Goal: Task Accomplishment & Management: Manage account settings

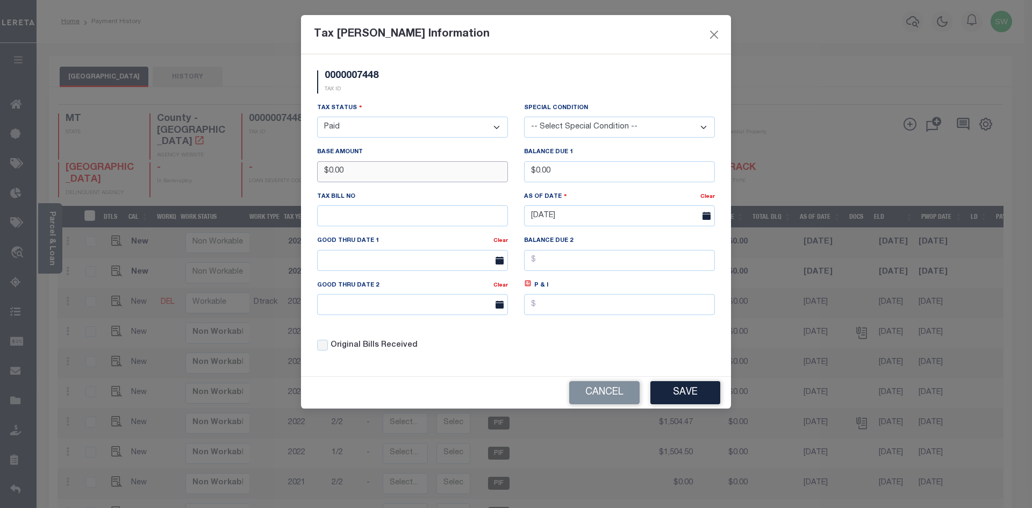
drag, startPoint x: 389, startPoint y: 178, endPoint x: 296, endPoint y: 181, distance: 93.1
click at [296, 181] on div "Tax Bill Amount Information 0000007448 TAX ID Installment: TaxID: 0000007448 Ta…" at bounding box center [516, 254] width 1032 height 508
drag, startPoint x: 350, startPoint y: 174, endPoint x: 357, endPoint y: 161, distance: 14.2
click at [350, 174] on input "text" at bounding box center [412, 171] width 191 height 21
type input "$1,725.08"
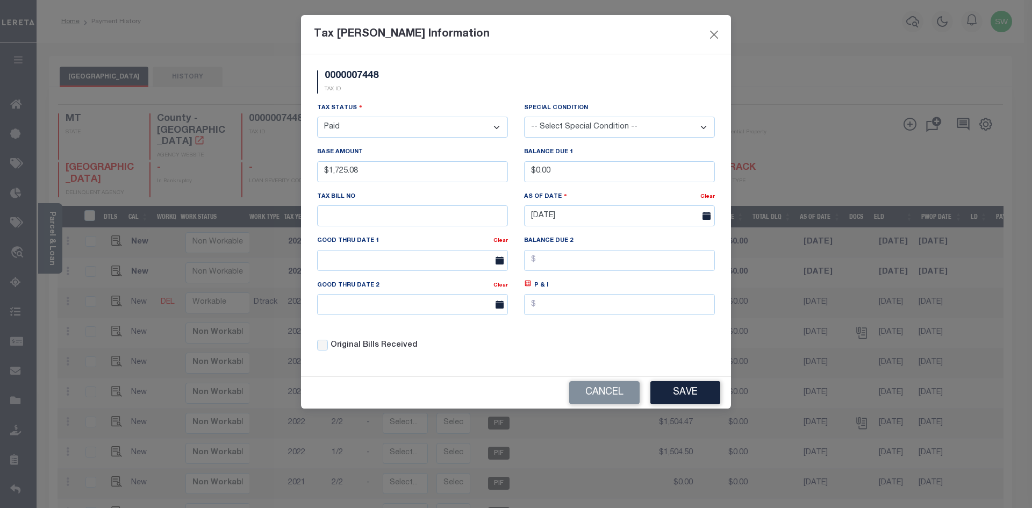
click at [569, 353] on div "Tax Status - Select Status - Open Due/Unpaid Paid Incomplete No Tax Due Interna…" at bounding box center [516, 231] width 414 height 258
click at [700, 394] on button "Save" at bounding box center [686, 392] width 70 height 23
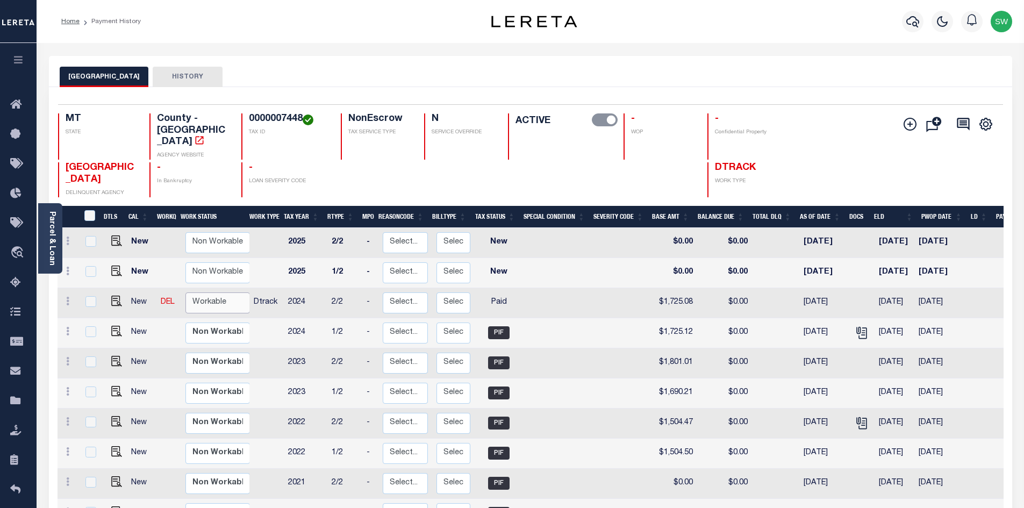
click at [216, 293] on select "Non Workable Workable" at bounding box center [218, 303] width 65 height 21
checkbox input "true"
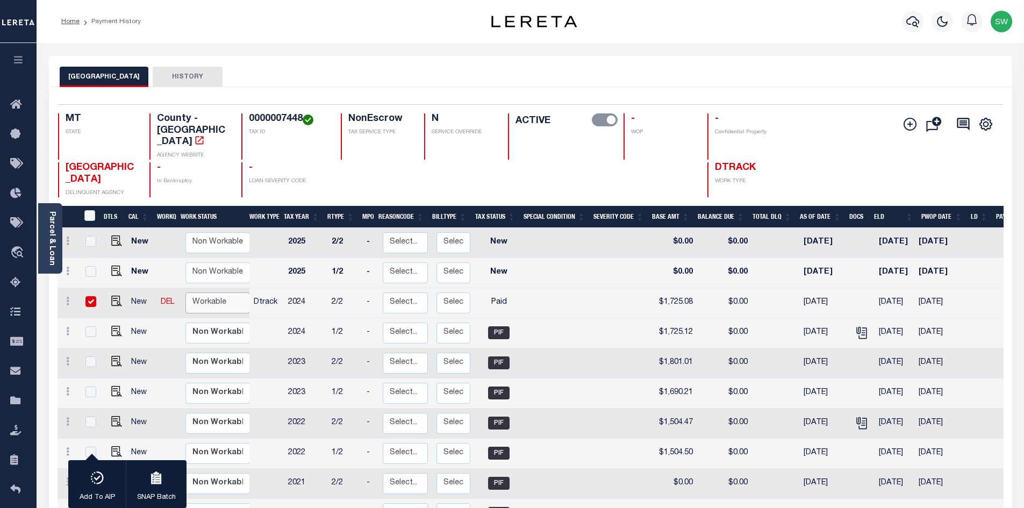
select select "true"
click at [186, 293] on select "Non Workable Workable" at bounding box center [218, 303] width 65 height 21
checkbox input "false"
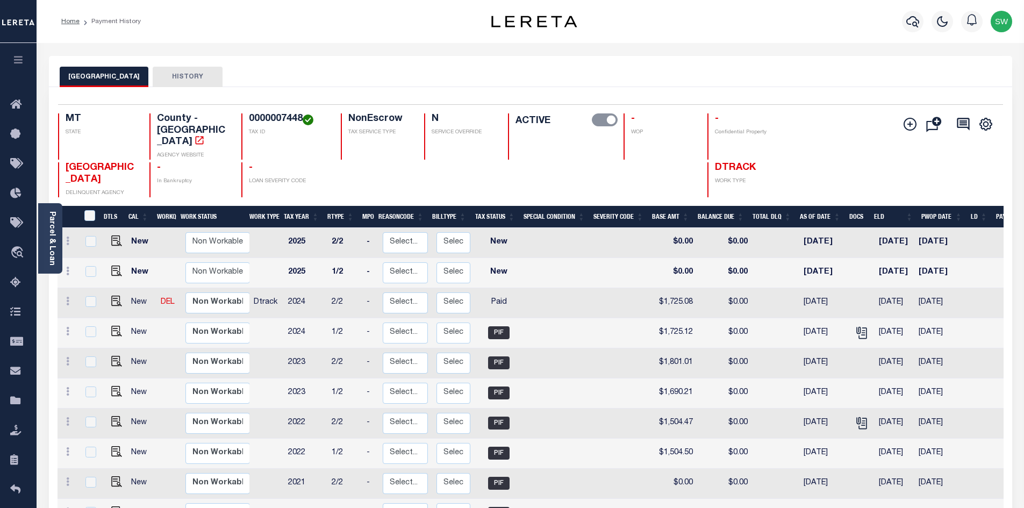
click at [628, 18] on div "Profile Sign out" at bounding box center [816, 22] width 402 height 38
click at [909, 21] on icon "button" at bounding box center [913, 21] width 13 height 13
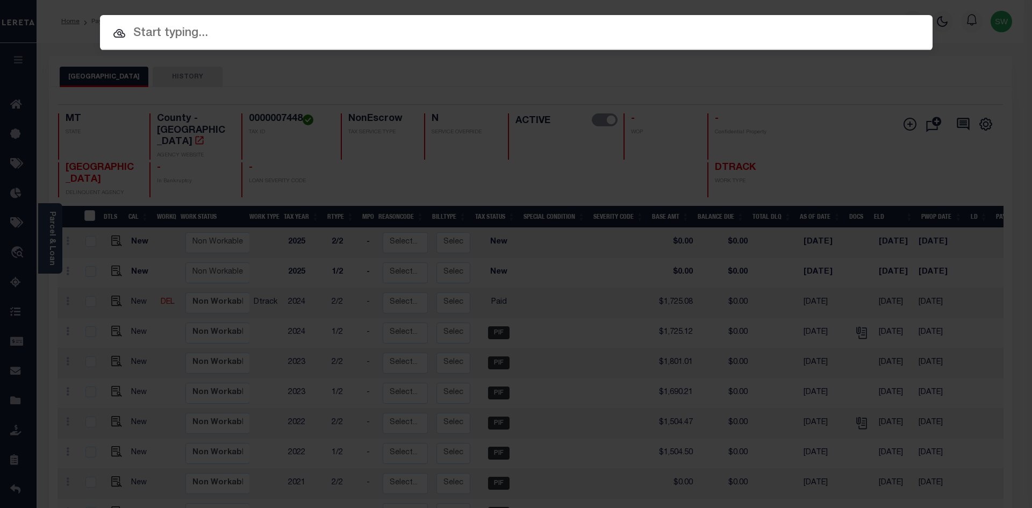
click at [162, 35] on input "text" at bounding box center [516, 33] width 833 height 19
paste input "3207229060769"
type input "3207229060769"
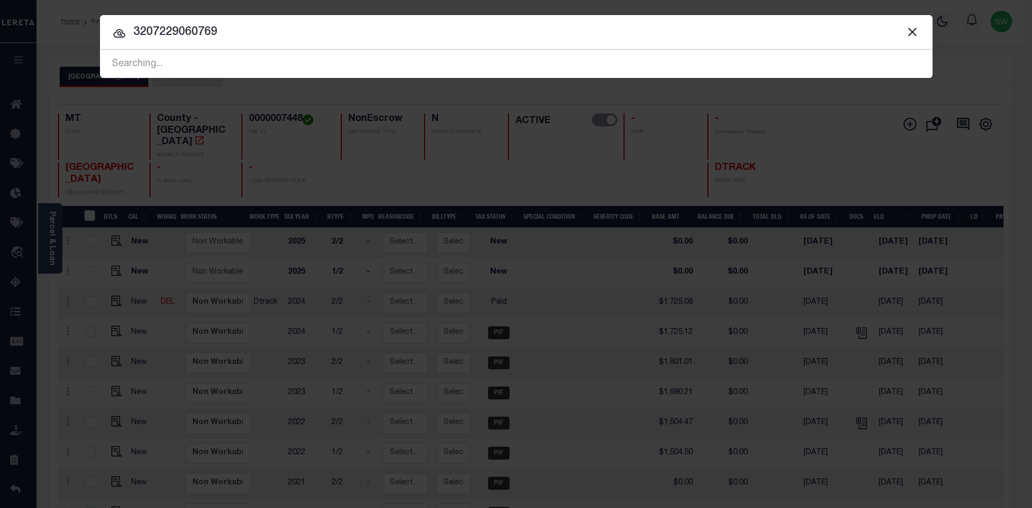
click at [232, 25] on input "3207229060769" at bounding box center [516, 32] width 833 height 19
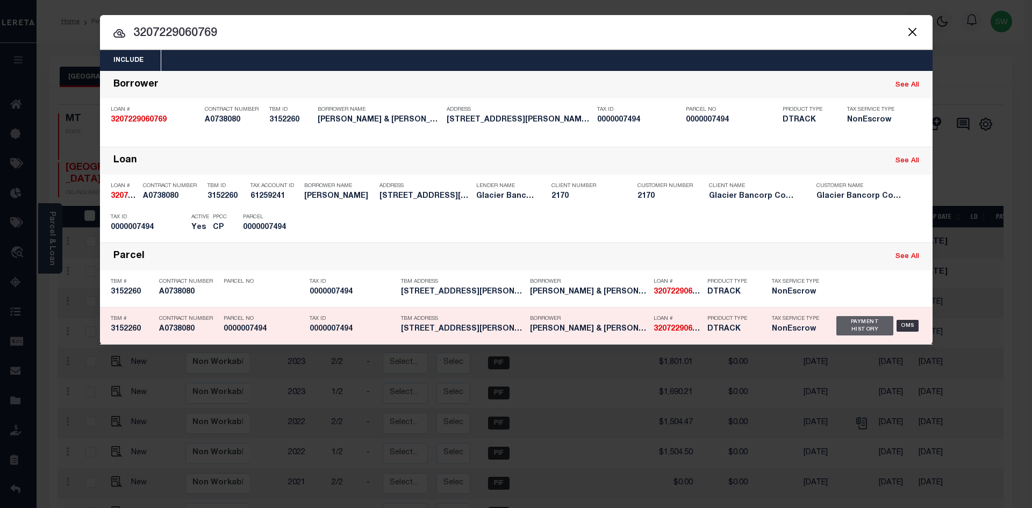
click at [860, 323] on div "Payment History" at bounding box center [866, 325] width 58 height 19
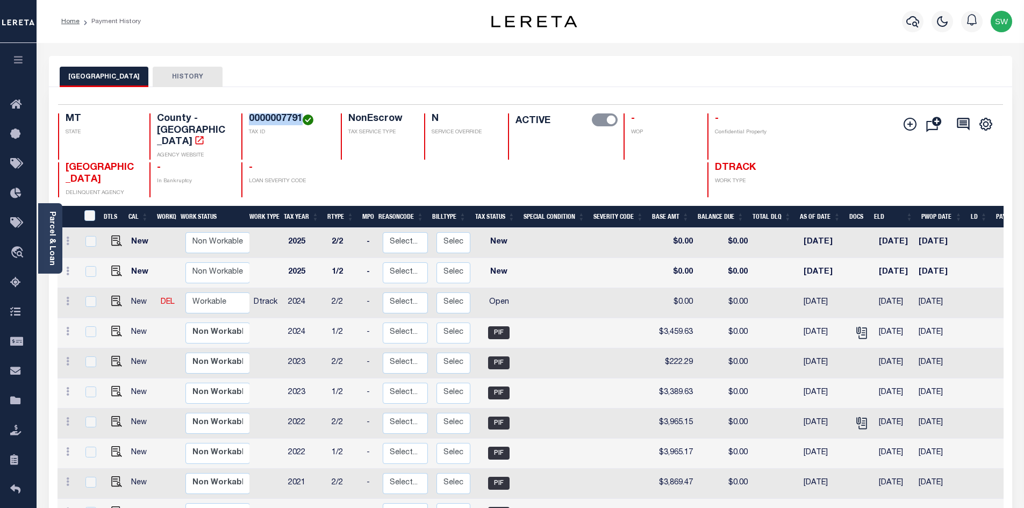
click at [244, 119] on div "0000007791 TAX ID" at bounding box center [284, 136] width 87 height 46
copy h4 "0000007791"
click at [66, 297] on icon at bounding box center [67, 301] width 3 height 9
click at [94, 333] on img at bounding box center [93, 338] width 11 height 11
select select "OP2"
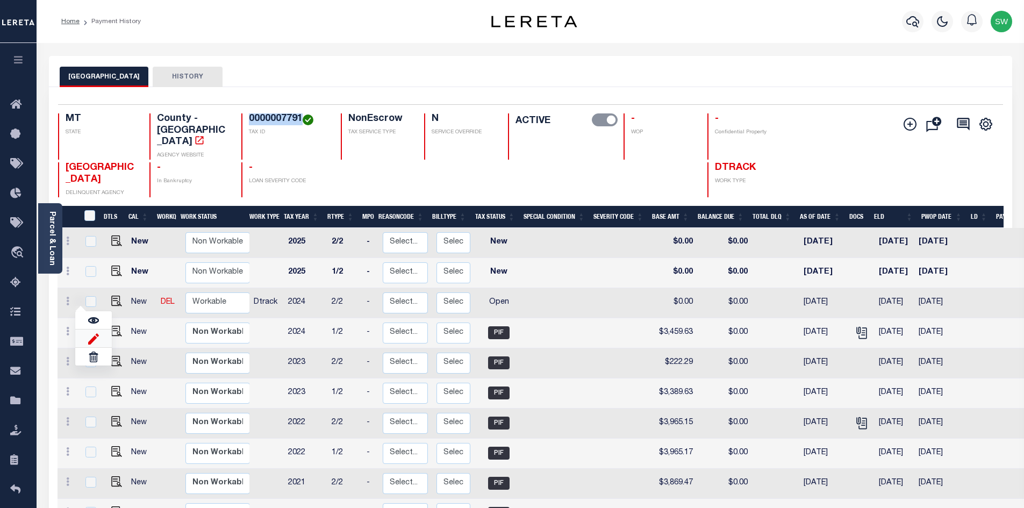
type input "$0.00"
type input "[DATE]"
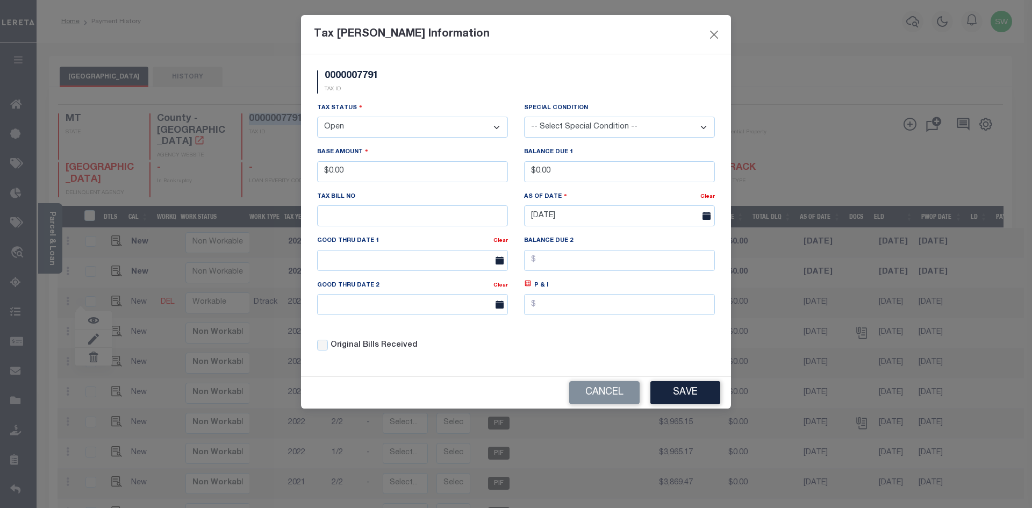
click at [498, 127] on select "- Select Status - Open Due/Unpaid Paid Incomplete No Tax Due Internal Refund Pr…" at bounding box center [412, 127] width 191 height 21
click at [498, 128] on select "- Select Status - Open Due/Unpaid Paid Incomplete No Tax Due Internal Refund Pr…" at bounding box center [412, 127] width 191 height 21
select select "PYD"
click at [317, 117] on select "- Select Status - Open Due/Unpaid Paid Incomplete No Tax Due Internal Refund Pr…" at bounding box center [412, 127] width 191 height 21
click at [415, 94] on div "0000007791 TAX ID" at bounding box center [516, 86] width 414 height 32
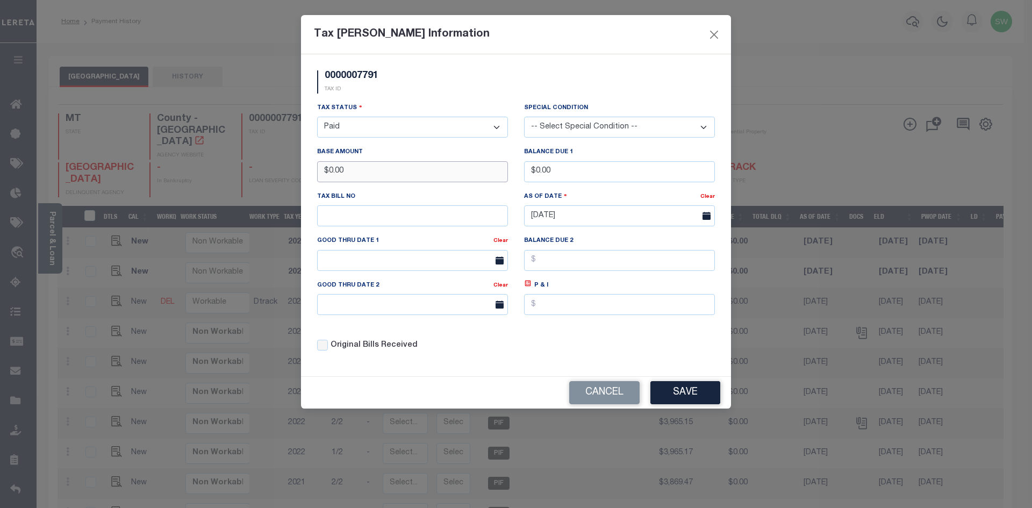
drag, startPoint x: 340, startPoint y: 172, endPoint x: 258, endPoint y: 173, distance: 81.7
click at [258, 173] on div "Tax Bill Amount Information 0000007791 TAX ID Installment: TaxID: 0000007791 Ta…" at bounding box center [516, 254] width 1032 height 508
type input "$3,459.62"
click at [422, 79] on div "0000007791 TAX ID" at bounding box center [516, 86] width 414 height 32
drag, startPoint x: 564, startPoint y: 327, endPoint x: 595, endPoint y: 334, distance: 31.4
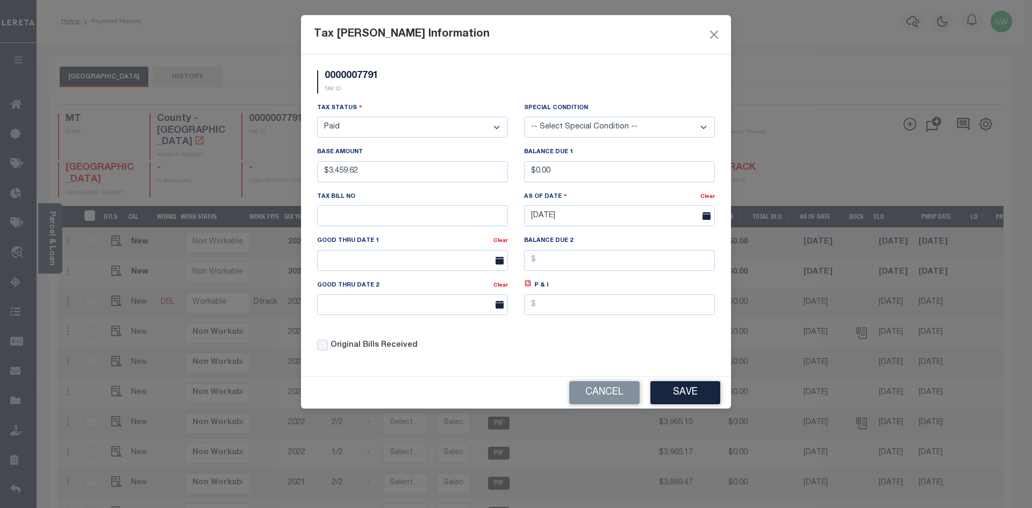
click at [565, 327] on div "Tax Status - Select Status - Open Due/Unpaid Paid Incomplete No Tax Due Interna…" at bounding box center [516, 231] width 414 height 258
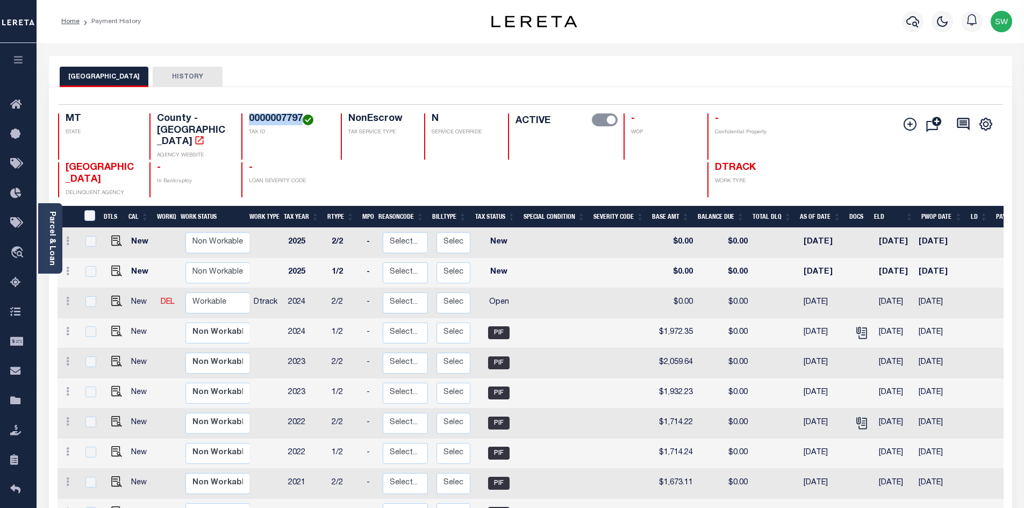
click at [246, 113] on div "0000007797 TAX ID" at bounding box center [284, 136] width 87 height 46
copy h4 "0000007797"
click at [66, 297] on icon at bounding box center [67, 301] width 3 height 9
click at [94, 333] on img at bounding box center [93, 338] width 11 height 11
select select "OP2"
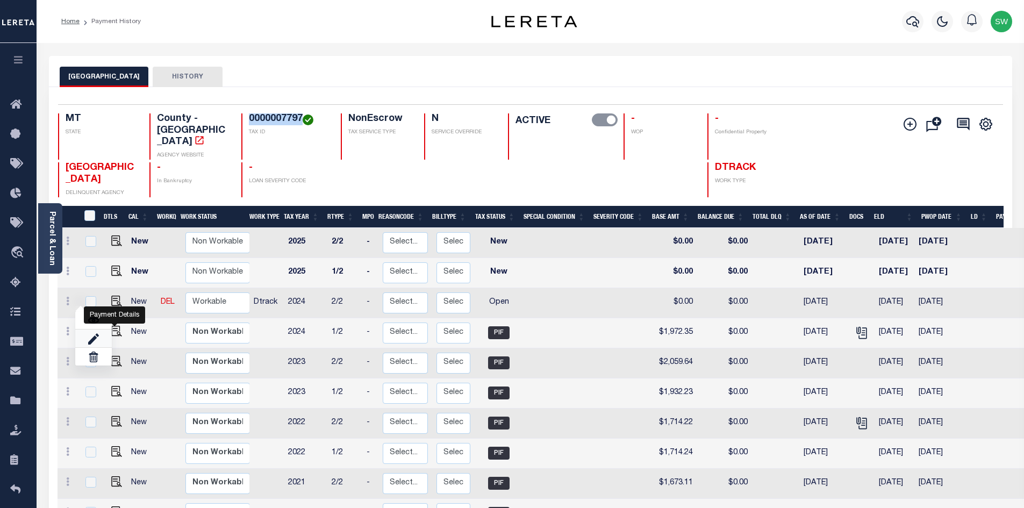
type input "$0.00"
type input "[DATE]"
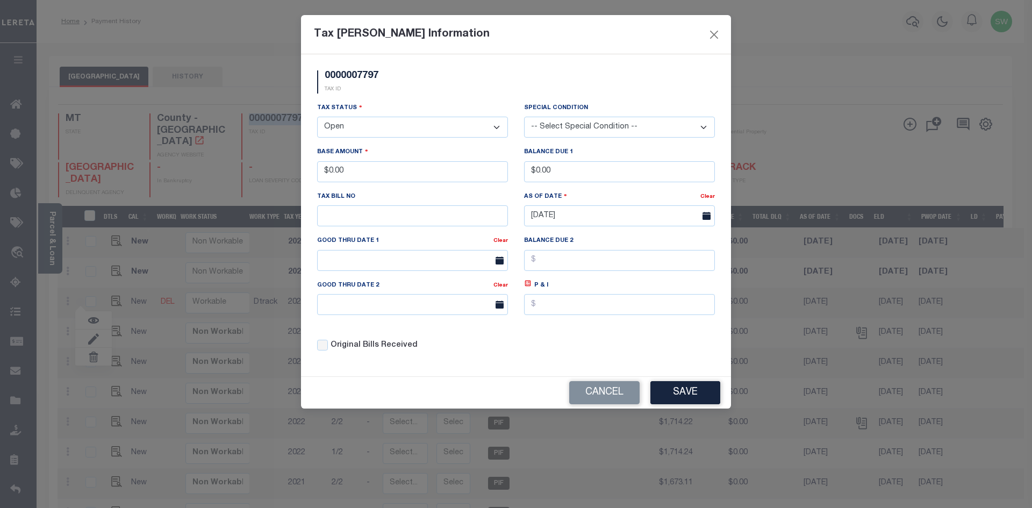
click at [494, 126] on select "- Select Status - Open Due/Unpaid Paid Incomplete No Tax Due Internal Refund Pr…" at bounding box center [412, 127] width 191 height 21
click at [496, 127] on select "- Select Status - Open Due/Unpaid Paid Incomplete No Tax Due Internal Refund Pr…" at bounding box center [412, 127] width 191 height 21
select select "PYD"
click at [317, 117] on select "- Select Status - Open Due/Unpaid Paid Incomplete No Tax Due Internal Refund Pr…" at bounding box center [412, 127] width 191 height 21
drag, startPoint x: 355, startPoint y: 173, endPoint x: 302, endPoint y: 175, distance: 52.7
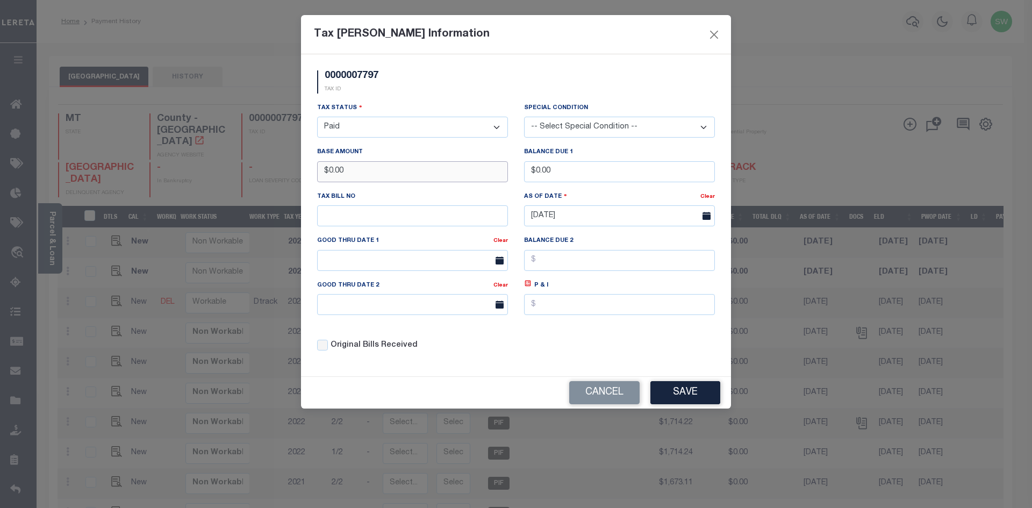
click at [302, 175] on div "0000007797 TAX ID Installment: TaxID: 0000007797 Tax Status" at bounding box center [516, 215] width 430 height 322
type input "$1,972.34"
click at [430, 87] on div "0000007797 TAX ID" at bounding box center [516, 86] width 414 height 32
click at [651, 340] on div "Tax Status - Select Status - Open Due/Unpaid Paid Incomplete No Tax Due Interna…" at bounding box center [516, 231] width 414 height 258
click at [682, 395] on button "Save" at bounding box center [686, 392] width 70 height 23
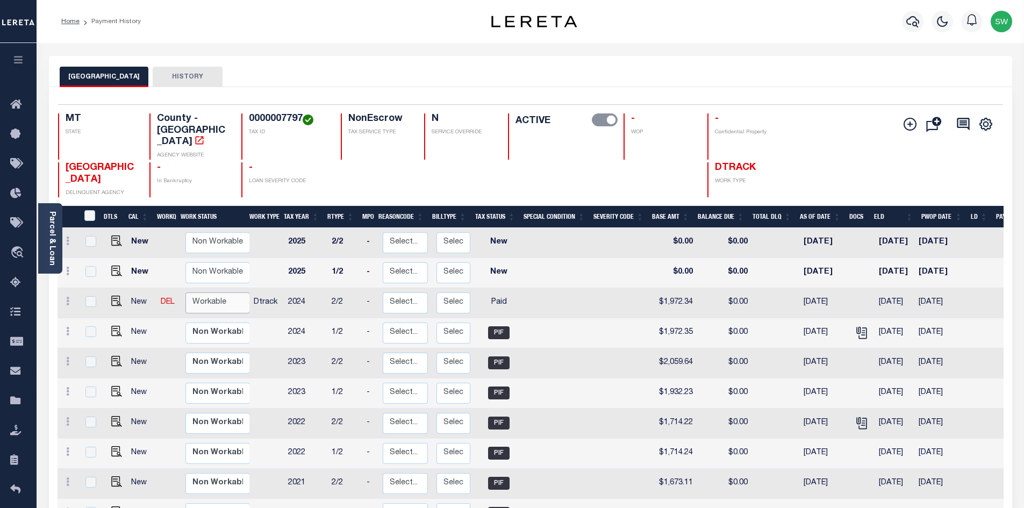
click at [202, 293] on select "Non Workable Workable" at bounding box center [218, 303] width 65 height 21
checkbox input "true"
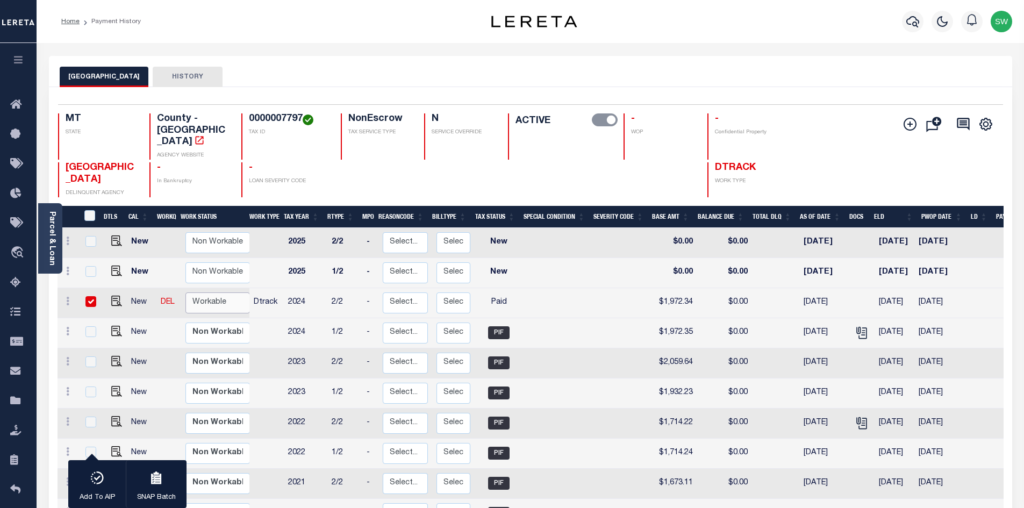
click at [186, 293] on select "Non Workable Workable" at bounding box center [218, 303] width 65 height 21
checkbox input "false"
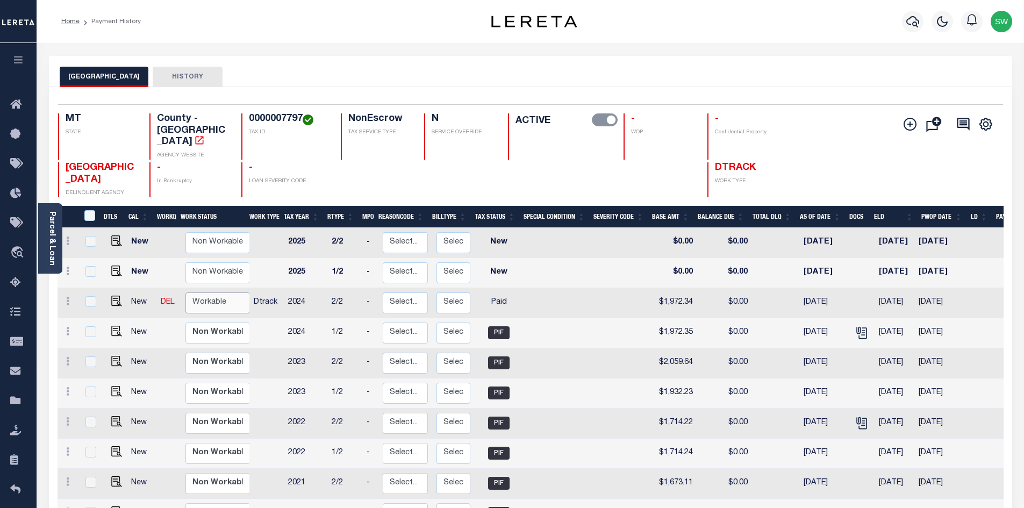
click at [218, 293] on select "Non Workable Workable" at bounding box center [218, 303] width 65 height 21
checkbox input "true"
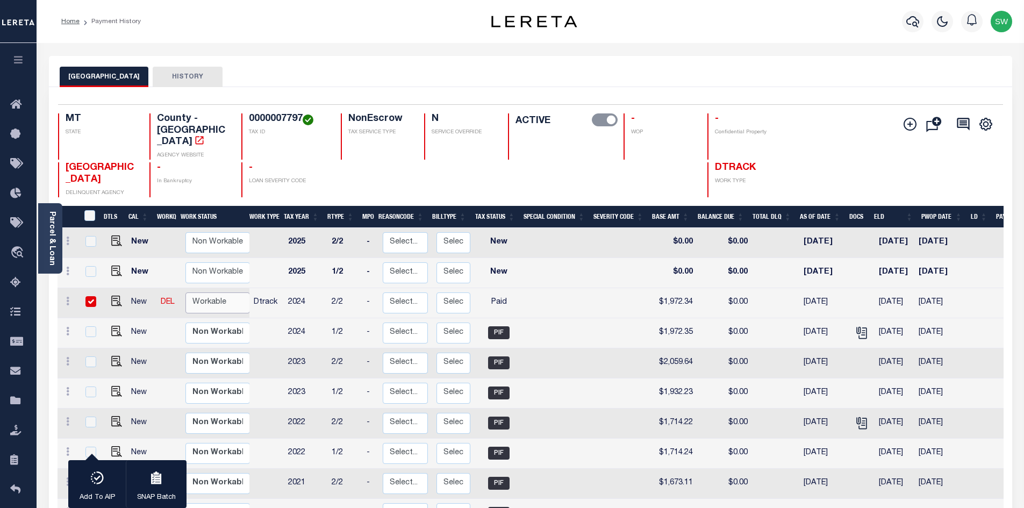
select select "true"
click at [186, 293] on select "Non Workable Workable" at bounding box center [218, 303] width 65 height 21
checkbox input "false"
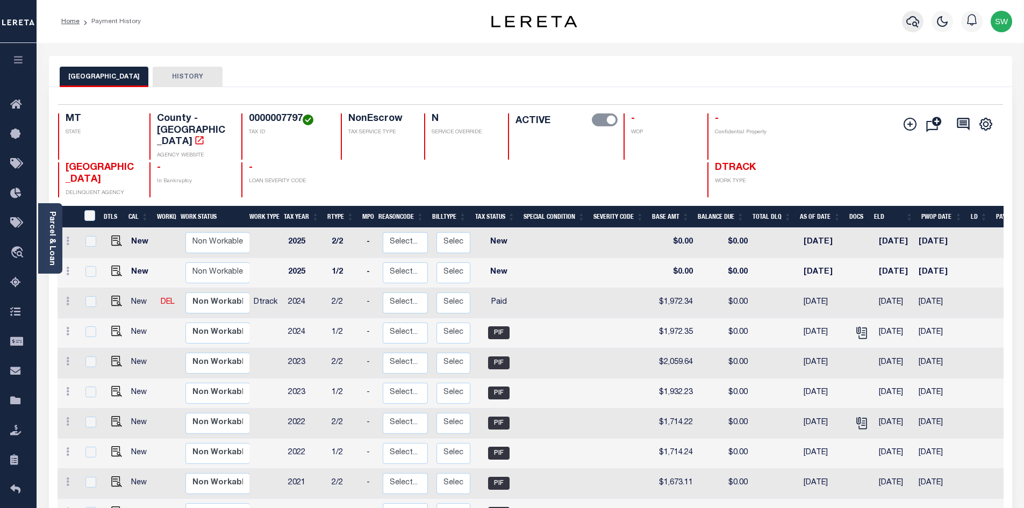
click at [915, 22] on icon "button" at bounding box center [913, 21] width 13 height 13
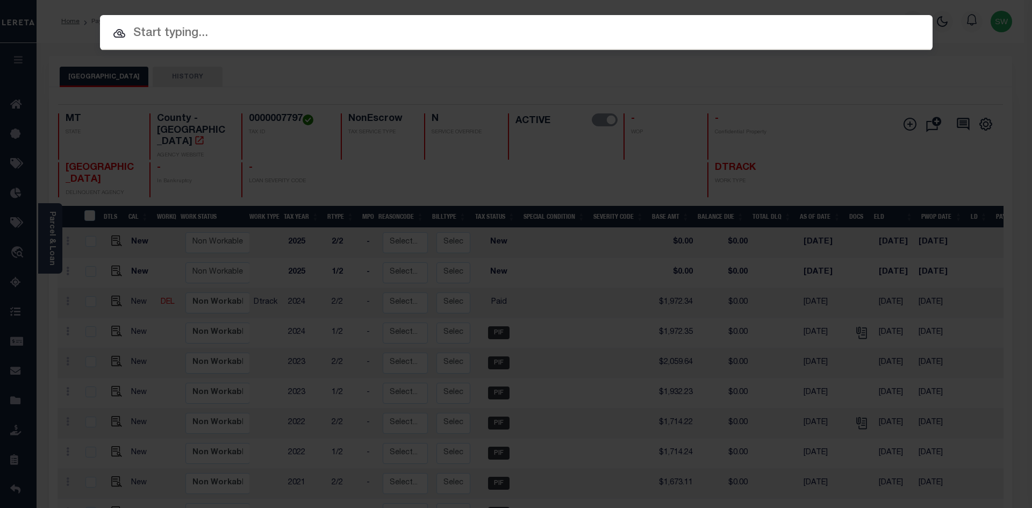
click at [145, 31] on input "text" at bounding box center [516, 33] width 833 height 19
paste input "3211179052507"
type input "3211179052507"
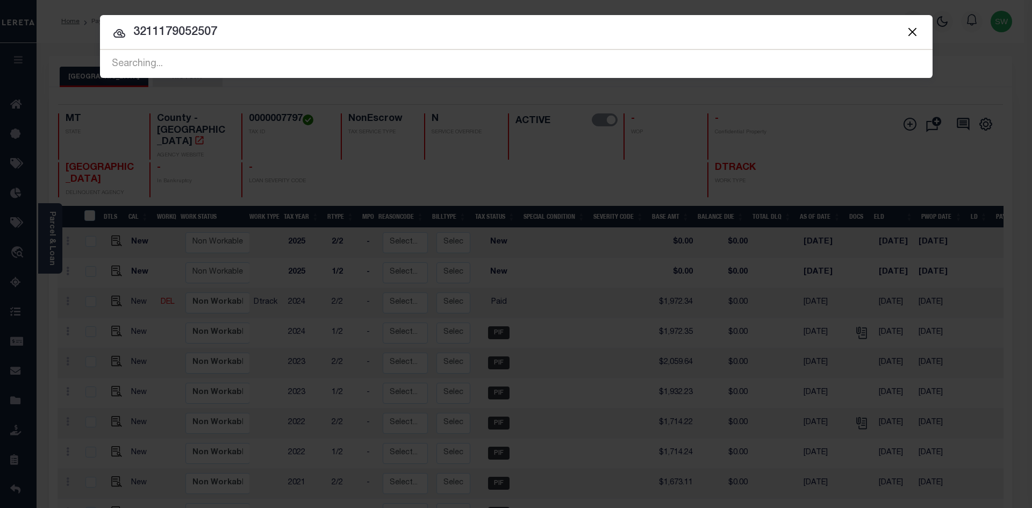
click at [236, 35] on input "3211179052507" at bounding box center [516, 32] width 833 height 19
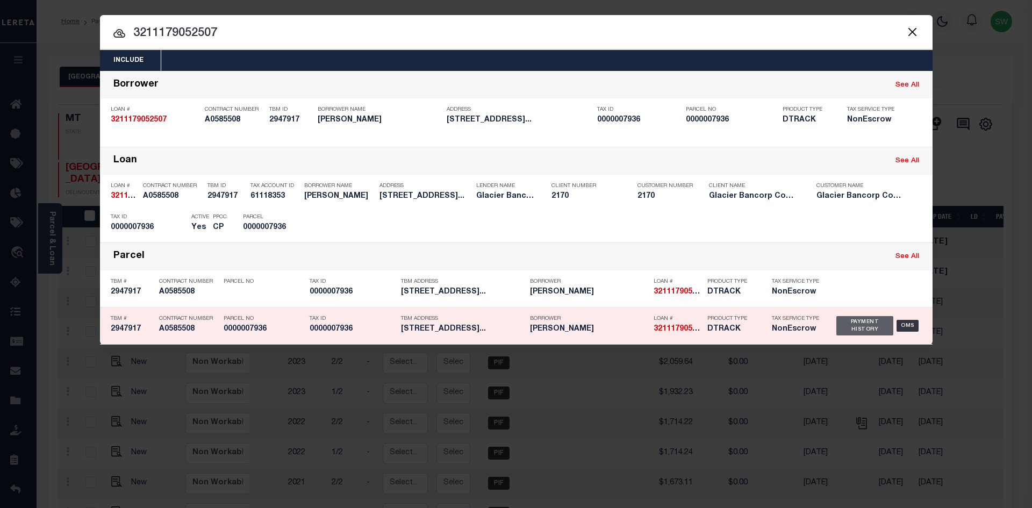
click at [881, 320] on div "Payment History" at bounding box center [866, 325] width 58 height 19
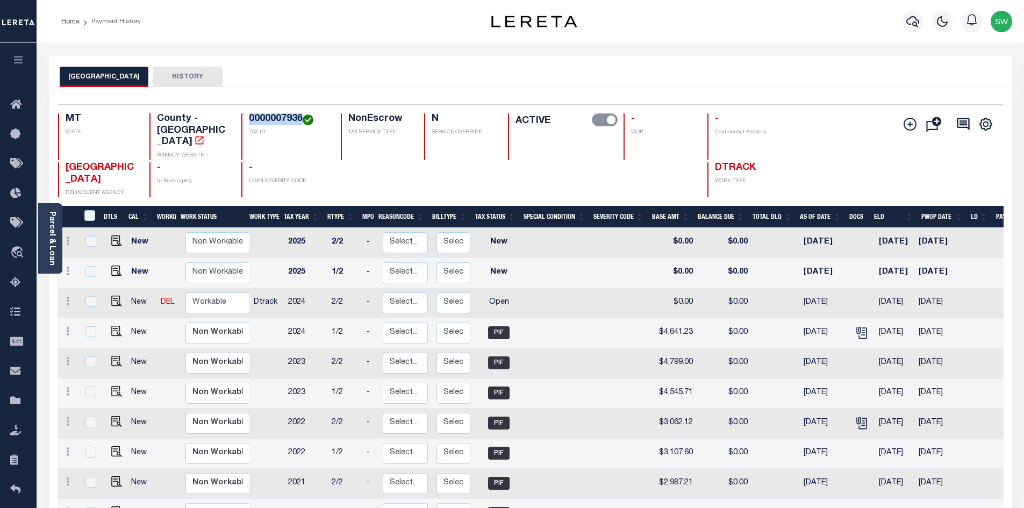
drag, startPoint x: 301, startPoint y: 117, endPoint x: 247, endPoint y: 117, distance: 54.3
click at [247, 117] on div "0000007936 TAX ID" at bounding box center [284, 136] width 87 height 46
copy h4 "0000007936"
click at [67, 297] on icon at bounding box center [67, 301] width 3 height 9
click at [95, 333] on img at bounding box center [93, 338] width 11 height 11
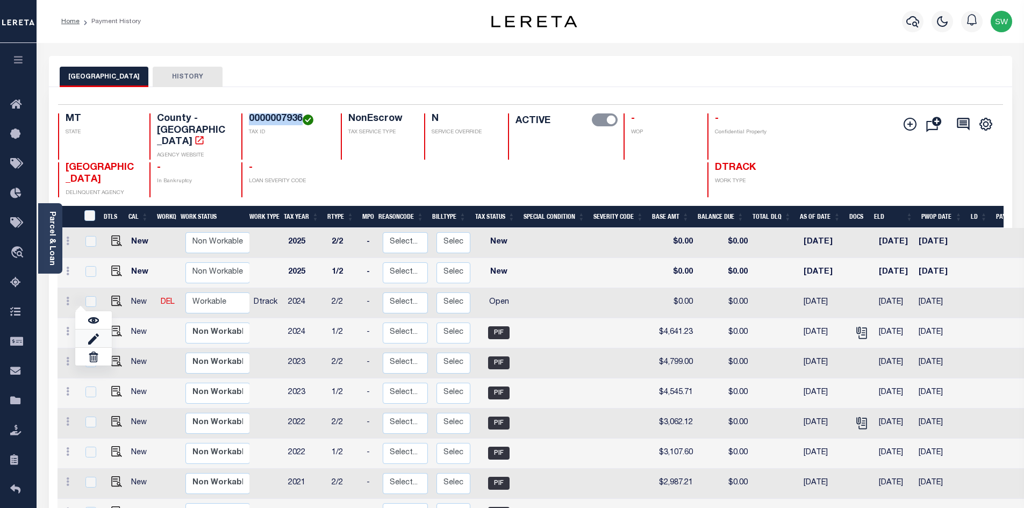
select select "OP2"
type input "$0.00"
type input "[DATE]"
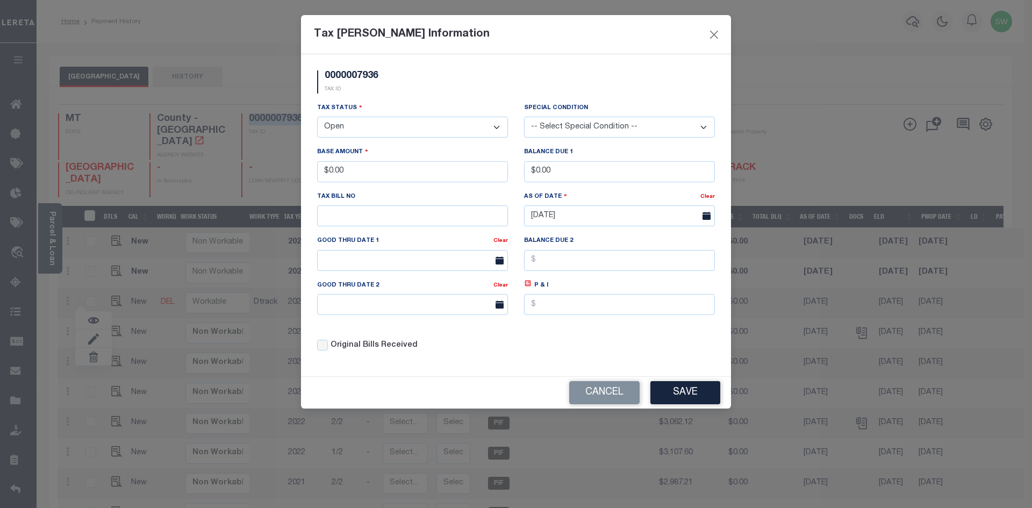
click at [497, 126] on select "- Select Status - Open Due/Unpaid Paid Incomplete No Tax Due Internal Refund Pr…" at bounding box center [412, 127] width 191 height 21
click at [495, 129] on select "- Select Status - Open Due/Unpaid Paid Incomplete No Tax Due Internal Refund Pr…" at bounding box center [412, 127] width 191 height 21
select select "PYD"
click at [317, 117] on select "- Select Status - Open Due/Unpaid Paid Incomplete No Tax Due Internal Refund Pr…" at bounding box center [412, 127] width 191 height 21
click at [362, 176] on input "$0.00" at bounding box center [412, 171] width 191 height 21
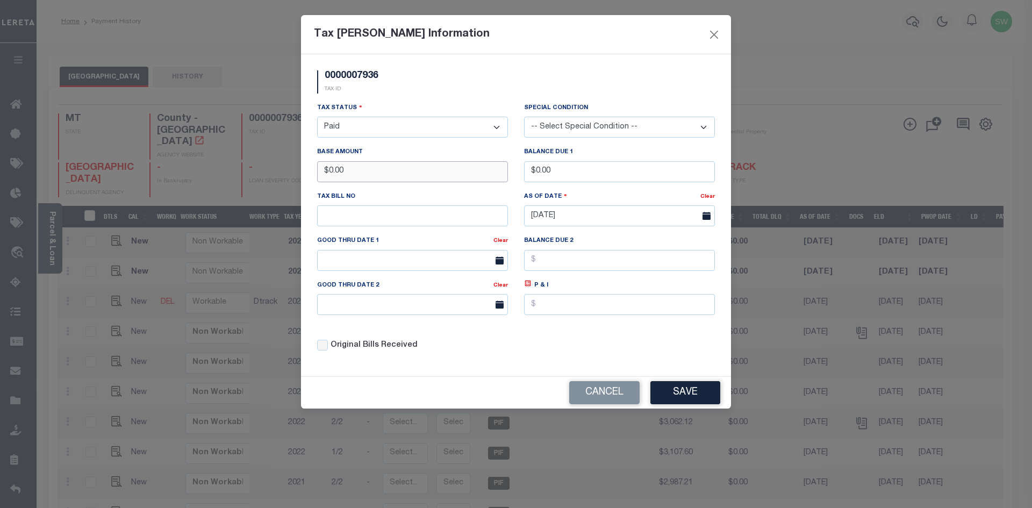
drag, startPoint x: 362, startPoint y: 176, endPoint x: 244, endPoint y: 182, distance: 117.9
click at [244, 182] on div "Tax [PERSON_NAME] Information 0000007936 TAX ID Installment: TaxID: 0000007936 …" at bounding box center [516, 254] width 1032 height 508
type input "$4,591.20"
click at [500, 345] on div "Original Bills Received" at bounding box center [412, 346] width 191 height 12
click at [475, 360] on div "Original Bills Received" at bounding box center [412, 342] width 207 height 37
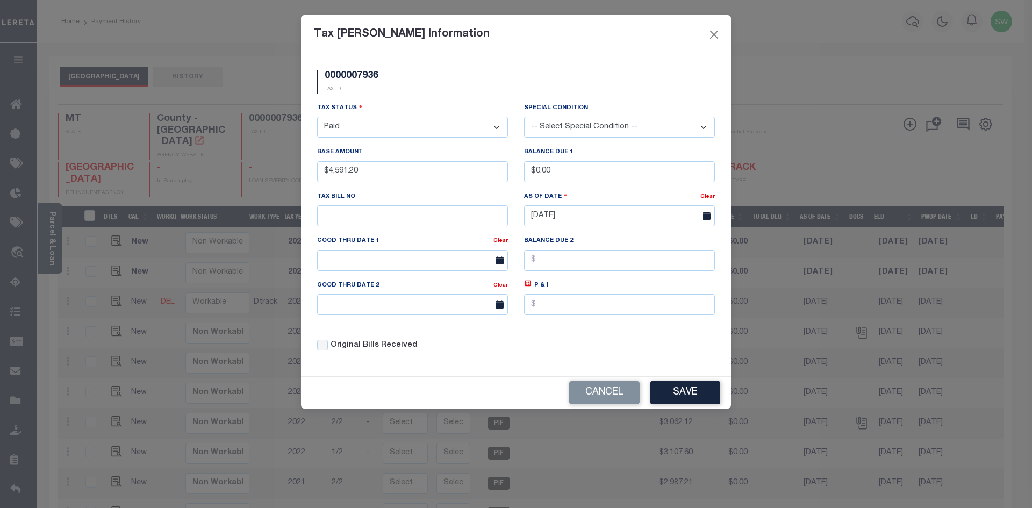
click at [701, 395] on button "Save" at bounding box center [686, 392] width 70 height 23
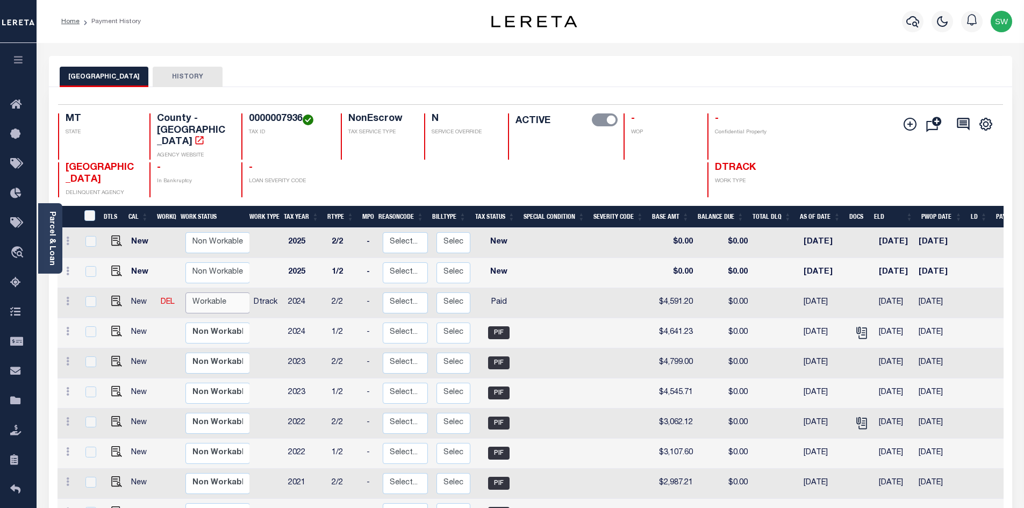
click at [205, 293] on select "Non Workable Workable" at bounding box center [218, 303] width 65 height 21
checkbox input "true"
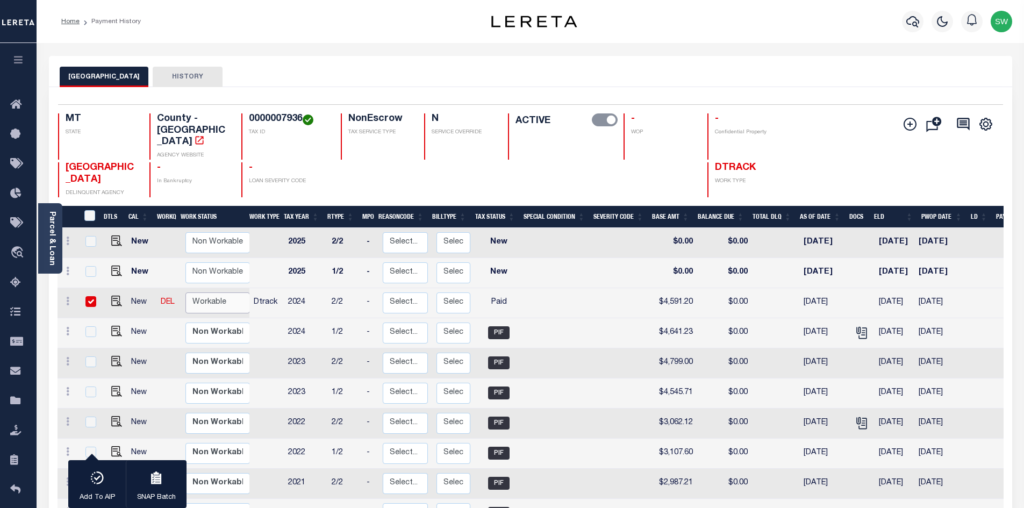
select select "true"
click at [186, 293] on select "Non Workable Workable" at bounding box center [218, 303] width 65 height 21
checkbox input "false"
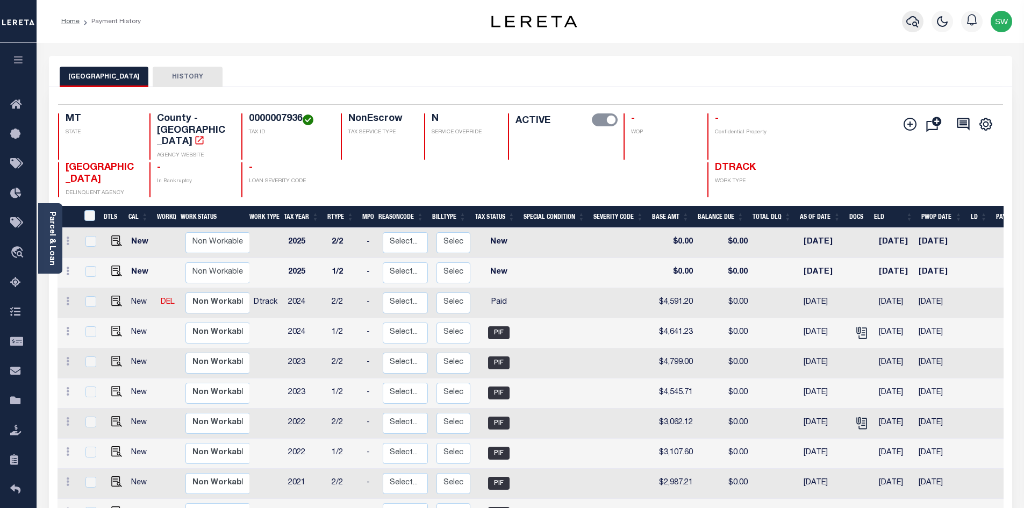
click at [915, 28] on icon "button" at bounding box center [913, 21] width 13 height 13
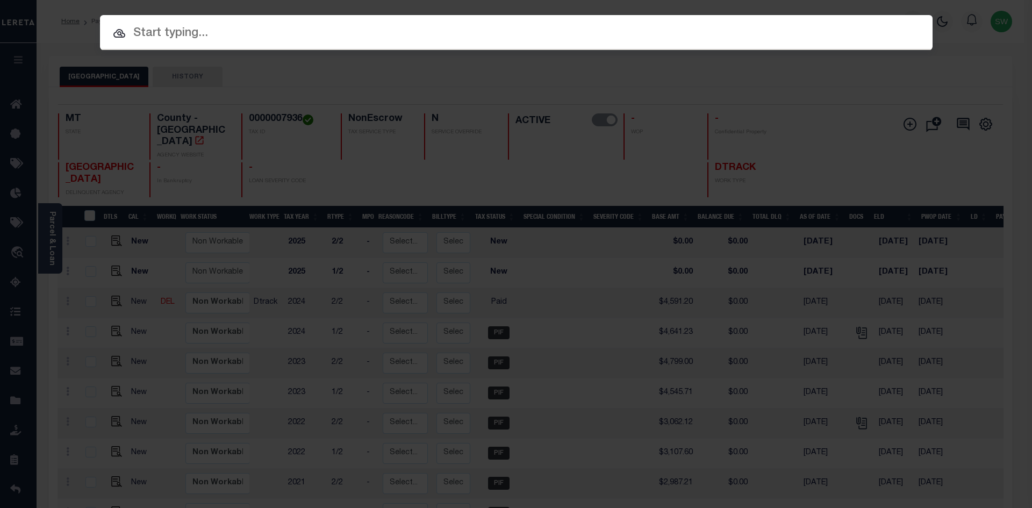
click at [154, 25] on input "text" at bounding box center [516, 33] width 833 height 19
paste input "3212219059966"
type input "3212219059966"
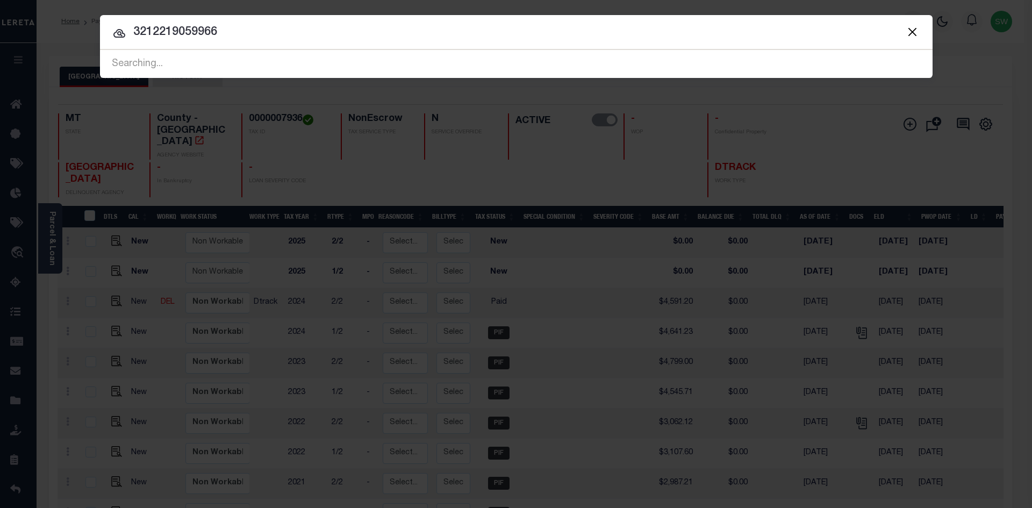
click at [248, 38] on input "3212219059966" at bounding box center [516, 32] width 833 height 19
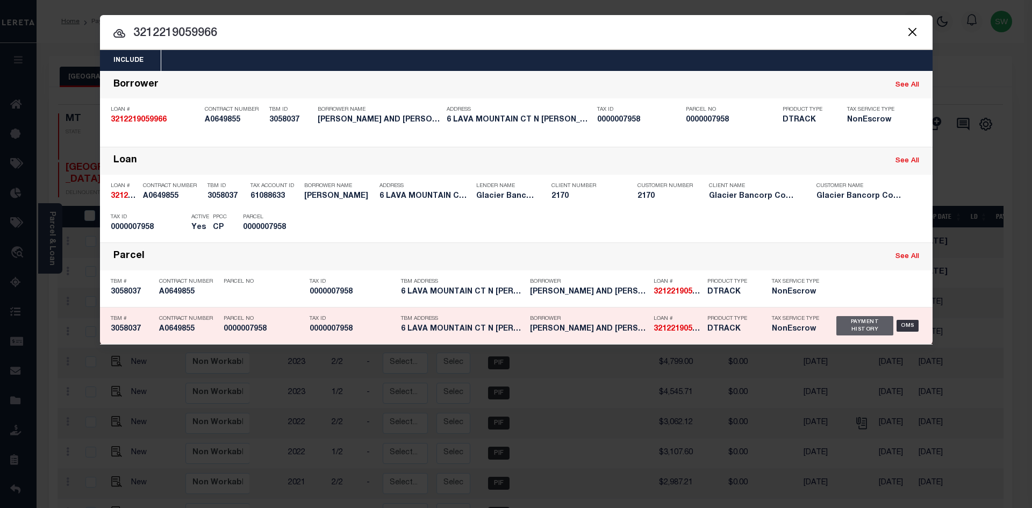
click at [869, 331] on div "Payment History" at bounding box center [866, 325] width 58 height 19
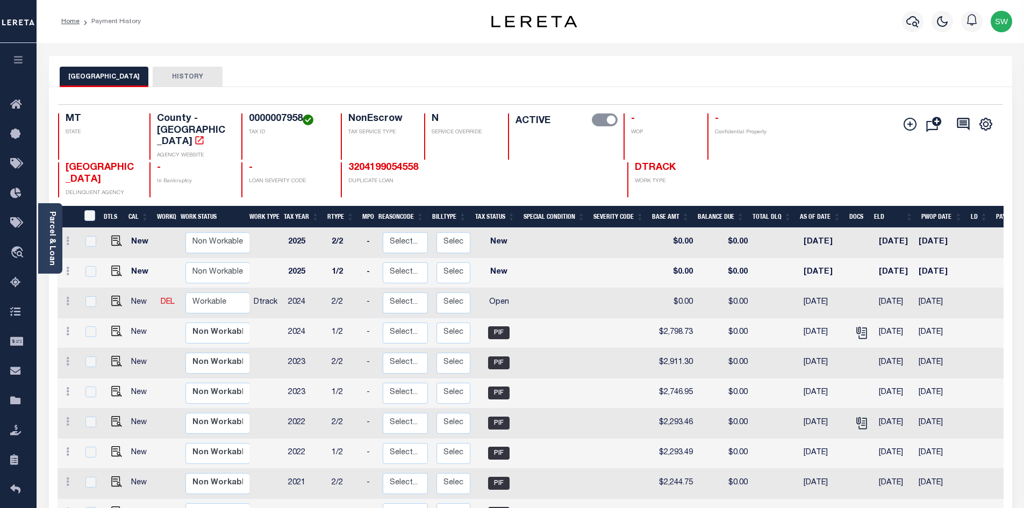
click at [258, 32] on div "Home Payment History" at bounding box center [254, 21] width 402 height 23
drag, startPoint x: 301, startPoint y: 118, endPoint x: 250, endPoint y: 119, distance: 50.6
click at [250, 119] on h4 "0000007958" at bounding box center [288, 119] width 79 height 12
copy h4 "0000007958"
click at [67, 297] on icon at bounding box center [67, 301] width 3 height 9
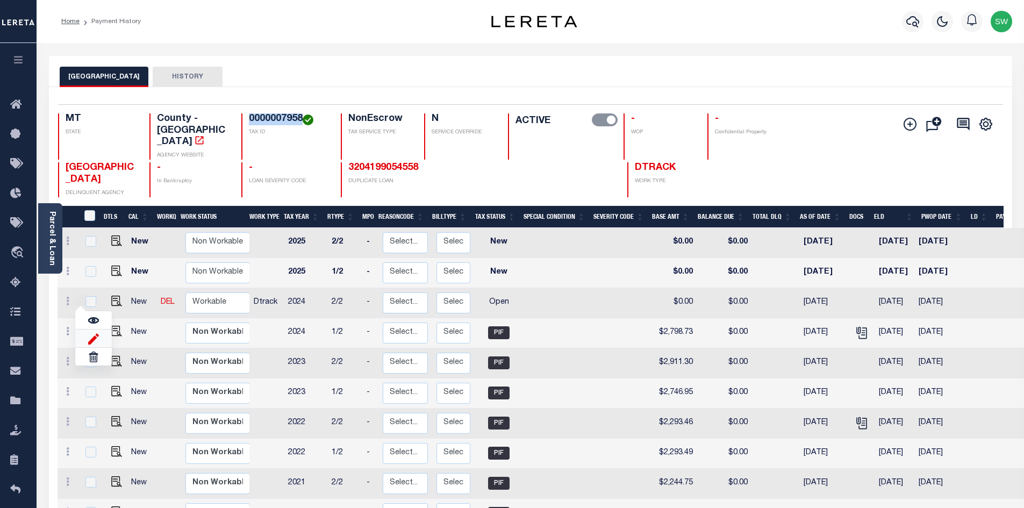
click at [90, 333] on img at bounding box center [93, 338] width 11 height 11
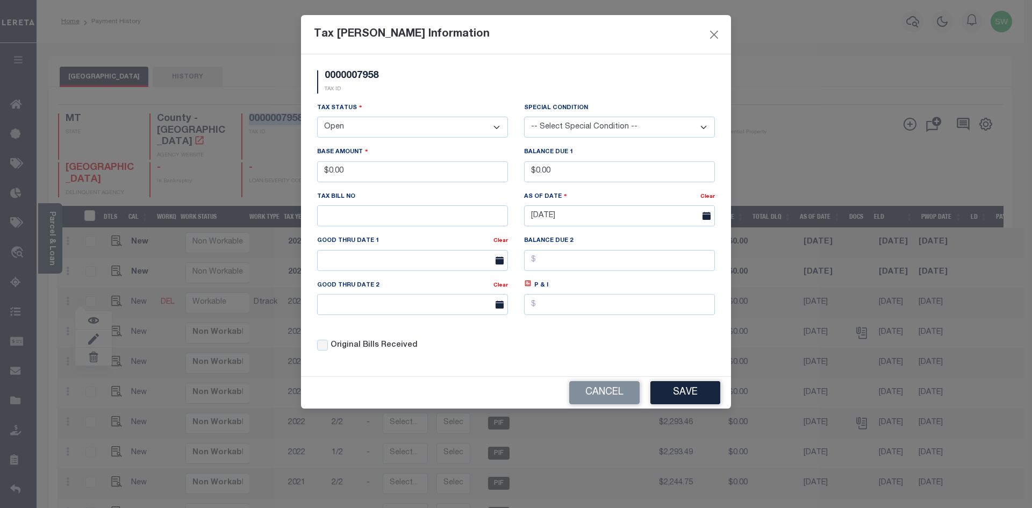
click at [498, 128] on select "- Select Status - Open Due/Unpaid Paid Incomplete No Tax Due Internal Refund Pr…" at bounding box center [412, 127] width 191 height 21
select select "PYD"
click at [317, 117] on select "- Select Status - Open Due/Unpaid Paid Incomplete No Tax Due Internal Refund Pr…" at bounding box center [412, 127] width 191 height 21
click at [411, 104] on div "Tax Status - Select Status - Open Due/Unpaid Paid Incomplete No Tax Due Interna…" at bounding box center [412, 119] width 191 height 35
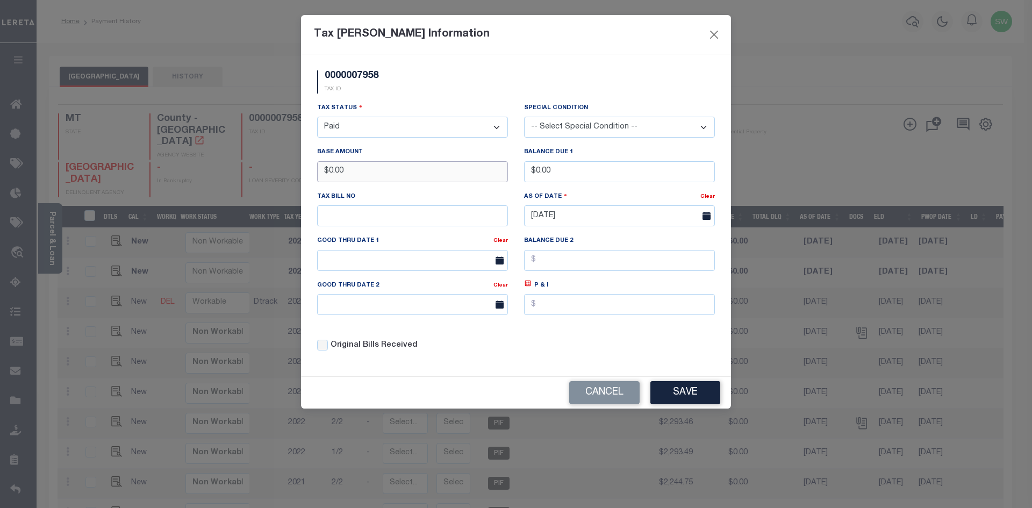
drag, startPoint x: 366, startPoint y: 174, endPoint x: 267, endPoint y: 174, distance: 98.4
click at [267, 174] on div "Tax Bill Amount Information 0000007958 TAX ID Installment: TaxID: 0000007958 Ta…" at bounding box center [516, 254] width 1032 height 508
drag, startPoint x: 358, startPoint y: 169, endPoint x: 297, endPoint y: 192, distance: 64.8
click at [297, 192] on div "Tax Bill Amount Information 0000007958 TAX ID Installment: TaxID: 0000007958 Ta…" at bounding box center [516, 254] width 1032 height 508
type input "$2,798.68"
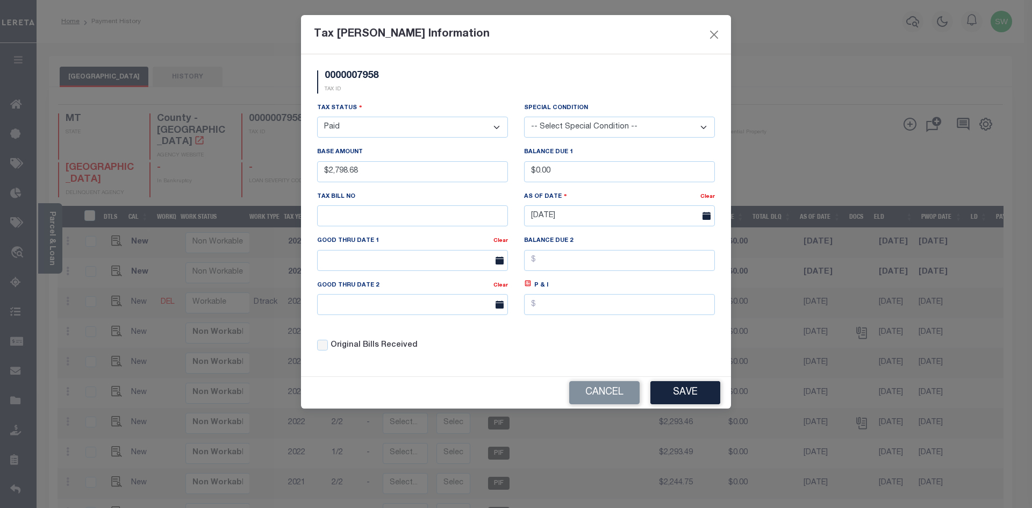
click at [424, 105] on div "Tax Status - Select Status - Open Due/Unpaid Paid Incomplete No Tax Due Interna…" at bounding box center [412, 119] width 191 height 35
click at [609, 348] on div "Tax Status - Select Status - Open Due/Unpaid Paid Incomplete No Tax Due Interna…" at bounding box center [516, 231] width 414 height 258
click at [701, 391] on button "Save" at bounding box center [686, 392] width 70 height 23
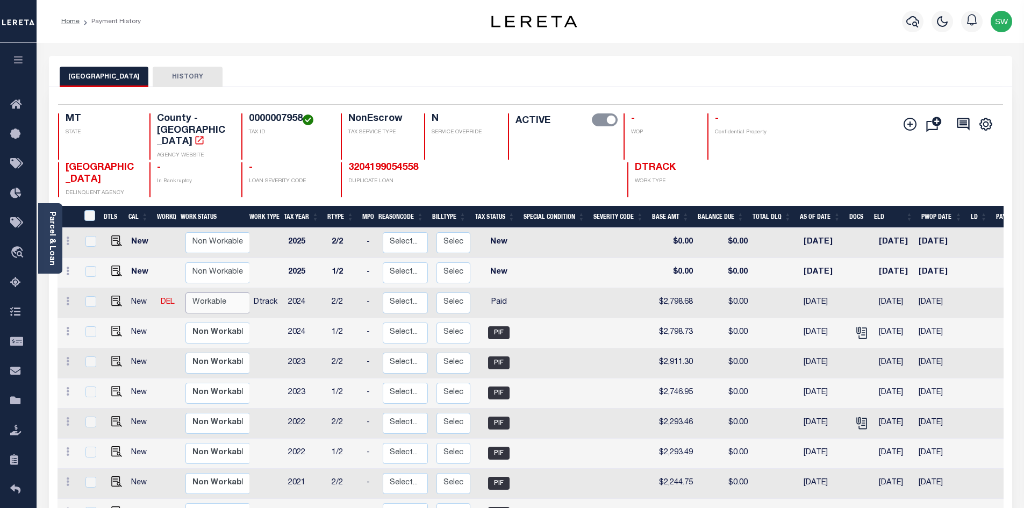
drag, startPoint x: 196, startPoint y: 281, endPoint x: 210, endPoint y: 284, distance: 14.8
click at [196, 293] on select "Non Workable Workable" at bounding box center [218, 303] width 65 height 21
checkbox input "true"
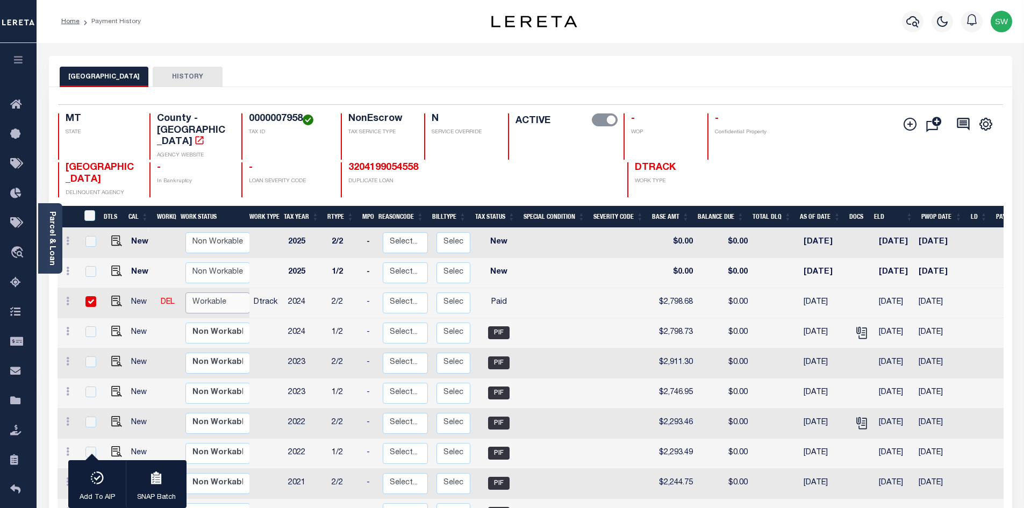
select select "true"
click at [186, 293] on select "Non Workable Workable" at bounding box center [218, 303] width 65 height 21
checkbox input "false"
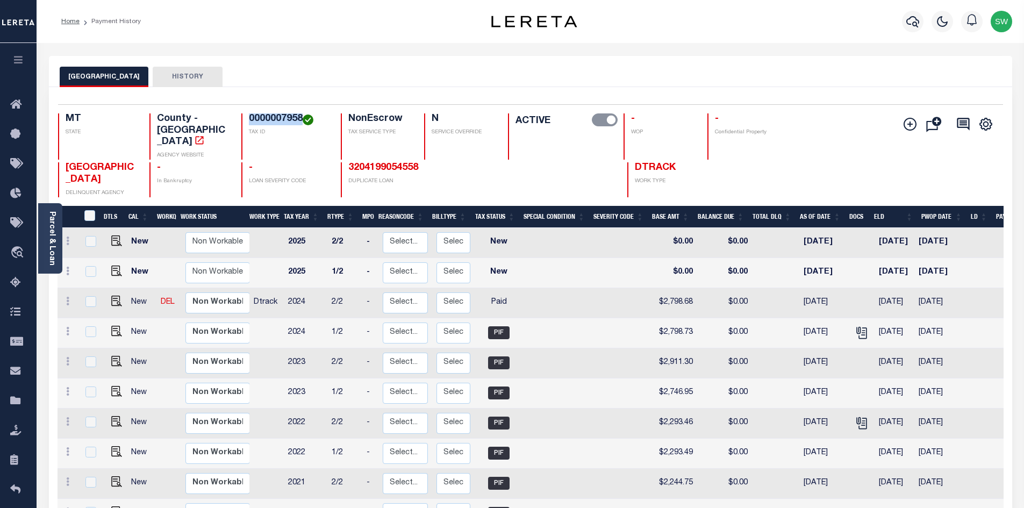
drag, startPoint x: 301, startPoint y: 119, endPoint x: 244, endPoint y: 117, distance: 57.0
click at [244, 117] on div "0000007958 TAX ID" at bounding box center [284, 136] width 87 height 46
click at [914, 26] on icon "button" at bounding box center [913, 21] width 13 height 13
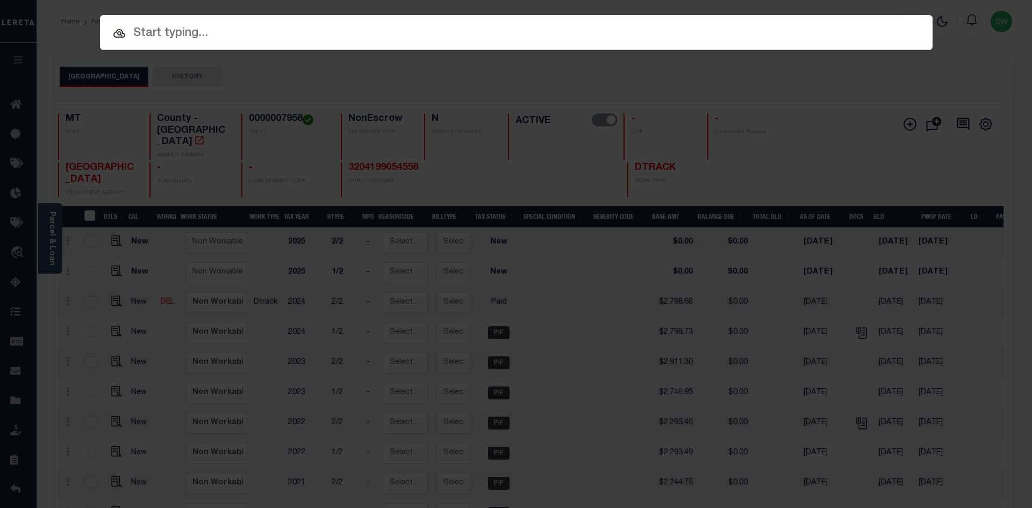
click at [163, 37] on input "text" at bounding box center [516, 33] width 833 height 19
paste input "3210119060985"
type input "3210119060985"
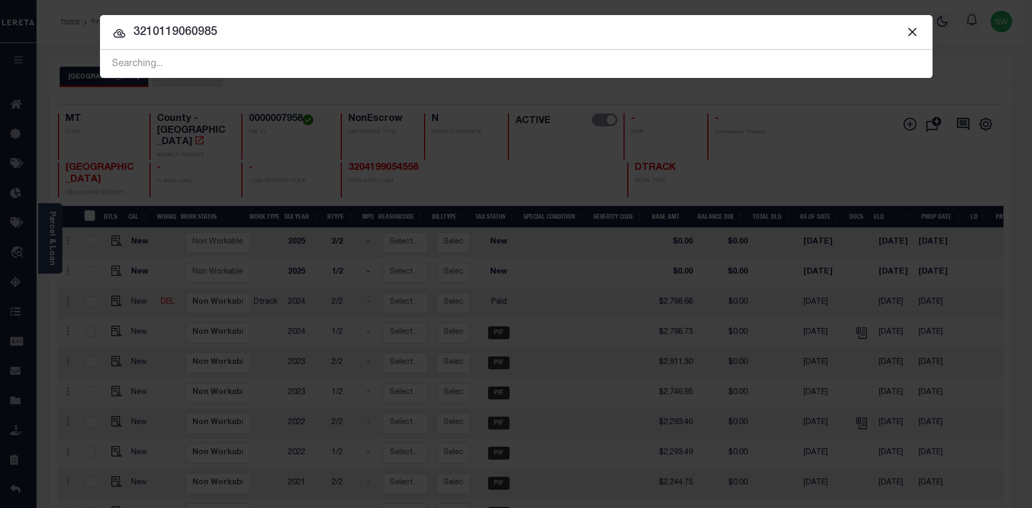
click at [242, 33] on input "3210119060985" at bounding box center [516, 32] width 833 height 19
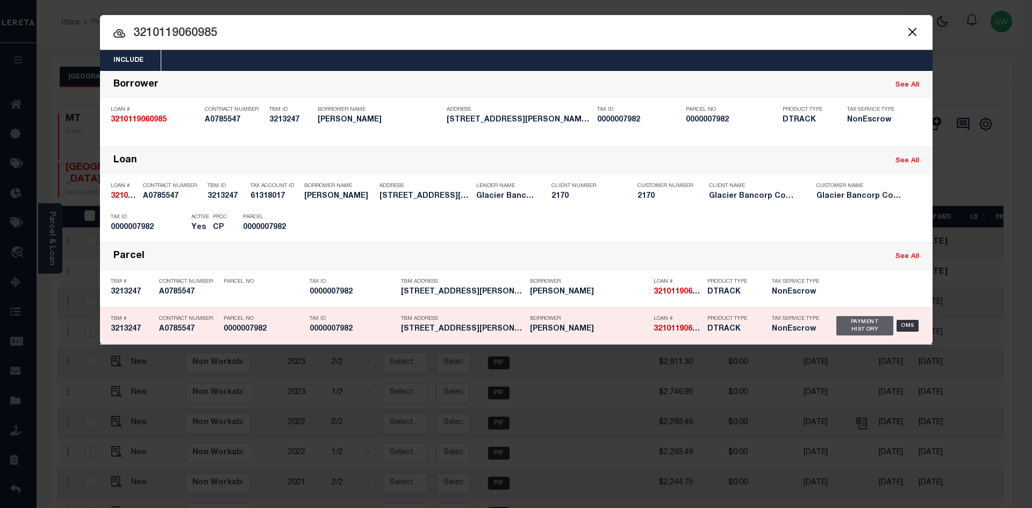
click at [862, 330] on div "Payment History" at bounding box center [866, 325] width 58 height 19
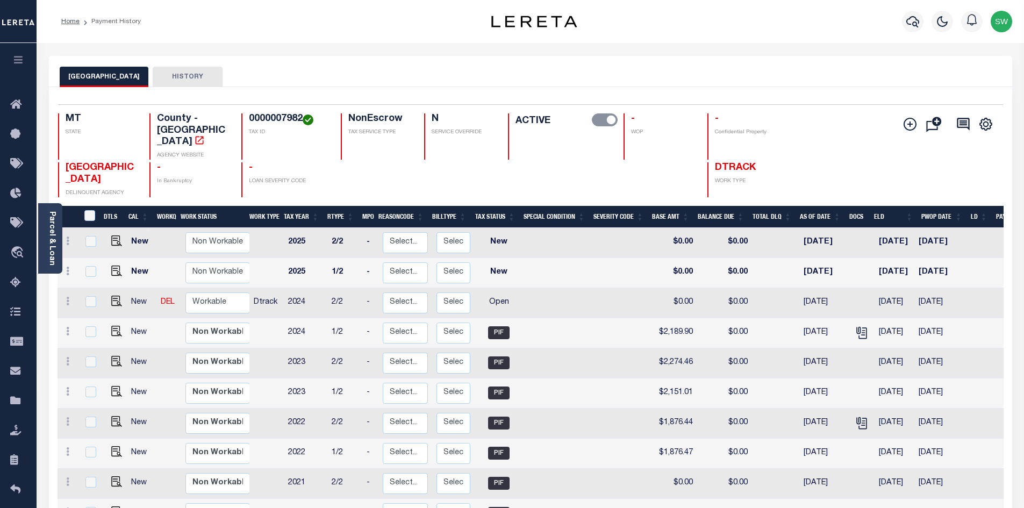
click at [303, 127] on div "0000007982 TAX ID" at bounding box center [284, 136] width 87 height 46
drag, startPoint x: 302, startPoint y: 120, endPoint x: 243, endPoint y: 116, distance: 58.8
click at [243, 116] on div "0000007982 TAX ID" at bounding box center [284, 136] width 87 height 46
copy h4 "0000007982"
click at [66, 297] on icon at bounding box center [67, 301] width 3 height 9
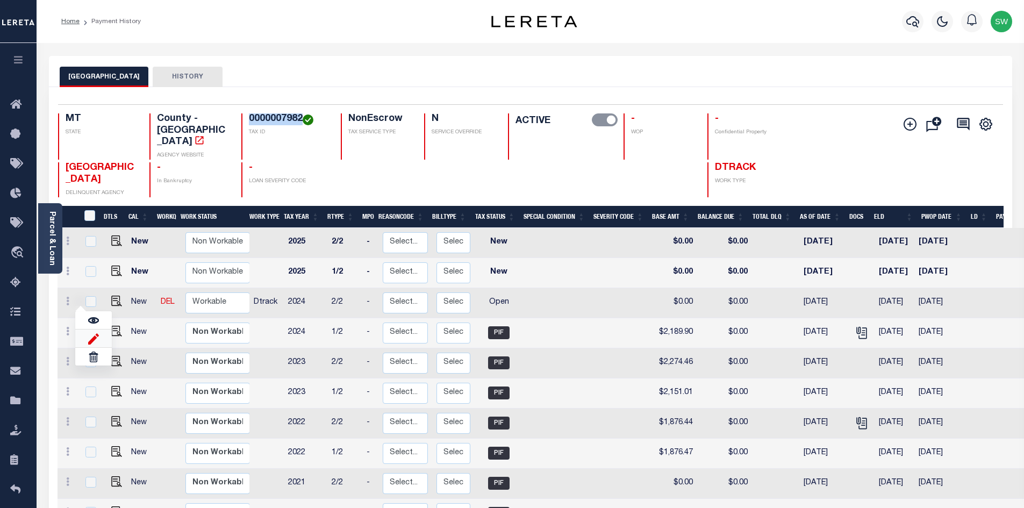
click at [95, 333] on img at bounding box center [93, 338] width 11 height 11
select select "OP2"
type input "$0.00"
type input "[DATE]"
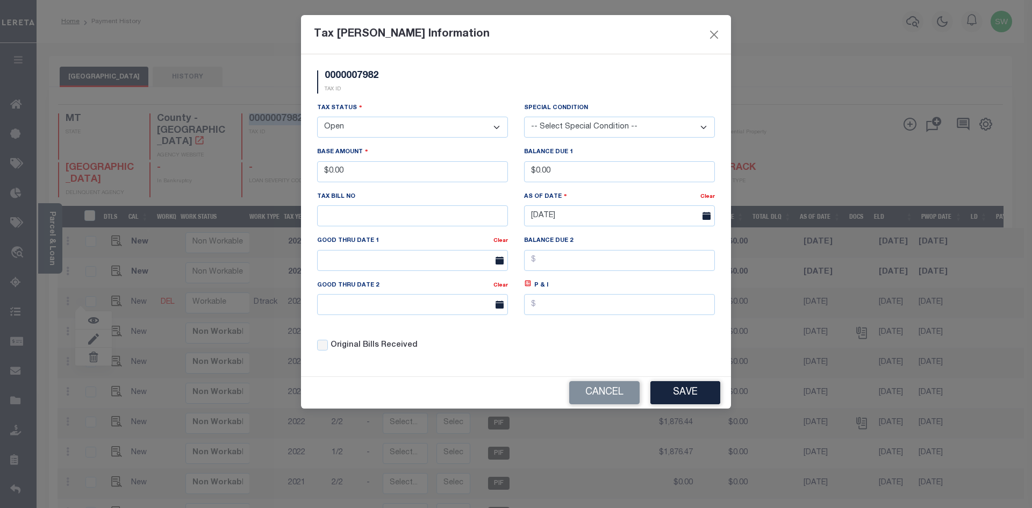
click at [498, 127] on select "- Select Status - Open Due/Unpaid Paid Incomplete No Tax Due Internal Refund Pr…" at bounding box center [412, 127] width 191 height 21
click at [499, 127] on select "- Select Status - Open Due/Unpaid Paid Incomplete No Tax Due Internal Refund Pr…" at bounding box center [412, 127] width 191 height 21
select select "PYD"
click at [317, 117] on select "- Select Status - Open Due/Unpaid Paid Incomplete No Tax Due Internal Refund Pr…" at bounding box center [412, 127] width 191 height 21
drag, startPoint x: 361, startPoint y: 180, endPoint x: 206, endPoint y: 181, distance: 155.4
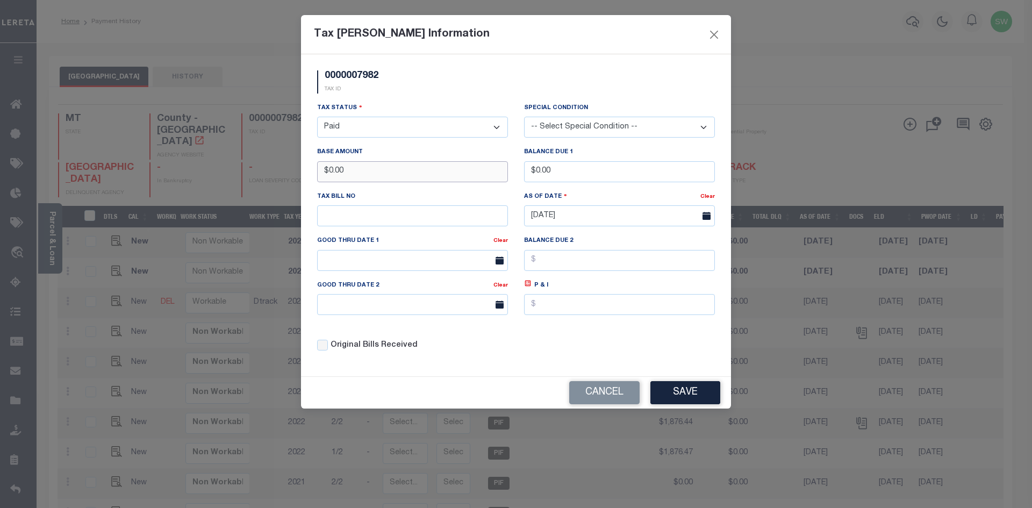
click at [206, 181] on div "Tax [PERSON_NAME] Information 0000007982 TAX ID Installment: TaxID: 0000007982 …" at bounding box center [516, 254] width 1032 height 508
type input "$2,189.86"
click at [386, 104] on div "Tax Status - Select Status - Open Due/Unpaid Paid Incomplete No Tax Due Interna…" at bounding box center [412, 119] width 191 height 35
click at [572, 353] on div "Tax Status - Select Status - Open Due/Unpaid Paid Incomplete No Tax Due Interna…" at bounding box center [516, 231] width 414 height 258
click at [689, 395] on button "Save" at bounding box center [686, 392] width 70 height 23
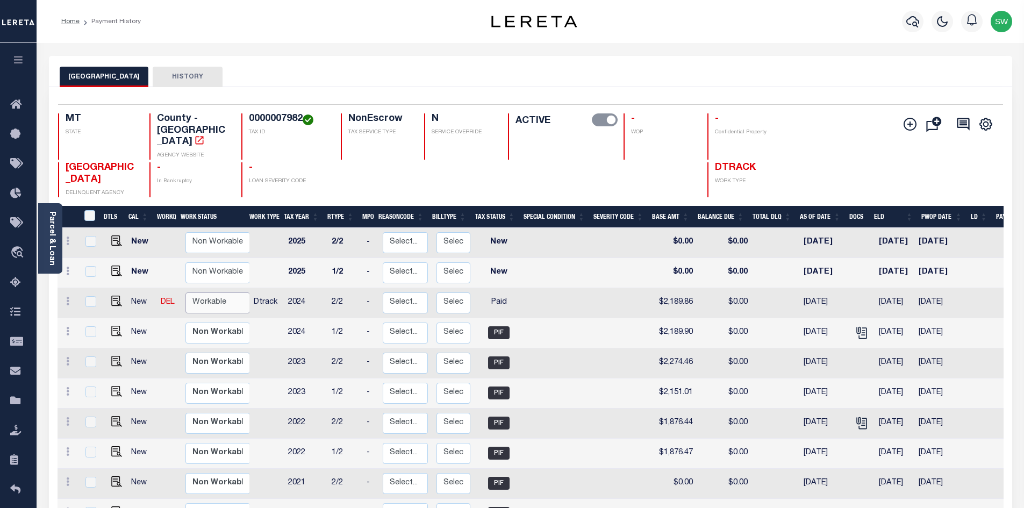
click at [211, 293] on select "Non Workable Workable" at bounding box center [218, 303] width 65 height 21
checkbox input "true"
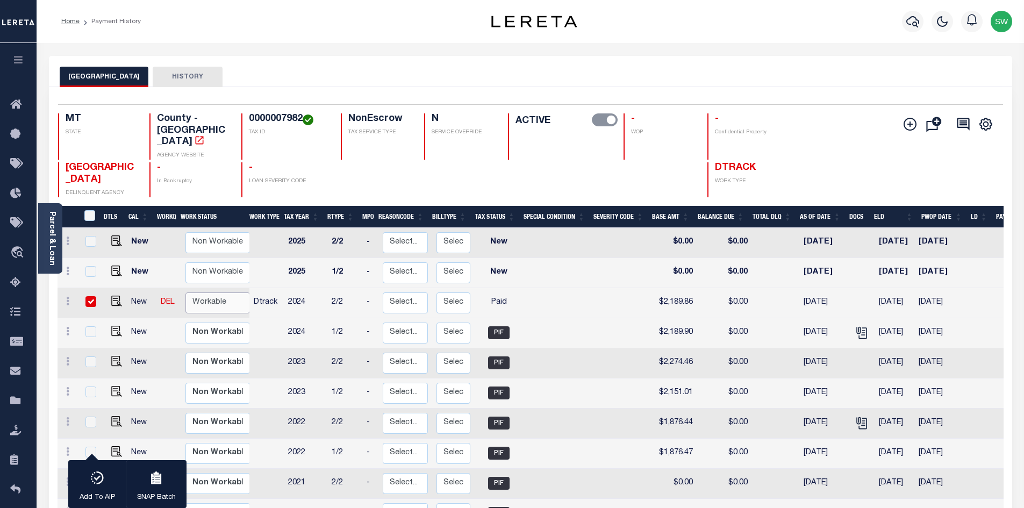
select select "true"
click at [186, 293] on select "Non Workable Workable" at bounding box center [218, 303] width 65 height 21
checkbox input "false"
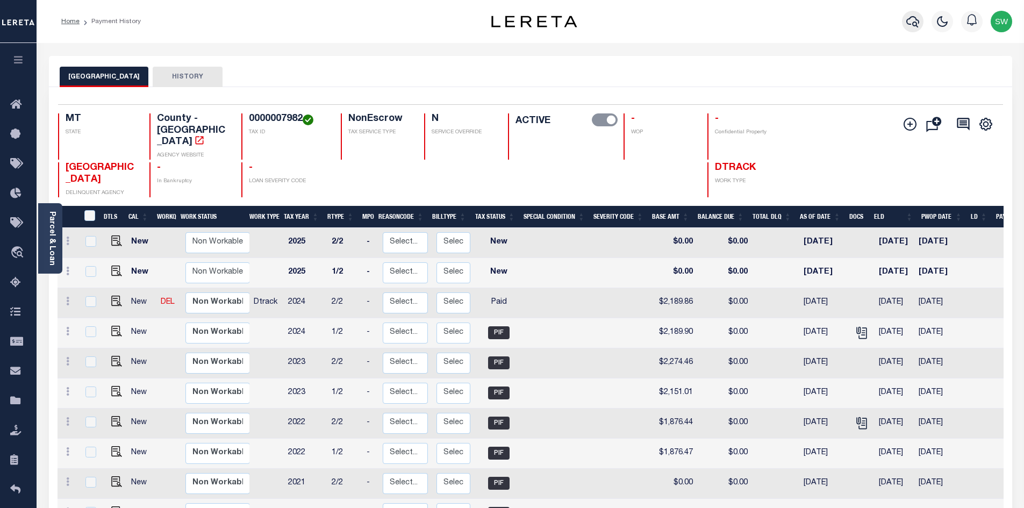
click at [910, 26] on icon "button" at bounding box center [913, 21] width 13 height 13
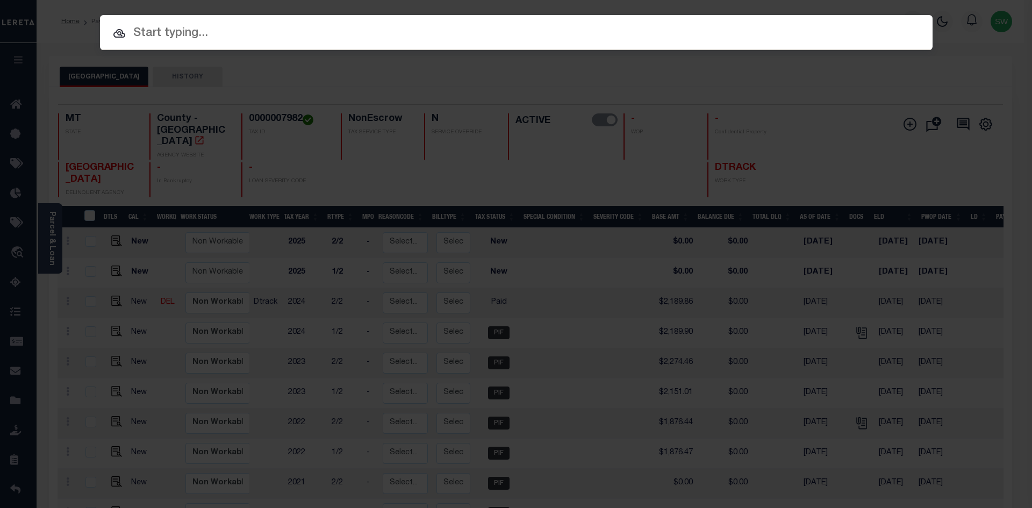
click at [154, 35] on input "text" at bounding box center [516, 33] width 833 height 19
paste input "3205229060543"
type input "3205229060543"
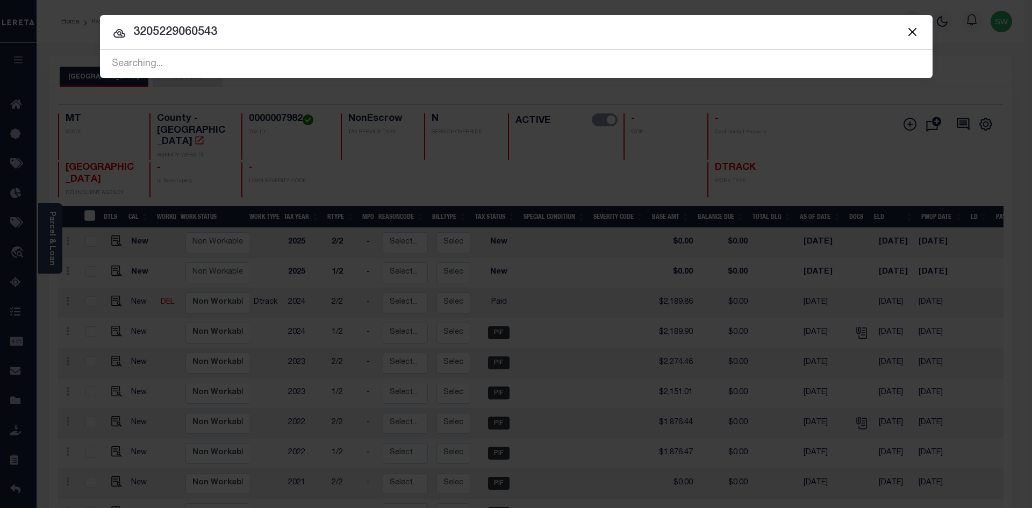
click at [240, 30] on input "3205229060543" at bounding box center [516, 32] width 833 height 19
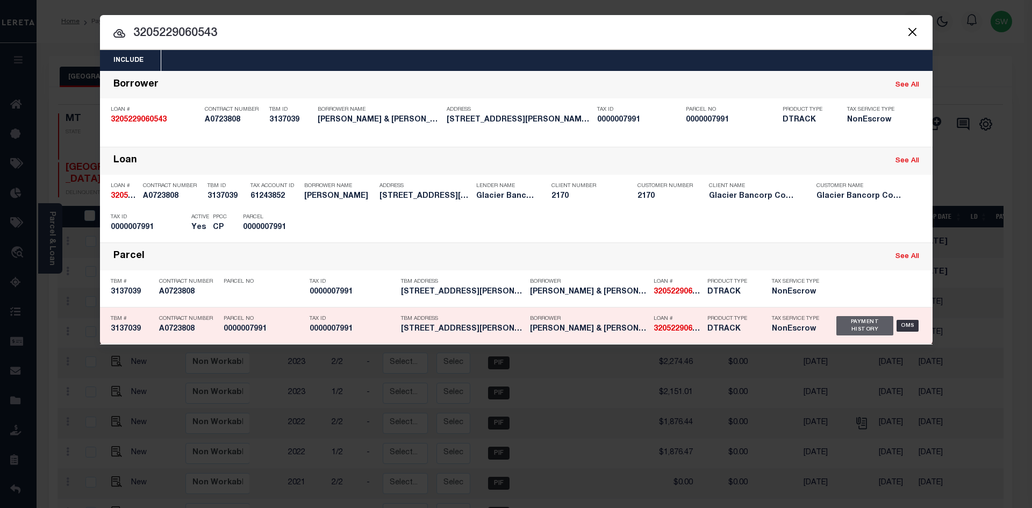
click at [857, 331] on div "Payment History" at bounding box center [866, 325] width 58 height 19
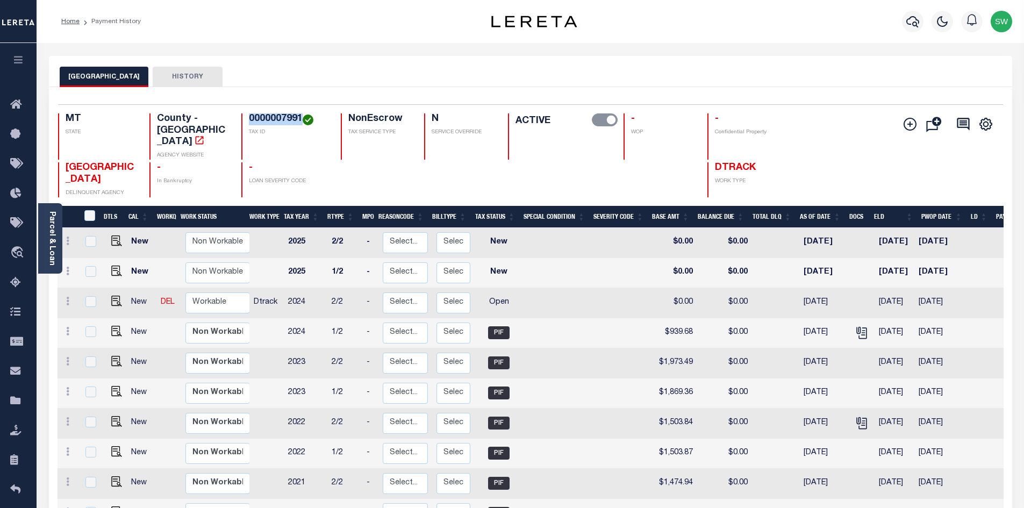
drag, startPoint x: 302, startPoint y: 120, endPoint x: 251, endPoint y: 122, distance: 51.6
click at [251, 122] on h4 "0000007991" at bounding box center [288, 119] width 79 height 12
copy h4 "0000007991"
click at [66, 297] on icon at bounding box center [67, 301] width 3 height 9
click at [95, 333] on img at bounding box center [93, 338] width 11 height 11
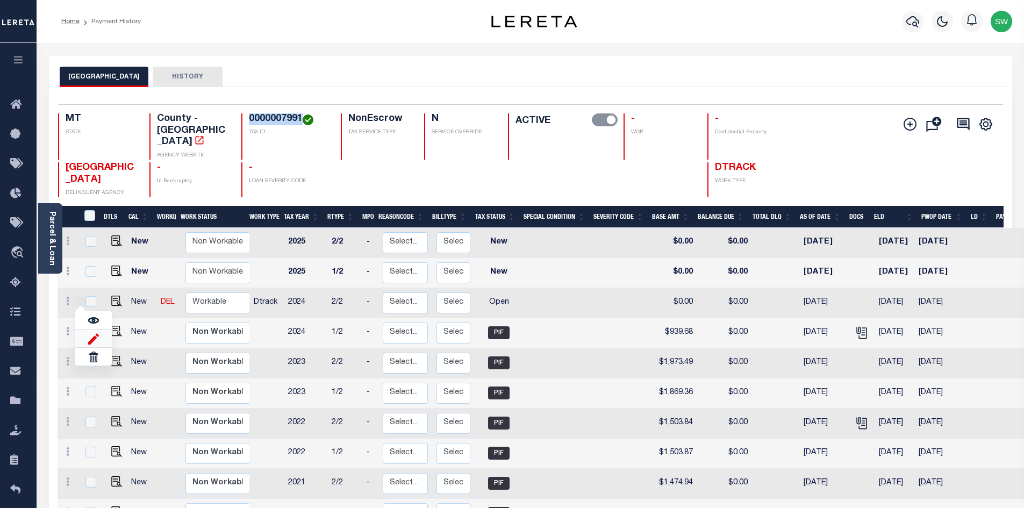
select select "OP2"
type input "$0.00"
type input "[DATE]"
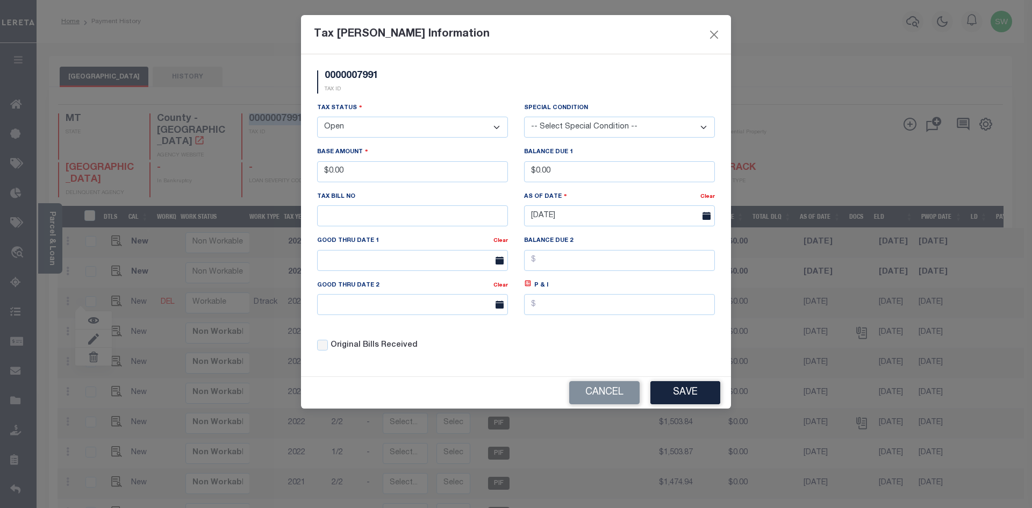
click at [495, 128] on select "- Select Status - Open Due/Unpaid Paid Incomplete No Tax Due Internal Refund Pr…" at bounding box center [412, 127] width 191 height 21
click at [497, 130] on select "- Select Status - Open Due/Unpaid Paid Incomplete No Tax Due Internal Refund Pr…" at bounding box center [412, 127] width 191 height 21
select select "PYD"
click at [317, 117] on select "- Select Status - Open Due/Unpaid Paid Incomplete No Tax Due Internal Refund Pr…" at bounding box center [412, 127] width 191 height 21
drag, startPoint x: 382, startPoint y: 174, endPoint x: 311, endPoint y: 176, distance: 71.6
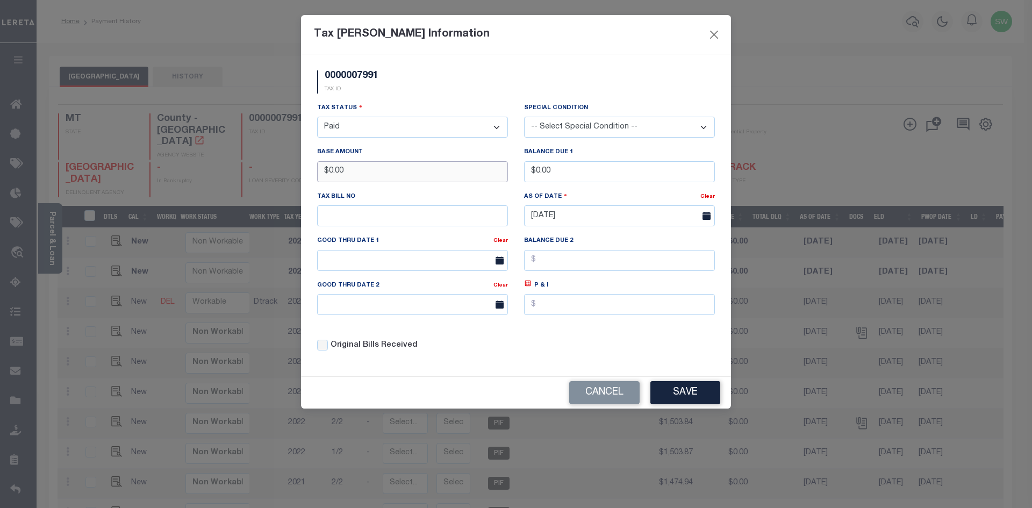
click at [311, 176] on div "Base Amount $0.00" at bounding box center [412, 168] width 207 height 44
type input "$939.62"
click at [386, 103] on div "Tax Status - Select Status - Open Due/Unpaid Paid Incomplete No Tax Due Interna…" at bounding box center [412, 119] width 191 height 35
click at [589, 354] on div "Tax Status - Select Status - Open Due/Unpaid Paid Incomplete No Tax Due Interna…" at bounding box center [516, 231] width 414 height 258
click at [672, 390] on button "Save" at bounding box center [686, 392] width 70 height 23
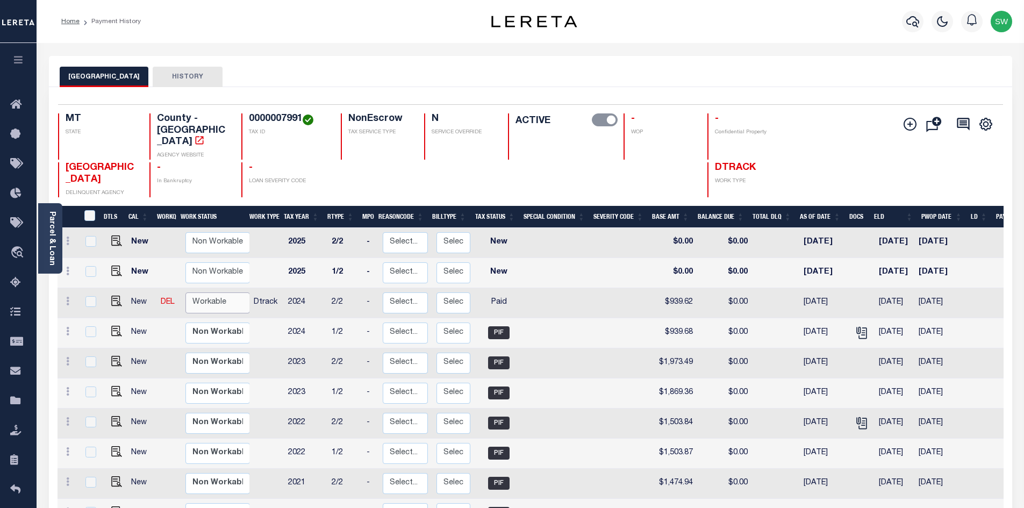
click at [217, 293] on select "Non Workable Workable" at bounding box center [218, 303] width 65 height 21
checkbox input "true"
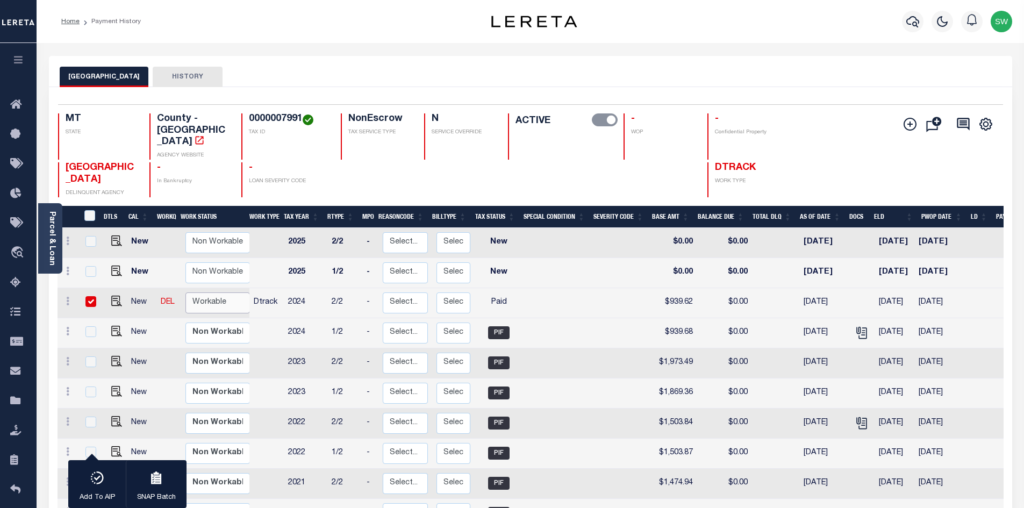
select select "true"
click at [186, 293] on select "Non Workable Workable" at bounding box center [218, 303] width 65 height 21
checkbox input "false"
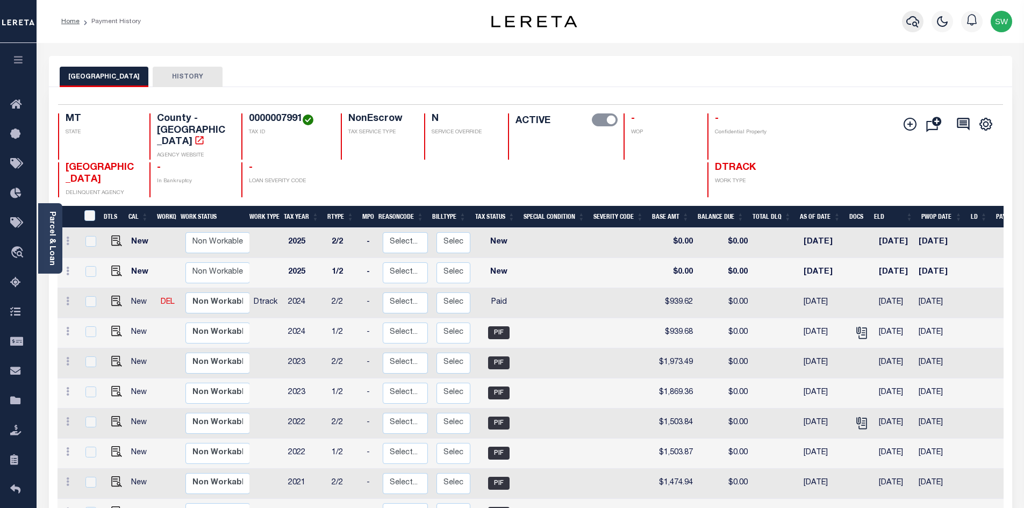
click at [918, 23] on icon "button" at bounding box center [913, 21] width 13 height 11
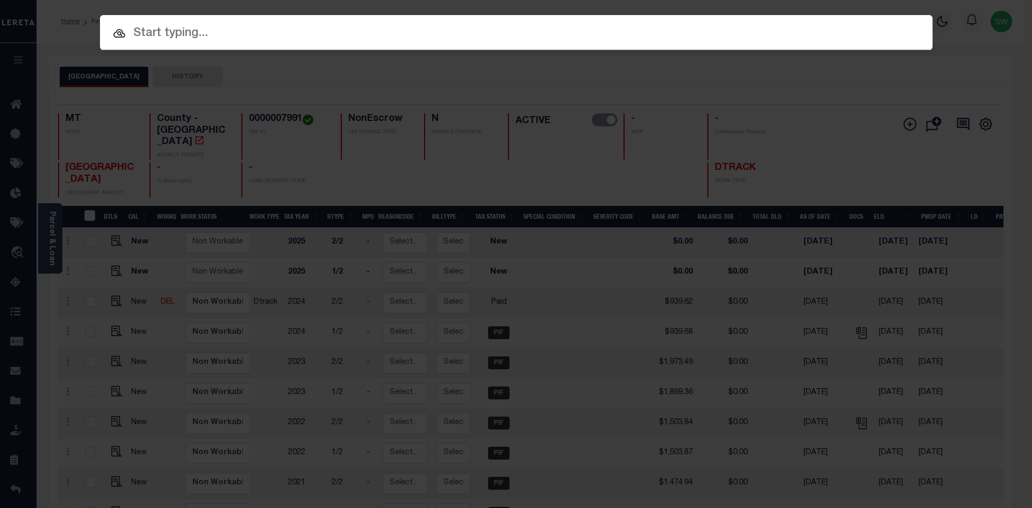
click at [162, 31] on input "text" at bounding box center [516, 33] width 833 height 19
paste input "3206209057142"
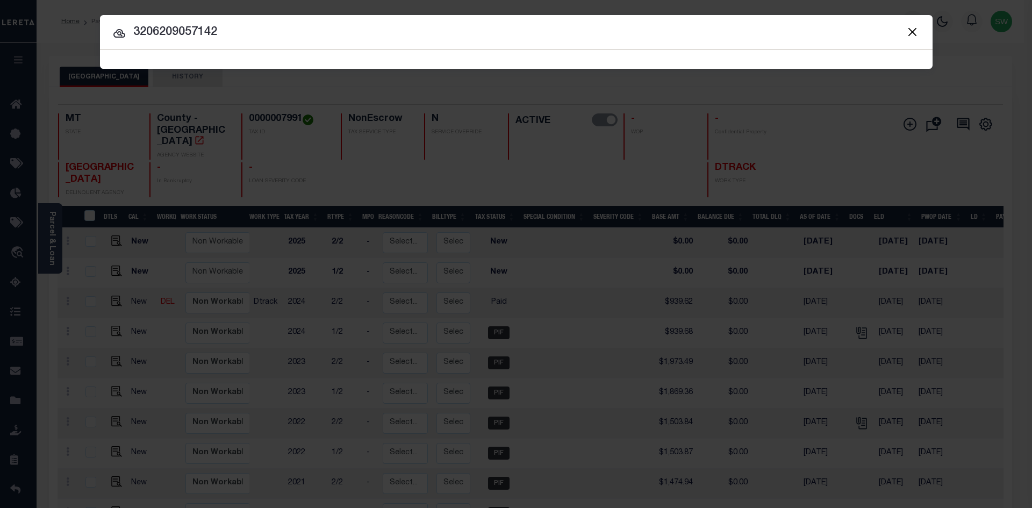
click at [249, 35] on input "3206209057142" at bounding box center [516, 32] width 833 height 19
type input "3206209057142"
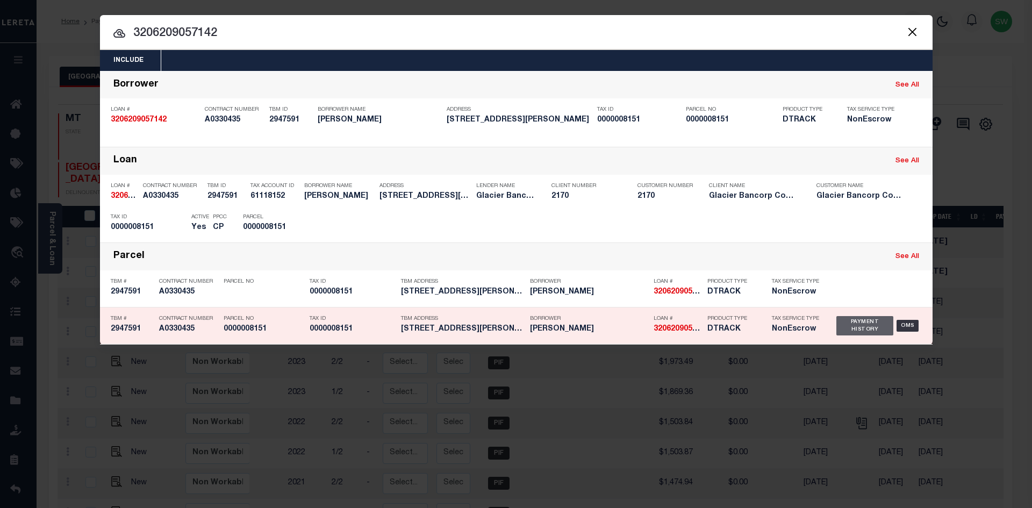
click at [873, 330] on div "Payment History" at bounding box center [866, 325] width 58 height 19
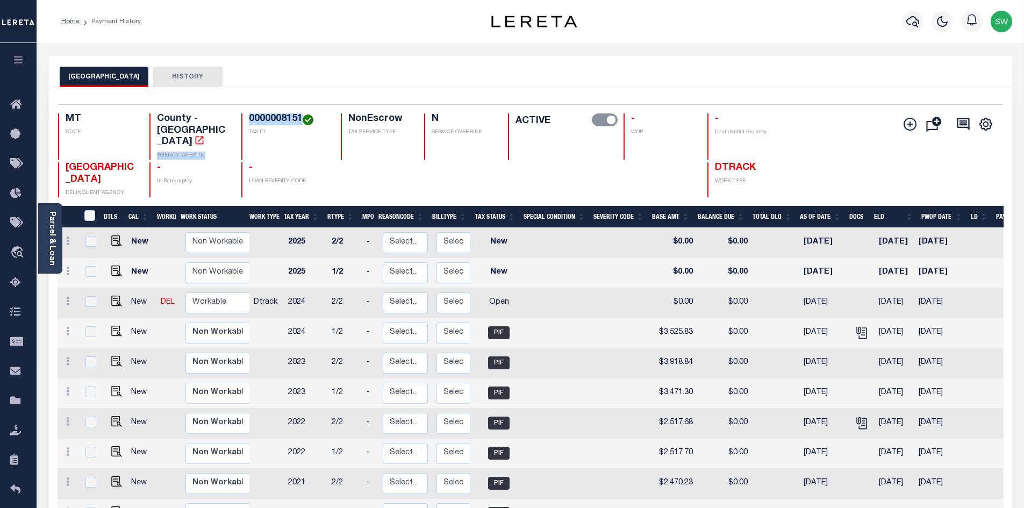
drag, startPoint x: 303, startPoint y: 118, endPoint x: 233, endPoint y: 113, distance: 70.0
click at [233, 113] on div "MT STATE County - MT AGENCY WEBSITE 0000008151 TAX ID NonEscrow TAX SERVICE TYP…" at bounding box center [452, 136] width 788 height 46
click at [300, 70] on div "JEFFERSON COUNTY HISTORY" at bounding box center [531, 77] width 942 height 20
drag, startPoint x: 302, startPoint y: 114, endPoint x: 249, endPoint y: 118, distance: 53.4
click at [249, 118] on h4 "0000008151" at bounding box center [288, 119] width 79 height 12
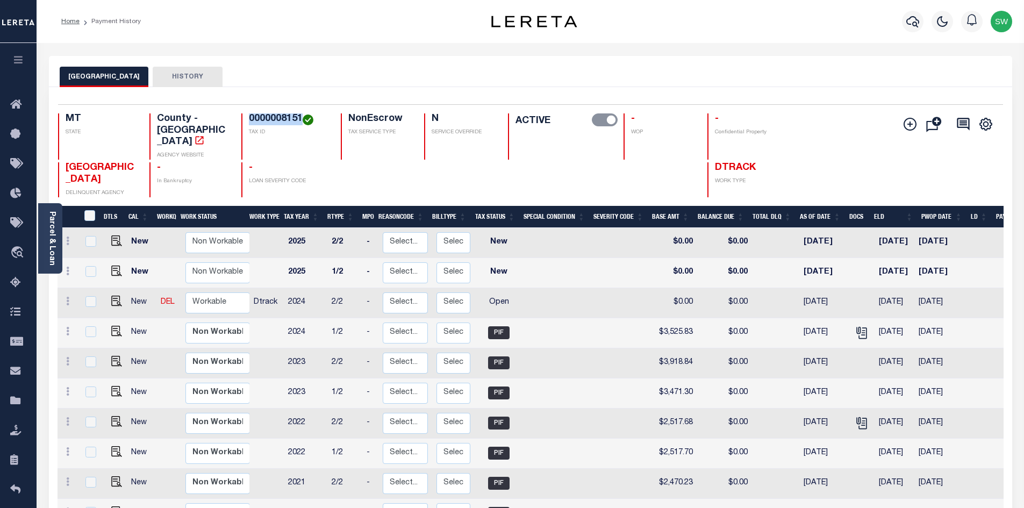
copy h4 "0000008151"
click at [67, 297] on icon at bounding box center [67, 301] width 3 height 9
click at [96, 333] on img at bounding box center [93, 338] width 11 height 11
select select "OP2"
type input "$0.00"
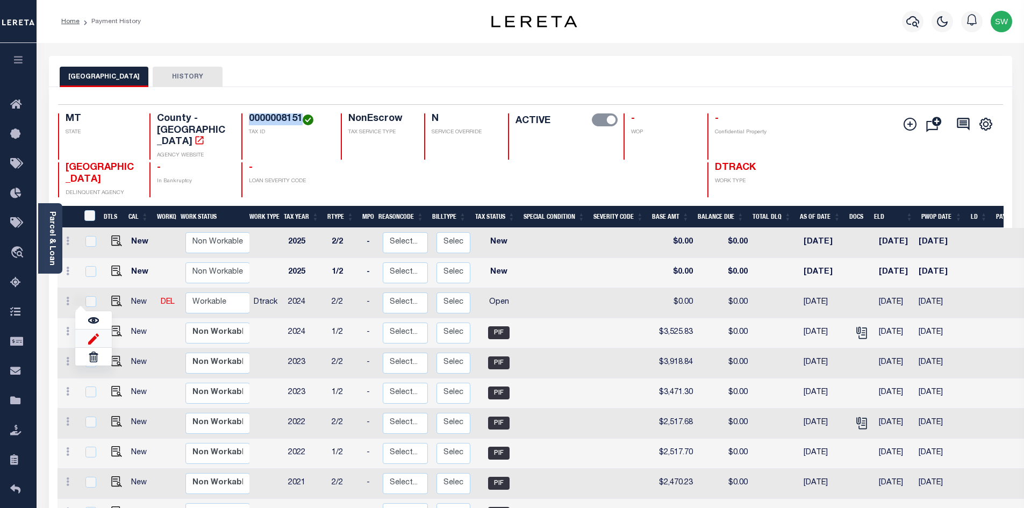
type input "$0.00"
type input "[DATE]"
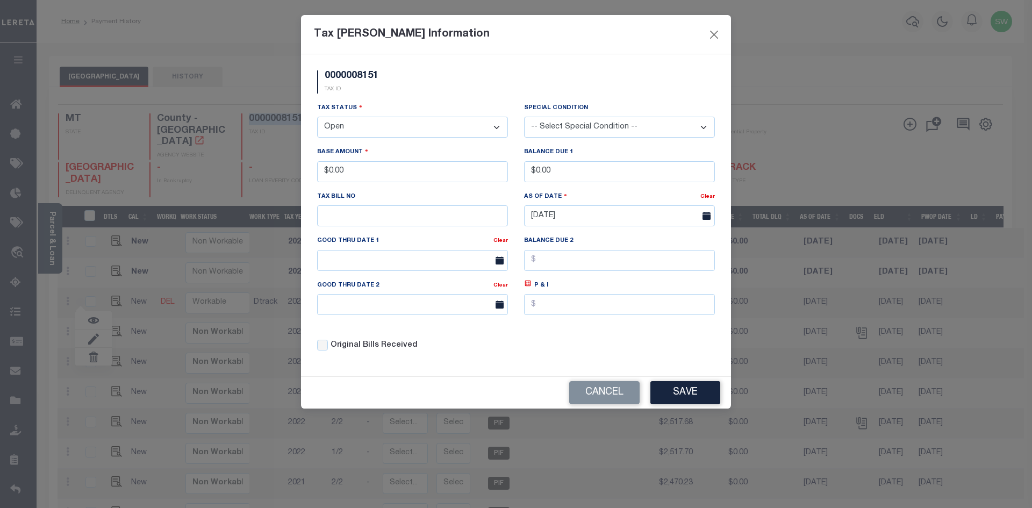
click at [495, 131] on select "- Select Status - Open Due/Unpaid Paid Incomplete No Tax Due Internal Refund Pr…" at bounding box center [412, 127] width 191 height 21
click at [496, 129] on select "- Select Status - Open Due/Unpaid Paid Incomplete No Tax Due Internal Refund Pr…" at bounding box center [412, 127] width 191 height 21
select select "PYD"
click at [317, 117] on select "- Select Status - Open Due/Unpaid Paid Incomplete No Tax Due Internal Refund Pr…" at bounding box center [412, 127] width 191 height 21
drag, startPoint x: 373, startPoint y: 176, endPoint x: 212, endPoint y: 173, distance: 160.8
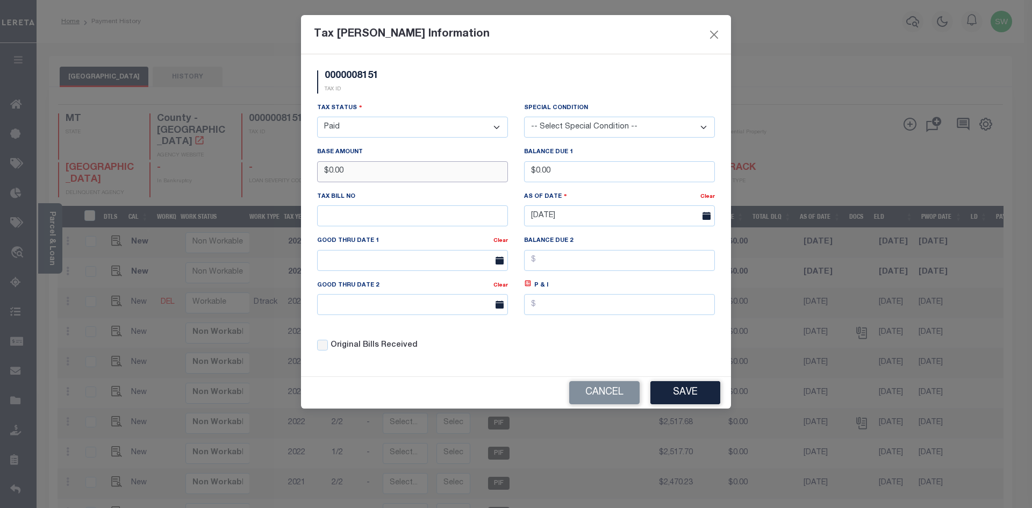
click at [212, 173] on div "Tax Bill Amount Information 0000008151 TAX ID Installment: TaxID: 0000008151 Ta…" at bounding box center [516, 254] width 1032 height 508
type input "$3,800.20"
click at [362, 88] on p "TAX ID" at bounding box center [352, 89] width 54 height 8
click at [568, 358] on div "Tax Status - Select Status - Open Due/Unpaid Paid Incomplete No Tax Due Interna…" at bounding box center [516, 231] width 414 height 258
click at [694, 398] on button "Save" at bounding box center [686, 392] width 70 height 23
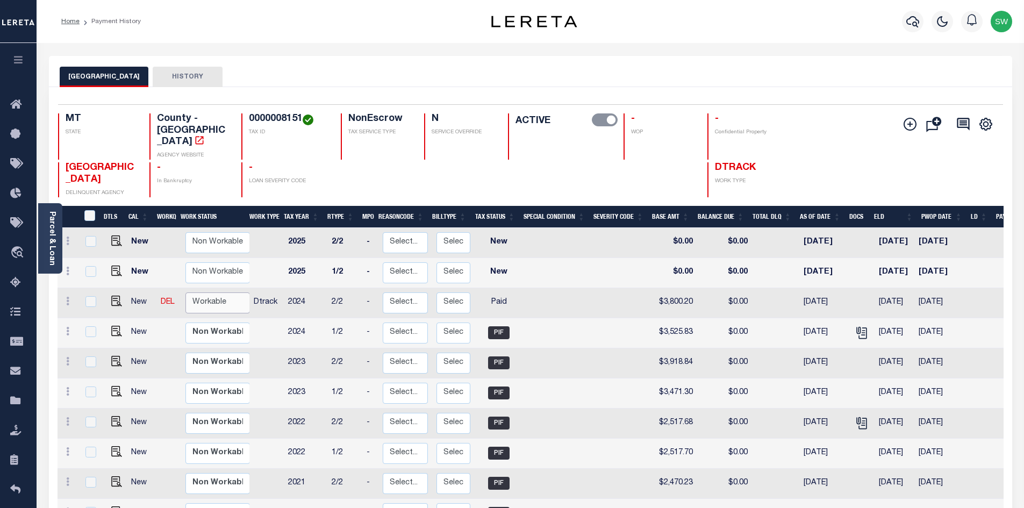
click at [213, 293] on select "Non Workable Workable" at bounding box center [218, 303] width 65 height 21
checkbox input "true"
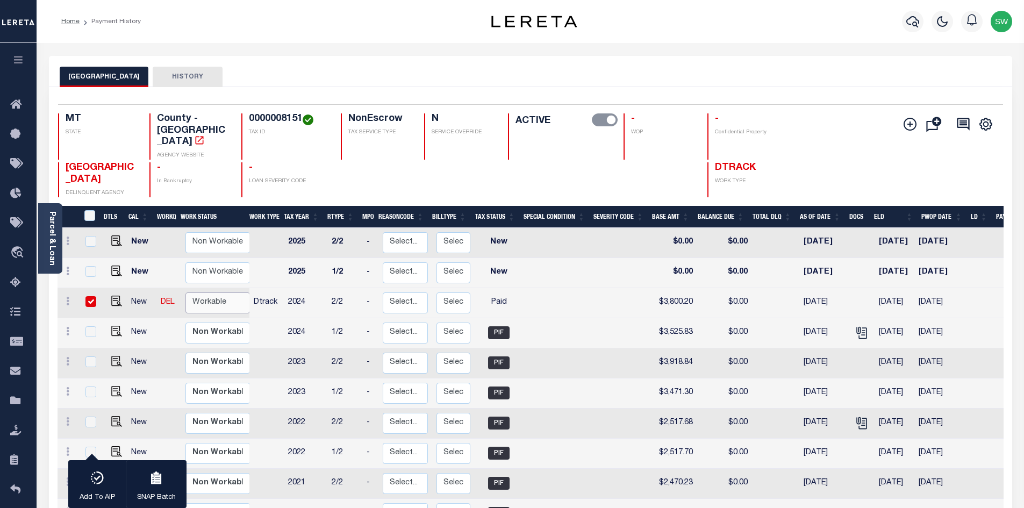
select select "true"
click at [186, 293] on select "Non Workable Workable" at bounding box center [218, 303] width 65 height 21
checkbox input "false"
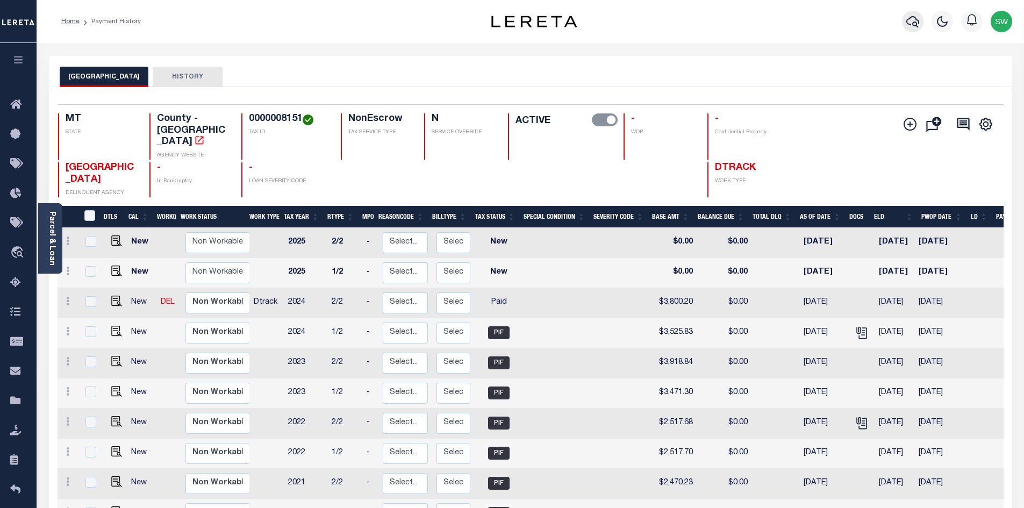
click at [916, 23] on icon "button" at bounding box center [913, 21] width 13 height 11
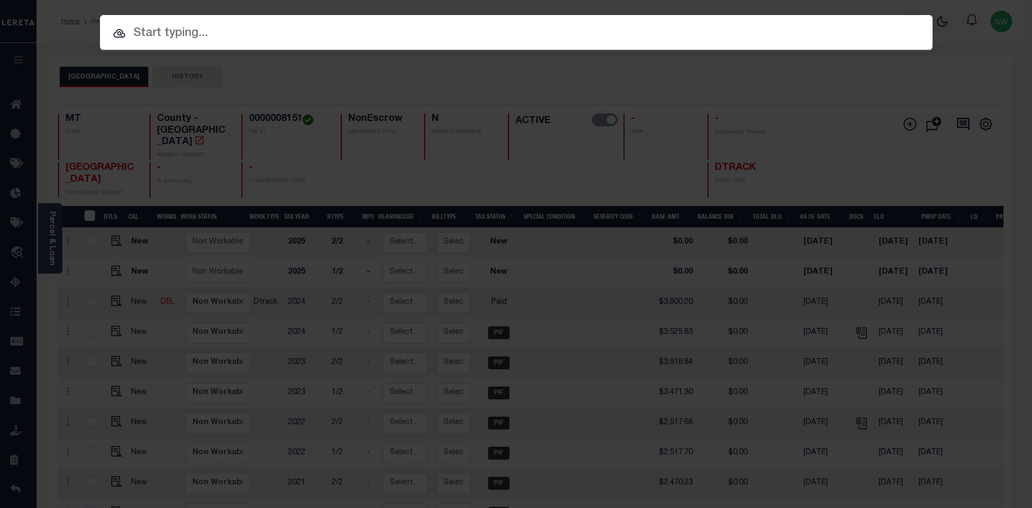
click at [150, 30] on input "text" at bounding box center [516, 33] width 833 height 19
paste input "3204219058045"
type input "3204219058045"
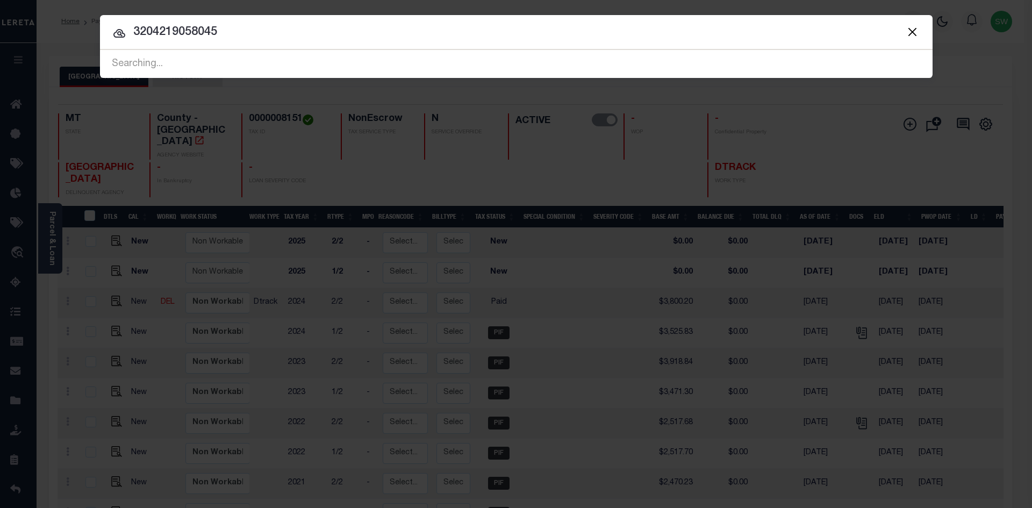
click at [265, 39] on input "3204219058045" at bounding box center [516, 32] width 833 height 19
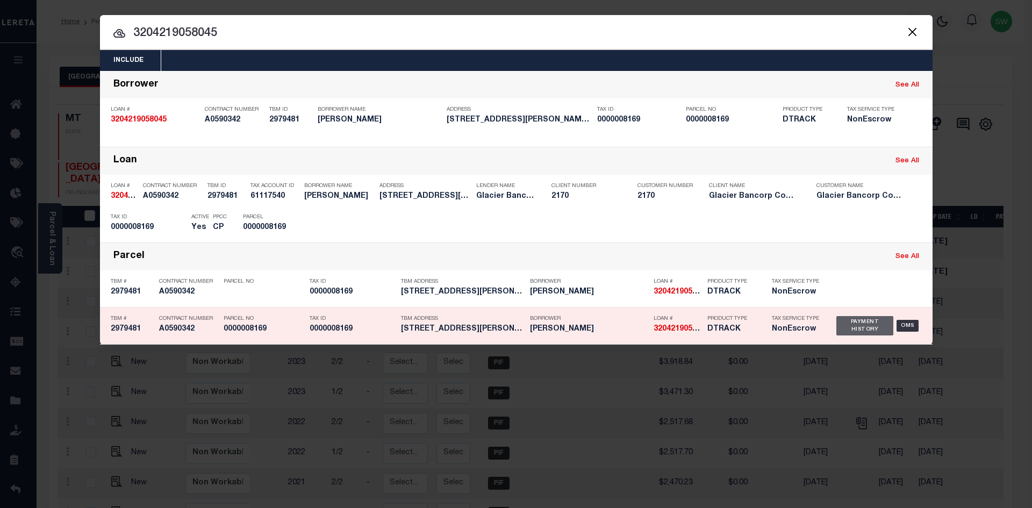
click at [879, 333] on div "Payment History" at bounding box center [866, 325] width 58 height 19
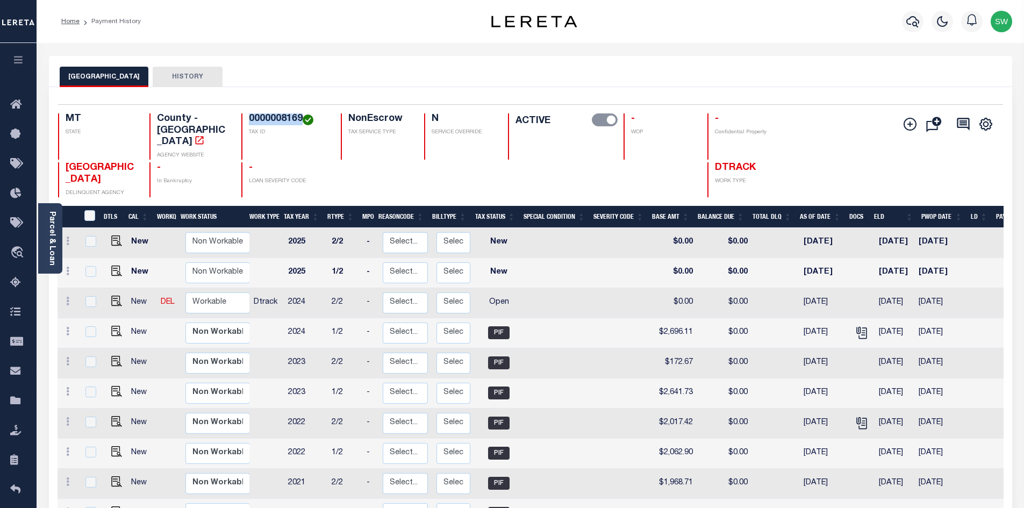
drag, startPoint x: 301, startPoint y: 117, endPoint x: 243, endPoint y: 117, distance: 58.1
click at [243, 117] on div "0000008169 TAX ID" at bounding box center [284, 136] width 87 height 46
copy h4 "0000008169"
click at [67, 297] on icon at bounding box center [67, 301] width 3 height 9
click at [93, 333] on img at bounding box center [93, 338] width 11 height 11
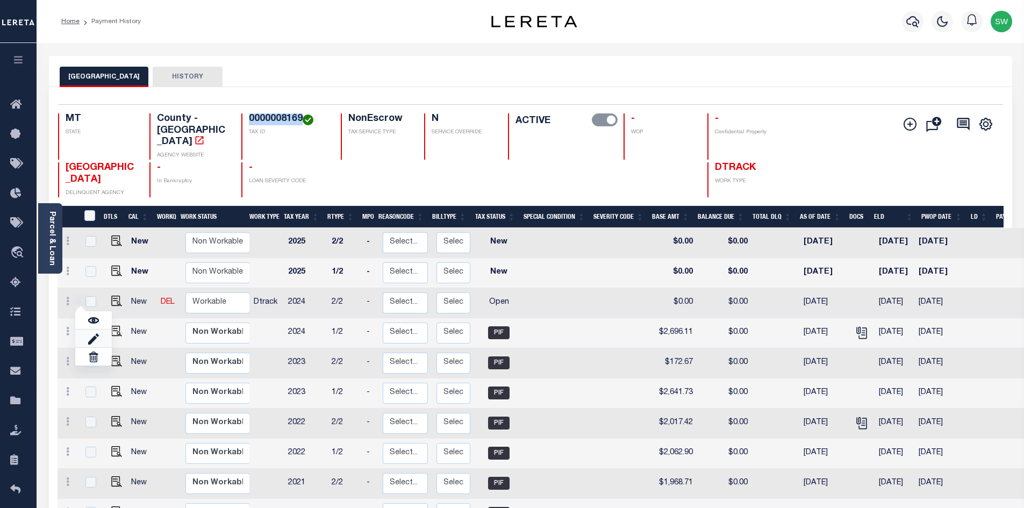
select select "OP2"
type input "$0.00"
type input "[DATE]"
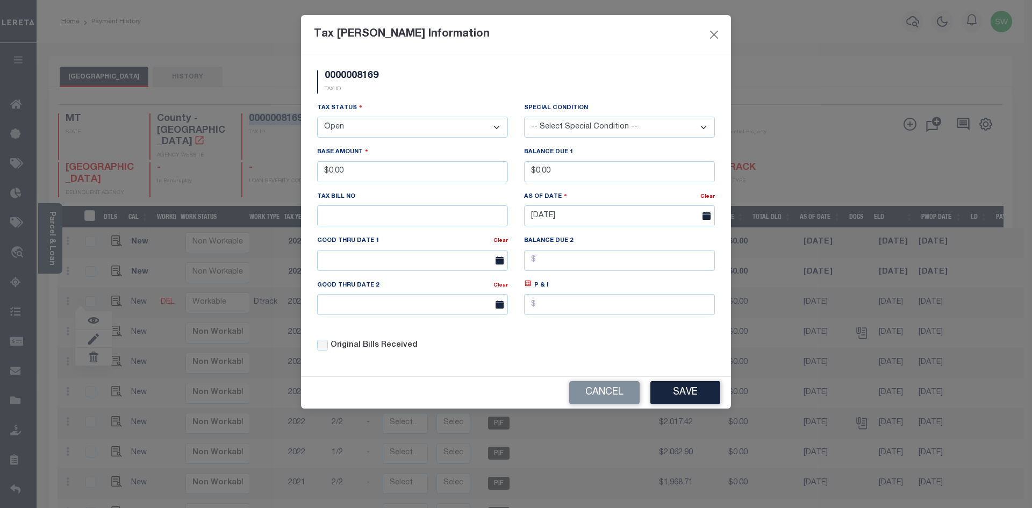
click at [499, 129] on select "- Select Status - Open Due/Unpaid Paid Incomplete No Tax Due Internal Refund Pr…" at bounding box center [412, 127] width 191 height 21
click at [498, 127] on select "- Select Status - Open Due/Unpaid Paid Incomplete No Tax Due Internal Refund Pr…" at bounding box center [412, 127] width 191 height 21
select select "PYD"
click at [317, 117] on select "- Select Status - Open Due/Unpaid Paid Incomplete No Tax Due Internal Refund Pr…" at bounding box center [412, 127] width 191 height 21
drag, startPoint x: 373, startPoint y: 168, endPoint x: 176, endPoint y: 187, distance: 197.7
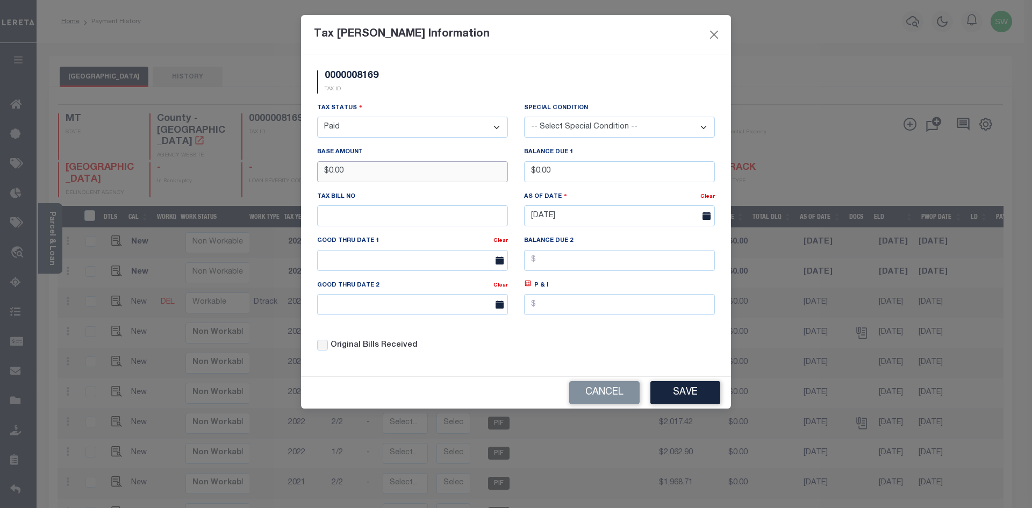
click at [176, 187] on div "Tax [PERSON_NAME] Information 0000008169 TAX ID Installment: TaxID: 0000008169 …" at bounding box center [516, 254] width 1032 height 508
type input "$2,646.09"
click at [397, 96] on div "0000008169 TAX ID" at bounding box center [516, 86] width 414 height 32
click at [536, 334] on div "Tax Status - Select Status - Open Due/Unpaid Paid Incomplete No Tax Due Interna…" at bounding box center [516, 231] width 414 height 258
click at [432, 348] on div "Original Bills Received" at bounding box center [412, 346] width 191 height 12
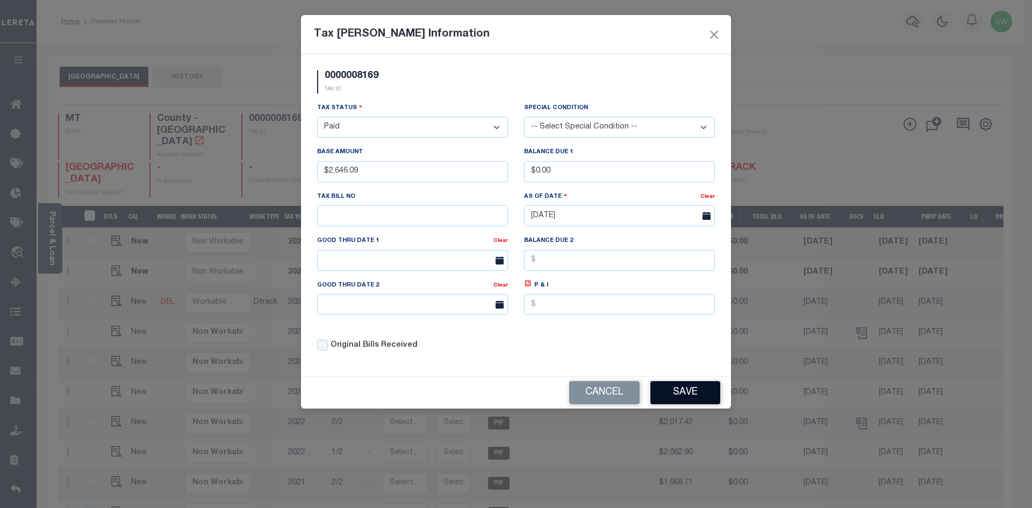
click at [667, 388] on button "Save" at bounding box center [686, 392] width 70 height 23
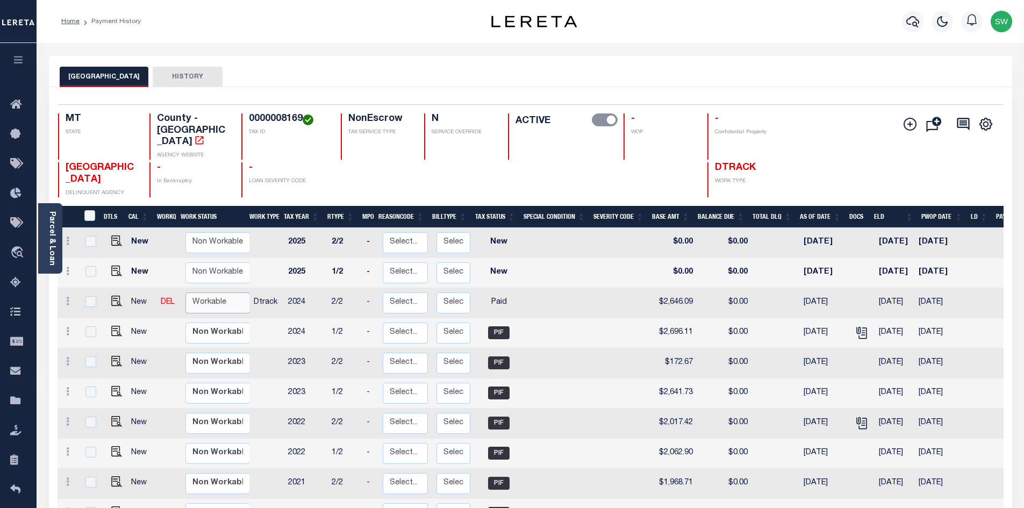
click at [213, 293] on select "Non Workable Workable" at bounding box center [218, 303] width 65 height 21
checkbox input "true"
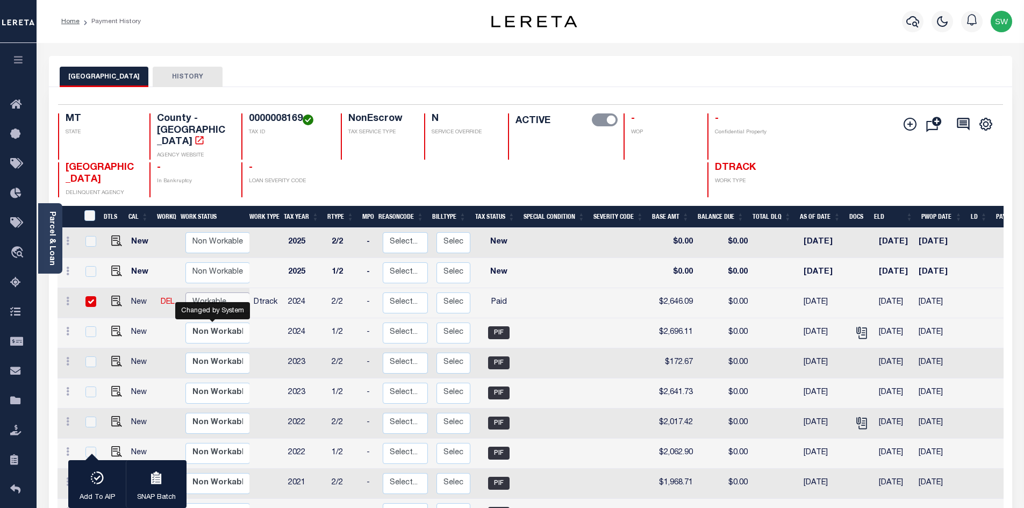
select select "true"
click at [186, 293] on select "Non Workable Workable" at bounding box center [218, 303] width 65 height 21
checkbox input "false"
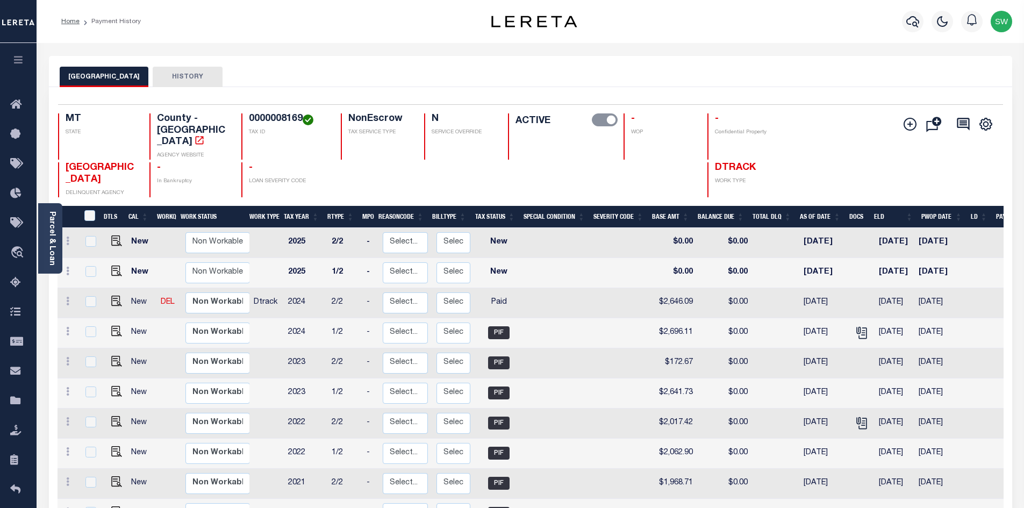
click at [329, 69] on div "JEFFERSON COUNTY HISTORY" at bounding box center [531, 77] width 942 height 20
click at [917, 24] on icon "button" at bounding box center [913, 21] width 13 height 13
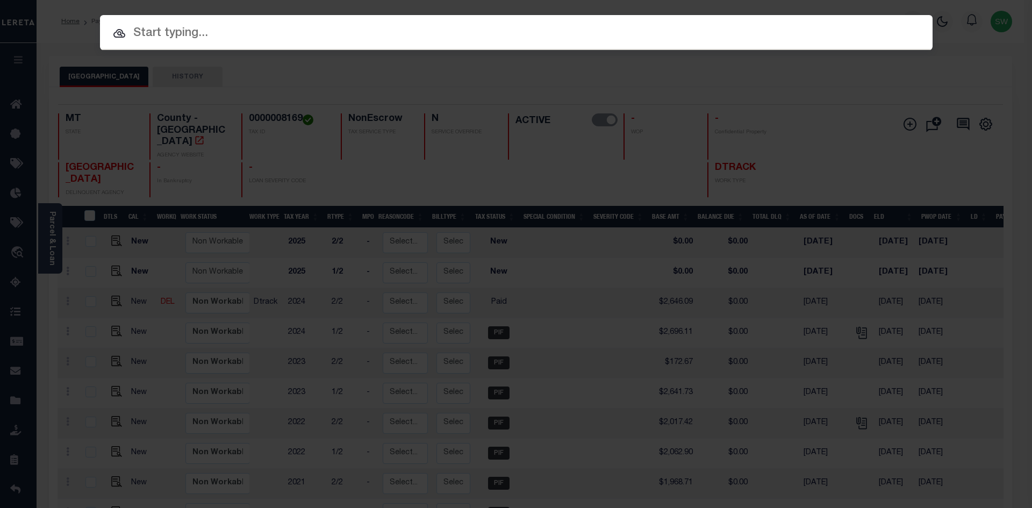
click at [165, 33] on input "text" at bounding box center [516, 33] width 833 height 19
paste input "3209249063774"
type input "3209249063774"
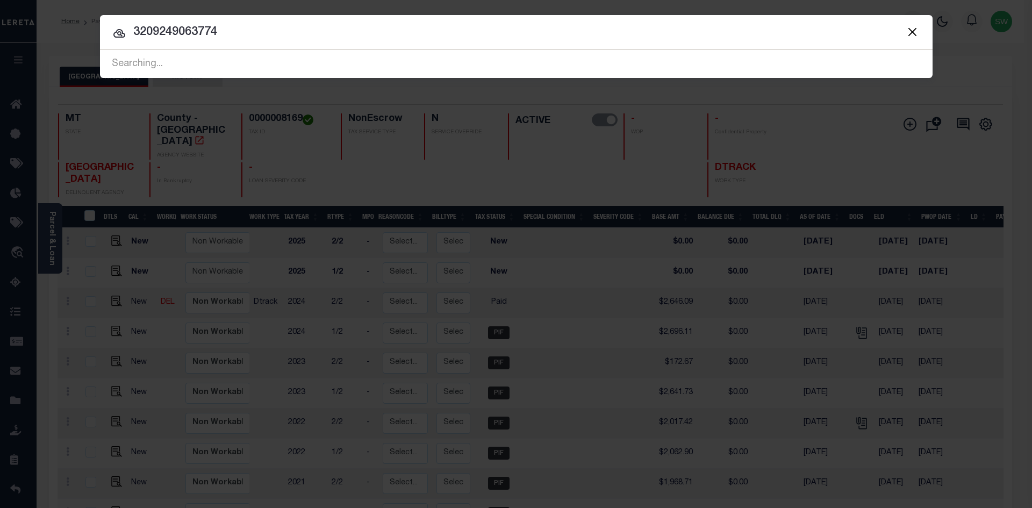
click at [217, 37] on input "3209249063774" at bounding box center [516, 32] width 833 height 19
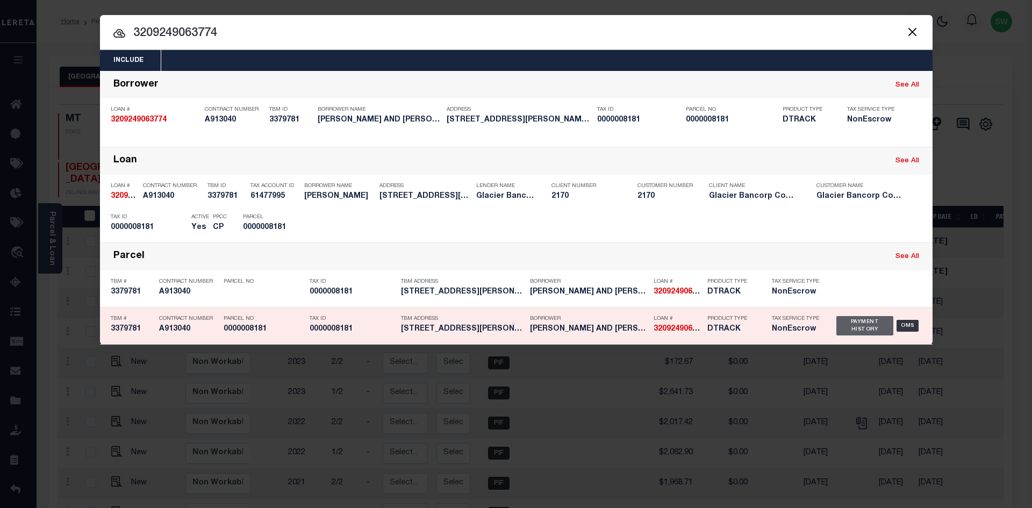
click at [845, 324] on div "Payment History" at bounding box center [866, 325] width 58 height 19
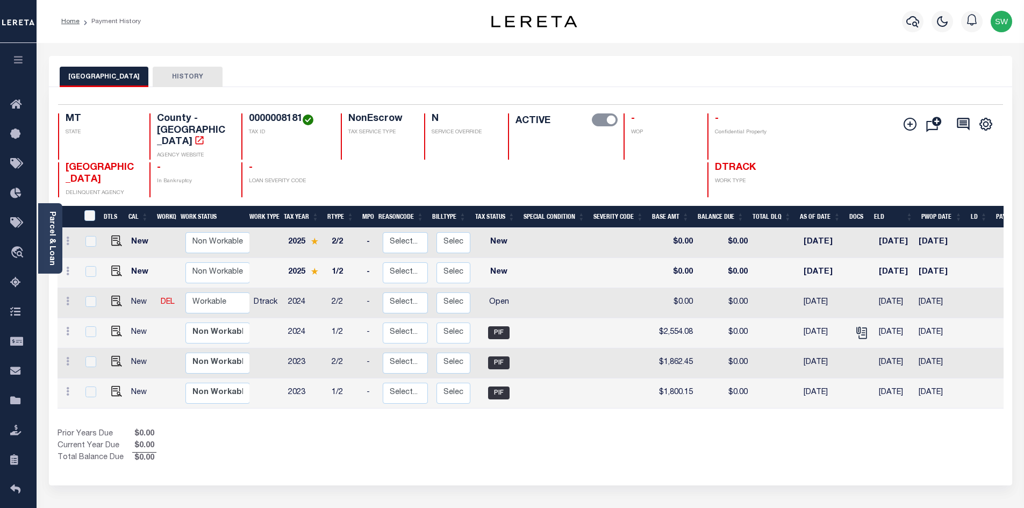
click at [510, 445] on div "Selected 6 Results 1 Items per page 25 50 100 MT STATE TAX ID N" at bounding box center [531, 286] width 964 height 398
drag, startPoint x: 304, startPoint y: 117, endPoint x: 249, endPoint y: 117, distance: 54.8
click at [249, 117] on h4 "0000008181" at bounding box center [288, 119] width 79 height 12
copy h4 "0000008181"
drag, startPoint x: 498, startPoint y: 407, endPoint x: 501, endPoint y: 401, distance: 6.7
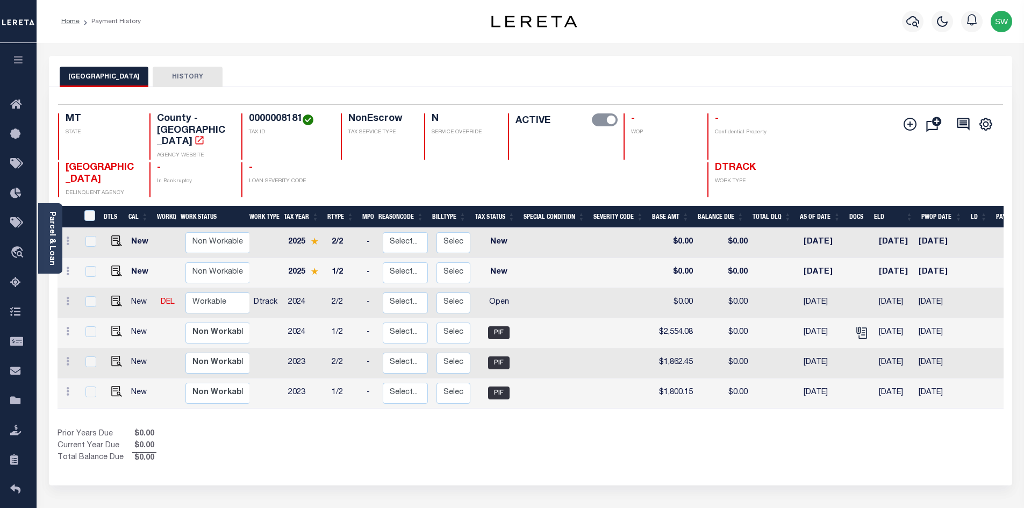
click at [498, 429] on div "Prior Years Due $0.00 Current Year Due $0.00 Total Balance Due $0.00" at bounding box center [294, 447] width 473 height 36
click at [620, 429] on div "Show Tax Lines before Bill Release Date Prior Years Due $0.00 Current Year Due …" at bounding box center [531, 447] width 946 height 36
click at [65, 298] on link at bounding box center [68, 302] width 12 height 9
click at [90, 333] on img at bounding box center [93, 338] width 11 height 11
select select "OP2"
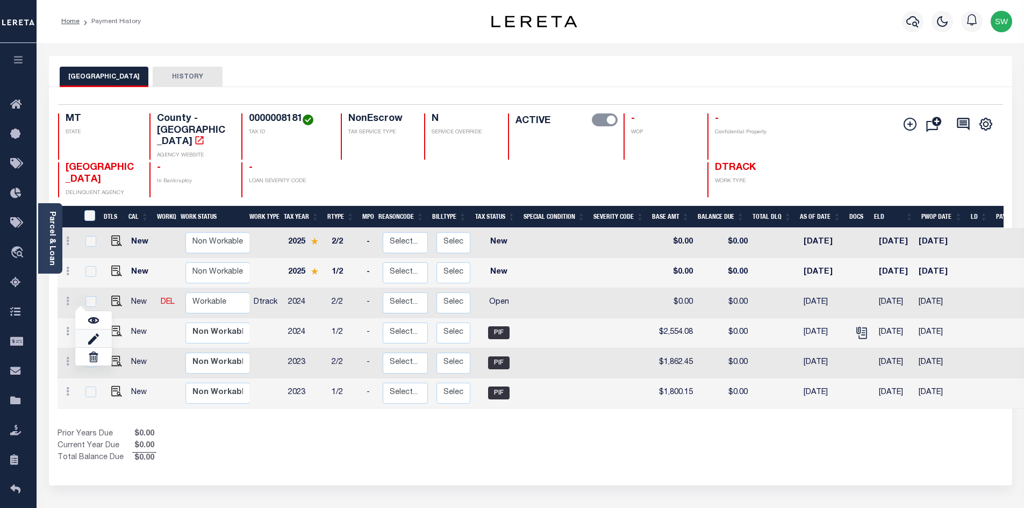
type input "$0.00"
type input "[DATE]"
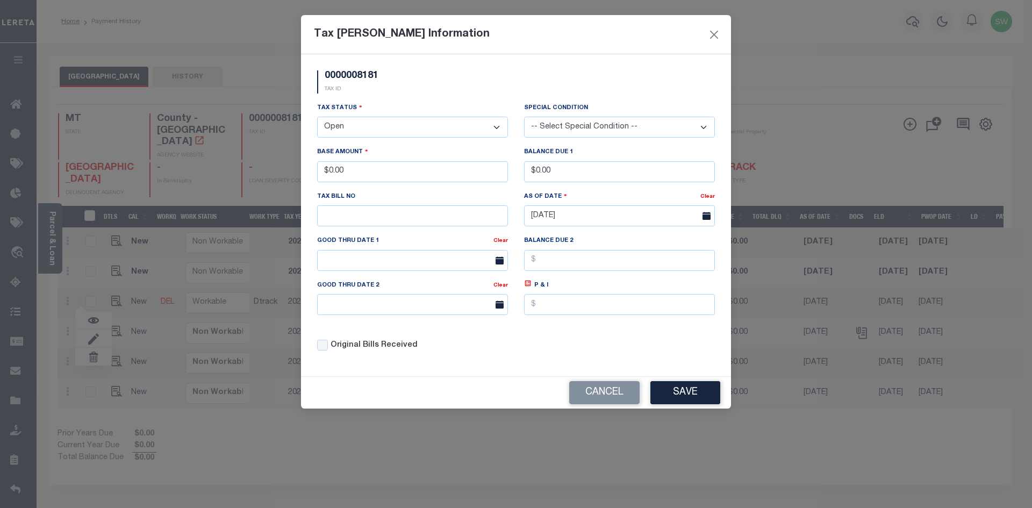
click at [360, 130] on select "- Select Status - Open Due/Unpaid Paid Incomplete No Tax Due Internal Refund Pr…" at bounding box center [412, 127] width 191 height 21
click at [500, 126] on select "- Select Status - Open Due/Unpaid Paid Incomplete No Tax Due Internal Refund Pr…" at bounding box center [412, 127] width 191 height 21
select select "PYD"
click at [317, 117] on select "- Select Status - Open Due/Unpaid Paid Incomplete No Tax Due Internal Refund Pr…" at bounding box center [412, 127] width 191 height 21
drag, startPoint x: 353, startPoint y: 174, endPoint x: 303, endPoint y: 174, distance: 49.5
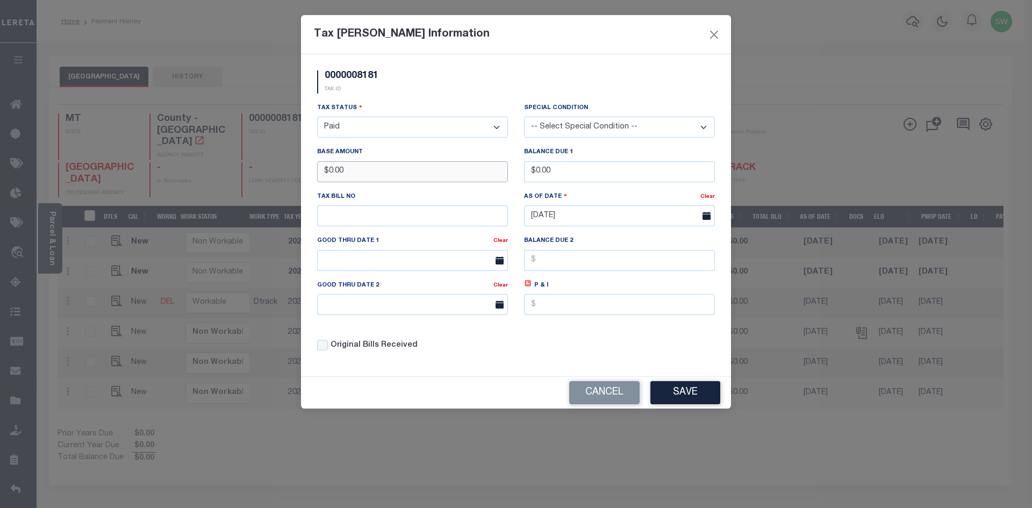
click at [303, 174] on div "0000008181 TAX ID Installment: TaxID: 0000008181 Tax Status" at bounding box center [516, 215] width 430 height 322
type input "$2,504.07"
click at [390, 98] on div "0000008181 TAX ID" at bounding box center [516, 86] width 414 height 32
click at [545, 357] on div "Tax Status - Select Status - Open Due/Unpaid Paid Incomplete No Tax Due Interna…" at bounding box center [516, 231] width 414 height 258
click at [693, 393] on button "Save" at bounding box center [686, 392] width 70 height 23
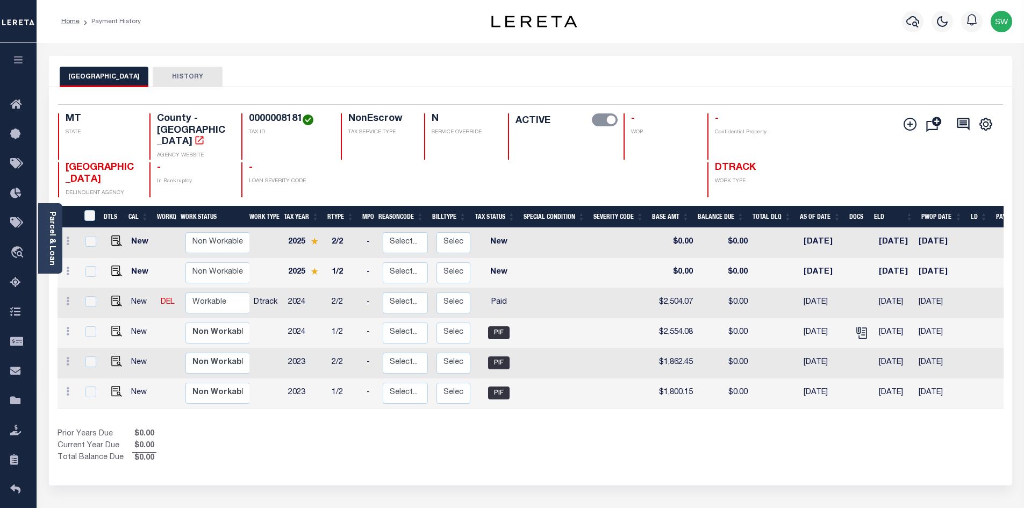
click at [539, 429] on div "Show Tax Lines before Bill Release Date Prior Years Due $0.00 Current Year Due …" at bounding box center [531, 447] width 946 height 36
click at [211, 293] on select "Non Workable Workable" at bounding box center [218, 303] width 65 height 21
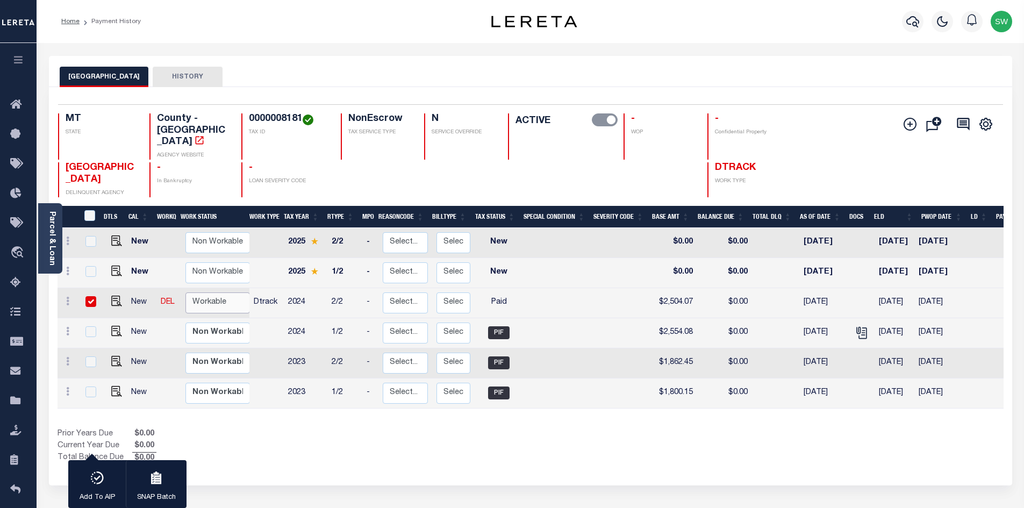
checkbox input "true"
select select "true"
click at [186, 293] on select "Non Workable Workable" at bounding box center [218, 303] width 65 height 21
checkbox input "false"
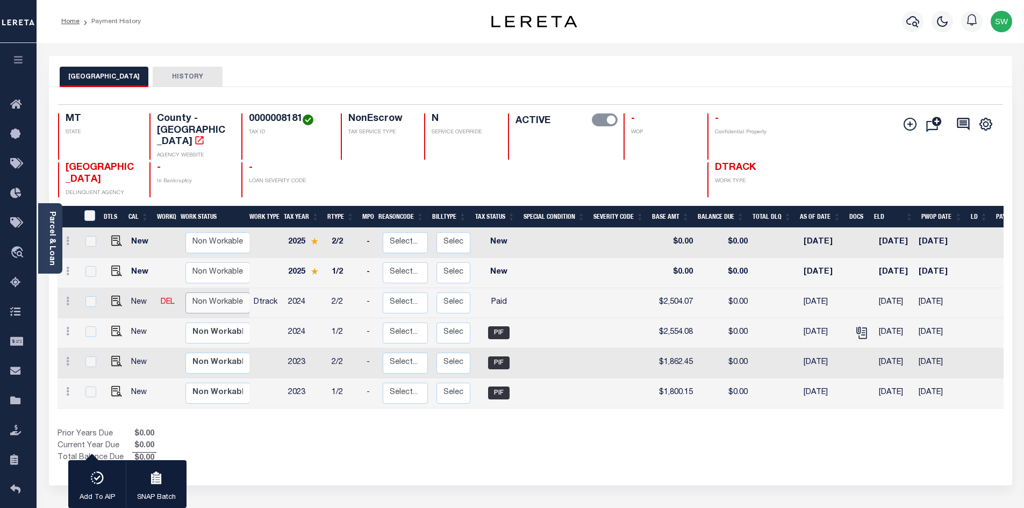
checkbox input "false"
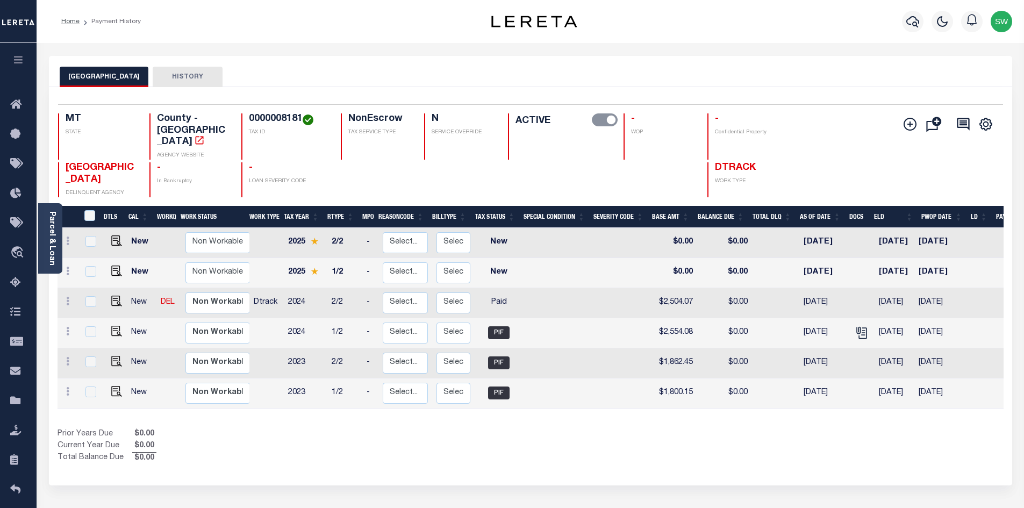
click at [413, 443] on div "1 Selected 6 Results 1 Items per page 25 50 100 MT STATE TAX ID" at bounding box center [531, 286] width 964 height 398
click at [912, 23] on icon "button" at bounding box center [913, 21] width 13 height 13
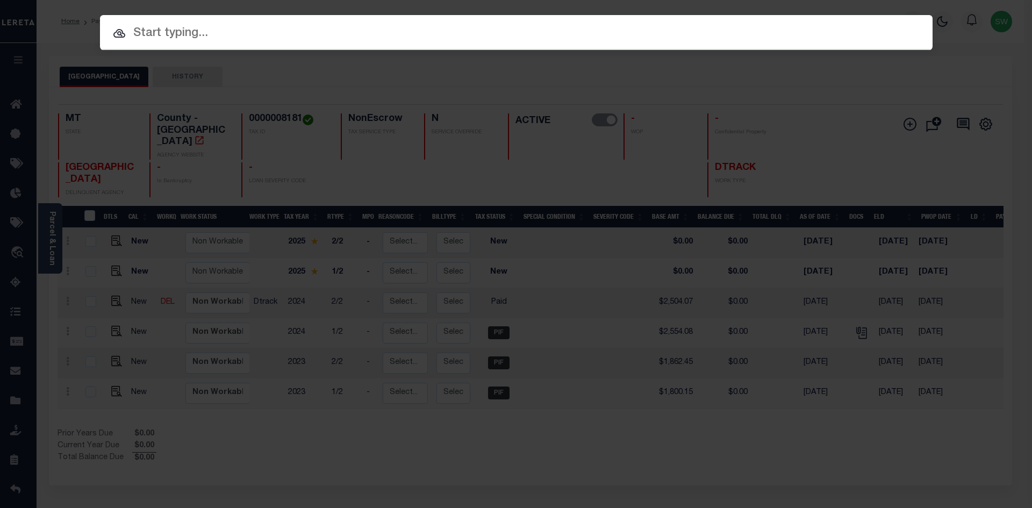
click at [163, 33] on input "text" at bounding box center [516, 33] width 833 height 19
paste input "3209219059601"
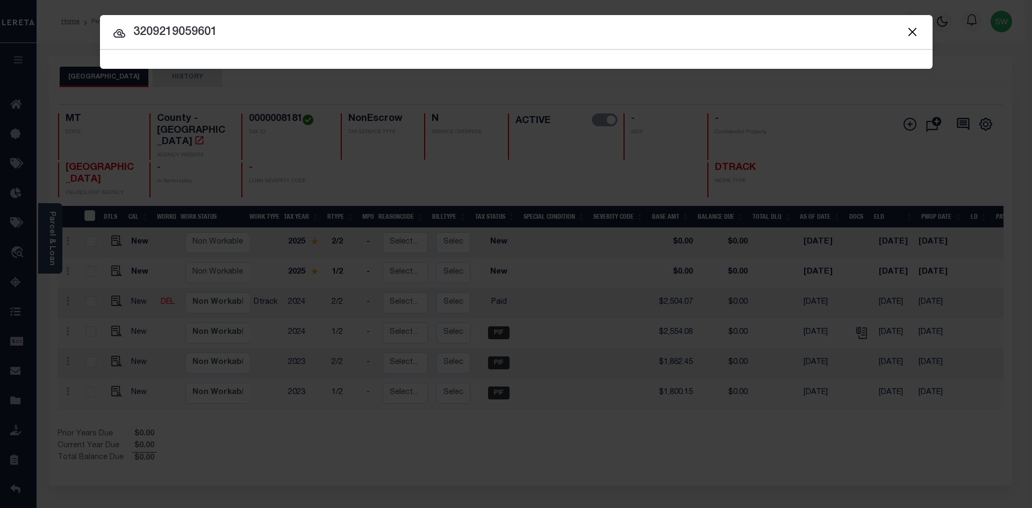
click at [240, 37] on input "3209219059601" at bounding box center [516, 32] width 833 height 19
type input "3209219059601"
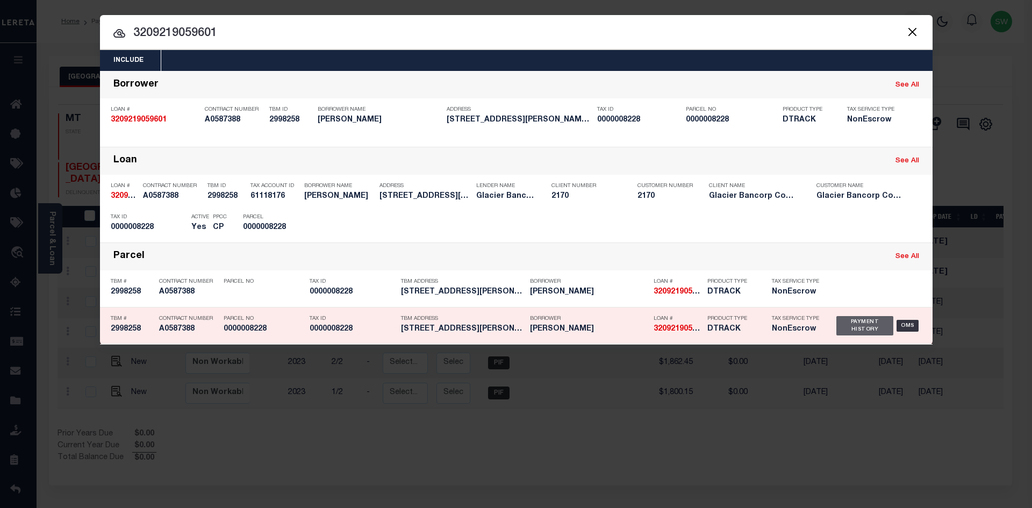
click at [852, 325] on div "Payment History" at bounding box center [866, 325] width 58 height 19
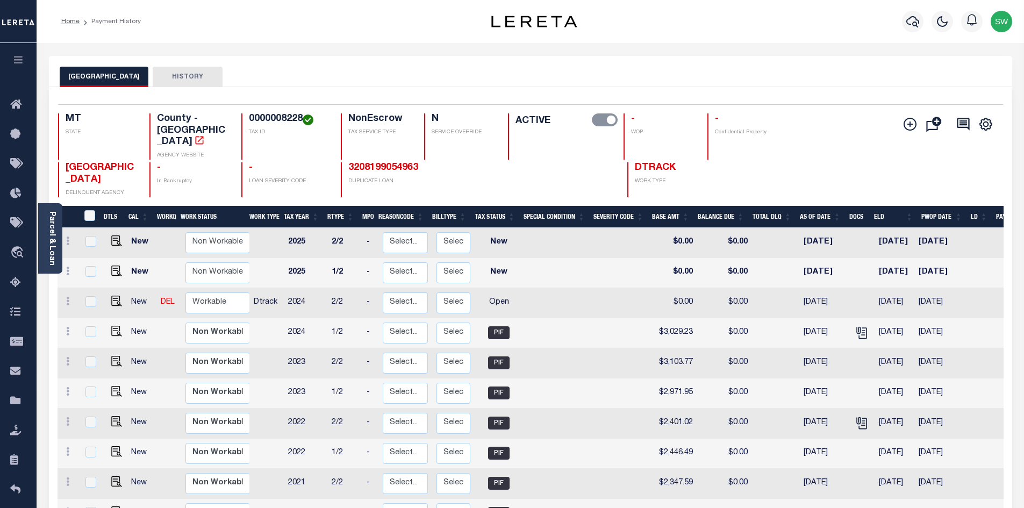
click at [662, 74] on div "JEFFERSON COUNTY HISTORY" at bounding box center [531, 77] width 942 height 20
click at [301, 119] on h4 "0000008228" at bounding box center [288, 119] width 79 height 12
drag, startPoint x: 301, startPoint y: 119, endPoint x: 246, endPoint y: 119, distance: 54.3
click at [246, 119] on div "0000008228 TAX ID" at bounding box center [284, 136] width 87 height 46
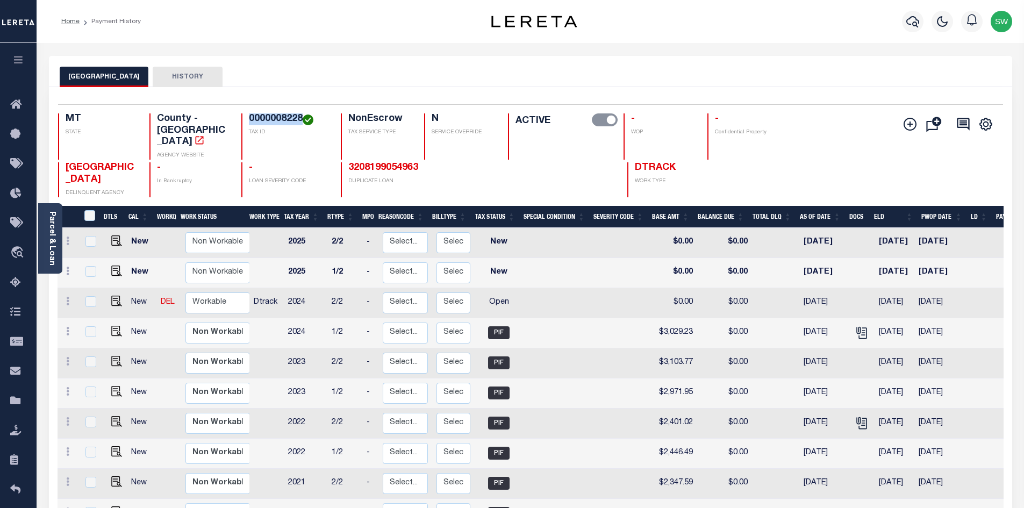
copy h4 "0000008228"
click at [69, 297] on icon at bounding box center [67, 301] width 3 height 9
drag, startPoint x: 99, startPoint y: 318, endPoint x: 113, endPoint y: 306, distance: 18.0
click at [98, 330] on link at bounding box center [93, 339] width 37 height 18
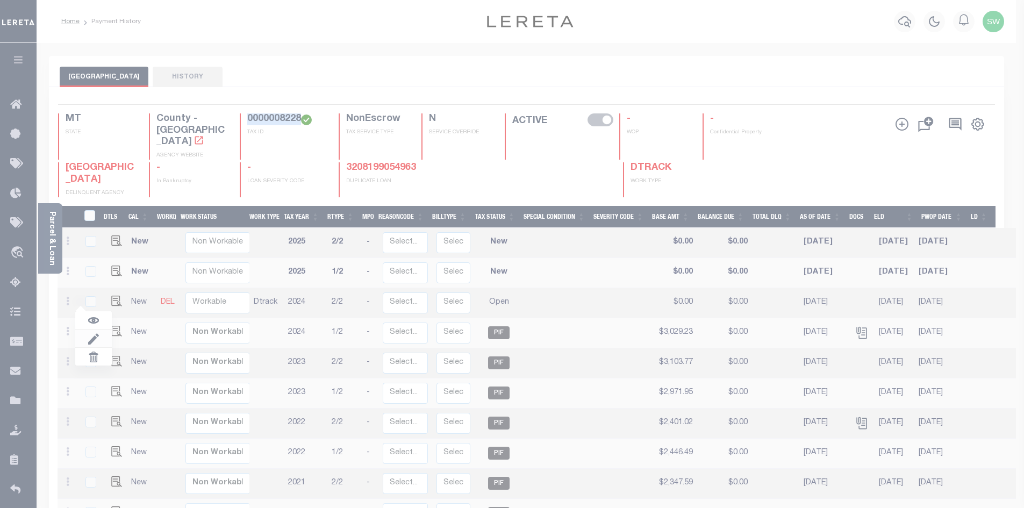
select select "OP2"
type input "$0.00"
type input "[DATE]"
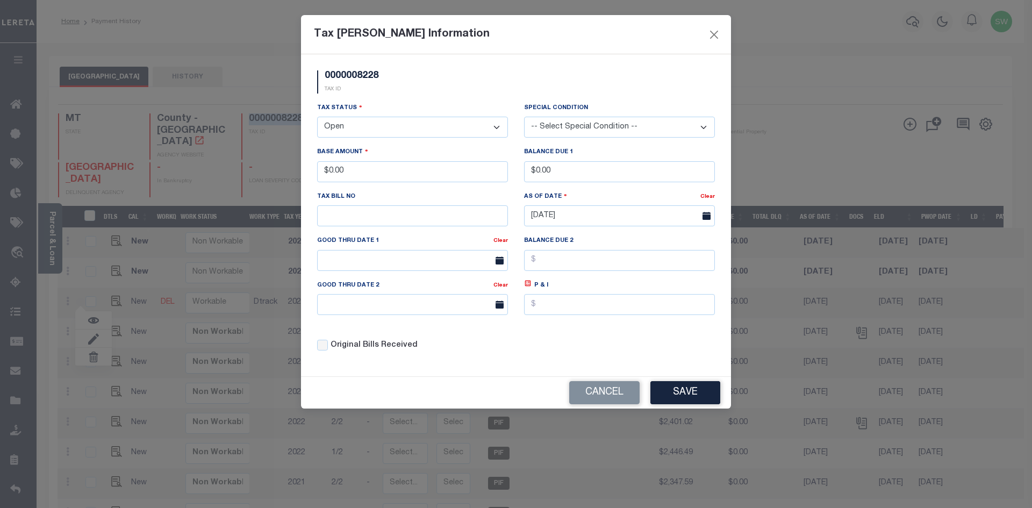
click at [498, 126] on select "- Select Status - Open Due/Unpaid Paid Incomplete No Tax Due Internal Refund Pr…" at bounding box center [412, 127] width 191 height 21
drag, startPoint x: 498, startPoint y: 127, endPoint x: 488, endPoint y: 135, distance: 12.6
click at [498, 127] on select "- Select Status - Open Due/Unpaid Paid Incomplete No Tax Due Internal Refund Pr…" at bounding box center [412, 127] width 191 height 21
select select "PYD"
click at [317, 117] on select "- Select Status - Open Due/Unpaid Paid Incomplete No Tax Due Internal Refund Pr…" at bounding box center [412, 127] width 191 height 21
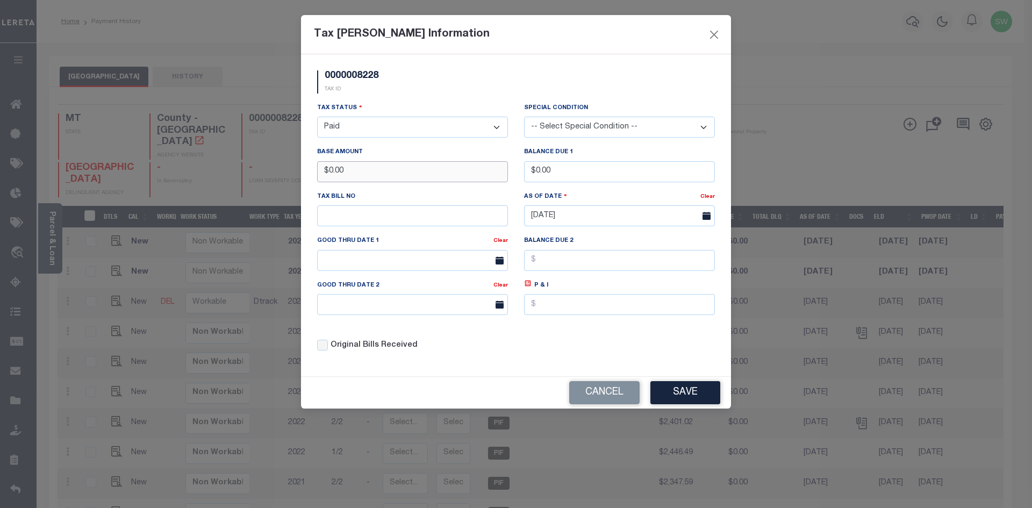
drag, startPoint x: 361, startPoint y: 169, endPoint x: 249, endPoint y: 188, distance: 113.3
click at [249, 188] on div "Tax Bill Amount Information 0000008228 TAX ID Installment: TaxID: 0000008228 Ta…" at bounding box center [516, 254] width 1032 height 508
type input "$2,979.18"
click at [447, 89] on div "0000008228 TAX ID" at bounding box center [516, 86] width 414 height 32
click at [519, 350] on div "Tax Status - Select Status - Open Due/Unpaid Paid Incomplete No Tax Due Interna…" at bounding box center [516, 231] width 414 height 258
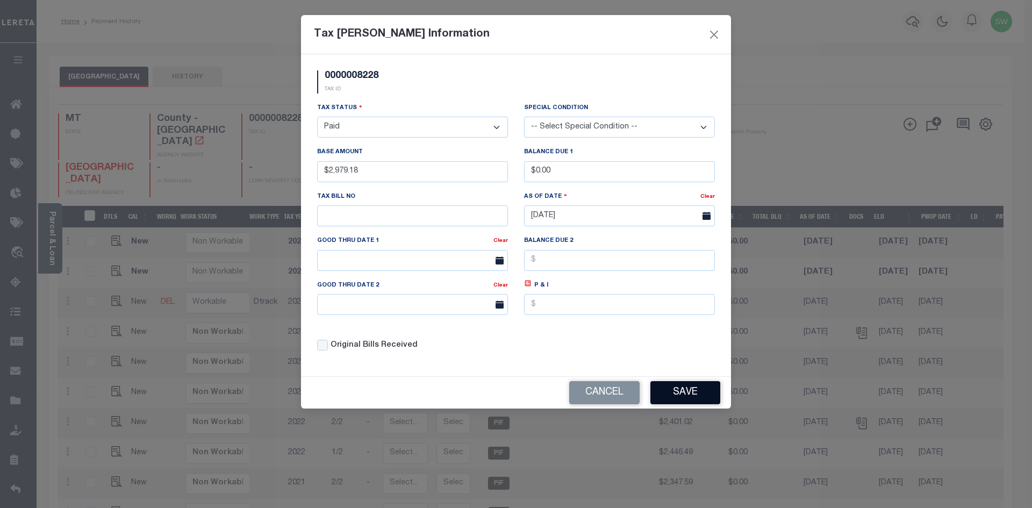
click at [686, 389] on button "Save" at bounding box center [686, 392] width 70 height 23
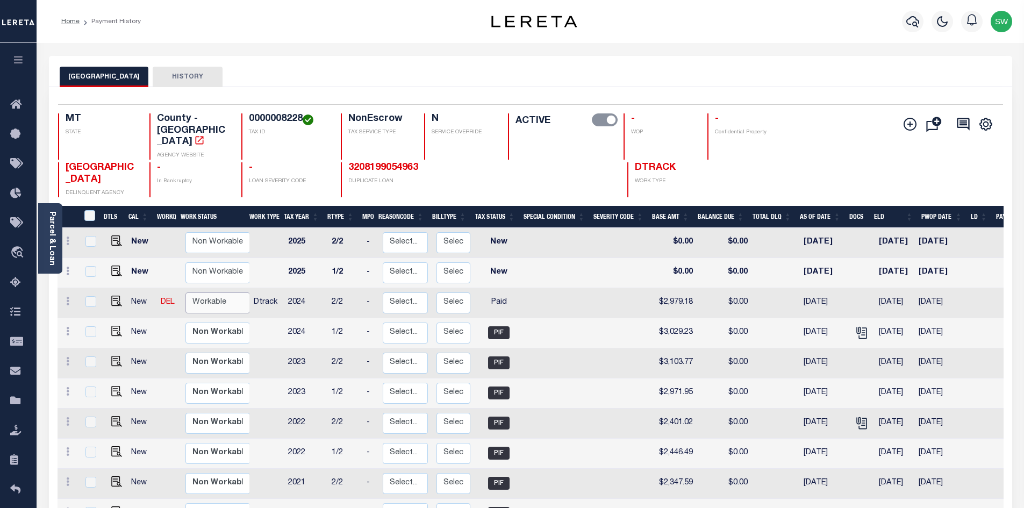
click at [199, 293] on select "Non Workable Workable" at bounding box center [218, 303] width 65 height 21
checkbox input "true"
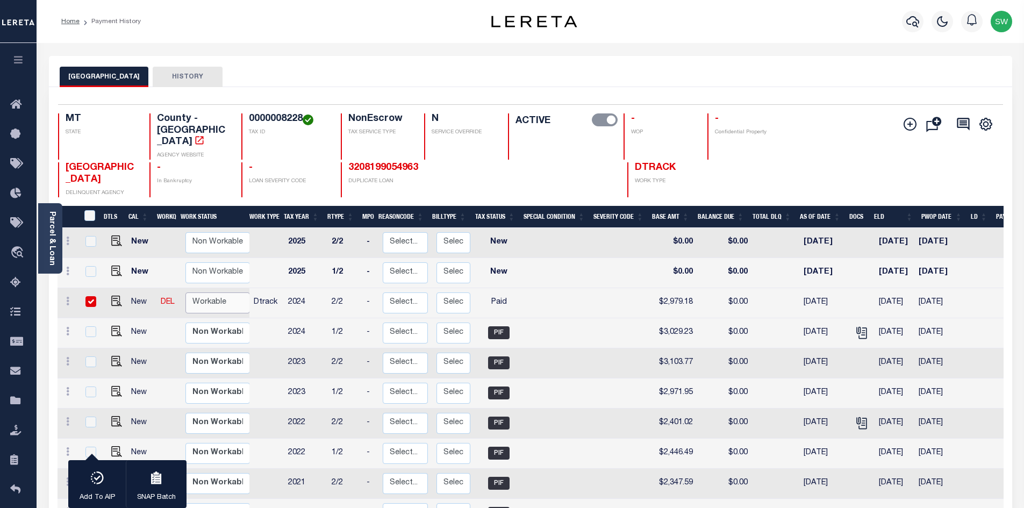
select select "true"
click at [186, 293] on select "Non Workable Workable" at bounding box center [218, 303] width 65 height 21
checkbox input "false"
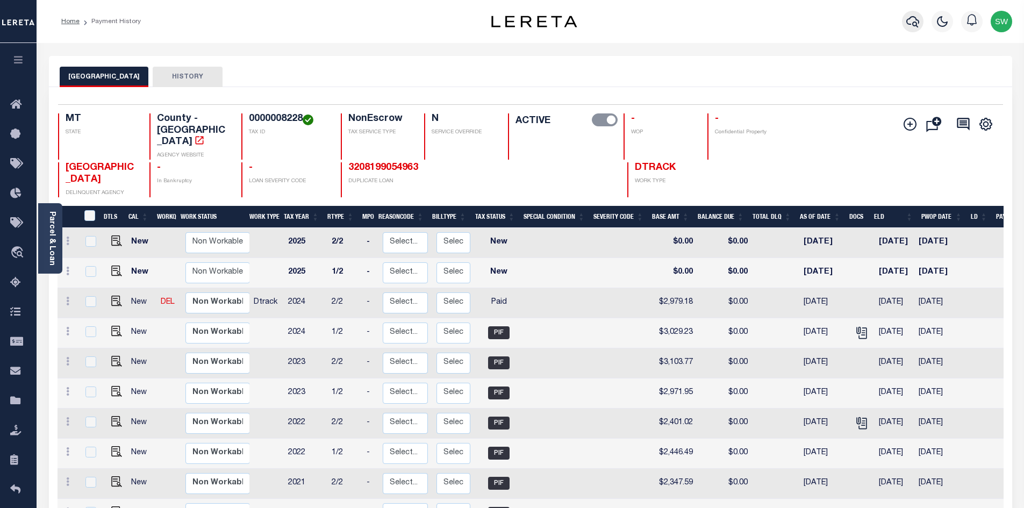
click at [914, 22] on icon "button" at bounding box center [913, 21] width 13 height 13
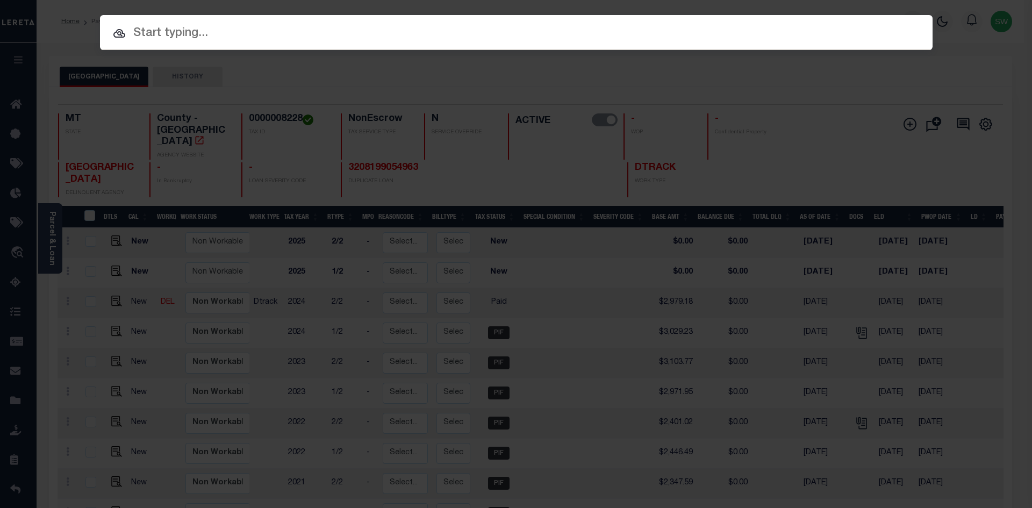
click at [200, 35] on input "text" at bounding box center [516, 33] width 833 height 19
paste input "3205225059805"
type input "3205225059805"
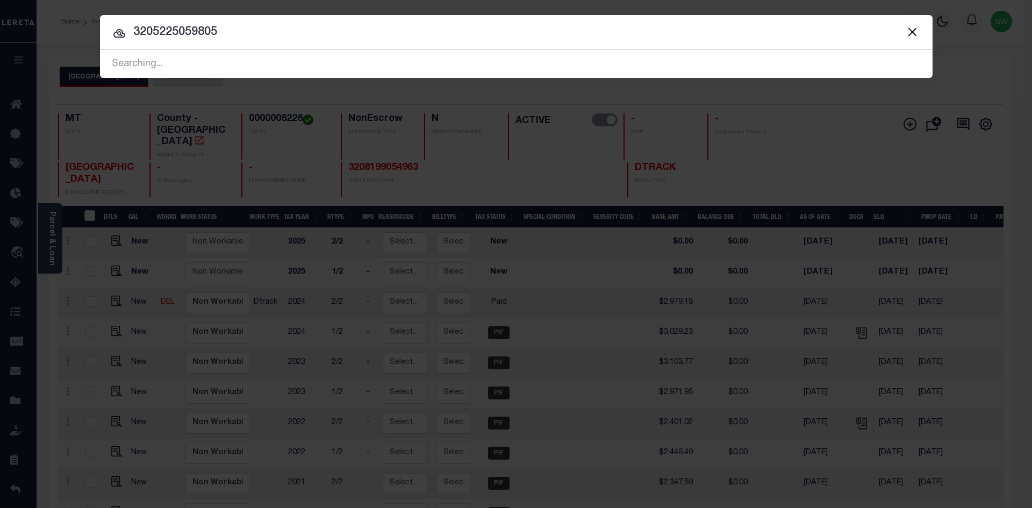
click at [248, 35] on input "3205225059805" at bounding box center [516, 32] width 833 height 19
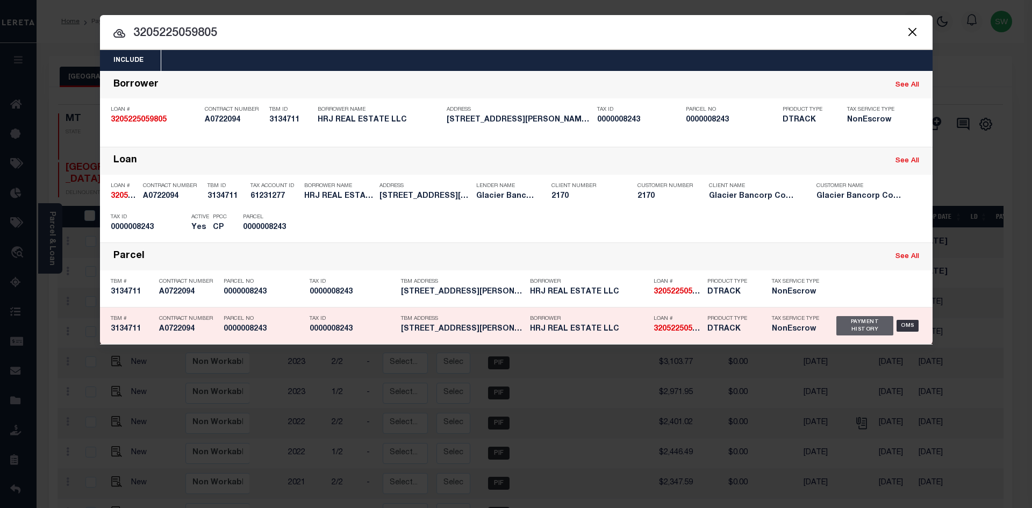
click at [852, 329] on div "Payment History" at bounding box center [866, 325] width 58 height 19
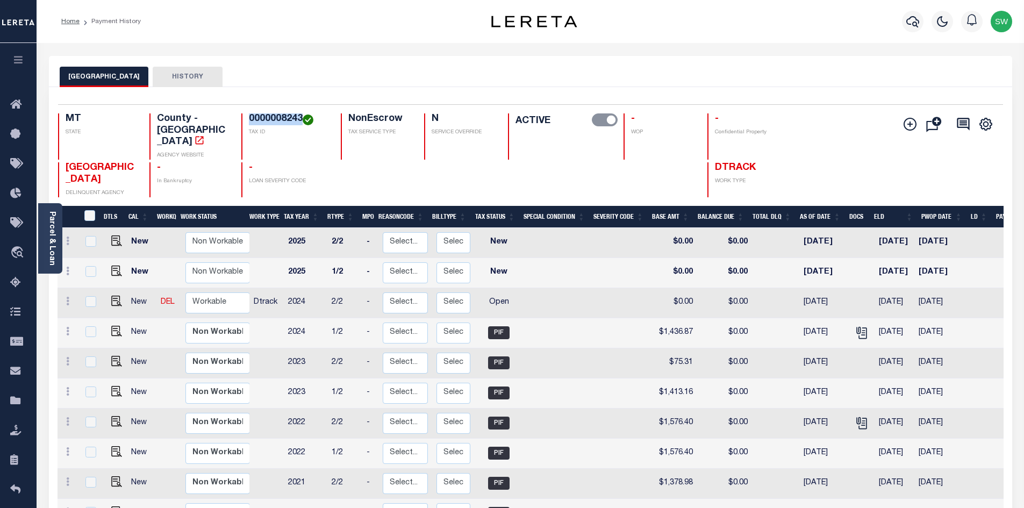
drag, startPoint x: 301, startPoint y: 119, endPoint x: 248, endPoint y: 113, distance: 53.1
click at [248, 113] on div "Selected 15 Results 1 Items per page 25 50 100 MT STATE County - MT AGENCY WEBS…" at bounding box center [530, 150] width 962 height 93
copy h4 "0000008243"
click at [66, 297] on icon at bounding box center [67, 301] width 3 height 9
click at [91, 333] on img at bounding box center [93, 338] width 11 height 11
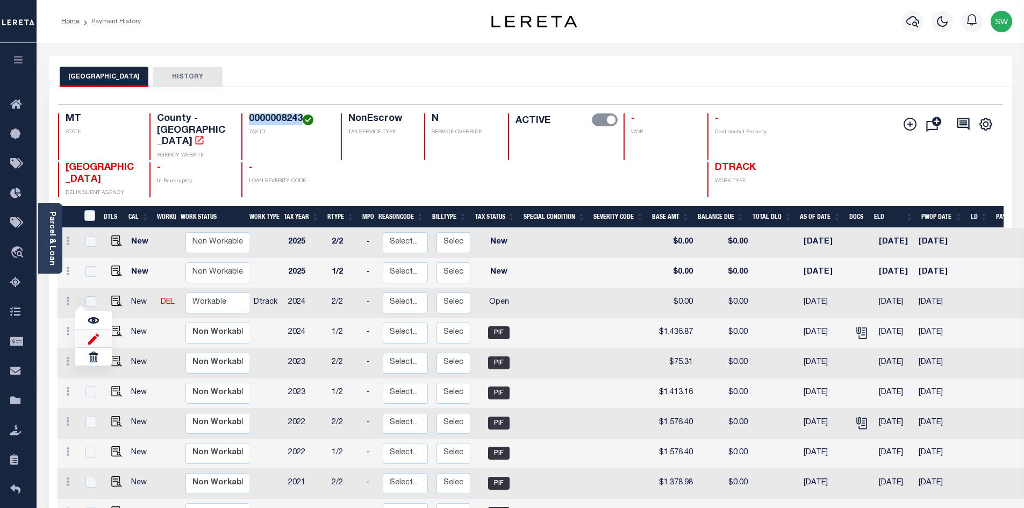
select select "OP2"
type input "$0.00"
type input "[DATE]"
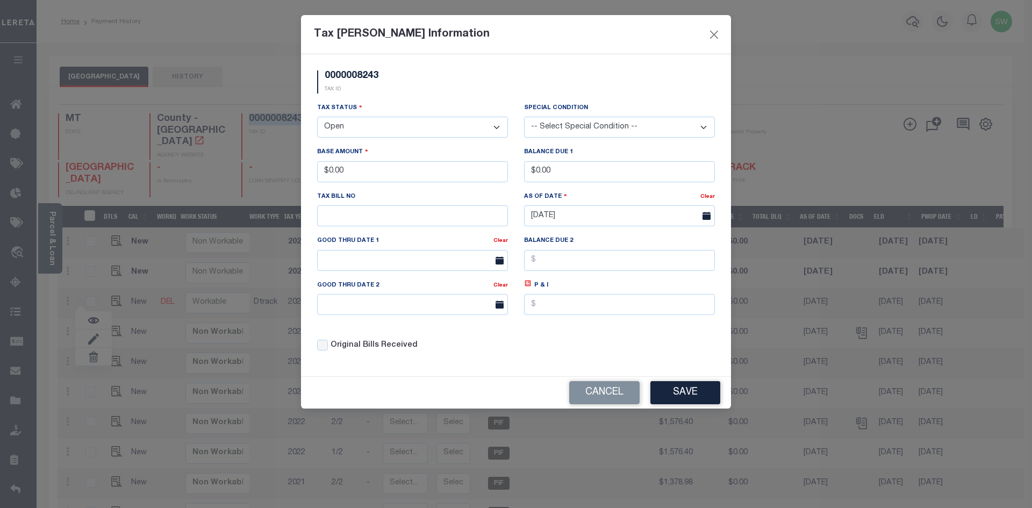
click at [498, 129] on select "- Select Status - Open Due/Unpaid Paid Incomplete No Tax Due Internal Refund Pr…" at bounding box center [412, 127] width 191 height 21
click at [367, 130] on select "- Select Status - Open Due/Unpaid Paid Incomplete No Tax Due Internal Refund Pr…" at bounding box center [412, 127] width 191 height 21
select select "PYD"
click at [317, 117] on select "- Select Status - Open Due/Unpaid Paid Incomplete No Tax Due Internal Refund Pr…" at bounding box center [412, 127] width 191 height 21
drag, startPoint x: 359, startPoint y: 166, endPoint x: 272, endPoint y: 175, distance: 87.6
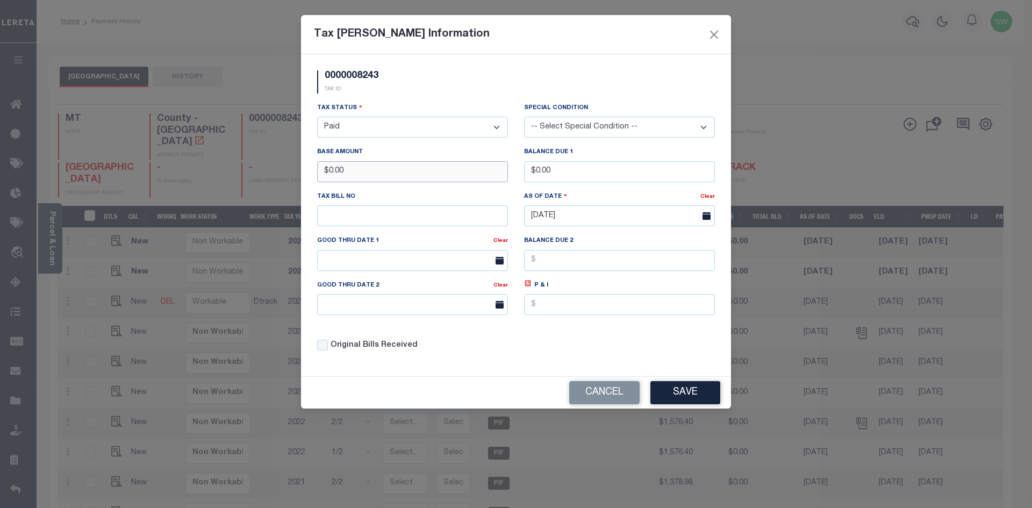
click at [272, 175] on div "Tax Bill Amount Information 0000008243 TAX ID Installment: TaxID: 0000008243 Ta…" at bounding box center [516, 254] width 1032 height 508
type input "$1,436.86"
click at [452, 80] on div "0000008243 TAX ID" at bounding box center [516, 86] width 414 height 32
click at [610, 335] on div "Tax Status - Select Status - Open Due/Unpaid Paid Incomplete No Tax Due Interna…" at bounding box center [516, 231] width 414 height 258
click at [698, 397] on button "Save" at bounding box center [686, 392] width 70 height 23
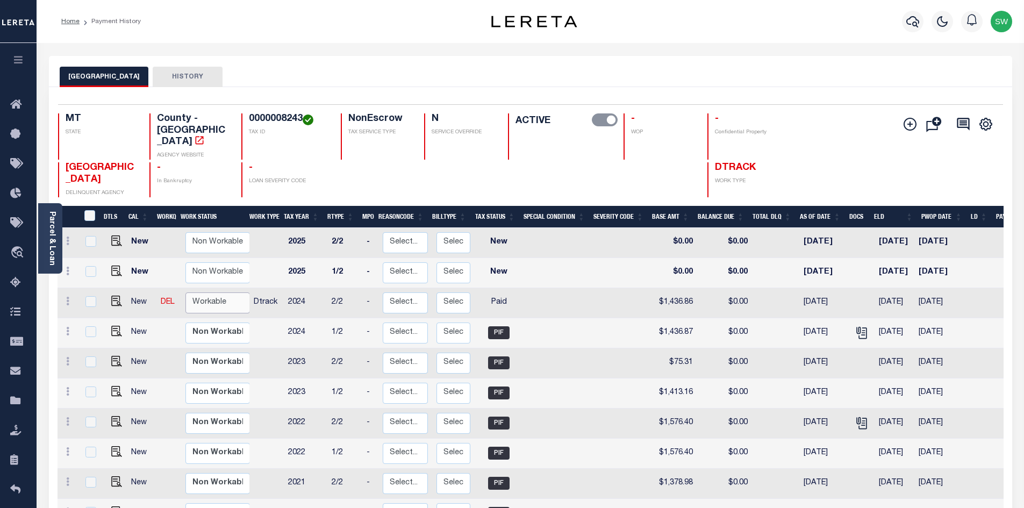
click at [222, 293] on select "Non Workable Workable" at bounding box center [218, 303] width 65 height 21
checkbox input "true"
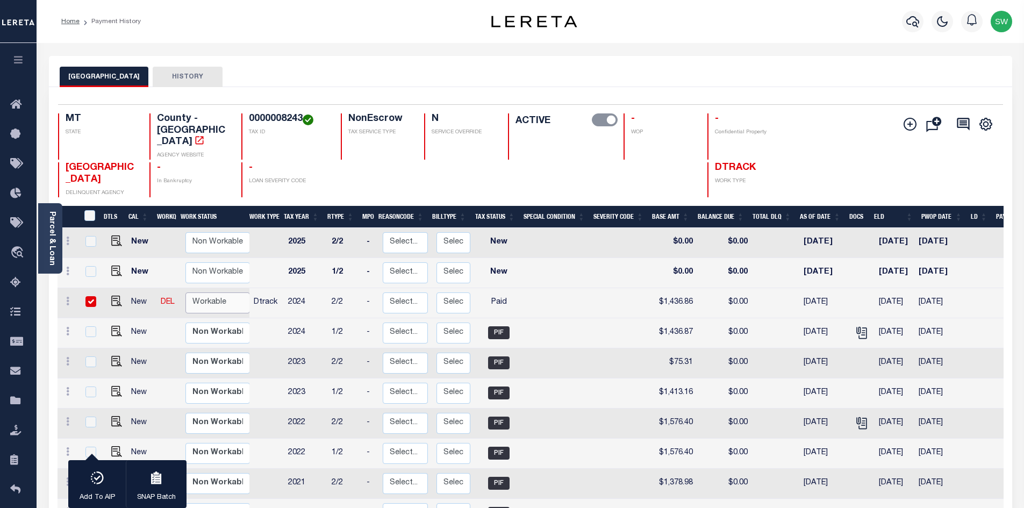
select select "true"
click at [186, 293] on select "Non Workable Workable" at bounding box center [218, 303] width 65 height 21
checkbox input "false"
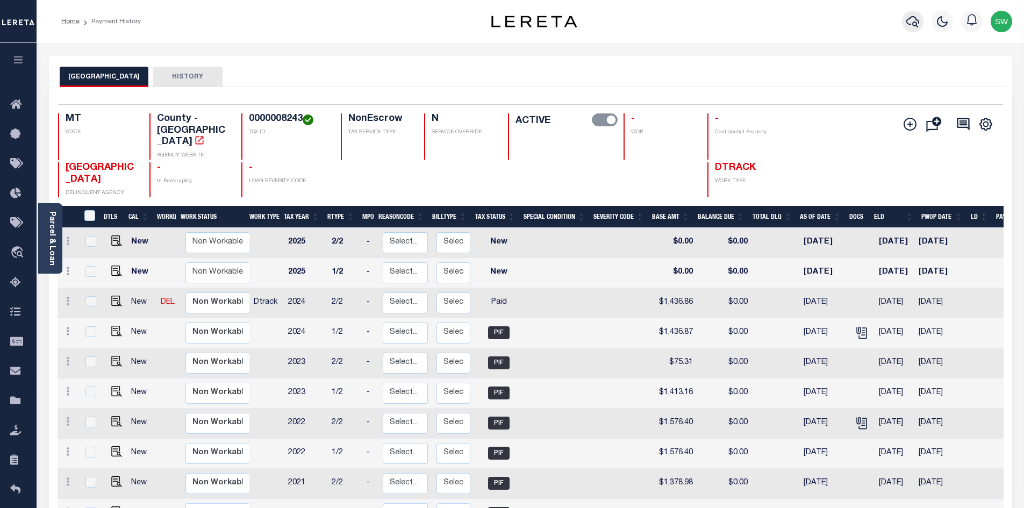
click at [907, 23] on icon "button" at bounding box center [913, 21] width 13 height 11
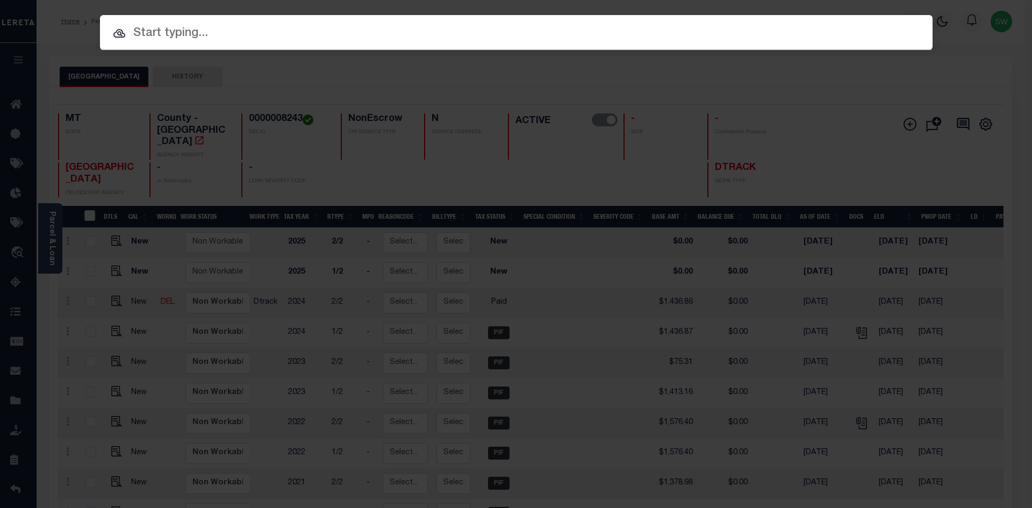
click at [154, 38] on input "text" at bounding box center [516, 33] width 833 height 19
paste input "5044581"
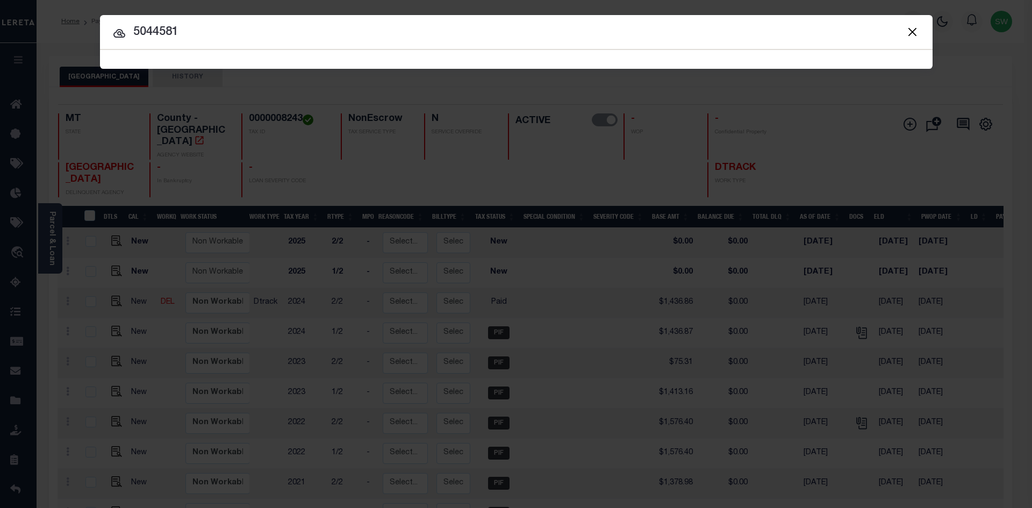
click at [207, 34] on input "5044581" at bounding box center [516, 32] width 833 height 19
type input "5044581"
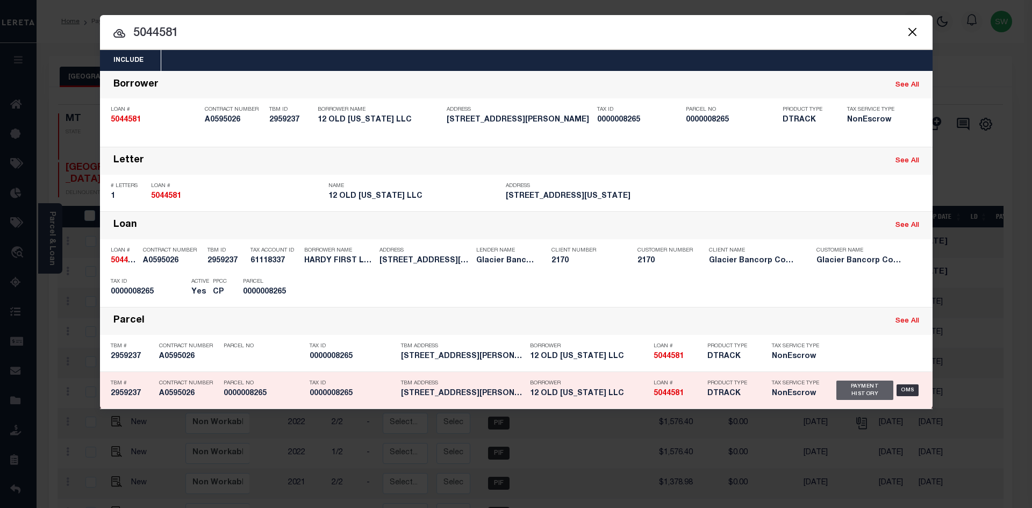
click at [866, 386] on div "Payment History" at bounding box center [866, 390] width 58 height 19
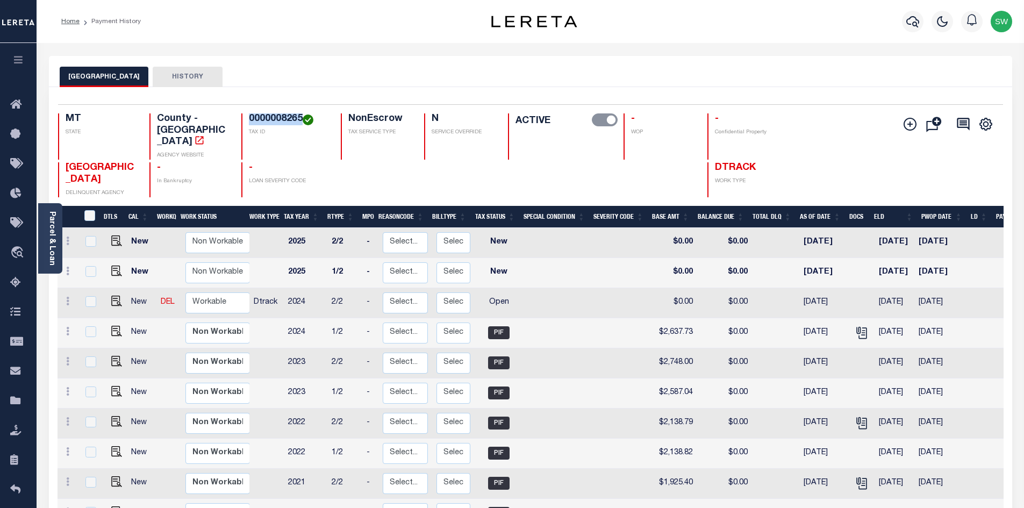
drag, startPoint x: 303, startPoint y: 122, endPoint x: 250, endPoint y: 119, distance: 52.8
click at [250, 119] on h4 "0000008265" at bounding box center [288, 119] width 79 height 12
copy h4 "0000008265"
click at [64, 298] on link at bounding box center [68, 302] width 12 height 9
click at [101, 330] on link at bounding box center [93, 339] width 37 height 18
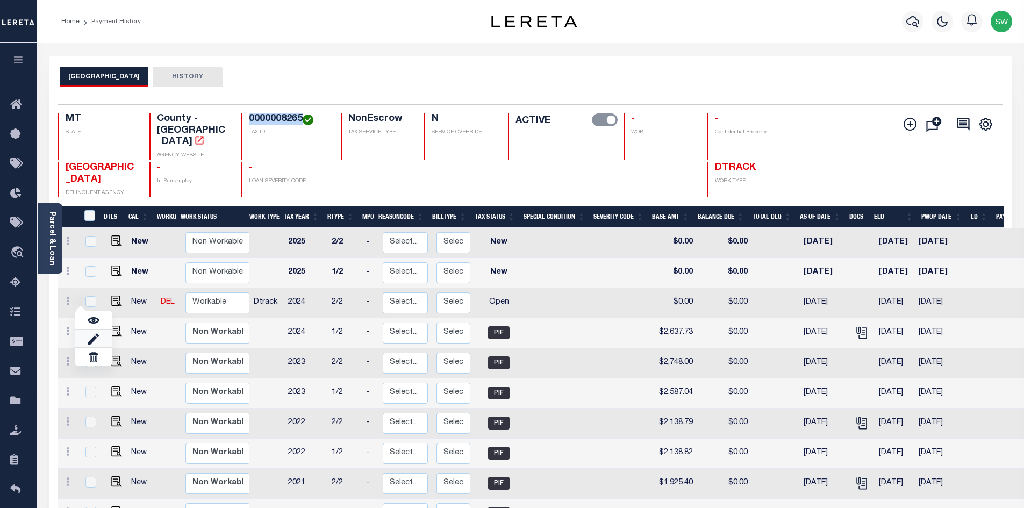
select select "OP2"
type input "$0.00"
type input "[DATE]"
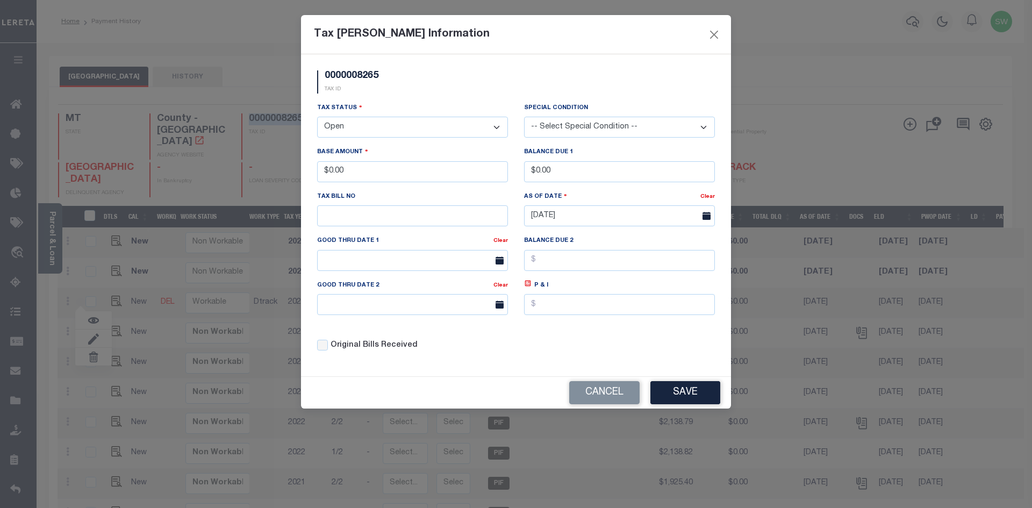
click at [496, 131] on select "- Select Status - Open Due/Unpaid Paid Incomplete No Tax Due Internal Refund Pr…" at bounding box center [412, 127] width 191 height 21
click at [498, 127] on select "- Select Status - Open Due/Unpaid Paid Incomplete No Tax Due Internal Refund Pr…" at bounding box center [412, 127] width 191 height 21
select select "PYD"
click at [317, 117] on select "- Select Status - Open Due/Unpaid Paid Incomplete No Tax Due Internal Refund Pr…" at bounding box center [412, 127] width 191 height 21
click at [443, 102] on div "Tax Status - Select Status - Open Due/Unpaid Paid Incomplete No Tax Due Interna…" at bounding box center [412, 119] width 191 height 35
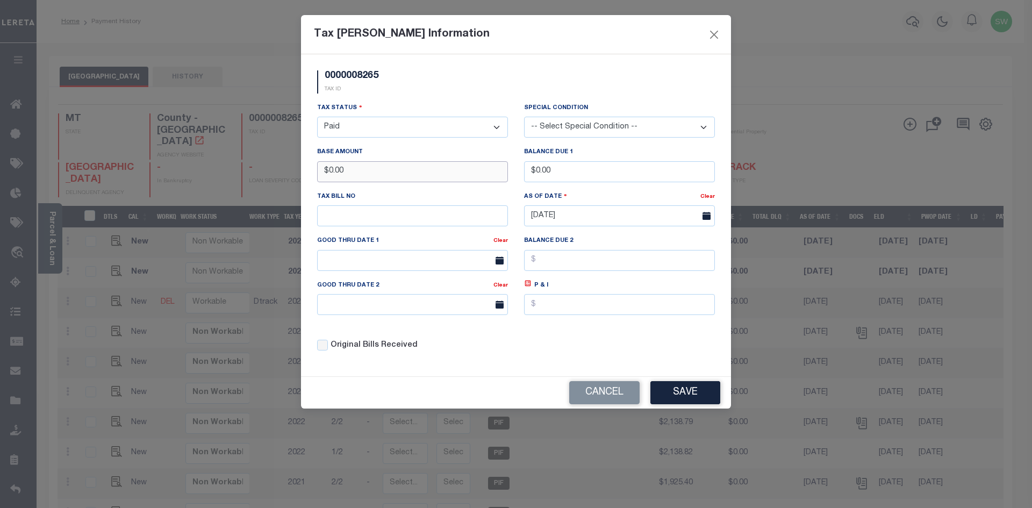
drag, startPoint x: 360, startPoint y: 174, endPoint x: 291, endPoint y: 174, distance: 68.3
click at [291, 174] on div "Tax Bill Amount Information 0000008265 TAX ID Installment: TaxID: 0000008265 Ta…" at bounding box center [516, 254] width 1032 height 508
type input "$2,637.71"
click at [429, 94] on div "0000008265 TAX ID" at bounding box center [516, 86] width 414 height 32
click at [696, 394] on button "Save" at bounding box center [686, 392] width 70 height 23
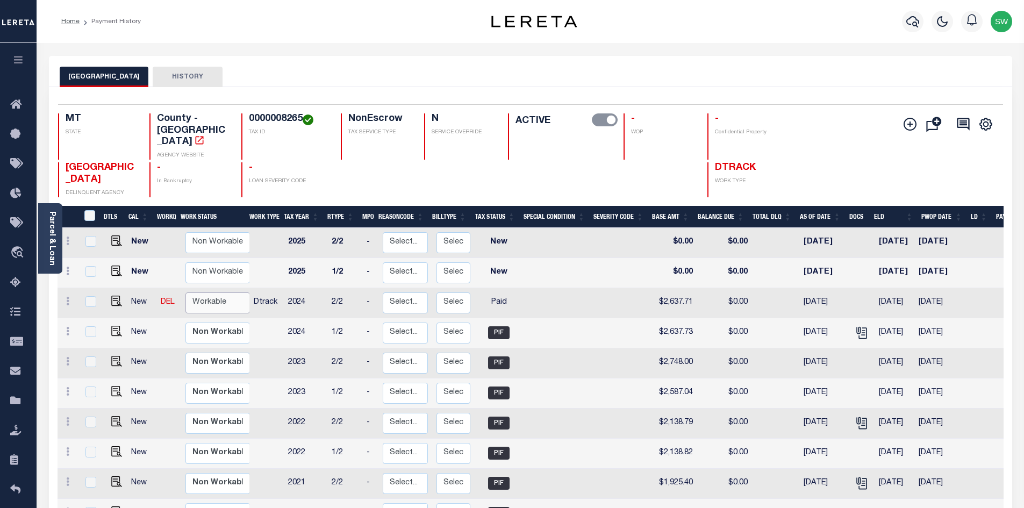
click at [202, 293] on select "Non Workable Workable" at bounding box center [218, 303] width 65 height 21
checkbox input "true"
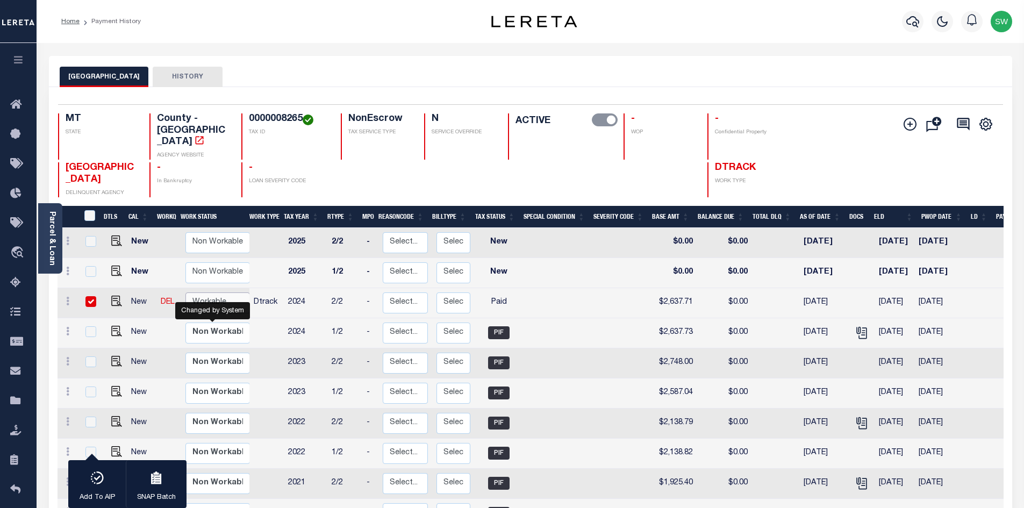
select select "true"
click at [186, 293] on select "Non Workable Workable" at bounding box center [218, 303] width 65 height 21
checkbox input "false"
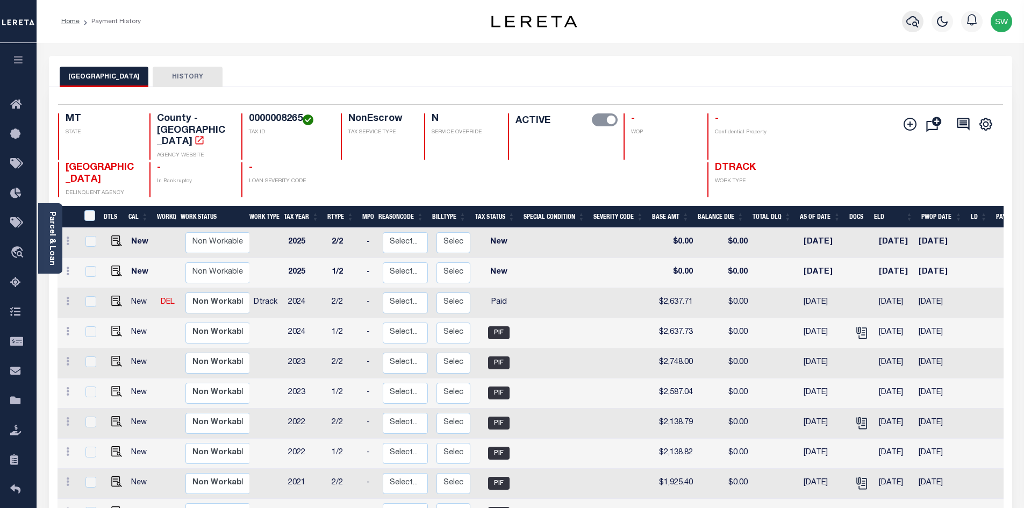
click at [916, 21] on icon "button" at bounding box center [913, 21] width 13 height 11
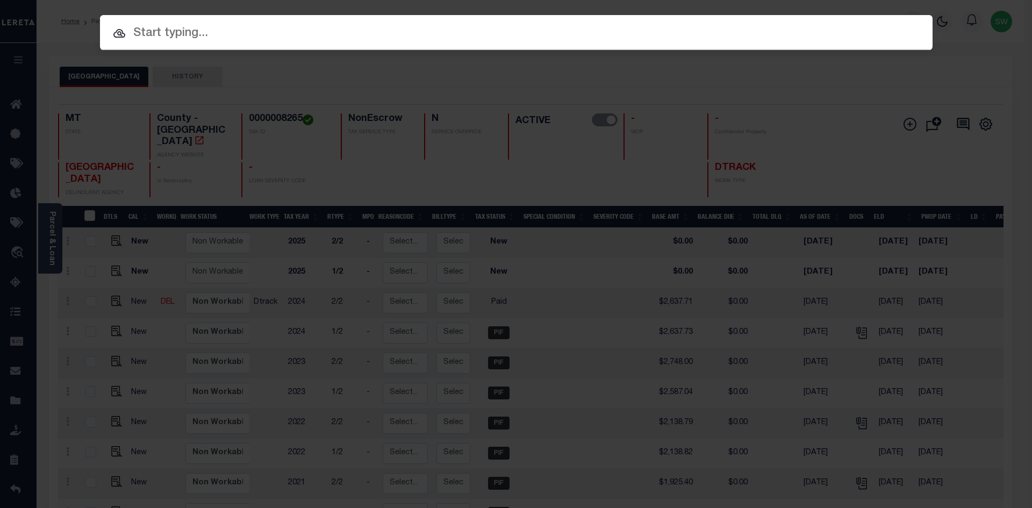
click at [148, 14] on div "Include Loans TBM Customers Borrowers Payments (Lender Non-Disb) Payments (Lend…" at bounding box center [516, 254] width 1032 height 508
click at [141, 34] on input "text" at bounding box center [516, 33] width 833 height 19
paste input "3206239062414"
type input "3206239062414"
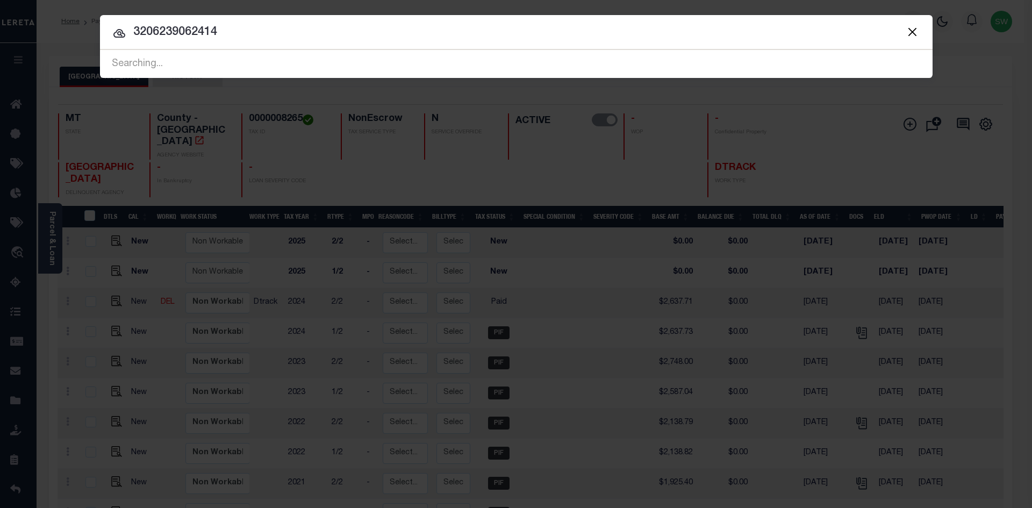
click at [238, 34] on input "3206239062414" at bounding box center [516, 32] width 833 height 19
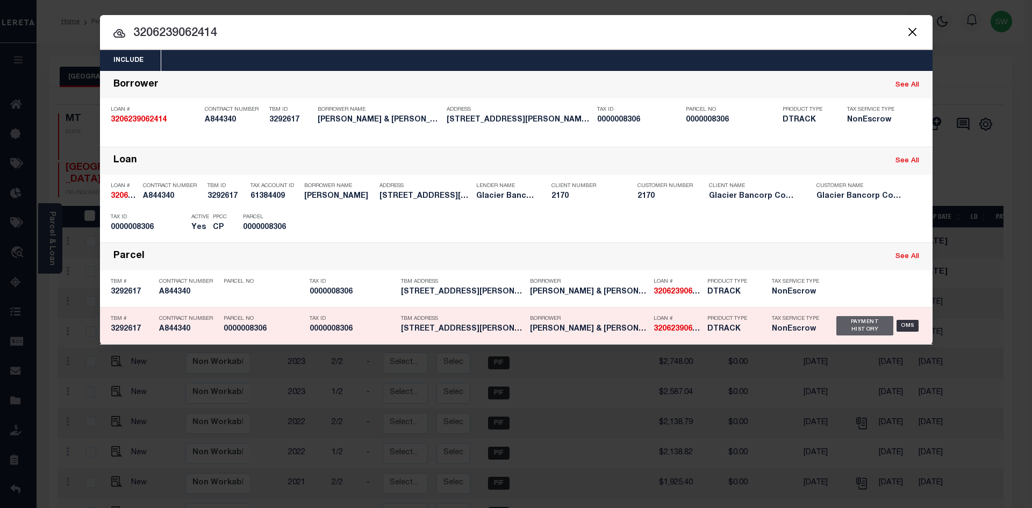
click at [860, 324] on div "Payment History" at bounding box center [866, 325] width 58 height 19
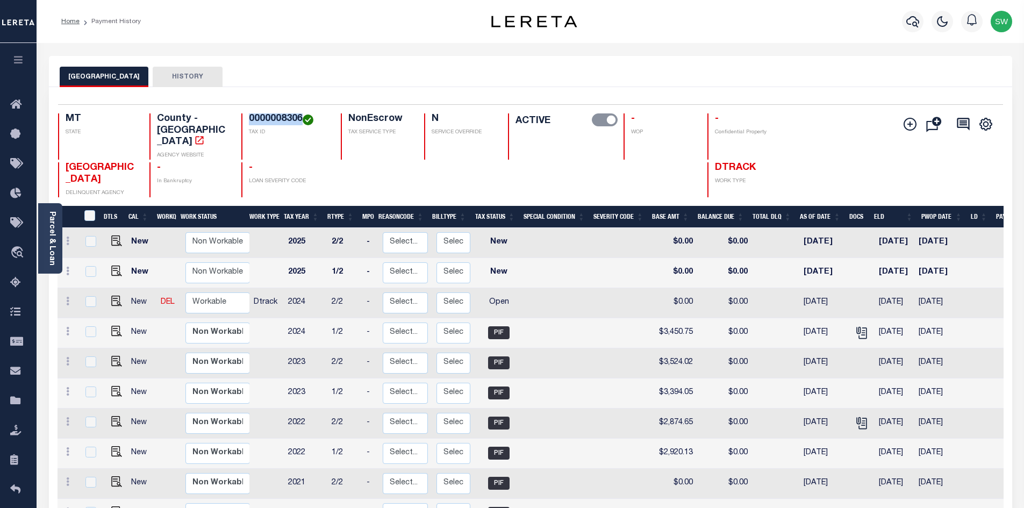
drag, startPoint x: 304, startPoint y: 117, endPoint x: 247, endPoint y: 122, distance: 56.7
click at [246, 124] on div "0000008306 TAX ID" at bounding box center [284, 136] width 87 height 46
copy h4 "0000008306"
click at [69, 297] on icon at bounding box center [67, 301] width 3 height 9
click at [97, 333] on img at bounding box center [93, 338] width 11 height 11
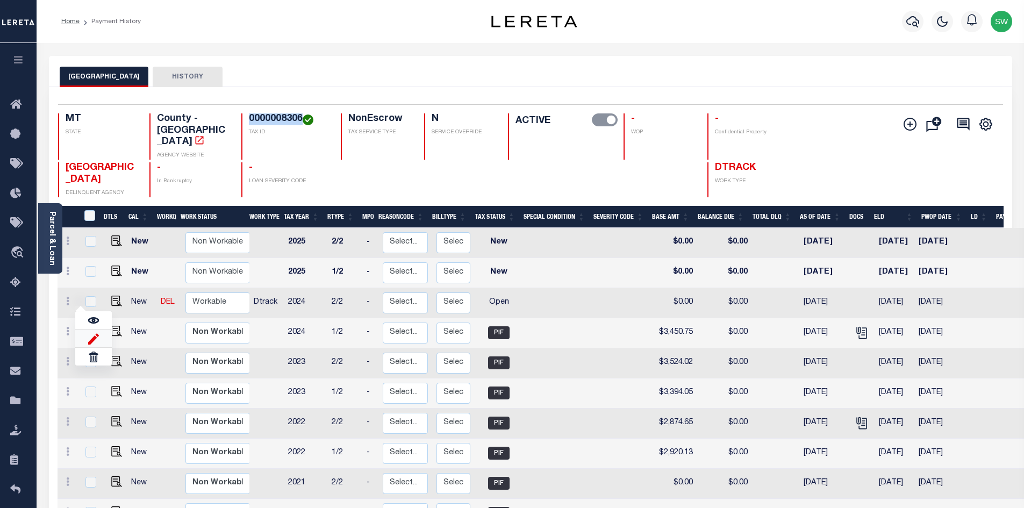
select select "OP2"
type input "$0.00"
type input "[DATE]"
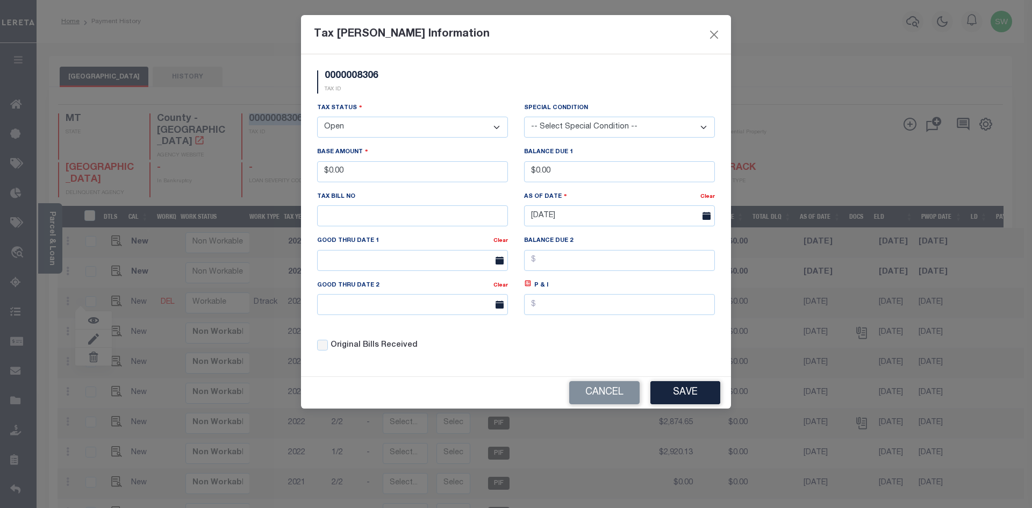
click at [495, 129] on select "- Select Status - Open Due/Unpaid Paid Incomplete No Tax Due Internal Refund Pr…" at bounding box center [412, 127] width 191 height 21
click at [495, 125] on select "- Select Status - Open Due/Unpaid Paid Incomplete No Tax Due Internal Refund Pr…" at bounding box center [412, 127] width 191 height 21
click at [317, 117] on select "- Select Status - Open Due/Unpaid Paid Incomplete No Tax Due Internal Refund Pr…" at bounding box center [412, 127] width 191 height 21
click at [498, 130] on select "- Select Status - Open Due/Unpaid Paid Incomplete No Tax Due Internal Refund Pr…" at bounding box center [412, 127] width 191 height 21
select select "PYD"
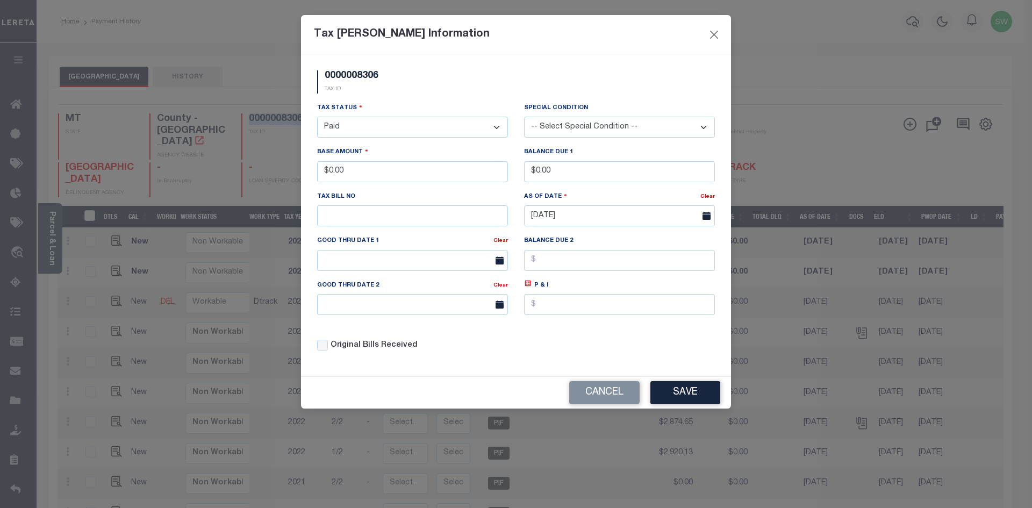
click at [317, 117] on select "- Select Status - Open Due/Unpaid Paid Incomplete No Tax Due Internal Refund Pr…" at bounding box center [412, 127] width 191 height 21
drag, startPoint x: 373, startPoint y: 178, endPoint x: 318, endPoint y: 173, distance: 55.1
click at [318, 173] on input "$0.00" at bounding box center [412, 171] width 191 height 21
type input "$3,400.70"
click at [555, 343] on div "Tax Status - Select Status - Open Due/Unpaid Paid Incomplete No Tax Due Interna…" at bounding box center [516, 231] width 414 height 258
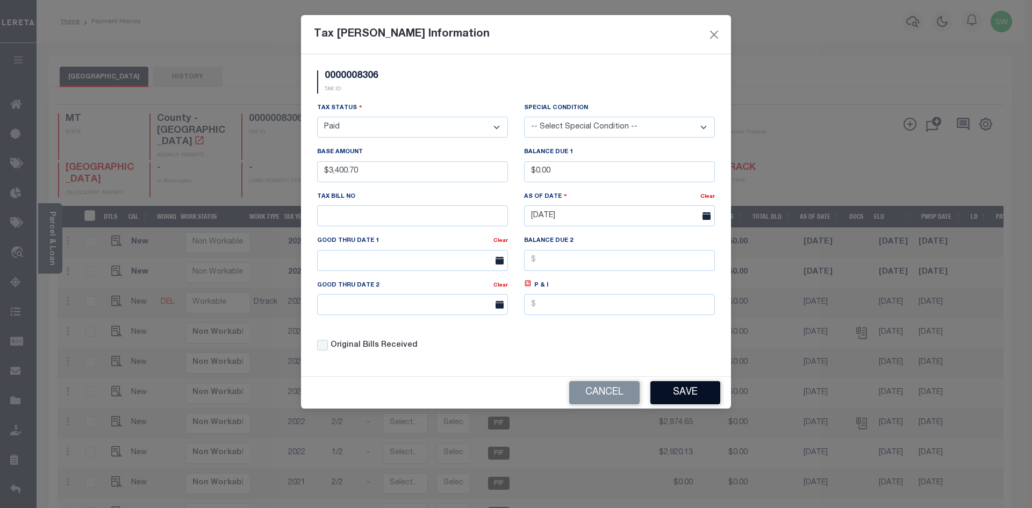
click at [695, 400] on button "Save" at bounding box center [686, 392] width 70 height 23
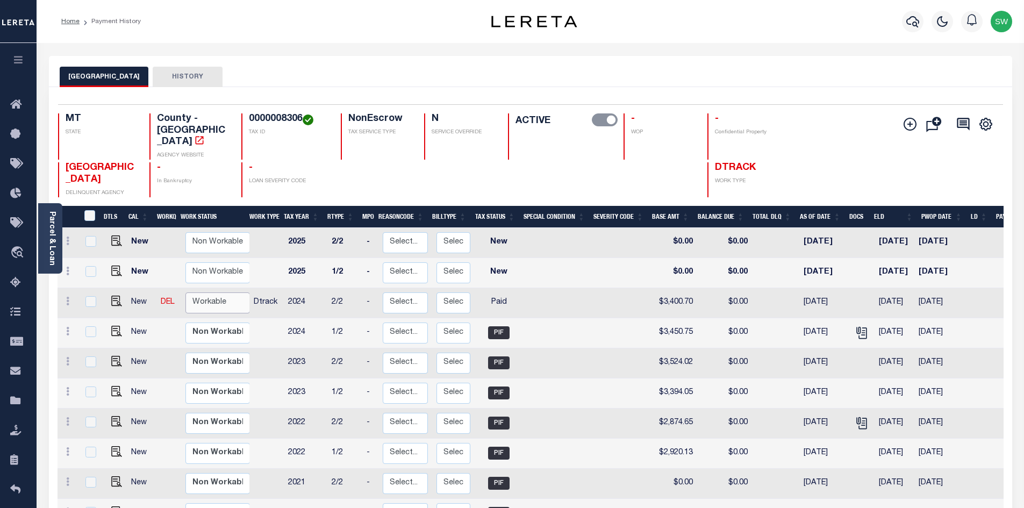
click at [199, 293] on select "Non Workable Workable" at bounding box center [218, 303] width 65 height 21
checkbox input "true"
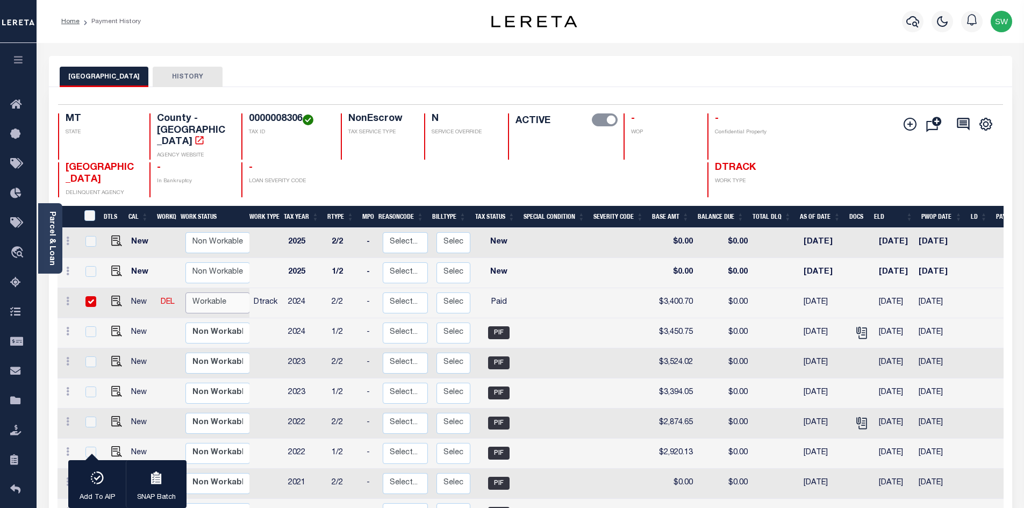
select select "true"
click at [186, 293] on select "Non Workable Workable" at bounding box center [218, 303] width 65 height 21
checkbox input "false"
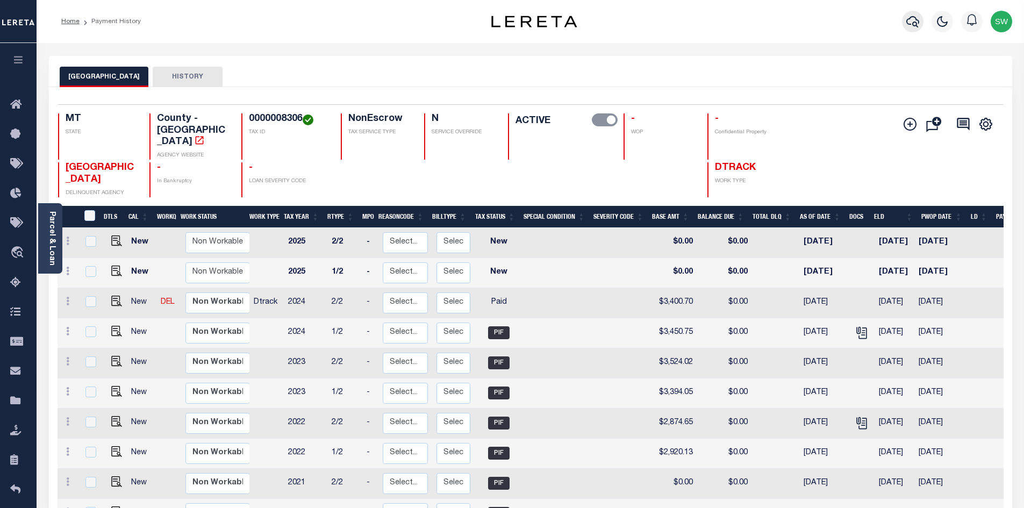
click at [915, 26] on icon "button" at bounding box center [913, 21] width 13 height 11
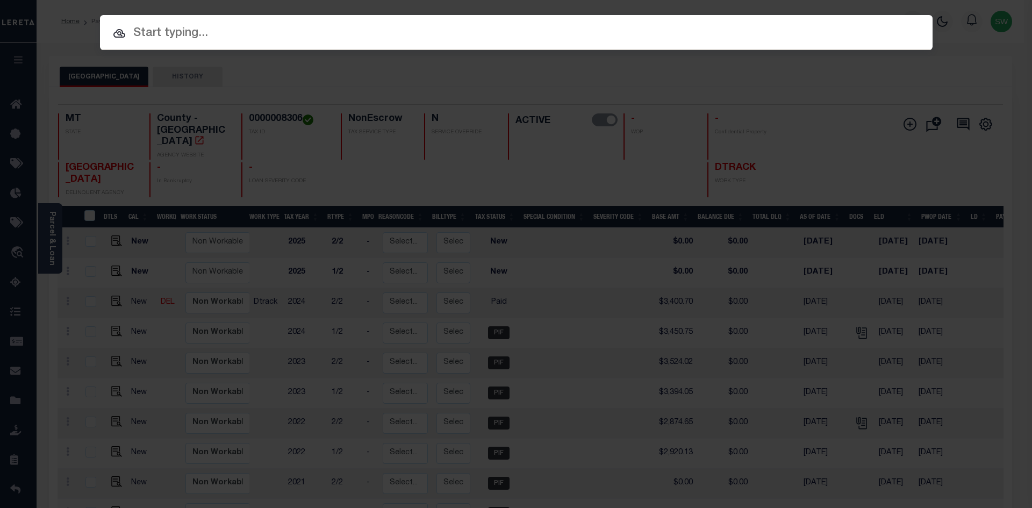
click at [159, 38] on input "text" at bounding box center [516, 33] width 833 height 19
paste input "3207249063496"
type input "3207249063496"
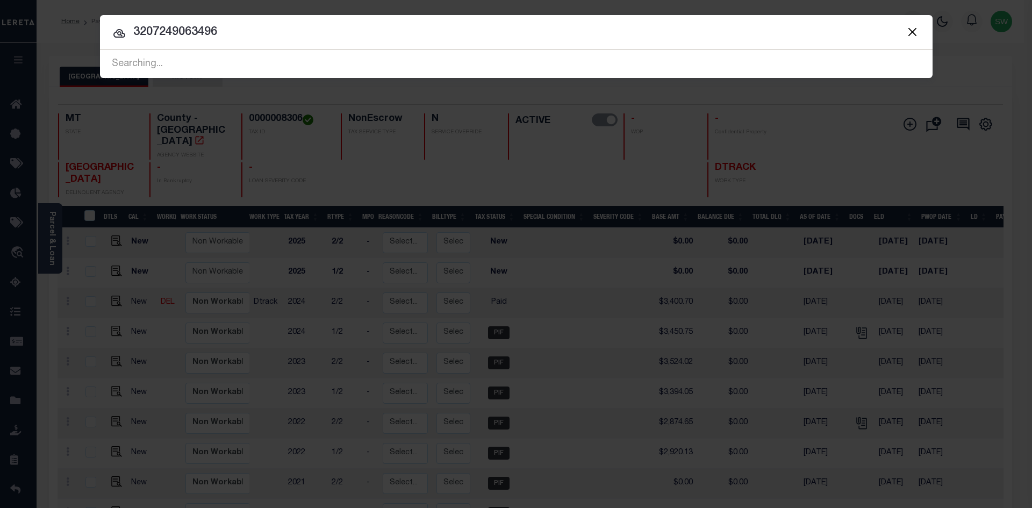
click at [253, 34] on input "3207249063496" at bounding box center [516, 32] width 833 height 19
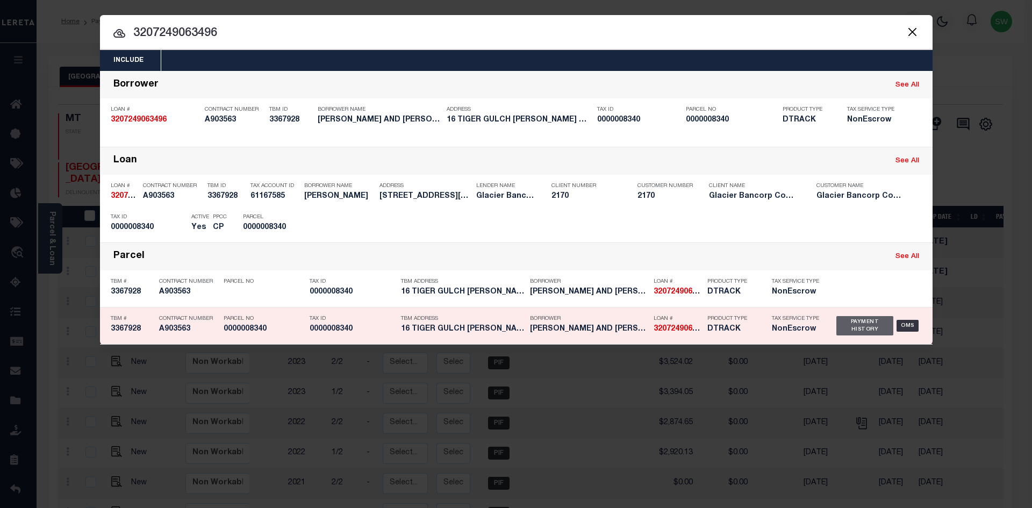
click at [865, 327] on div "Payment History" at bounding box center [866, 325] width 58 height 19
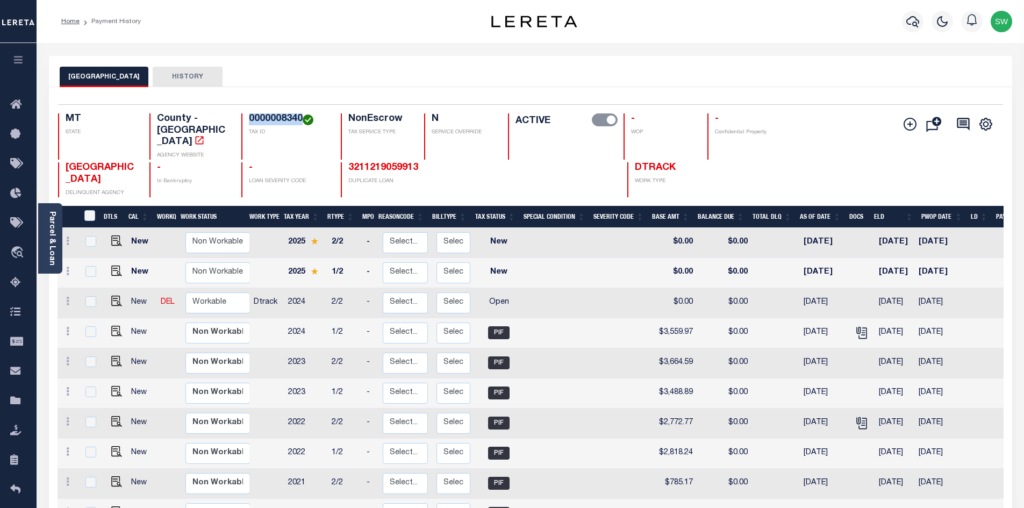
drag, startPoint x: 303, startPoint y: 116, endPoint x: 241, endPoint y: 120, distance: 61.4
click at [241, 120] on div "0000008340 TAX ID" at bounding box center [284, 136] width 87 height 46
copy h4 "0000008340"
click at [69, 297] on icon at bounding box center [67, 301] width 3 height 9
click at [96, 333] on img at bounding box center [93, 338] width 11 height 11
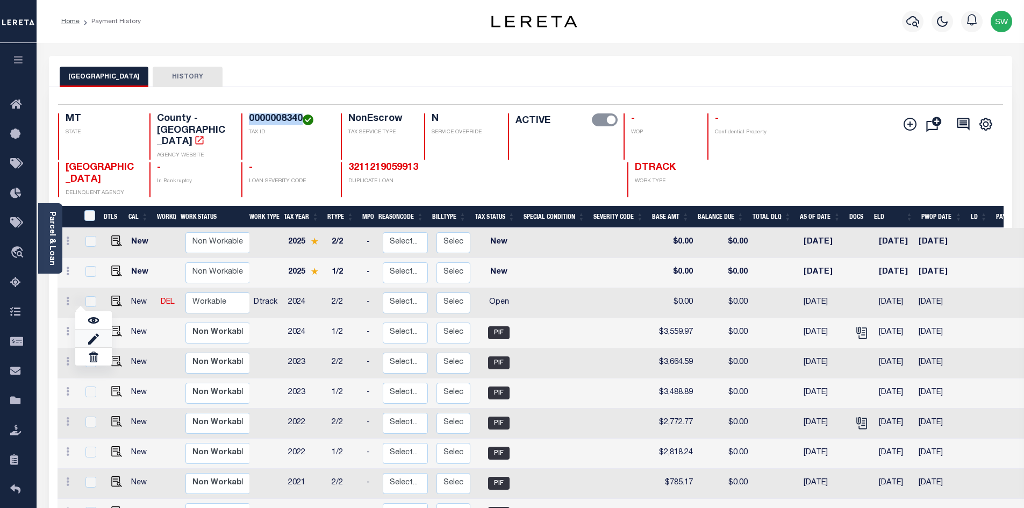
select select "OP2"
type input "$0.00"
type input "[DATE]"
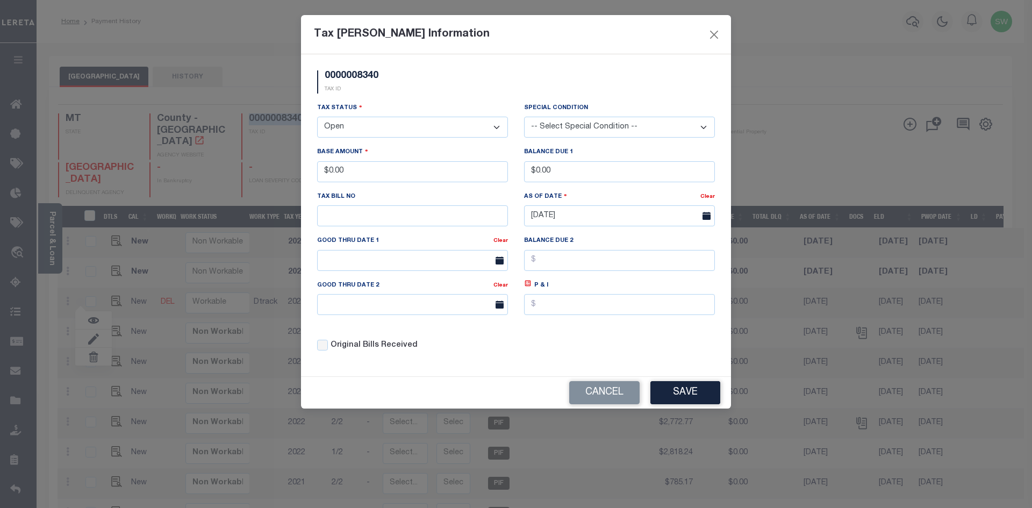
click at [498, 129] on select "- Select Status - Open Due/Unpaid Paid Incomplete No Tax Due Internal Refund Pr…" at bounding box center [412, 127] width 191 height 21
click at [496, 127] on select "- Select Status - Open Due/Unpaid Paid Incomplete No Tax Due Internal Refund Pr…" at bounding box center [412, 127] width 191 height 21
select select "PYD"
click at [317, 117] on select "- Select Status - Open Due/Unpaid Paid Incomplete No Tax Due Internal Refund Pr…" at bounding box center [412, 127] width 191 height 21
drag, startPoint x: 344, startPoint y: 167, endPoint x: 317, endPoint y: 177, distance: 29.3
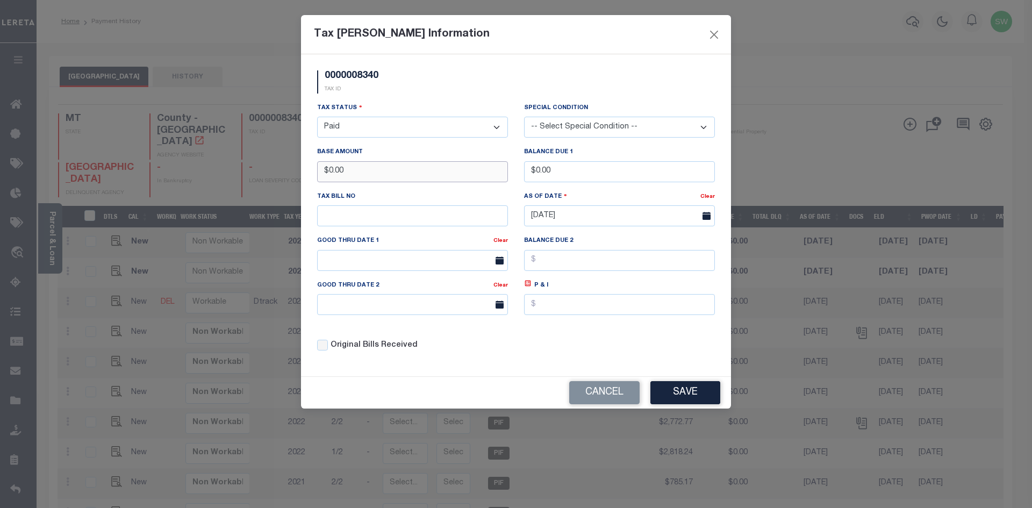
click at [317, 177] on div "Base Amount $0.00" at bounding box center [412, 168] width 207 height 44
type input "$3,509.95"
drag, startPoint x: 394, startPoint y: 110, endPoint x: 421, endPoint y: 108, distance: 27.0
click at [394, 109] on div "Tax Status - Select Status - Open Due/Unpaid Paid Incomplete No Tax Due Interna…" at bounding box center [412, 119] width 191 height 35
click at [572, 340] on div "Tax Status - Select Status - Open Due/Unpaid Paid Incomplete No Tax Due Interna…" at bounding box center [516, 231] width 414 height 258
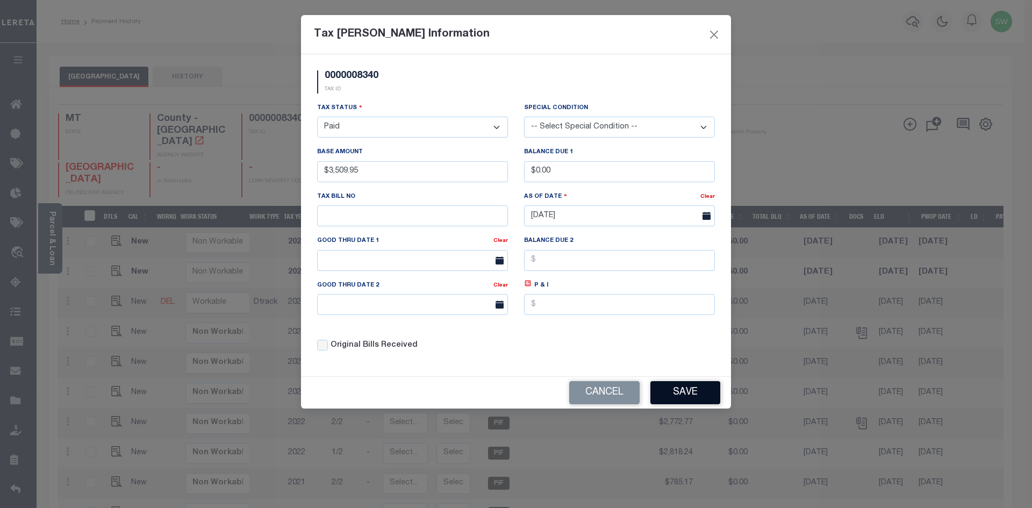
click at [702, 393] on button "Save" at bounding box center [686, 392] width 70 height 23
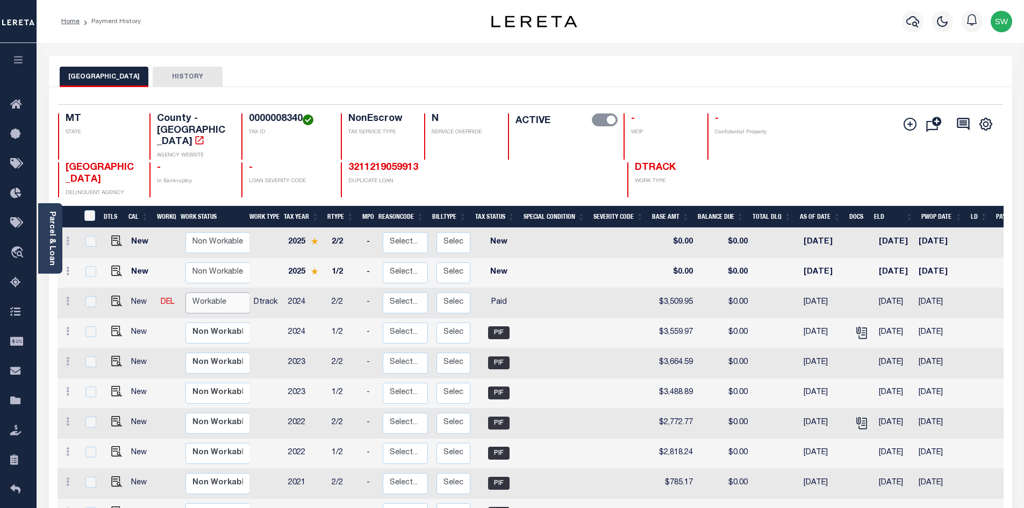
click at [195, 293] on select "Non Workable Workable" at bounding box center [218, 303] width 65 height 21
checkbox input "true"
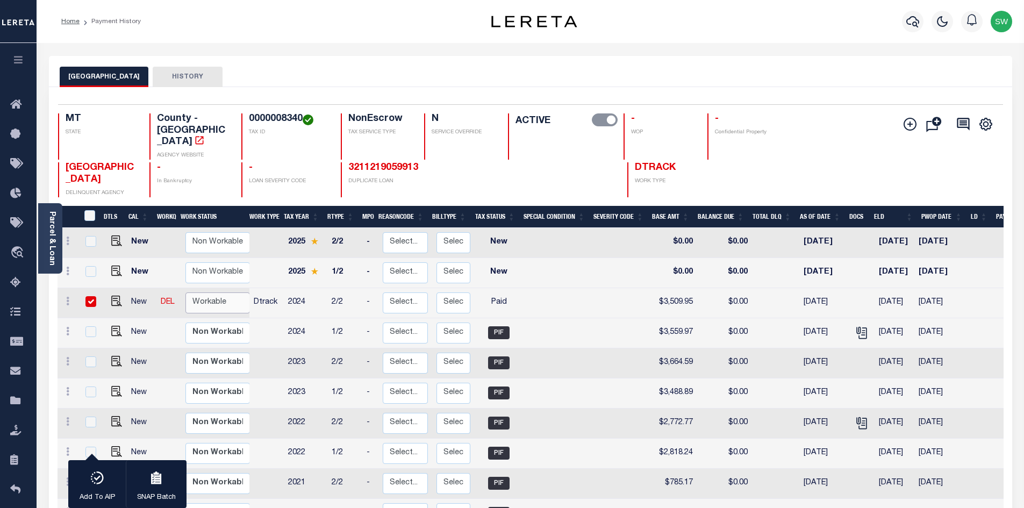
select select "true"
click at [186, 293] on select "Non Workable Workable" at bounding box center [218, 303] width 65 height 21
checkbox input "false"
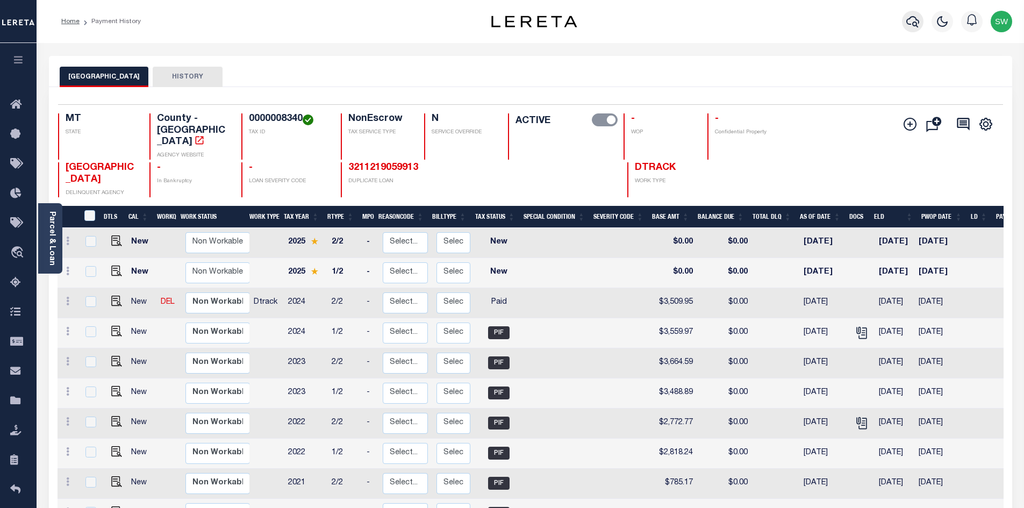
click at [911, 27] on icon "button" at bounding box center [913, 21] width 13 height 13
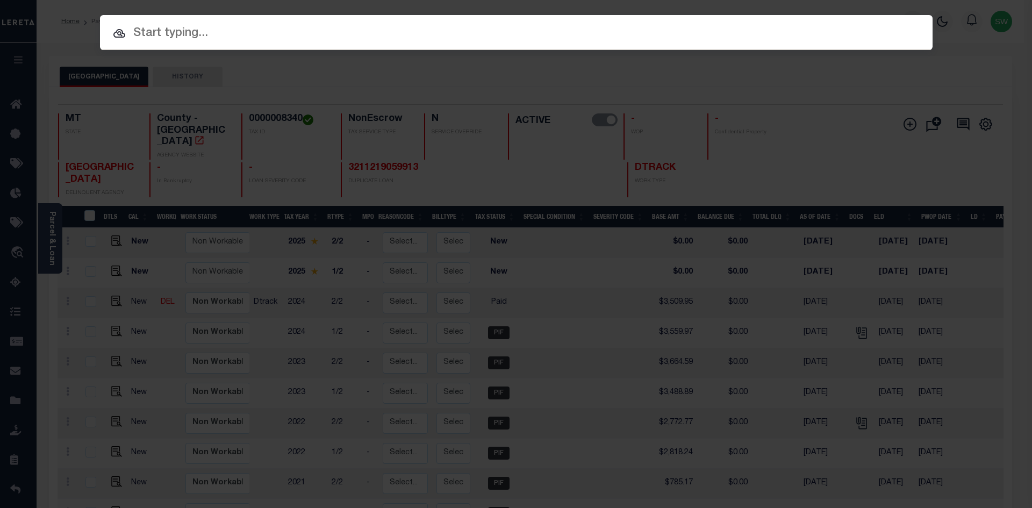
click at [154, 35] on input "text" at bounding box center [516, 33] width 833 height 19
paste input "3211235061898"
type input "3211235061898"
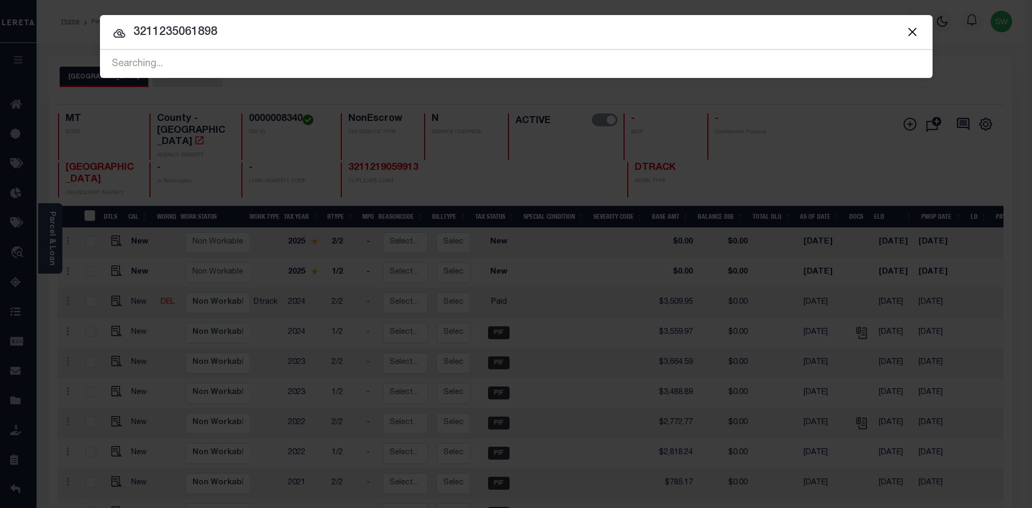
click at [245, 34] on input "3211235061898" at bounding box center [516, 32] width 833 height 19
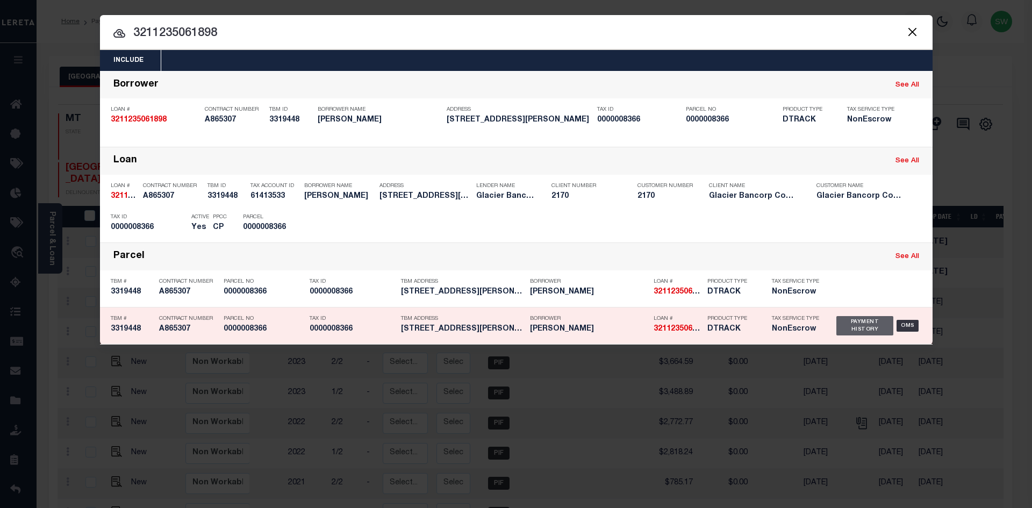
click at [873, 329] on div "Payment History" at bounding box center [866, 325] width 58 height 19
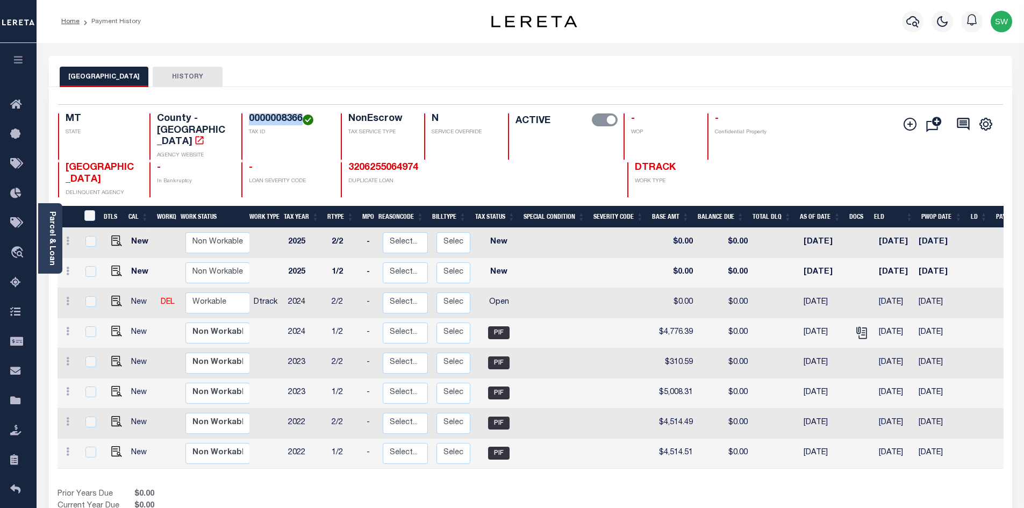
drag, startPoint x: 302, startPoint y: 117, endPoint x: 245, endPoint y: 115, distance: 57.0
click at [245, 115] on div "0000008366 TAX ID" at bounding box center [284, 136] width 87 height 46
copy h4 "0000008366"
click at [65, 298] on link at bounding box center [68, 302] width 12 height 9
click at [96, 333] on img at bounding box center [93, 338] width 11 height 11
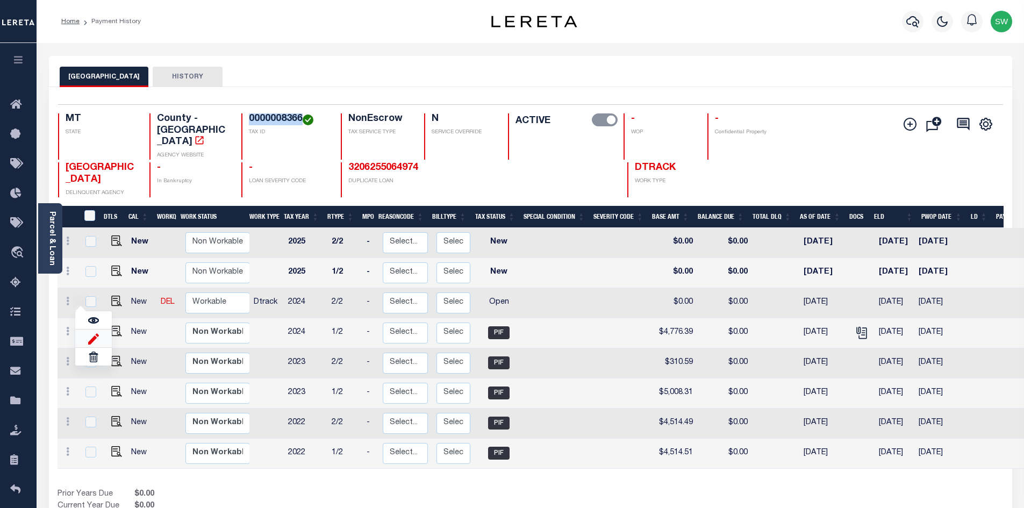
select select "OP2"
type input "$0.00"
type input "[DATE]"
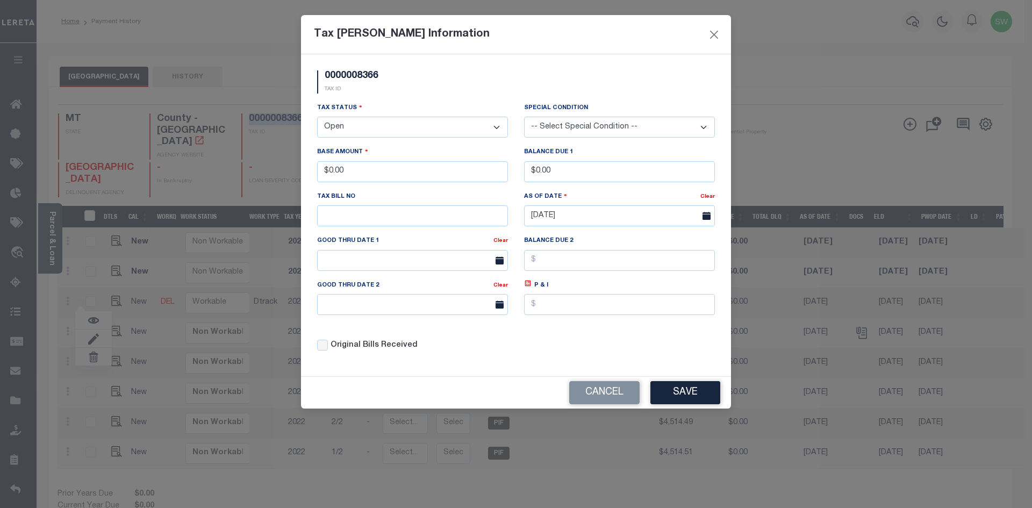
click at [501, 128] on select "- Select Status - Open Due/Unpaid Paid Incomplete No Tax Due Internal Refund Pr…" at bounding box center [412, 127] width 191 height 21
drag, startPoint x: 496, startPoint y: 127, endPoint x: 489, endPoint y: 136, distance: 10.3
click at [496, 127] on select "- Select Status - Open Due/Unpaid Paid Incomplete No Tax Due Internal Refund Pr…" at bounding box center [412, 127] width 191 height 21
select select "PYD"
click at [317, 117] on select "- Select Status - Open Due/Unpaid Paid Incomplete No Tax Due Internal Refund Pr…" at bounding box center [412, 127] width 191 height 21
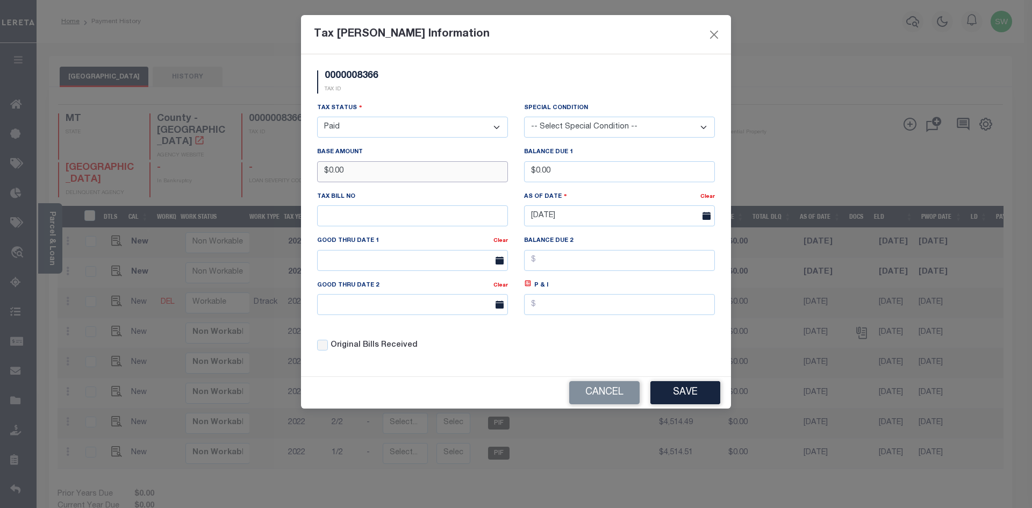
click at [399, 166] on input "$0.00" at bounding box center [412, 171] width 191 height 21
drag, startPoint x: 331, startPoint y: 172, endPoint x: 290, endPoint y: 166, distance: 40.8
click at [290, 166] on div "Tax Bill Amount Information 0000008366 TAX ID Installment: TaxID: 0000008366 Ta…" at bounding box center [516, 254] width 1032 height 508
type input "$4,776.35"
click at [479, 63] on div "0000008366 TAX ID Installment: TaxID: 0000008366 Tax Status" at bounding box center [516, 215] width 430 height 322
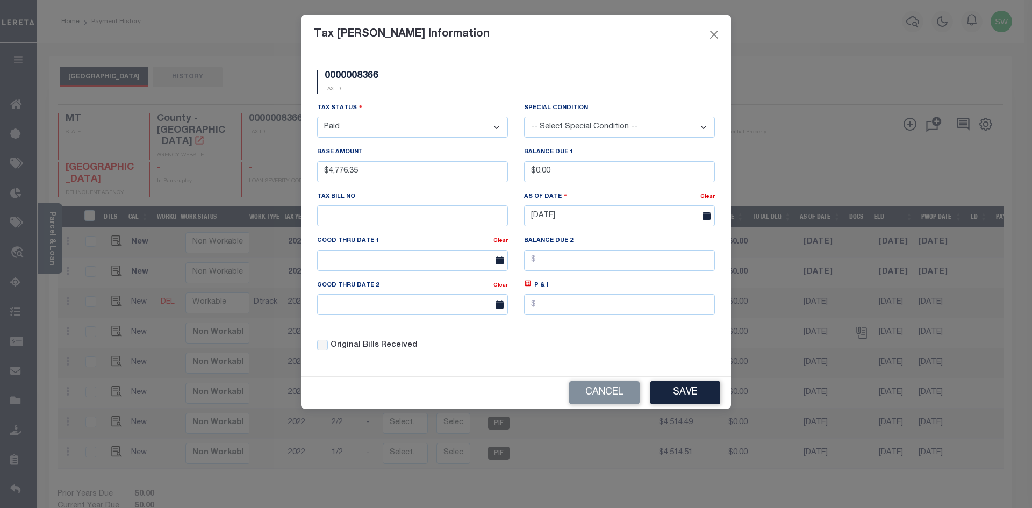
drag, startPoint x: 607, startPoint y: 345, endPoint x: 658, endPoint y: 358, distance: 52.8
click at [607, 344] on div "Tax Status - Select Status - Open Due/Unpaid Paid Incomplete No Tax Due Interna…" at bounding box center [516, 231] width 414 height 258
click at [682, 389] on button "Save" at bounding box center [686, 392] width 70 height 23
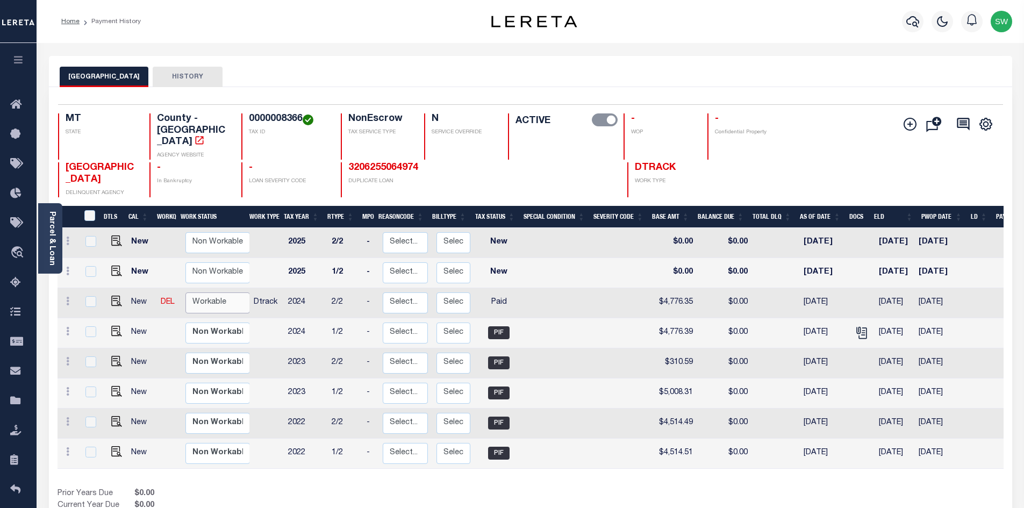
click at [225, 293] on select "Non Workable Workable" at bounding box center [218, 303] width 65 height 21
checkbox input "true"
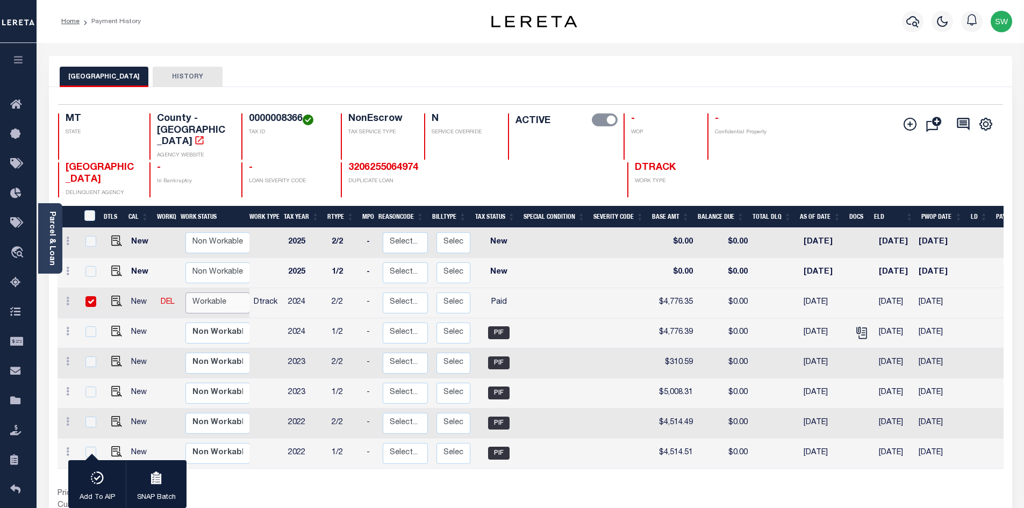
select select "true"
click at [186, 293] on select "Non Workable Workable" at bounding box center [218, 303] width 65 height 21
checkbox input "false"
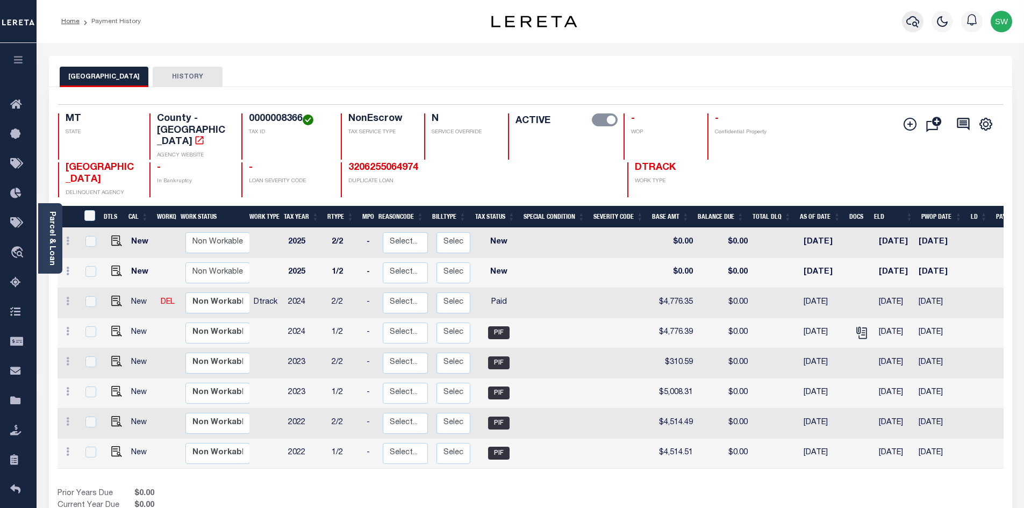
click at [908, 20] on icon "button" at bounding box center [913, 21] width 13 height 11
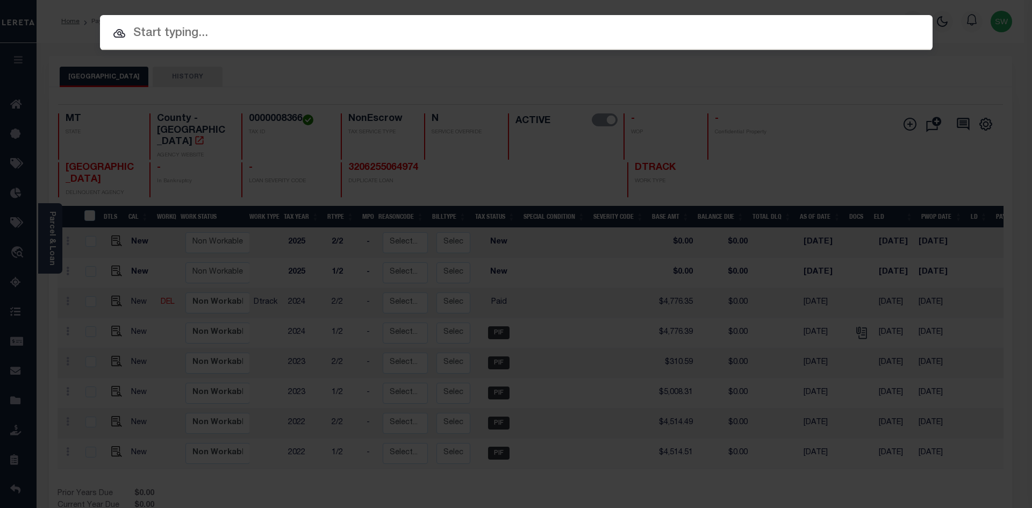
click at [153, 39] on input "text" at bounding box center [516, 33] width 833 height 19
paste input "0000008465"
type input "0000008465"
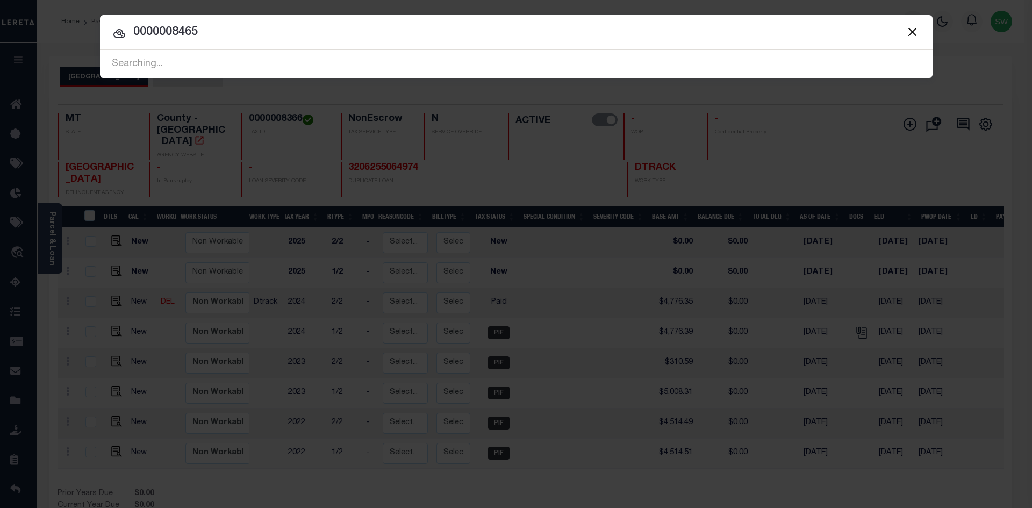
click at [231, 26] on input "0000008465" at bounding box center [516, 32] width 833 height 19
drag, startPoint x: 203, startPoint y: 33, endPoint x: 127, endPoint y: 32, distance: 75.8
click at [127, 32] on input "0000008465" at bounding box center [516, 32] width 833 height 19
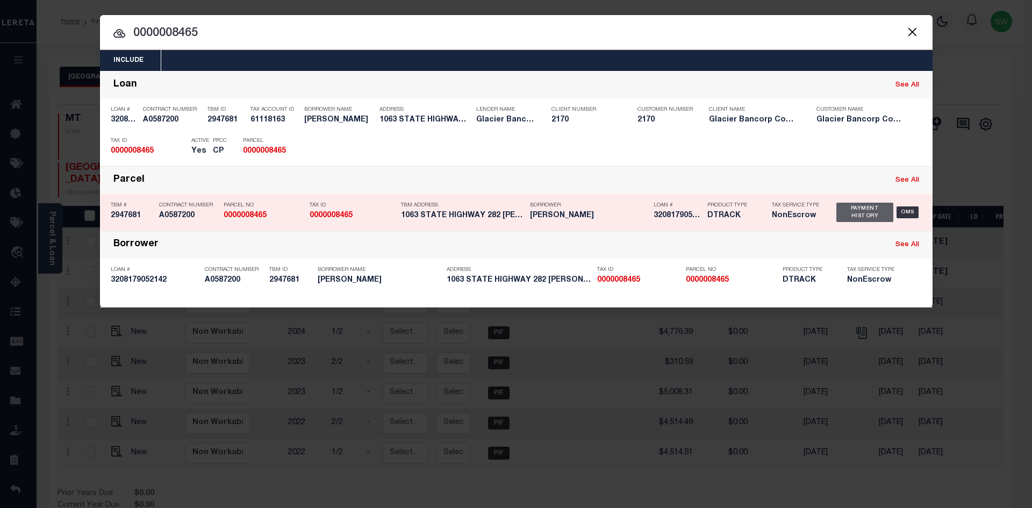
click at [859, 222] on div "Payment History" at bounding box center [866, 212] width 58 height 19
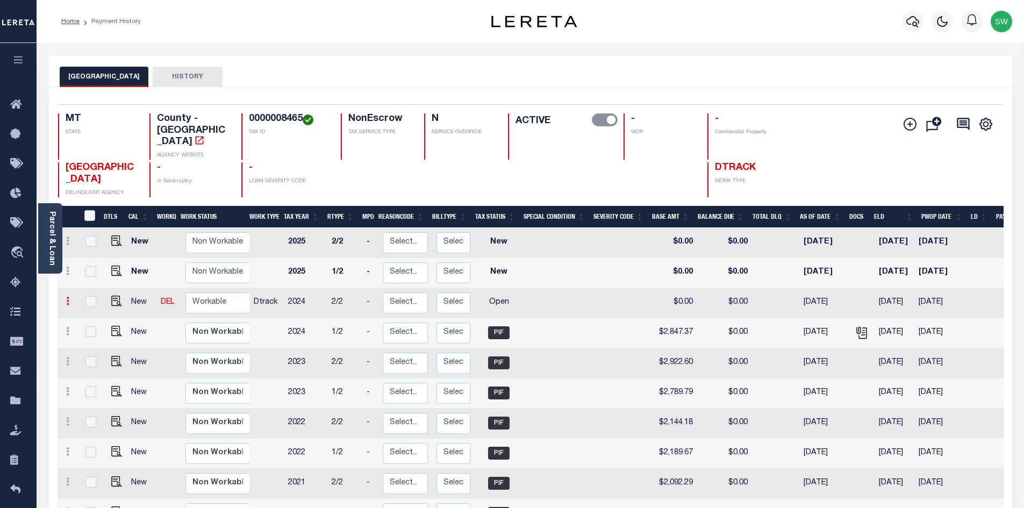
click at [67, 297] on icon at bounding box center [67, 301] width 3 height 9
click at [94, 333] on img at bounding box center [93, 338] width 11 height 11
select select "OP2"
type input "$0.00"
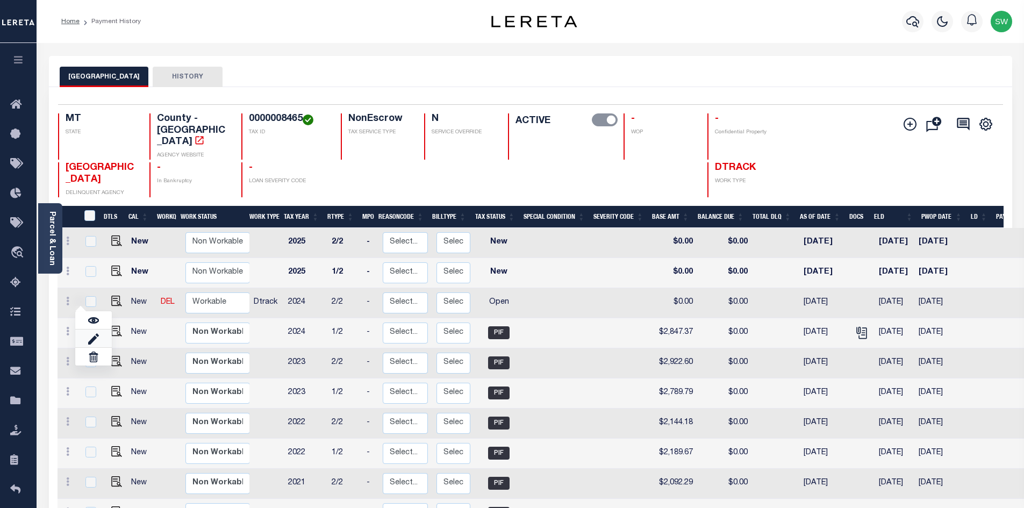
type input "[DATE]"
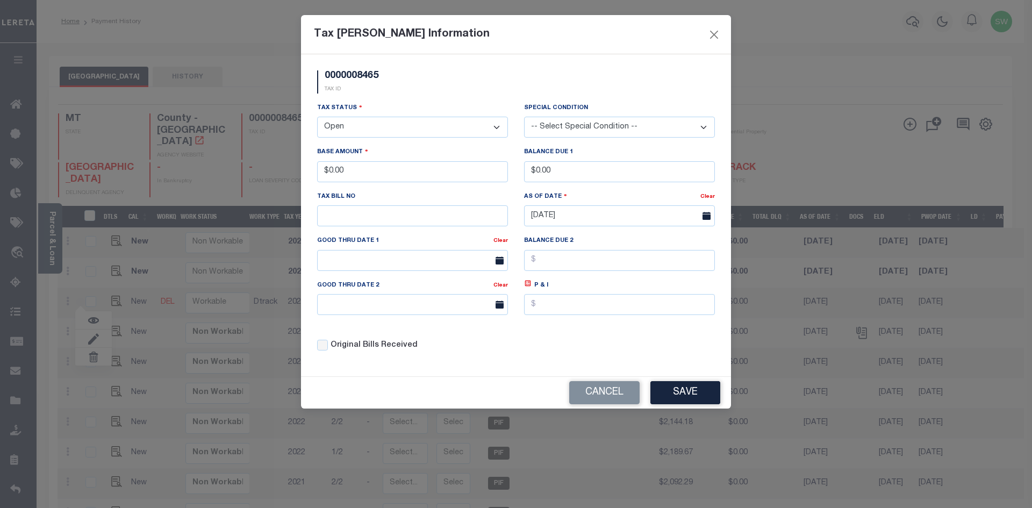
click at [493, 128] on select "- Select Status - Open Due/Unpaid Paid Incomplete No Tax Due Internal Refund Pr…" at bounding box center [412, 127] width 191 height 21
click at [494, 128] on select "- Select Status - Open Due/Unpaid Paid Incomplete No Tax Due Internal Refund Pr…" at bounding box center [412, 127] width 191 height 21
select select "PYD"
click at [317, 117] on select "- Select Status - Open Due/Unpaid Paid Incomplete No Tax Due Internal Refund Pr…" at bounding box center [412, 127] width 191 height 21
drag, startPoint x: 366, startPoint y: 166, endPoint x: 302, endPoint y: 167, distance: 64.5
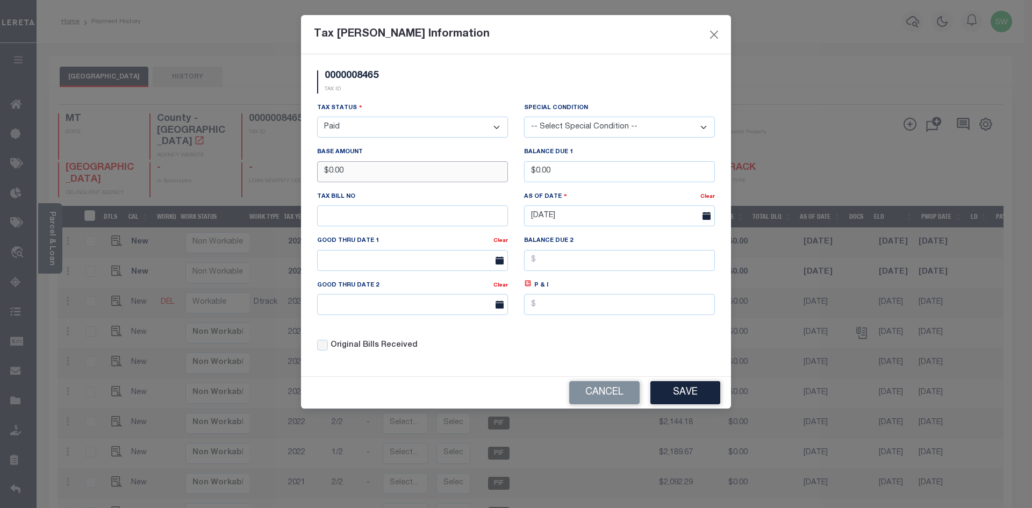
click at [302, 167] on div "0000008465 TAX ID Installment: TaxID: 0000008465 Tax Status" at bounding box center [516, 215] width 430 height 322
type input "$2,797.34"
click at [442, 96] on div "0000008465 TAX ID" at bounding box center [516, 86] width 414 height 32
click at [668, 350] on div "Tax Status - Select Status - Open Due/Unpaid Paid Incomplete No Tax Due Interna…" at bounding box center [516, 231] width 414 height 258
click at [690, 404] on button "Save" at bounding box center [686, 392] width 70 height 23
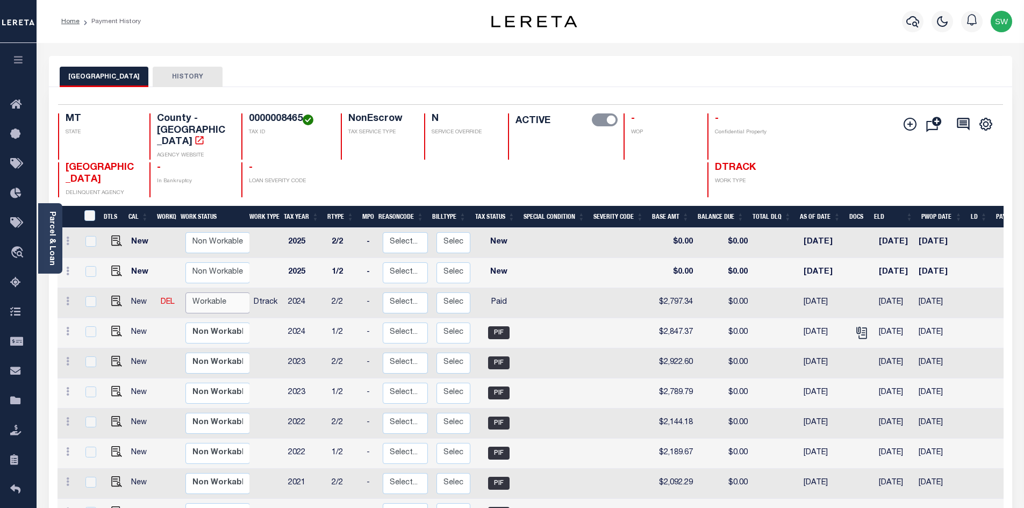
click at [230, 293] on select "Non Workable Workable" at bounding box center [218, 303] width 65 height 21
checkbox input "true"
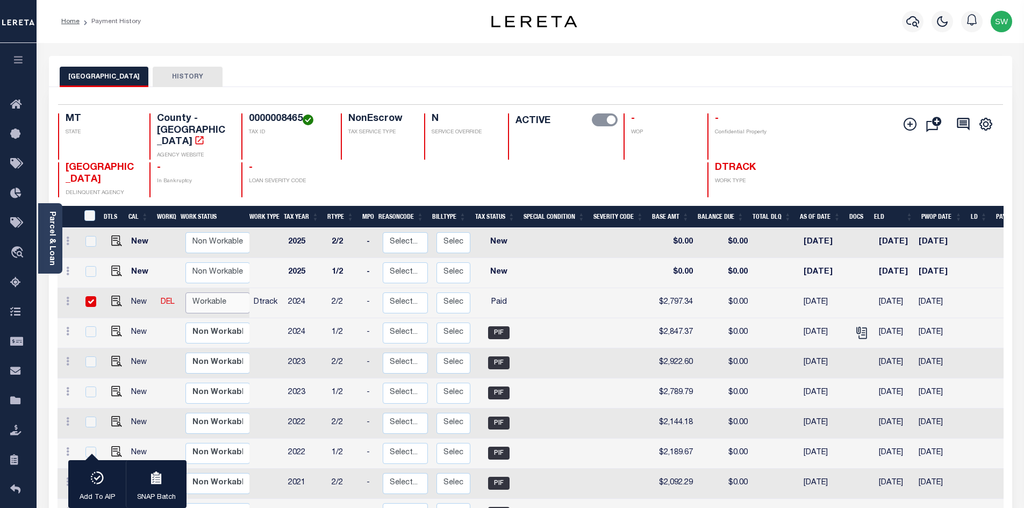
select select "true"
click at [186, 293] on select "Non Workable Workable" at bounding box center [218, 303] width 65 height 21
checkbox input "false"
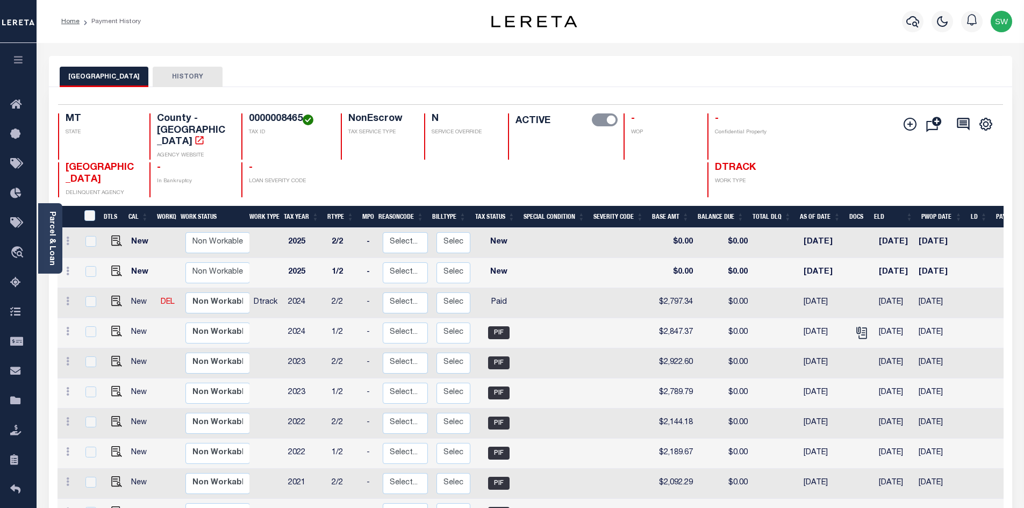
click at [267, 28] on div "Home Payment History" at bounding box center [254, 21] width 402 height 23
click at [918, 24] on icon "button" at bounding box center [913, 21] width 13 height 13
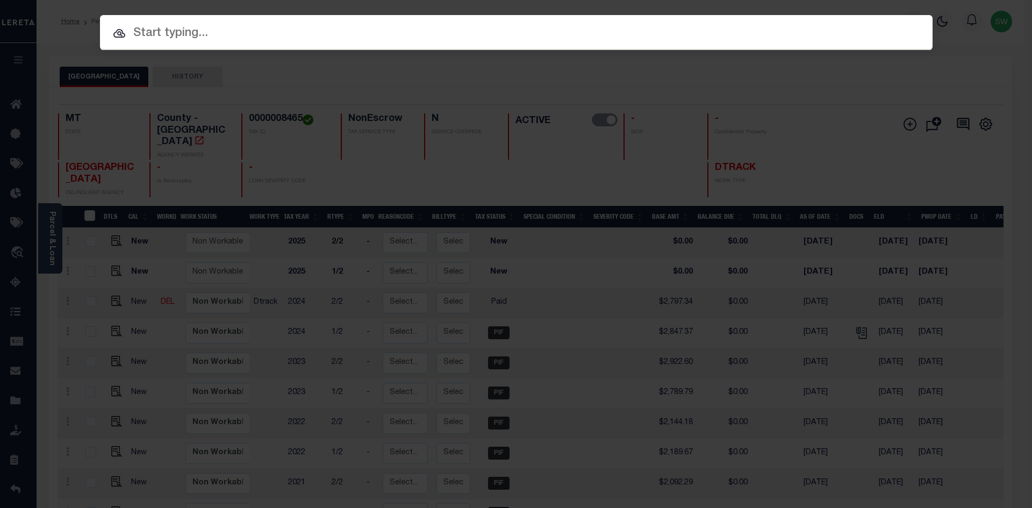
click at [184, 31] on input "text" at bounding box center [516, 33] width 833 height 19
paste input "3212219059958"
type input "3212219059958"
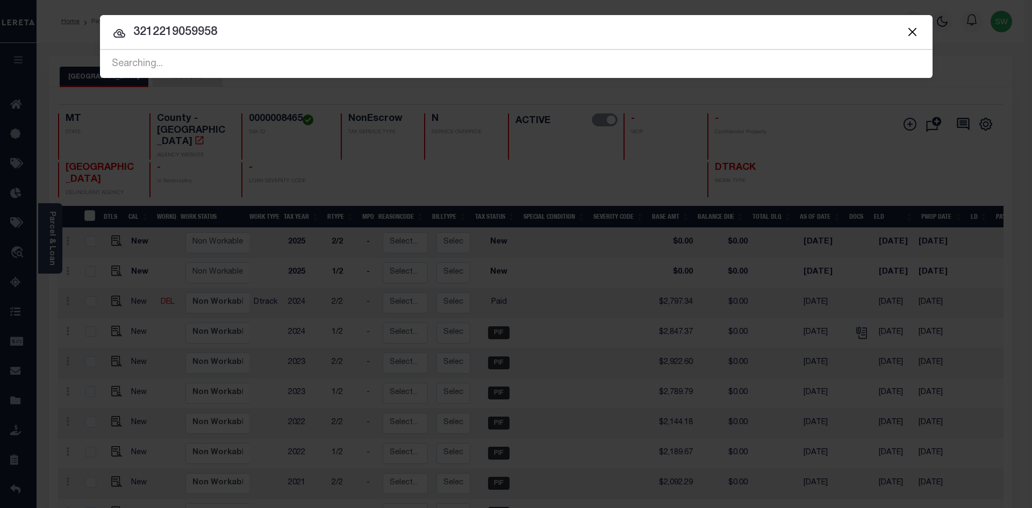
click at [229, 30] on input "3212219059958" at bounding box center [516, 32] width 833 height 19
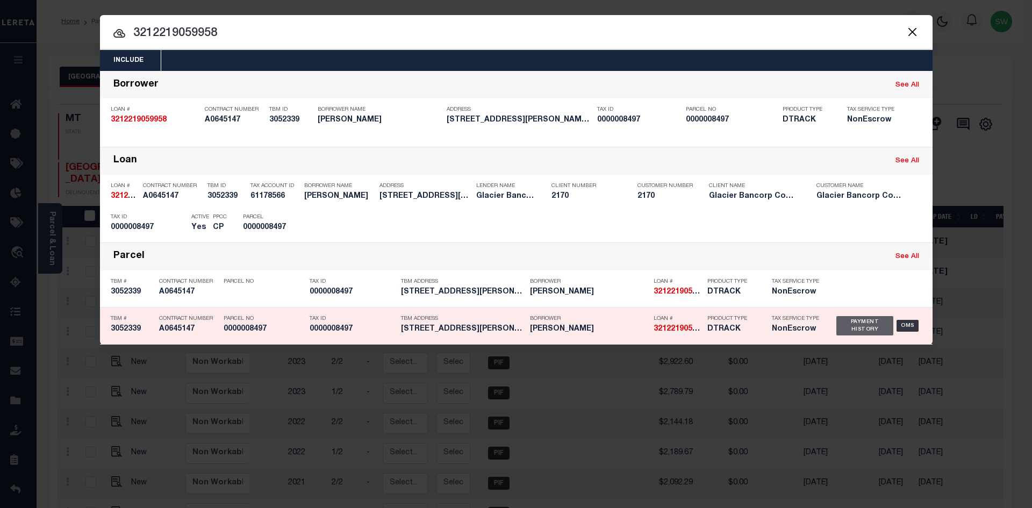
click at [851, 328] on div "Payment History" at bounding box center [866, 325] width 58 height 19
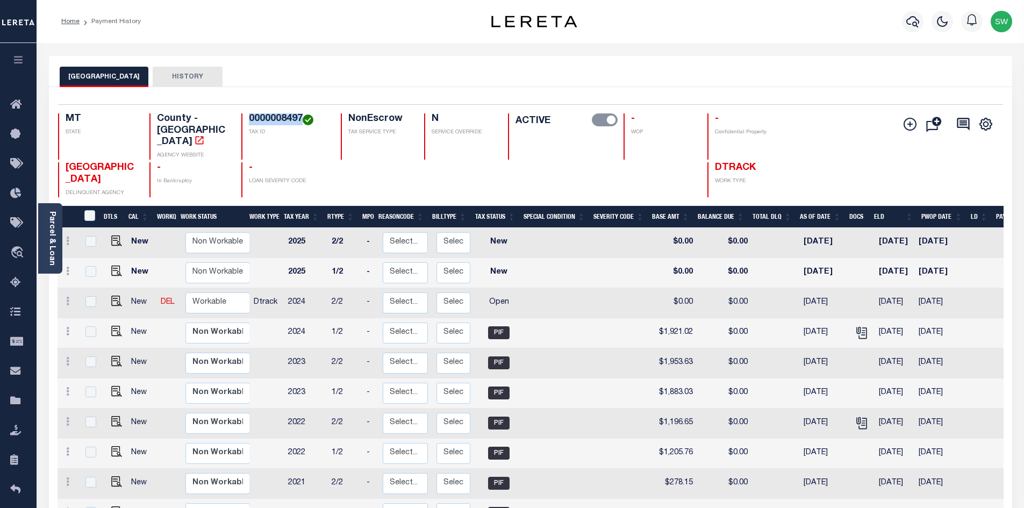
drag, startPoint x: 301, startPoint y: 120, endPoint x: 251, endPoint y: 120, distance: 50.5
click at [251, 120] on h4 "0000008497" at bounding box center [288, 119] width 79 height 12
copy h4 "0000008497"
click at [67, 297] on icon at bounding box center [67, 301] width 3 height 9
click at [94, 333] on img at bounding box center [93, 338] width 11 height 11
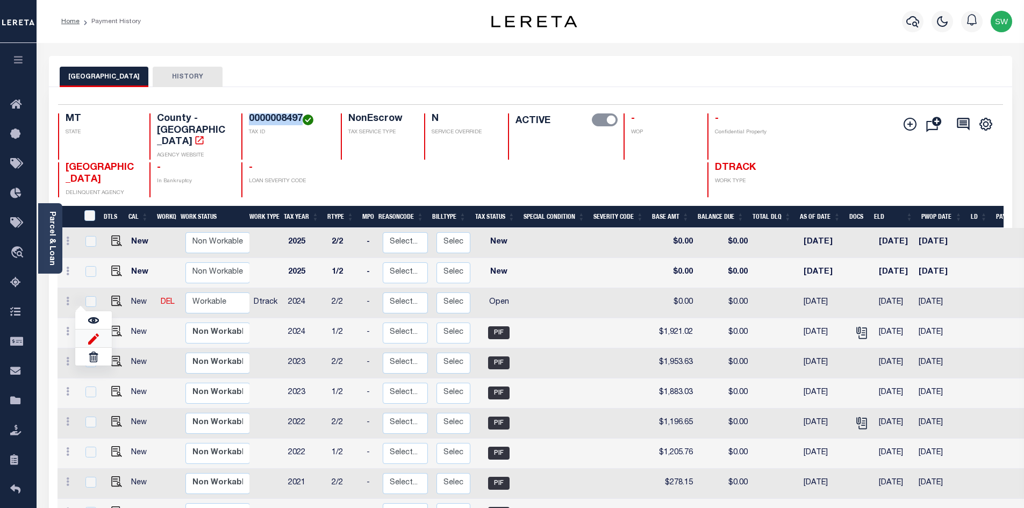
select select "OP2"
type input "$0.00"
type input "[DATE]"
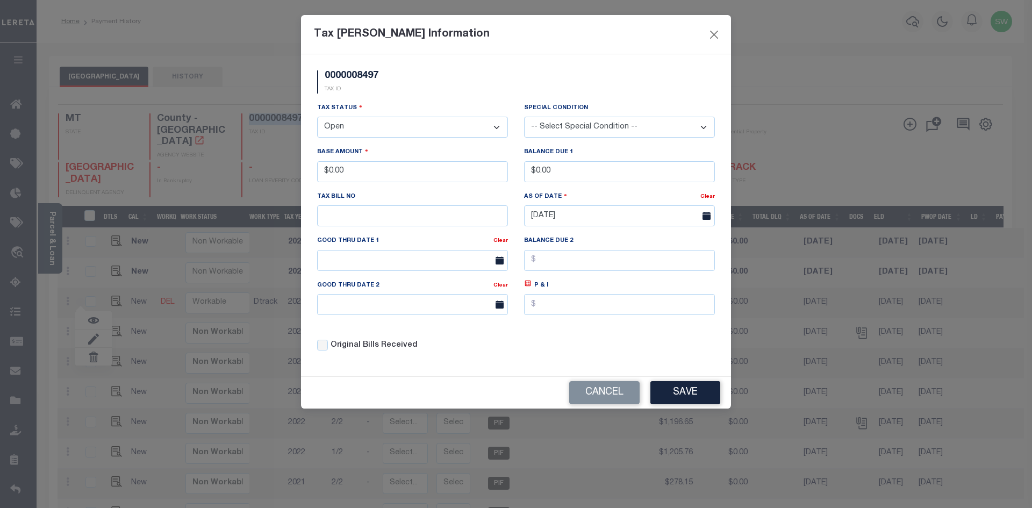
click at [494, 128] on select "- Select Status - Open Due/Unpaid Paid Incomplete No Tax Due Internal Refund Pr…" at bounding box center [412, 127] width 191 height 21
click at [499, 129] on select "- Select Status - Open Due/Unpaid Paid Incomplete No Tax Due Internal Refund Pr…" at bounding box center [412, 127] width 191 height 21
select select "PYD"
click at [317, 117] on select "- Select Status - Open Due/Unpaid Paid Incomplete No Tax Due Internal Refund Pr…" at bounding box center [412, 127] width 191 height 21
click at [439, 102] on div "Tax Status - Select Status - Open Due/Unpaid Paid Incomplete No Tax Due Interna…" at bounding box center [412, 119] width 191 height 35
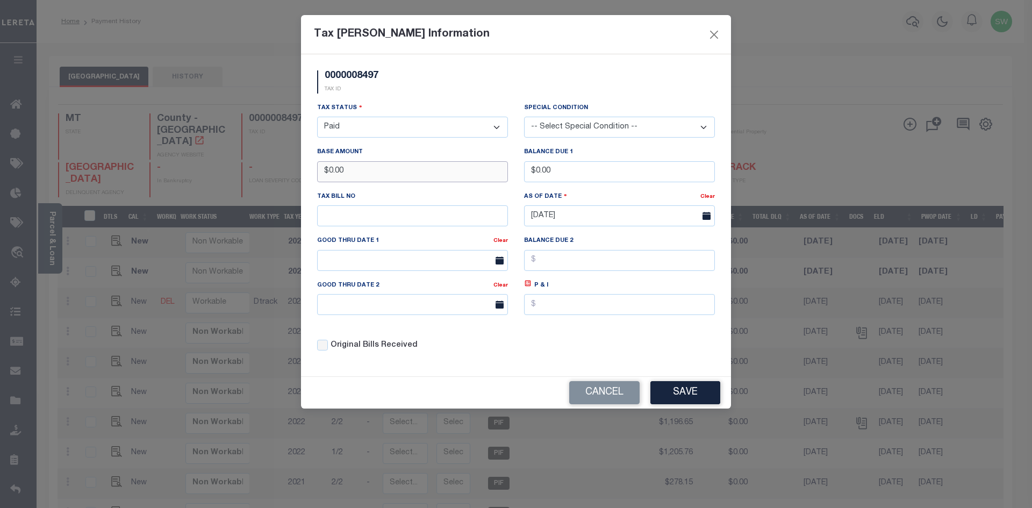
drag, startPoint x: 354, startPoint y: 177, endPoint x: 266, endPoint y: 178, distance: 88.2
click at [266, 178] on div "Tax Bill Amount Information 0000008497 TAX ID Installment: TaxID: 0000008497 Ta…" at bounding box center [516, 254] width 1032 height 508
drag, startPoint x: 374, startPoint y: 178, endPoint x: 292, endPoint y: 166, distance: 82.7
click at [292, 166] on div "Tax Bill Amount Information 0000008497 TAX ID Installment: TaxID: 0000008497 Ta…" at bounding box center [516, 254] width 1032 height 508
type input "$1,870.99"
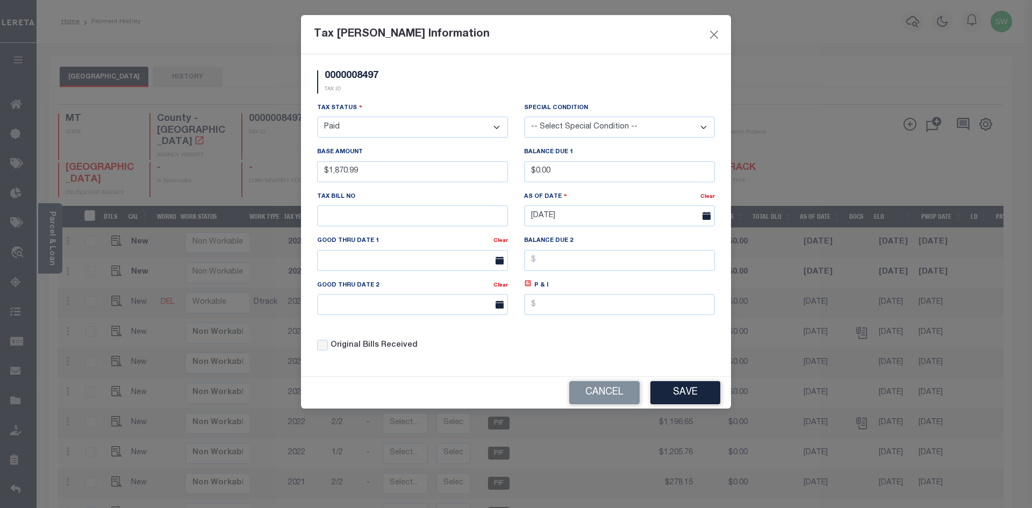
click at [609, 345] on div "Tax Status - Select Status - Open Due/Unpaid Paid Incomplete No Tax Due Interna…" at bounding box center [516, 231] width 414 height 258
click at [679, 395] on button "Save" at bounding box center [686, 392] width 70 height 23
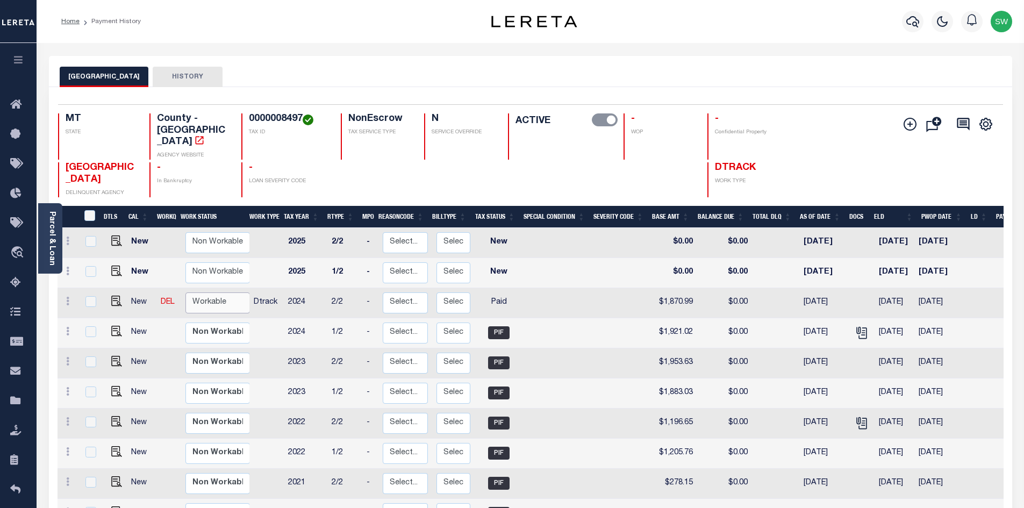
click at [195, 293] on select "Non Workable Workable" at bounding box center [218, 303] width 65 height 21
checkbox input "true"
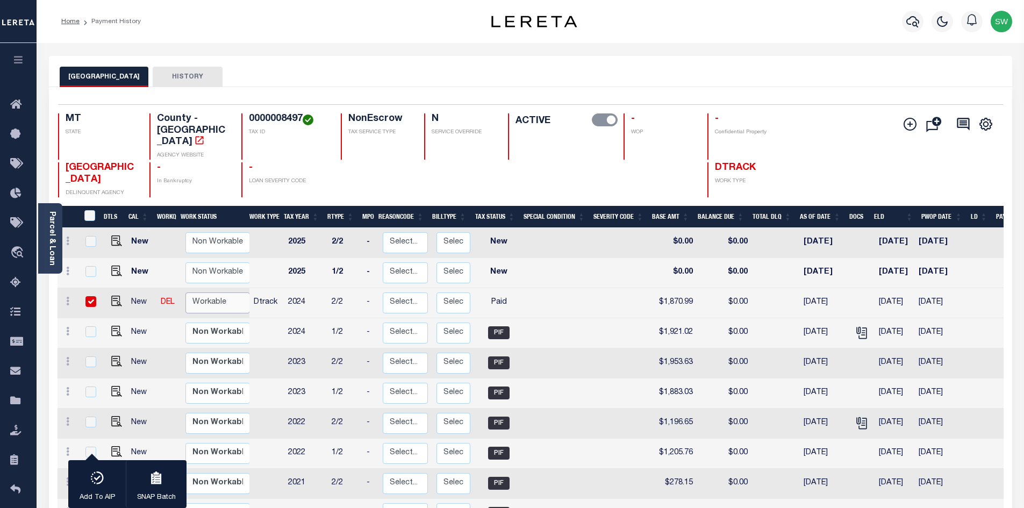
select select "true"
click at [186, 293] on select "Non Workable Workable" at bounding box center [218, 303] width 65 height 21
checkbox input "false"
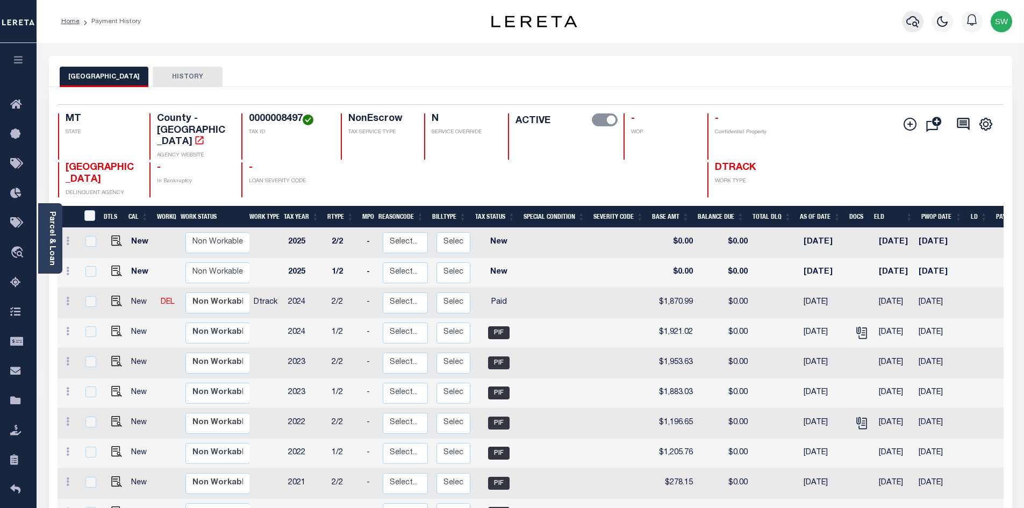
click at [910, 21] on icon "button" at bounding box center [913, 21] width 13 height 13
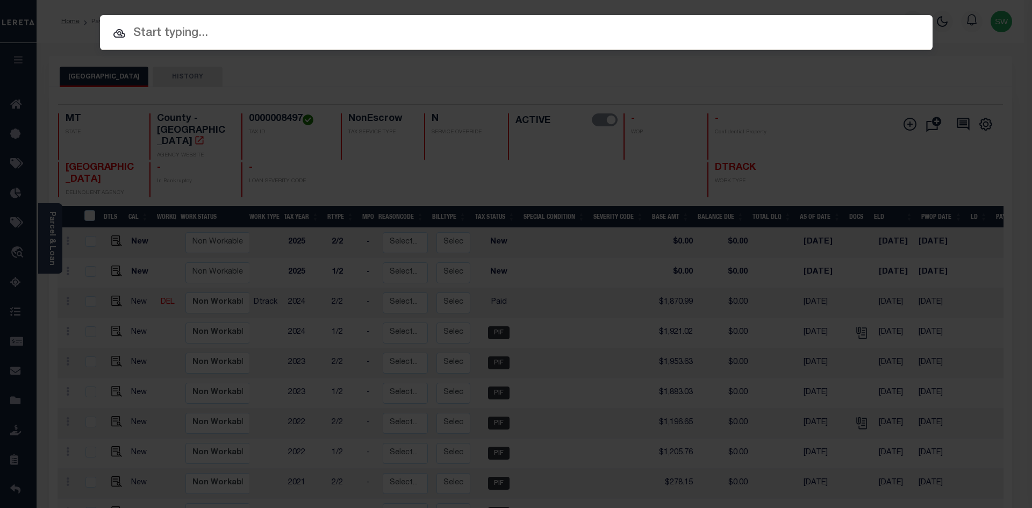
click at [201, 38] on input "text" at bounding box center [516, 33] width 833 height 19
paste input "512001148009"
type input "512001148009"
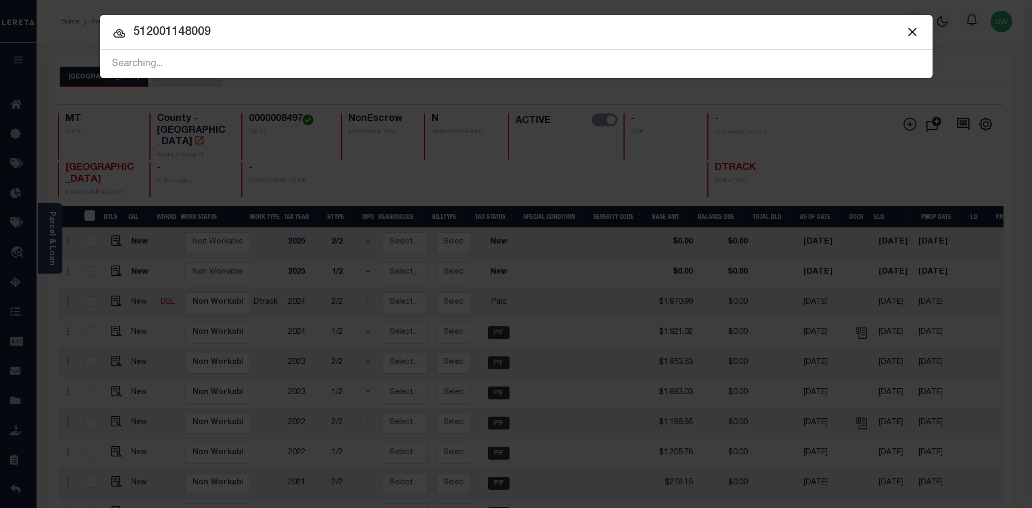
click at [237, 42] on div at bounding box center [516, 32] width 833 height 34
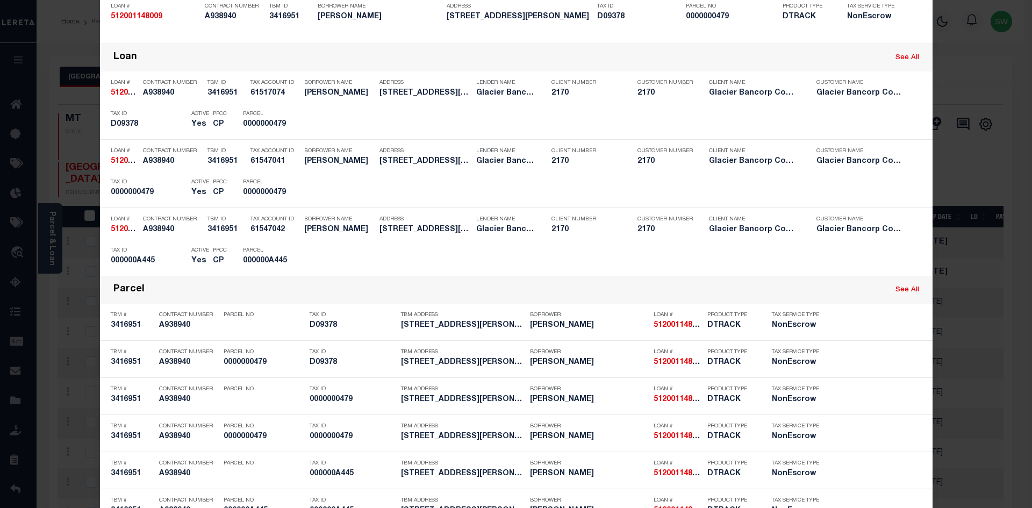
scroll to position [230, 0]
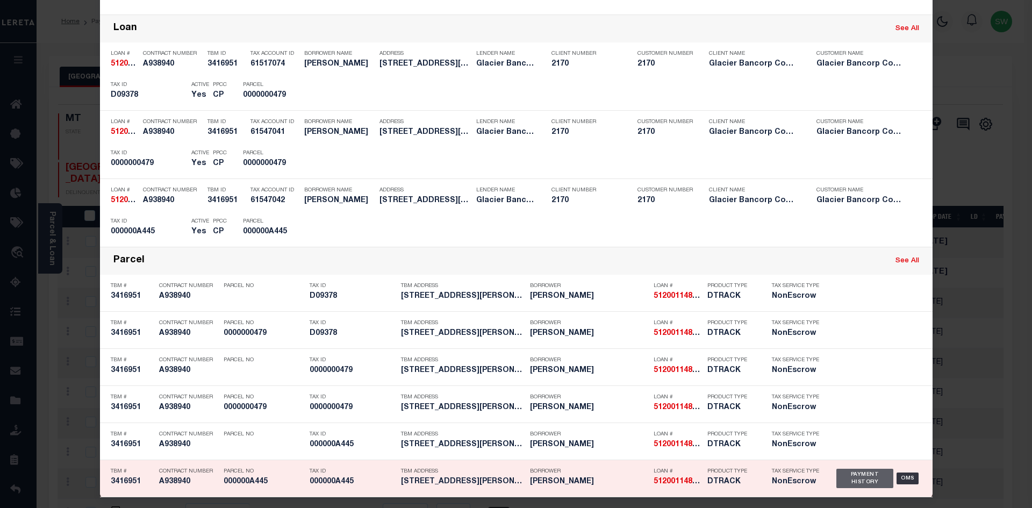
click at [875, 482] on div "Payment History" at bounding box center [866, 478] width 58 height 19
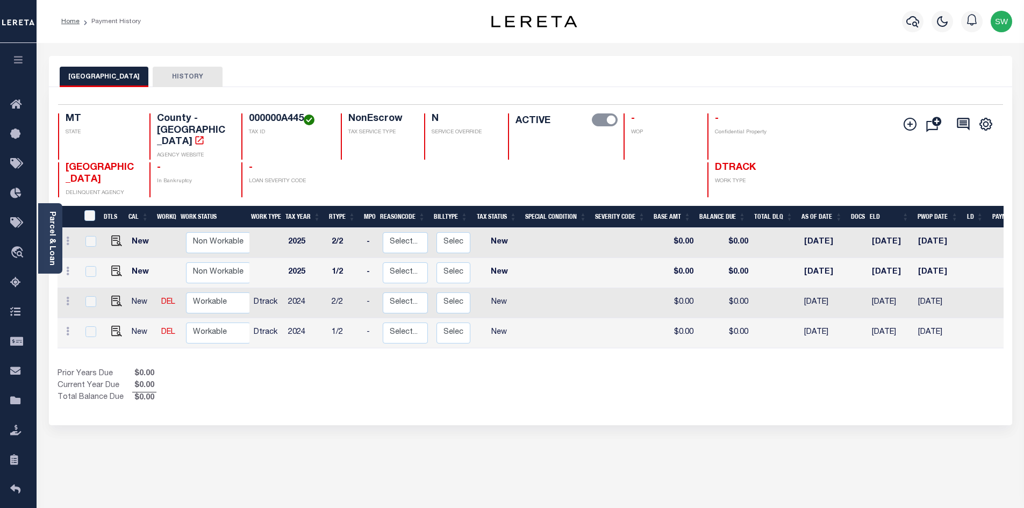
drag, startPoint x: 305, startPoint y: 116, endPoint x: 242, endPoint y: 118, distance: 63.5
click at [242, 118] on div "000000A445 TAX ID" at bounding box center [284, 136] width 87 height 46
copy h4 "000000A445"
click at [421, 370] on div "Prior Years Due $0.00 Current Year Due $0.00 Total Balance Due $0.00" at bounding box center [294, 386] width 473 height 36
click at [497, 378] on div "Prior Years Due $0.00 Current Year Due $0.00 Total Balance Due $0.00" at bounding box center [294, 386] width 473 height 36
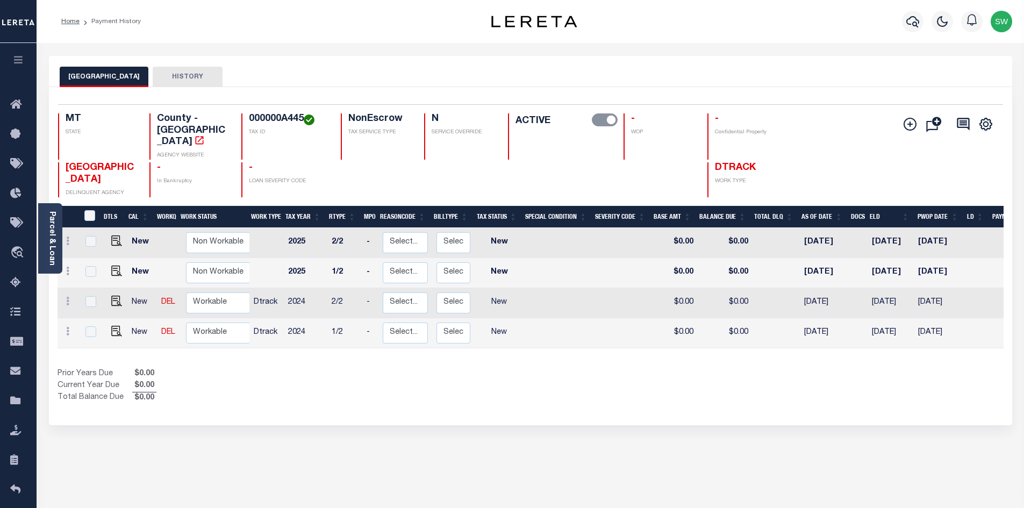
drag, startPoint x: 313, startPoint y: 375, endPoint x: 317, endPoint y: 367, distance: 8.9
click at [313, 375] on div "Prior Years Due $0.00 Current Year Due $0.00 Total Balance Due $0.00" at bounding box center [294, 386] width 473 height 36
click at [68, 327] on icon at bounding box center [67, 331] width 3 height 9
click at [97, 304] on img at bounding box center [93, 309] width 11 height 11
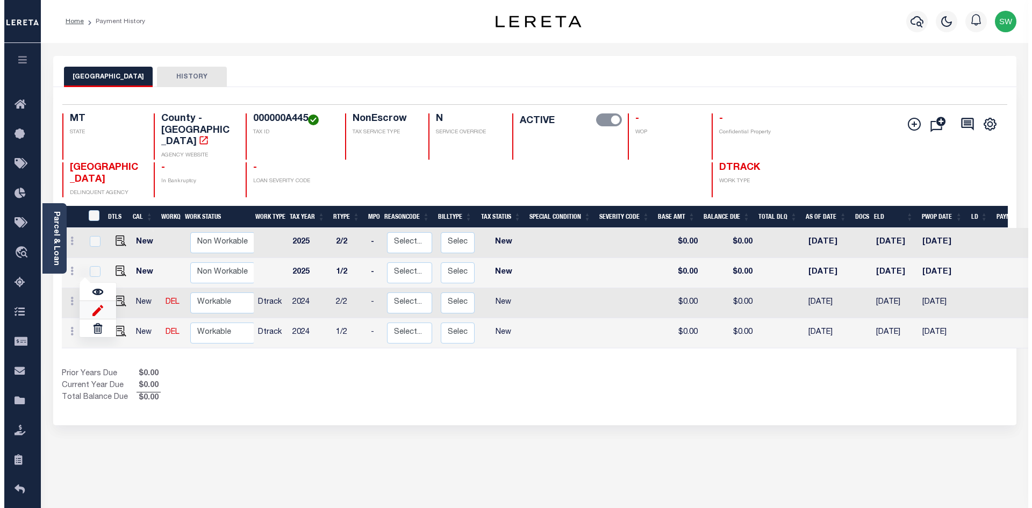
select select "NW2"
type input "$0.00"
type input "[DATE]"
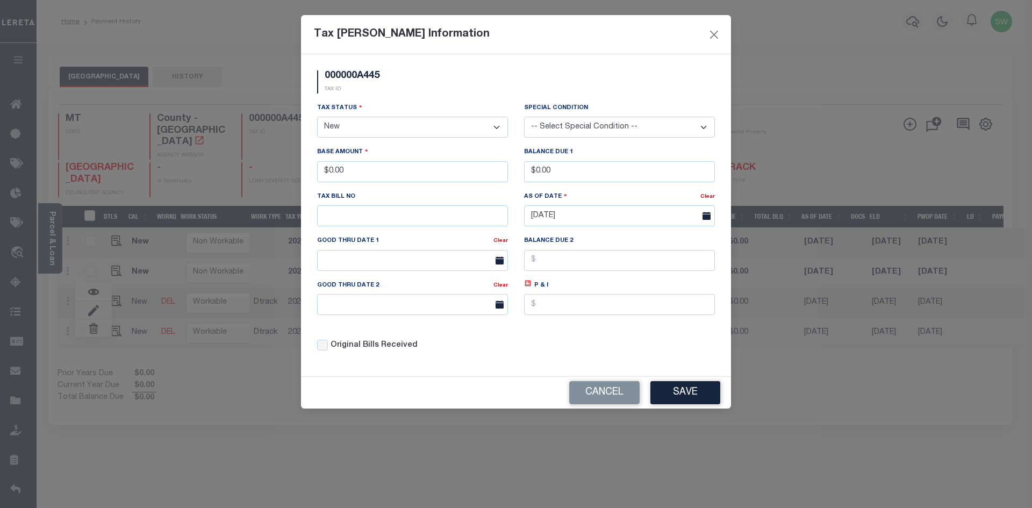
click at [500, 126] on select "- Select Status - Open Due/Unpaid Paid Incomplete No Tax Due Internal Refund Pr…" at bounding box center [412, 127] width 191 height 21
click at [494, 128] on select "- Select Status - Open Due/Unpaid Paid Incomplete No Tax Due Internal Refund Pr…" at bounding box center [412, 127] width 191 height 21
select select "PYD"
click at [317, 117] on select "- Select Status - Open Due/Unpaid Paid Incomplete No Tax Due Internal Refund Pr…" at bounding box center [412, 127] width 191 height 21
click at [400, 97] on div "000000A445 TAX ID" at bounding box center [516, 86] width 414 height 32
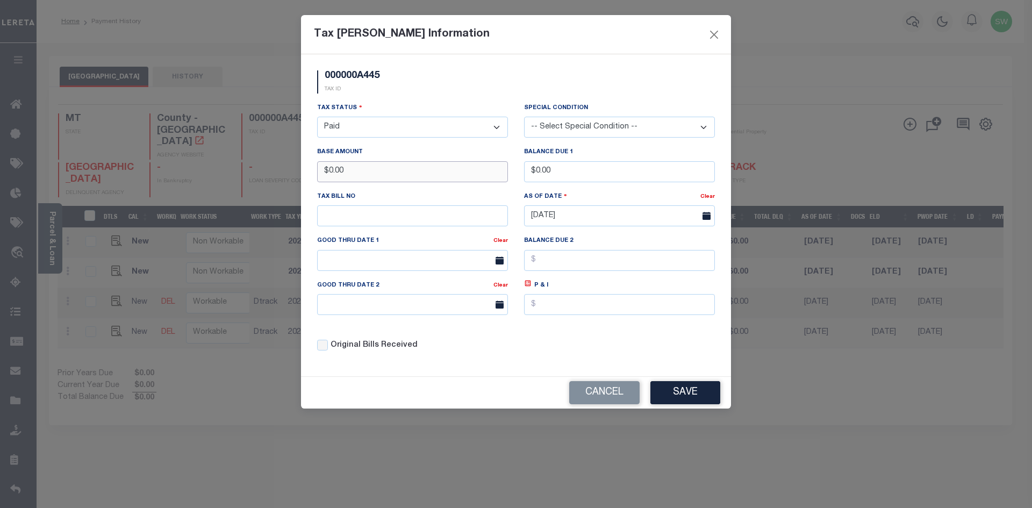
drag, startPoint x: 366, startPoint y: 173, endPoint x: 289, endPoint y: 176, distance: 77.0
click at [289, 176] on div "Tax [PERSON_NAME] Information 000000A445 TAX ID Installment: TaxID: 000000A445 …" at bounding box center [516, 254] width 1032 height 508
type input "$936.63"
click at [410, 106] on div "Tax Status - Select Status - Open Due/Unpaid Paid Incomplete No Tax Due Interna…" at bounding box center [412, 119] width 191 height 35
click at [664, 385] on button "Save" at bounding box center [686, 392] width 70 height 23
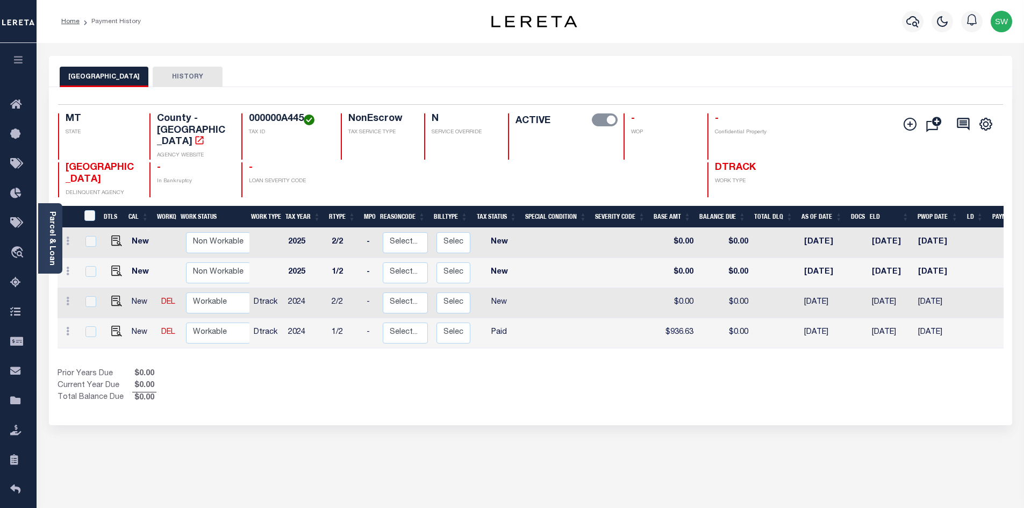
click at [255, 368] on div "Prior Years Due $0.00 Current Year Due $0.00 Total Balance Due $0.00" at bounding box center [294, 386] width 473 height 36
click at [497, 368] on div "Prior Years Due $0.00 Current Year Due $0.00 Total Balance Due $0.00" at bounding box center [294, 386] width 473 height 36
click at [199, 323] on select "Non Workable Workable" at bounding box center [218, 333] width 65 height 21
checkbox input "true"
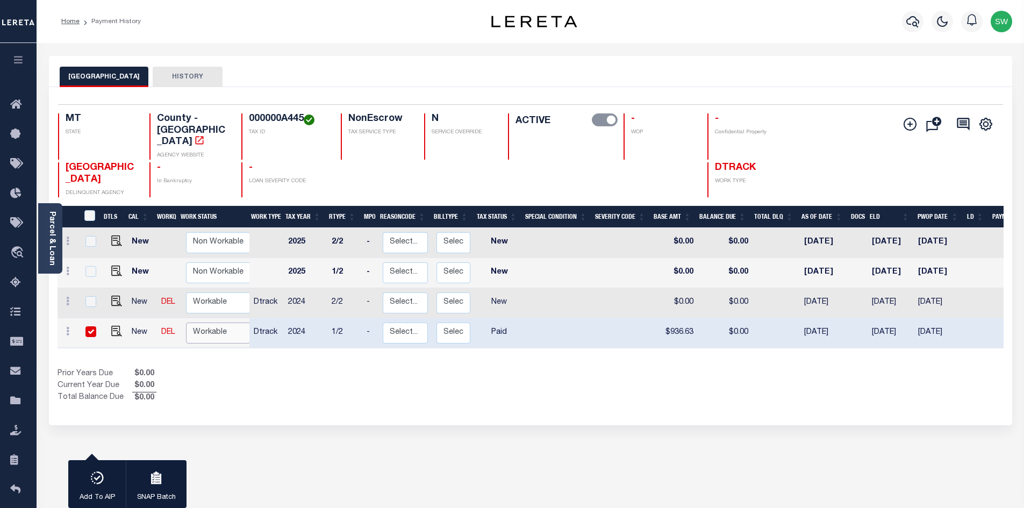
select select "true"
click at [186, 323] on select "Non Workable Workable" at bounding box center [218, 333] width 65 height 21
checkbox input "false"
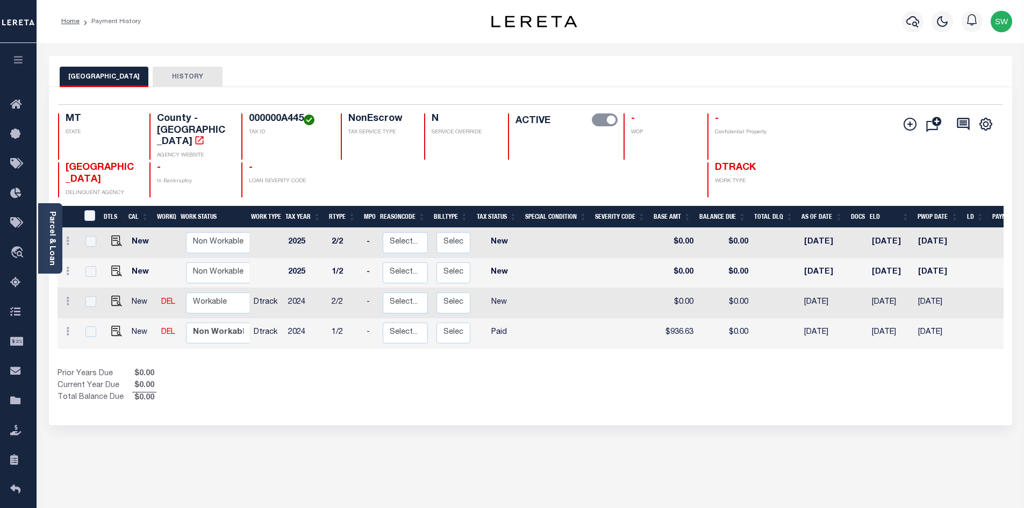
click at [290, 383] on div "1 Selected 4 Results 1 Items per page 25 50 100 MT STATE TAX ID" at bounding box center [531, 256] width 964 height 338
click at [68, 296] on div at bounding box center [68, 302] width 13 height 13
checkbox input "true"
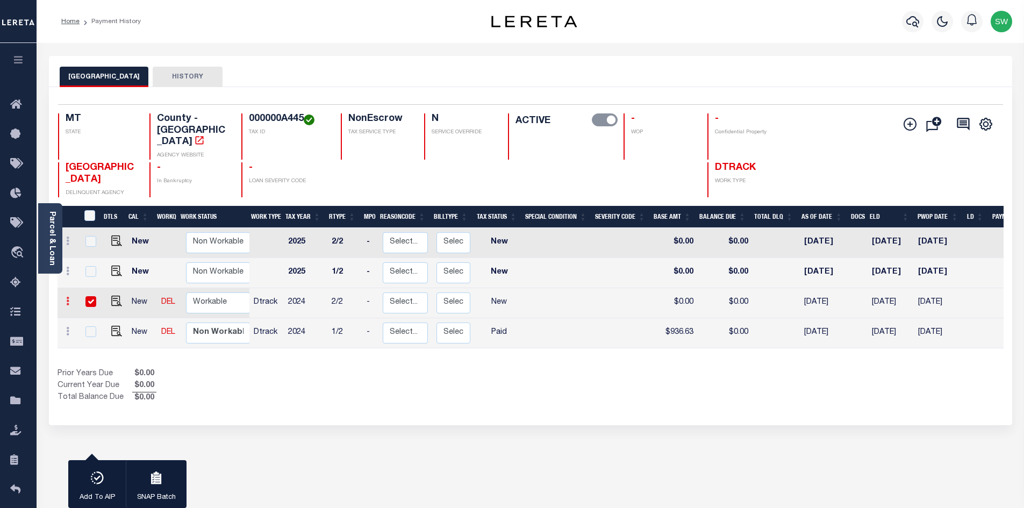
click at [65, 298] on link at bounding box center [68, 302] width 12 height 9
click at [92, 274] on img at bounding box center [93, 279] width 11 height 11
type input "$0.00"
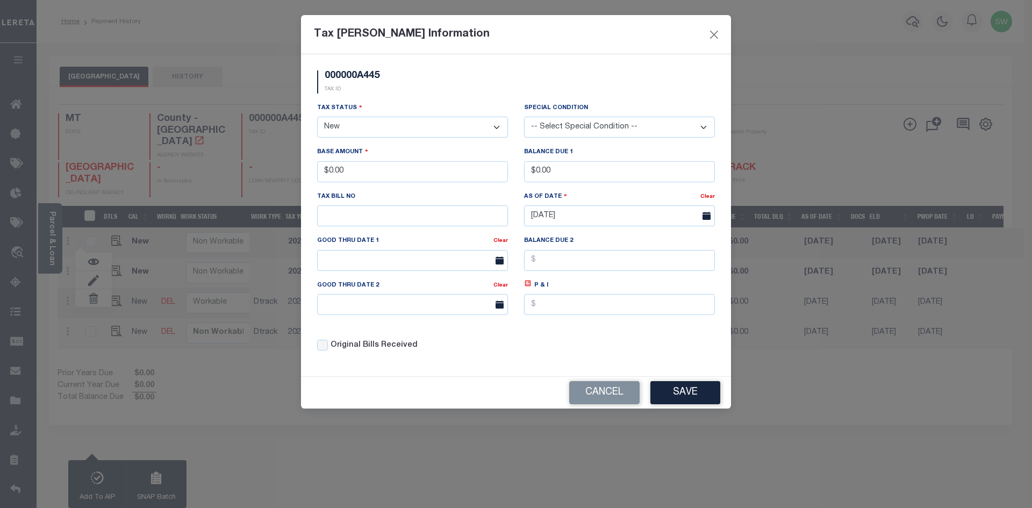
click at [497, 125] on select "- Select Status - Open Due/Unpaid Paid Incomplete No Tax Due Internal Refund Pr…" at bounding box center [412, 127] width 191 height 21
click at [496, 131] on select "- Select Status - Open Due/Unpaid Paid Incomplete No Tax Due Internal Refund Pr…" at bounding box center [412, 127] width 191 height 21
select select "PYD"
click at [317, 117] on select "- Select Status - Open Due/Unpaid Paid Incomplete No Tax Due Internal Refund Pr…" at bounding box center [412, 127] width 191 height 21
drag, startPoint x: 382, startPoint y: 179, endPoint x: 230, endPoint y: 198, distance: 152.8
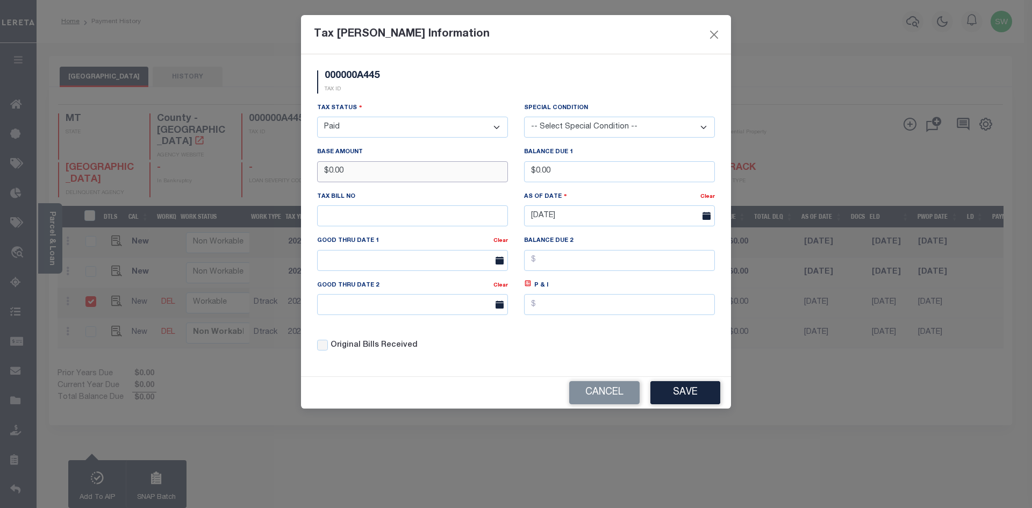
click at [230, 198] on div "Tax [PERSON_NAME] Information 000000A445 TAX ID Installment: TaxID: 000000A445 …" at bounding box center [516, 254] width 1032 height 508
type input "$936.63"
click at [436, 73] on div "000000A445 TAX ID" at bounding box center [516, 86] width 414 height 32
click at [671, 387] on button "Save" at bounding box center [686, 392] width 70 height 23
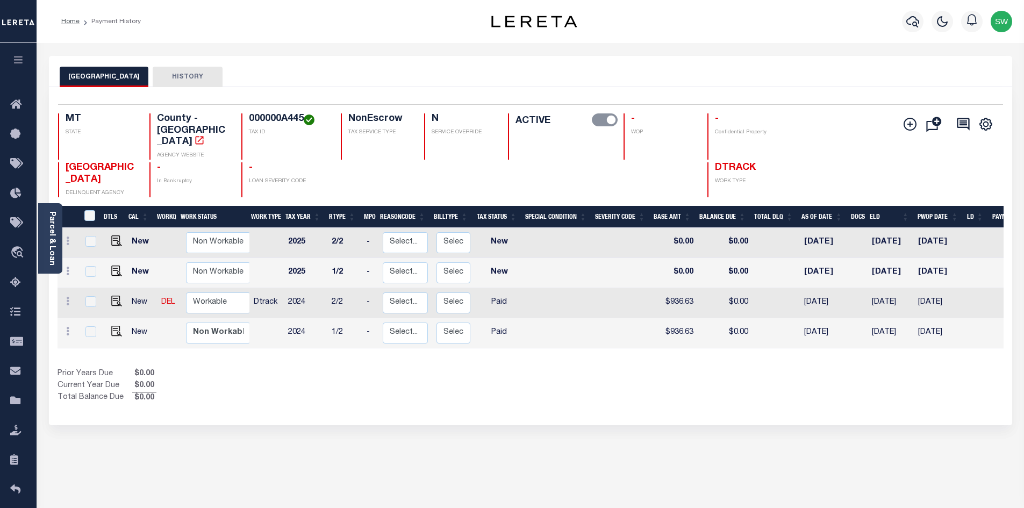
click at [433, 375] on div "Prior Years Due $0.00 Current Year Due $0.00 Total Balance Due $0.00" at bounding box center [294, 386] width 473 height 36
click at [217, 293] on select "Non Workable Workable" at bounding box center [218, 303] width 65 height 21
checkbox input "true"
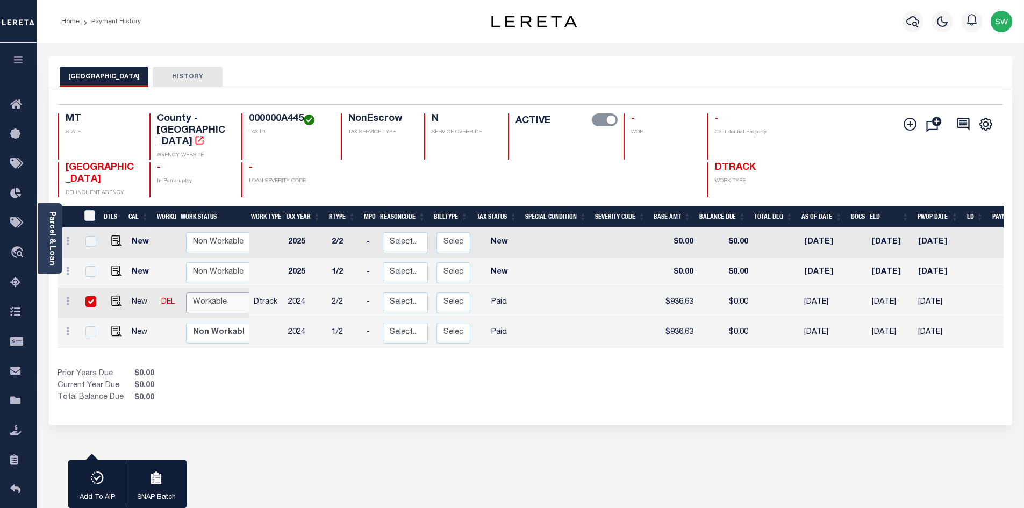
select select "true"
click at [186, 293] on select "Non Workable Workable" at bounding box center [218, 303] width 65 height 21
checkbox input "false"
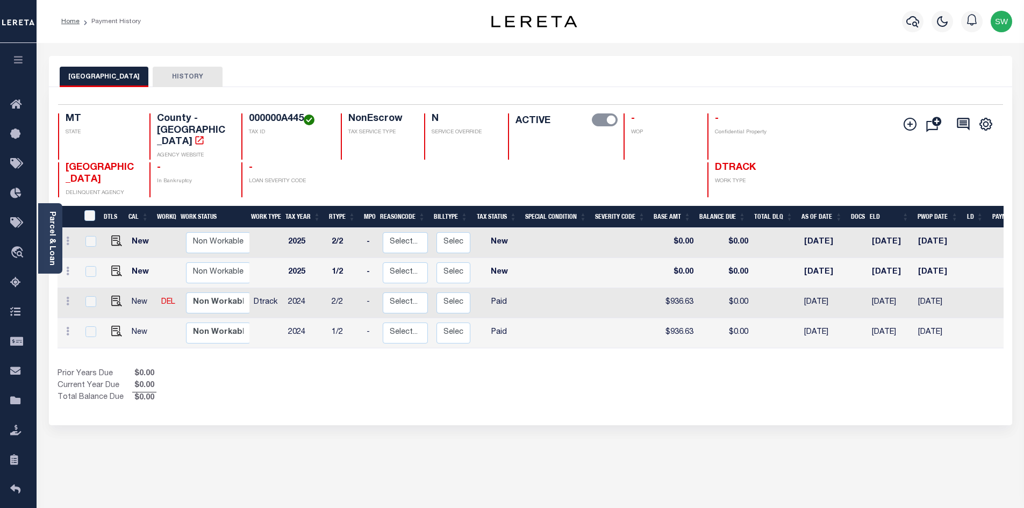
click at [339, 384] on div "1 Selected 4 Results 1 Items per page 25 50 100 MT STATE TAX ID" at bounding box center [531, 256] width 964 height 338
click at [594, 378] on div "Show Tax Lines before Bill Release Date Prior Years Due $0.00 Current Year Due …" at bounding box center [531, 386] width 946 height 36
click at [379, 386] on div "1 Selected 4 Results 1 Items per page 25 50 100 MT STATE TAX ID" at bounding box center [531, 256] width 964 height 338
click at [914, 22] on icon "button" at bounding box center [913, 21] width 13 height 13
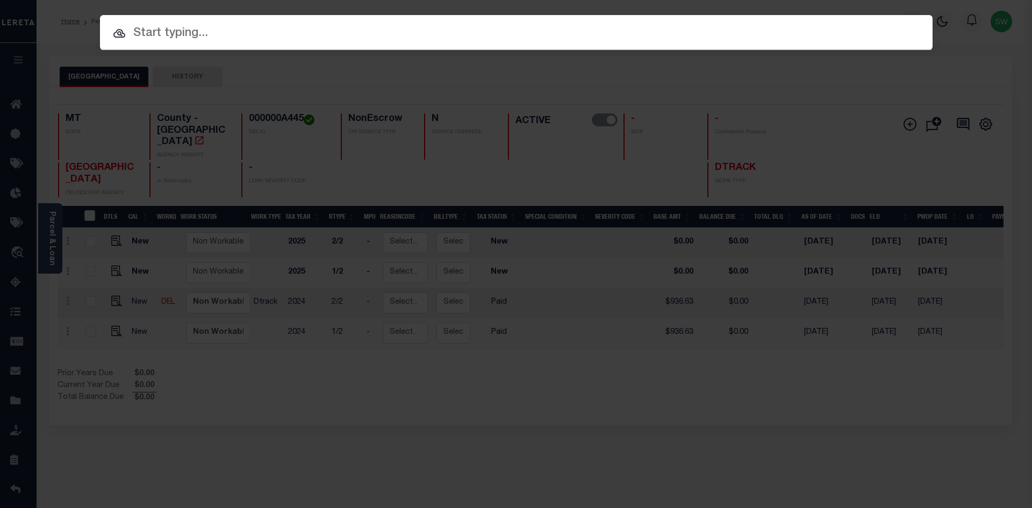
click at [197, 37] on input "text" at bounding box center [516, 33] width 833 height 19
paste input "3611170001644"
type input "3611170001644"
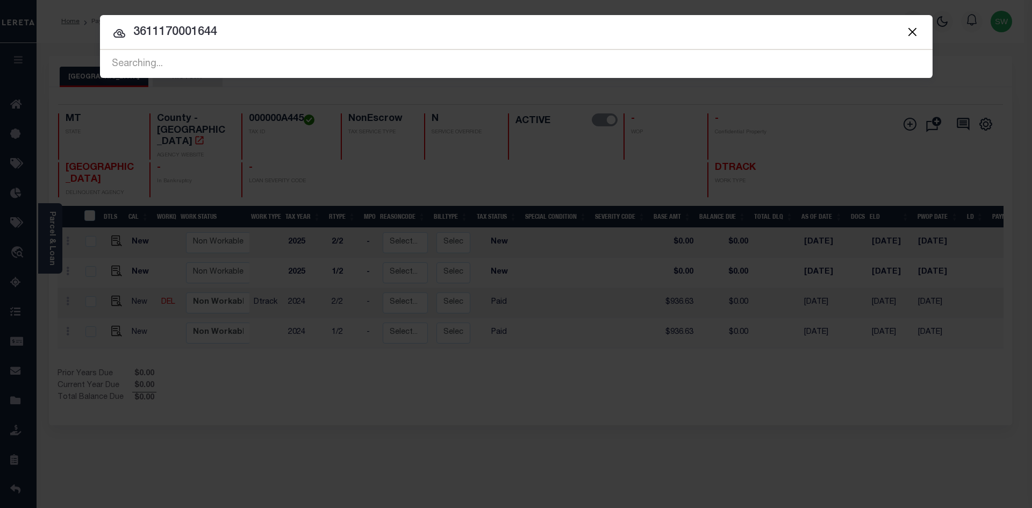
click at [253, 32] on input "3611170001644" at bounding box center [516, 32] width 833 height 19
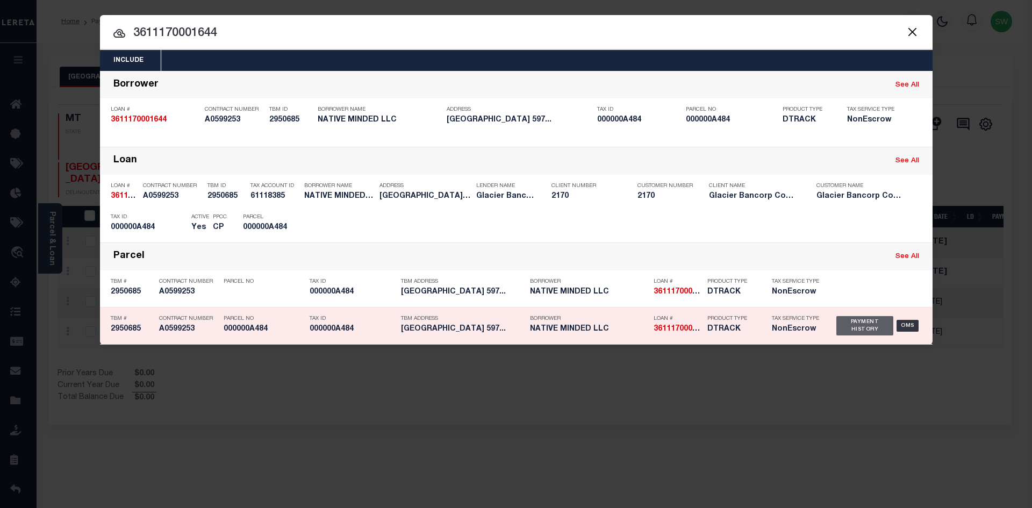
click at [850, 332] on div "Payment History" at bounding box center [866, 325] width 58 height 19
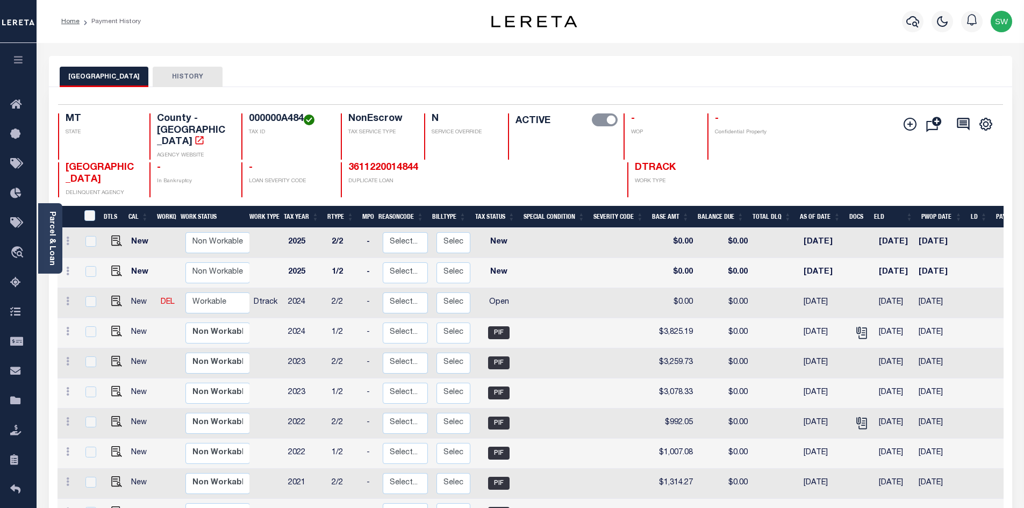
click at [415, 60] on div "JEFFERSON COUNTY HISTORY" at bounding box center [531, 71] width 964 height 31
click at [279, 139] on div "MT STATE County - MT AGENCY WEBSITE 000000A484 TAX ID NonEscrow TAX SERVICE TYP…" at bounding box center [452, 155] width 788 height 84
drag, startPoint x: 302, startPoint y: 118, endPoint x: 248, endPoint y: 115, distance: 53.3
click at [249, 115] on h4 "000000A484" at bounding box center [288, 119] width 79 height 12
copy h4 "000000A484"
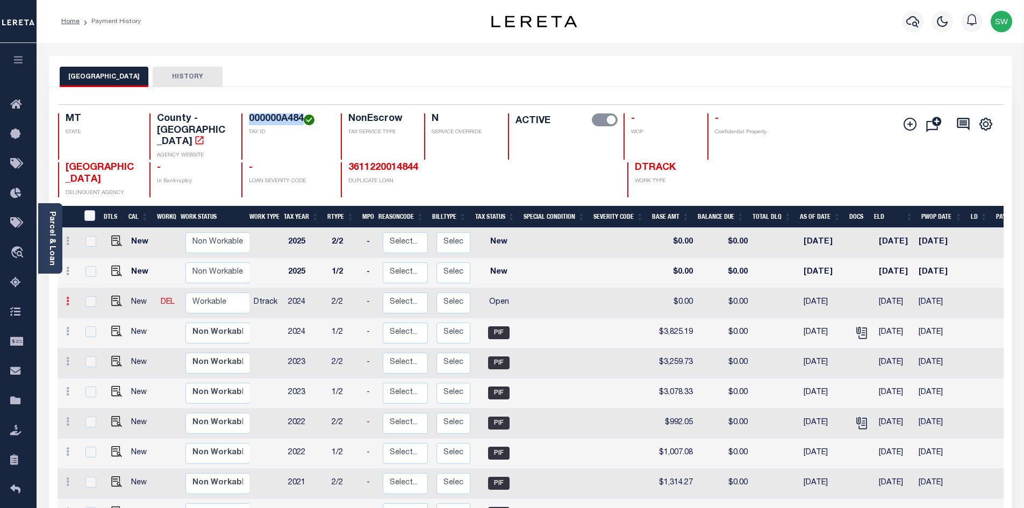
click at [65, 298] on link at bounding box center [68, 302] width 12 height 9
click at [94, 333] on img at bounding box center [93, 338] width 11 height 11
select select "OP2"
type input "$0.00"
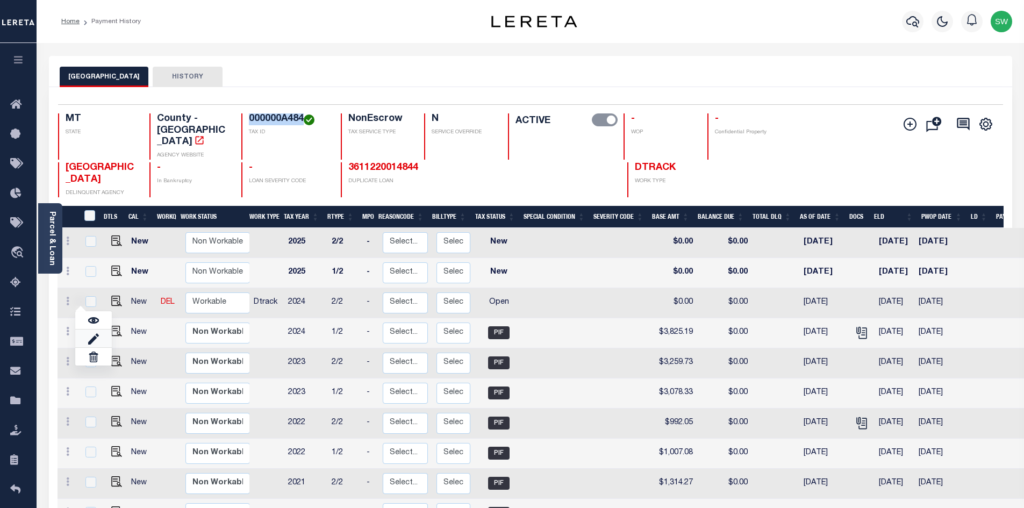
type input "[DATE]"
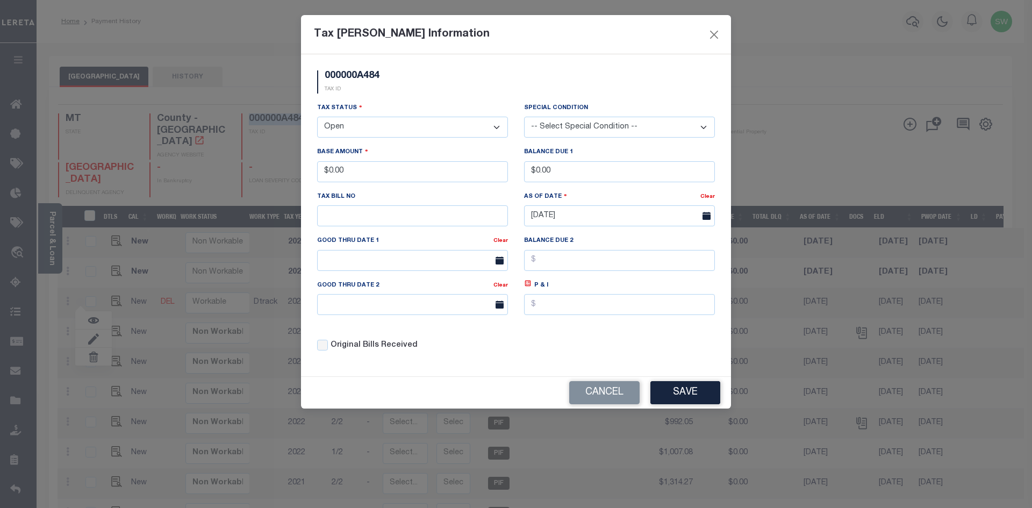
click at [496, 126] on select "- Select Status - Open Due/Unpaid Paid Incomplete No Tax Due Internal Refund Pr…" at bounding box center [412, 127] width 191 height 21
click at [496, 127] on select "- Select Status - Open Due/Unpaid Paid Incomplete No Tax Due Internal Refund Pr…" at bounding box center [412, 127] width 191 height 21
select select "PYD"
click at [317, 117] on select "- Select Status - Open Due/Unpaid Paid Incomplete No Tax Due Internal Refund Pr…" at bounding box center [412, 127] width 191 height 21
drag, startPoint x: 361, startPoint y: 177, endPoint x: 259, endPoint y: 183, distance: 102.8
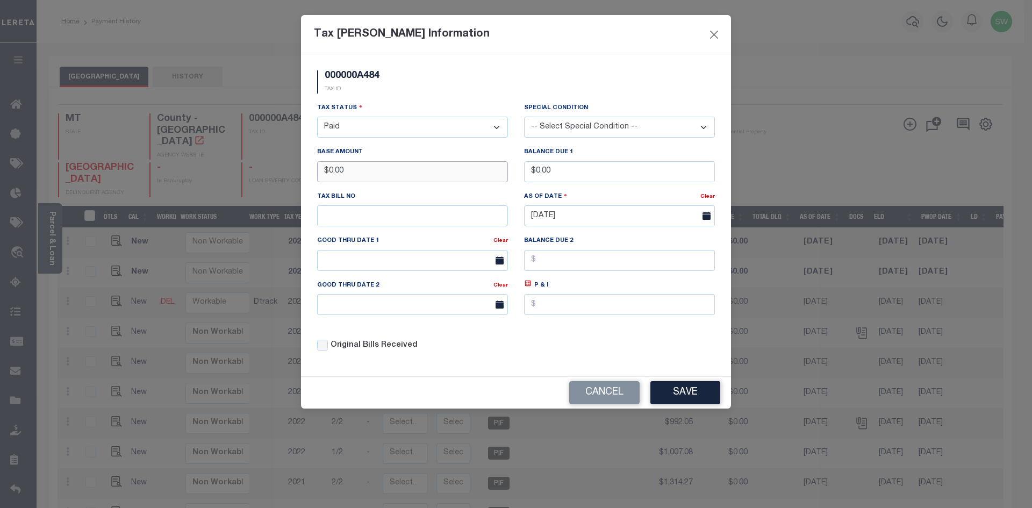
click at [259, 183] on div "Tax Bill Amount Information 000000A484 TAX ID Installment: TaxID: 000000A484 Ta…" at bounding box center [516, 254] width 1032 height 508
type input "$3,810.18"
click at [547, 329] on div "Tax Status - Select Status - Open Due/Unpaid Paid Incomplete No Tax Due Interna…" at bounding box center [516, 231] width 414 height 258
click at [689, 401] on button "Save" at bounding box center [686, 392] width 70 height 23
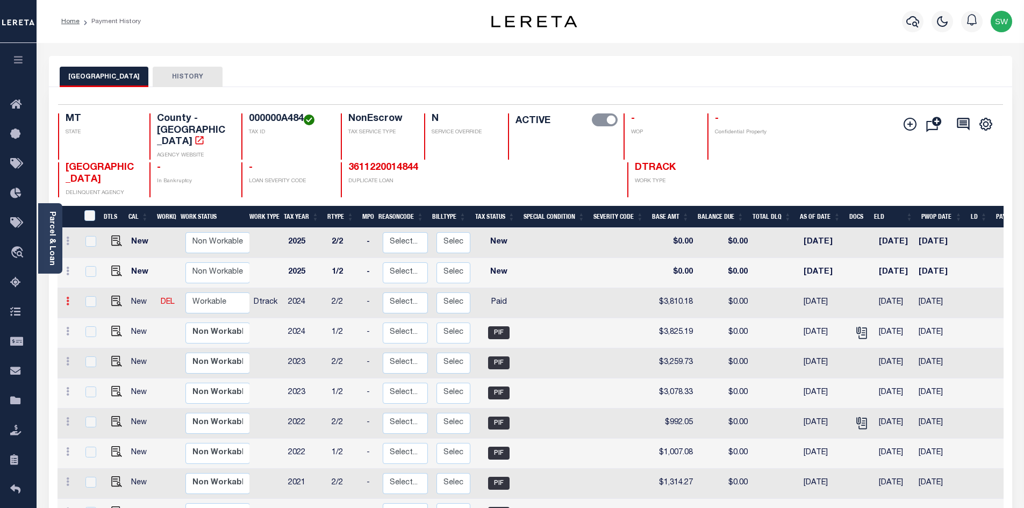
click at [65, 298] on link at bounding box center [68, 302] width 12 height 9
click at [211, 293] on select "Non Workable Workable" at bounding box center [218, 303] width 65 height 21
checkbox input "true"
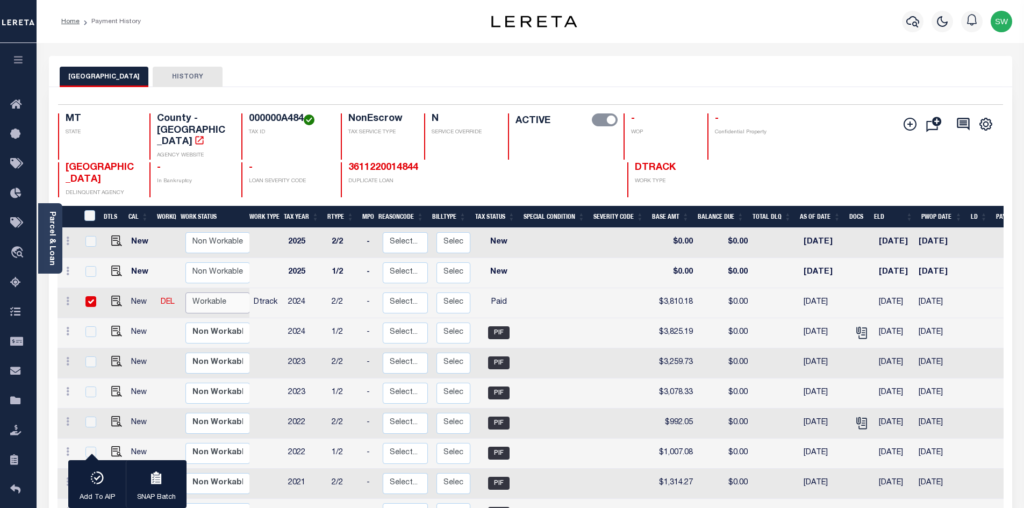
click at [210, 293] on select "Non Workable Workable" at bounding box center [218, 303] width 65 height 21
checkbox input "false"
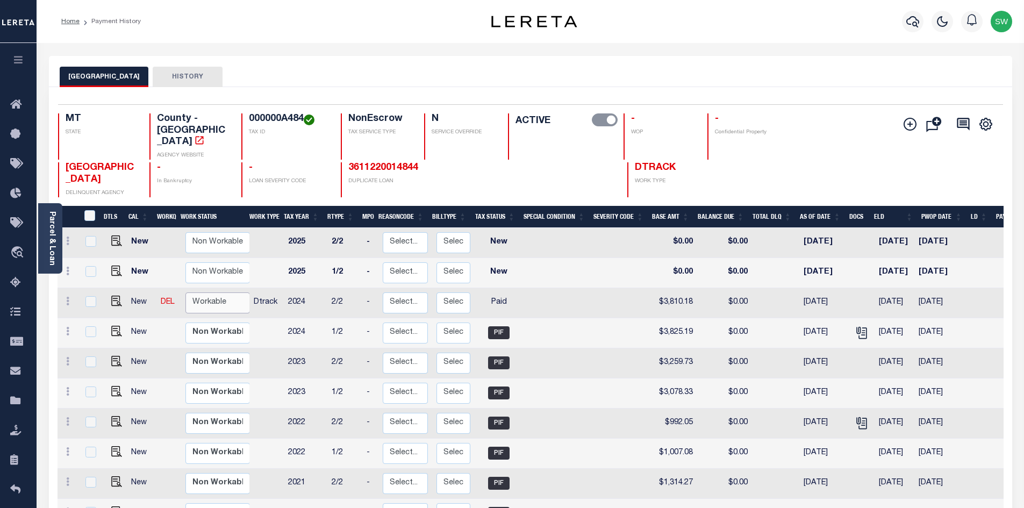
select select "true"
click at [186, 293] on select "Non Workable Workable" at bounding box center [218, 303] width 65 height 21
checkbox input "true"
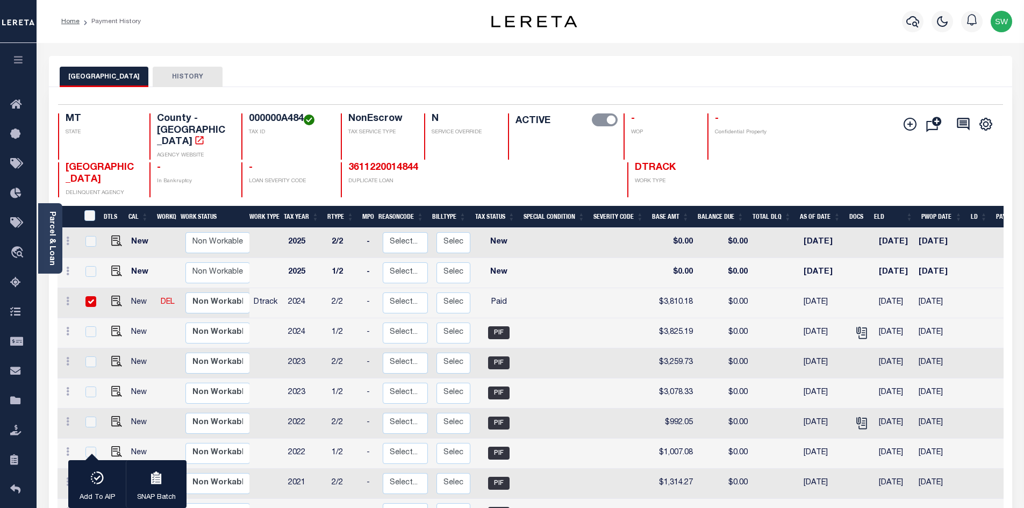
click at [306, 52] on div "Parcel & Loan Loan Details 3611170001644 LOAN NO" at bounding box center [531, 422] width 980 height 759
click at [910, 22] on icon "button" at bounding box center [913, 21] width 13 height 13
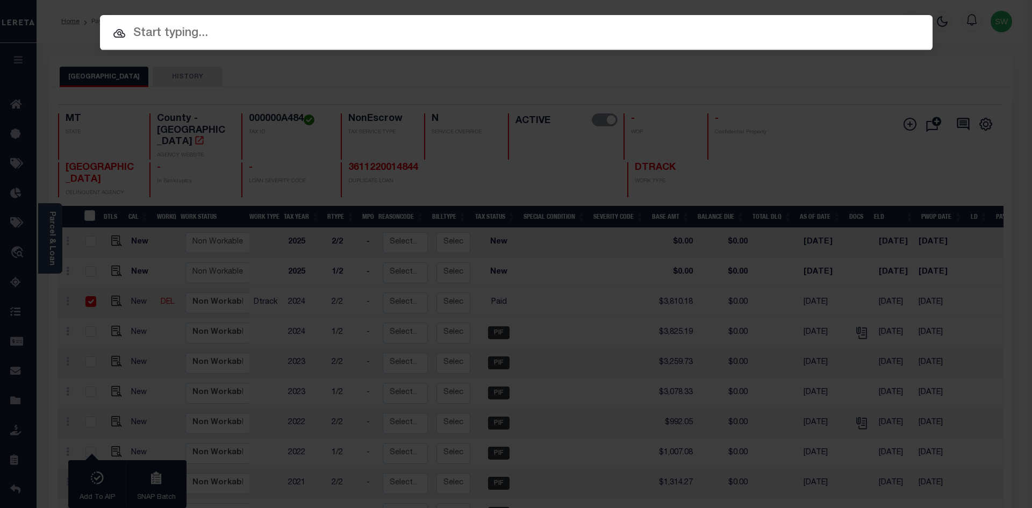
click at [156, 42] on input "text" at bounding box center [516, 33] width 833 height 19
paste input "3204255064636"
type input "3204255064636"
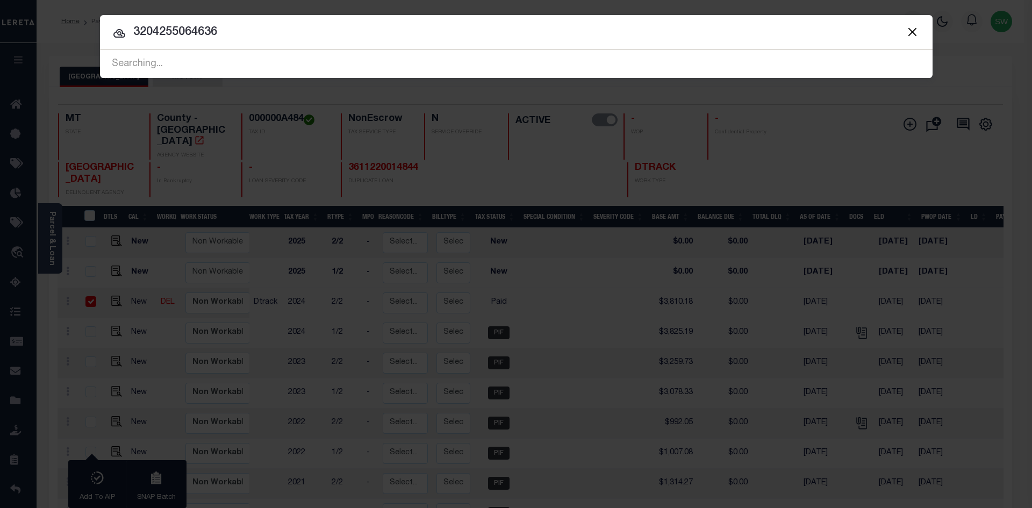
click at [261, 42] on div at bounding box center [516, 32] width 833 height 34
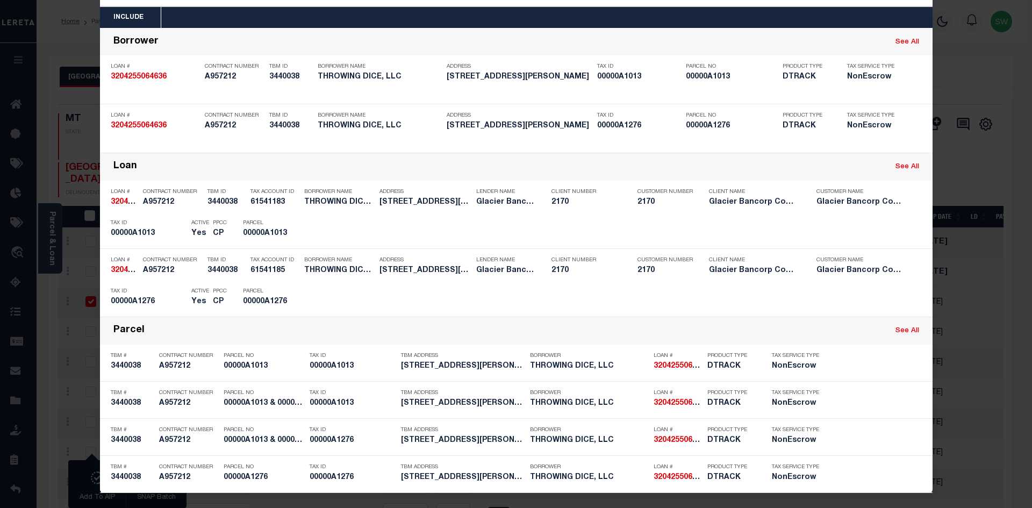
scroll to position [45, 0]
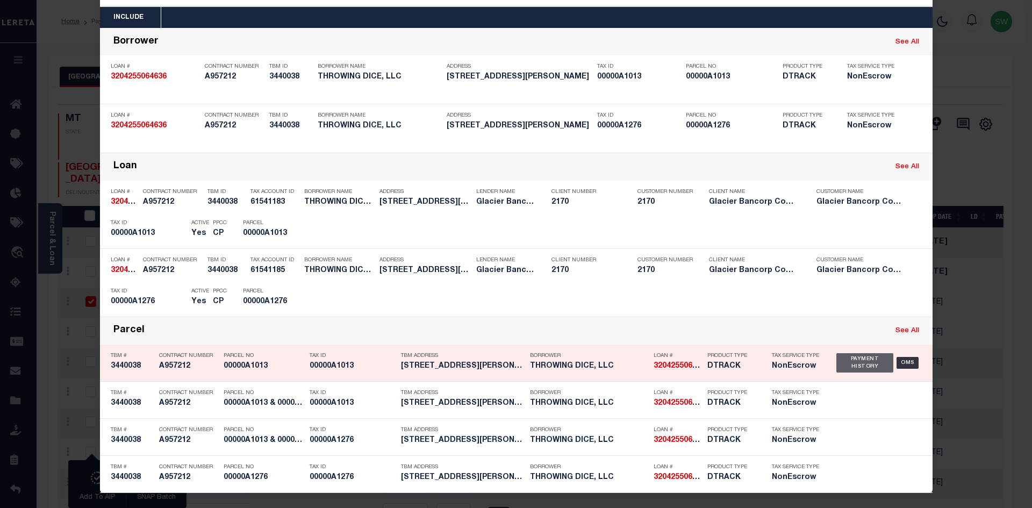
click at [846, 362] on div "Payment History" at bounding box center [866, 362] width 58 height 19
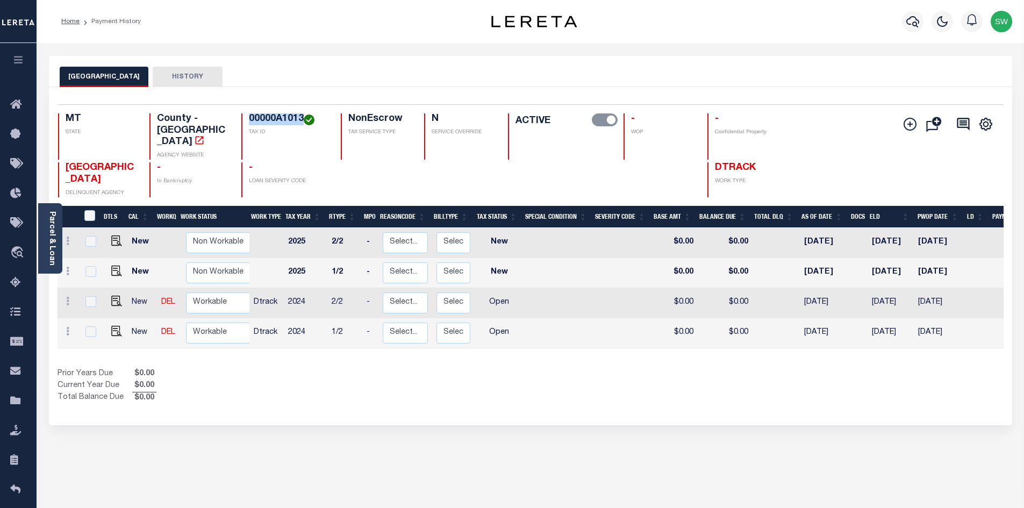
drag, startPoint x: 302, startPoint y: 115, endPoint x: 248, endPoint y: 116, distance: 53.8
click at [249, 116] on h4 "00000A1013" at bounding box center [288, 119] width 79 height 12
copy h4 "00000A1013"
click at [305, 132] on p "TAX ID" at bounding box center [288, 133] width 79 height 8
drag, startPoint x: 304, startPoint y: 116, endPoint x: 236, endPoint y: 120, distance: 67.9
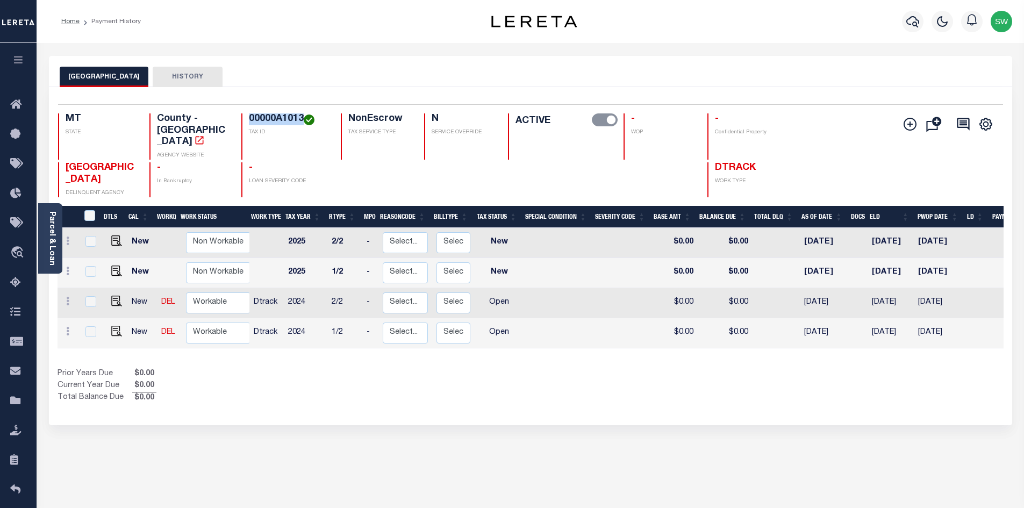
click at [236, 120] on div "MT STATE County - MT AGENCY WEBSITE 00000A1013 TAX ID NonEscrow TAX SERVICE TYP…" at bounding box center [452, 136] width 788 height 46
copy h4 "00000A1013"
click at [410, 374] on div "Prior Years Due $0.00 Current Year Due $0.00 Total Balance Due $0.00" at bounding box center [294, 386] width 473 height 36
click at [532, 371] on div "Show Tax Lines before Bill Release Date Prior Years Due $0.00 Current Year Due …" at bounding box center [531, 386] width 946 height 36
click at [403, 345] on div "DTLS CAL WorkQ Work Status Work Type Tax Year RType MPO ReasonCode BillType Tax…" at bounding box center [531, 305] width 946 height 198
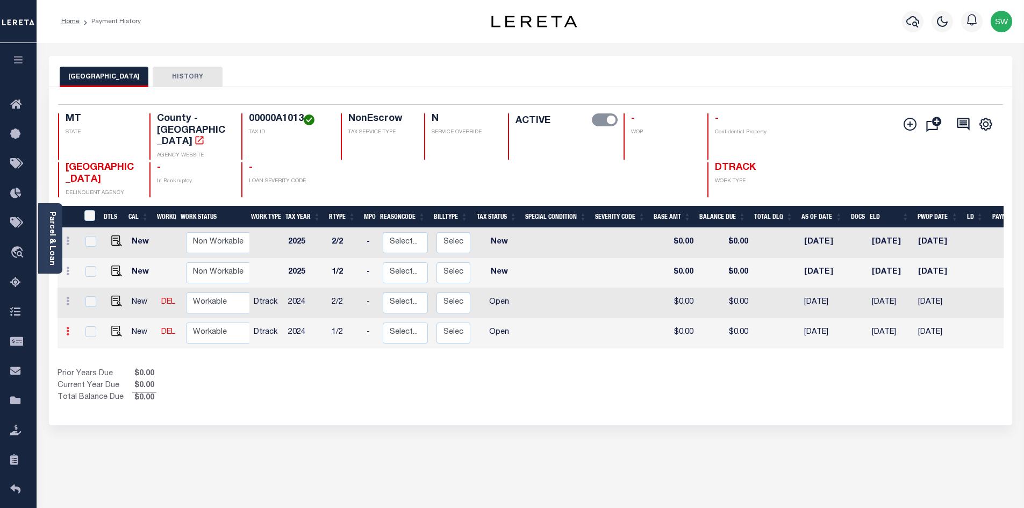
click at [69, 327] on icon at bounding box center [67, 331] width 3 height 9
click at [99, 301] on link at bounding box center [93, 310] width 37 height 18
select select "OP2"
type input "$0.00"
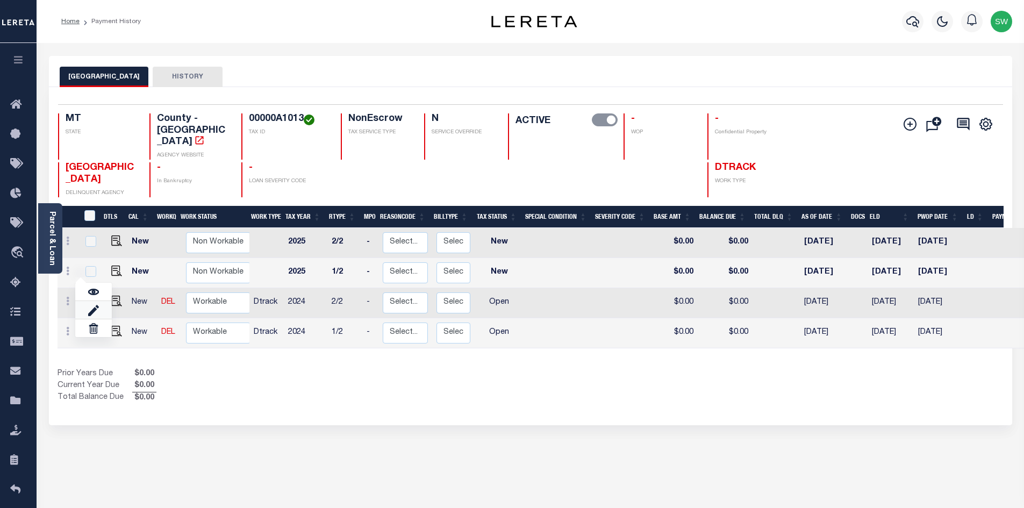
type input "[DATE]"
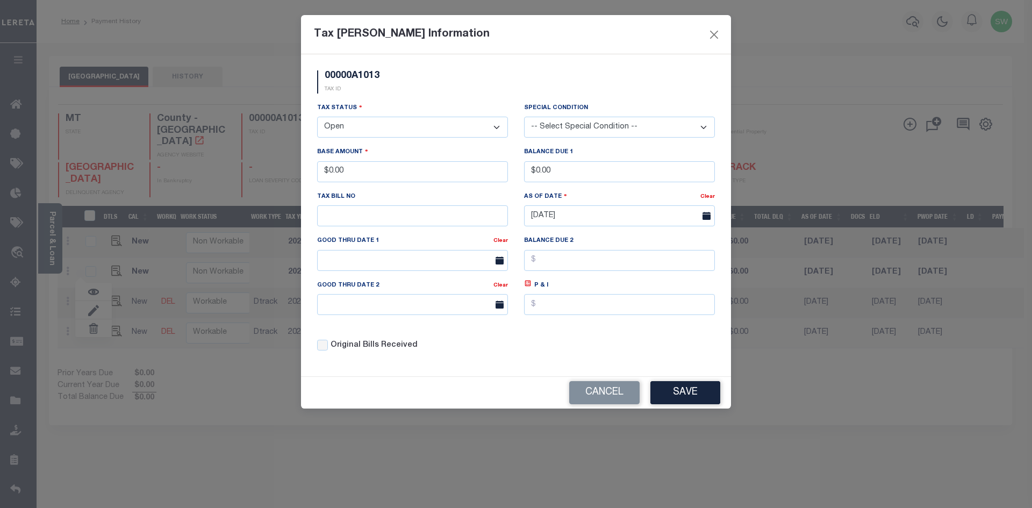
click at [497, 125] on select "- Select Status - Open Due/Unpaid Paid Incomplete No Tax Due Internal Refund Pr…" at bounding box center [412, 127] width 191 height 21
click at [495, 129] on select "- Select Status - Open Due/Unpaid Paid Incomplete No Tax Due Internal Refund Pr…" at bounding box center [412, 127] width 191 height 21
select select "PYD"
click at [317, 117] on select "- Select Status - Open Due/Unpaid Paid Incomplete No Tax Due Internal Refund Pr…" at bounding box center [412, 127] width 191 height 21
click at [413, 95] on div "00000A1013 TAX ID" at bounding box center [516, 86] width 414 height 32
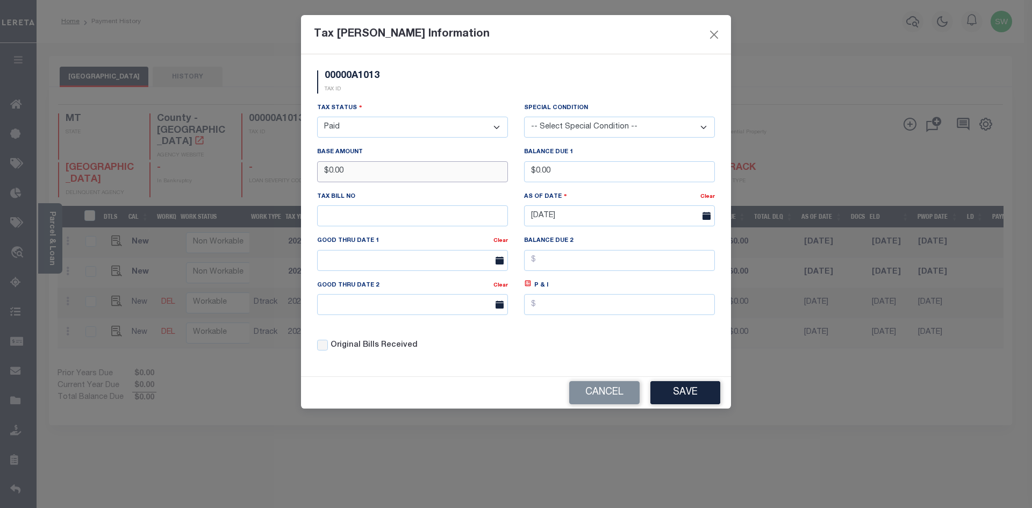
drag, startPoint x: 357, startPoint y: 175, endPoint x: 274, endPoint y: 174, distance: 82.8
click at [274, 174] on div "Tax [PERSON_NAME] Information 00000A1013 TAX ID Installment: TaxID: 00000A1013 …" at bounding box center [516, 254] width 1032 height 508
type input "$812.78"
click at [460, 88] on div "00000A1013 TAX ID" at bounding box center [516, 86] width 414 height 32
click at [673, 393] on button "Save" at bounding box center [686, 392] width 70 height 23
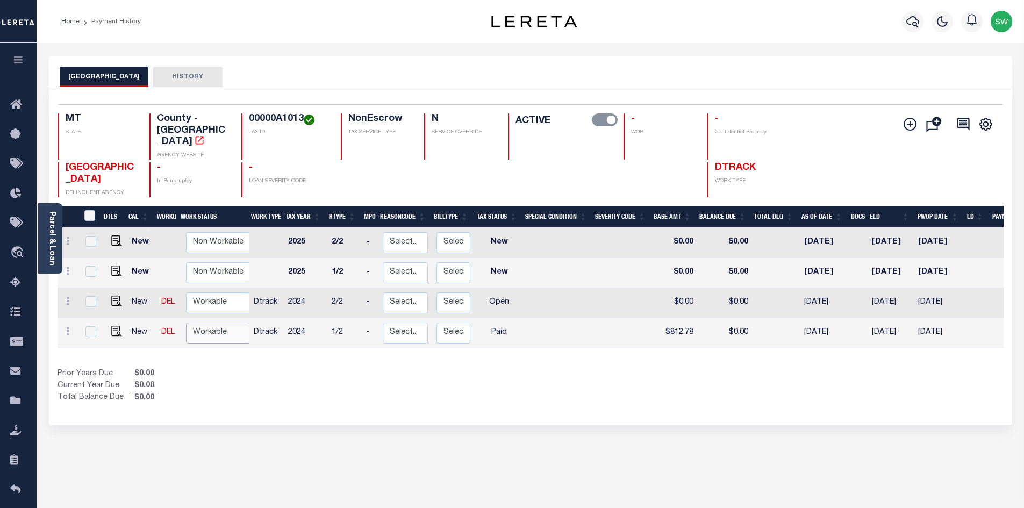
click at [194, 323] on select "Non Workable Workable" at bounding box center [218, 333] width 65 height 21
checkbox input "true"
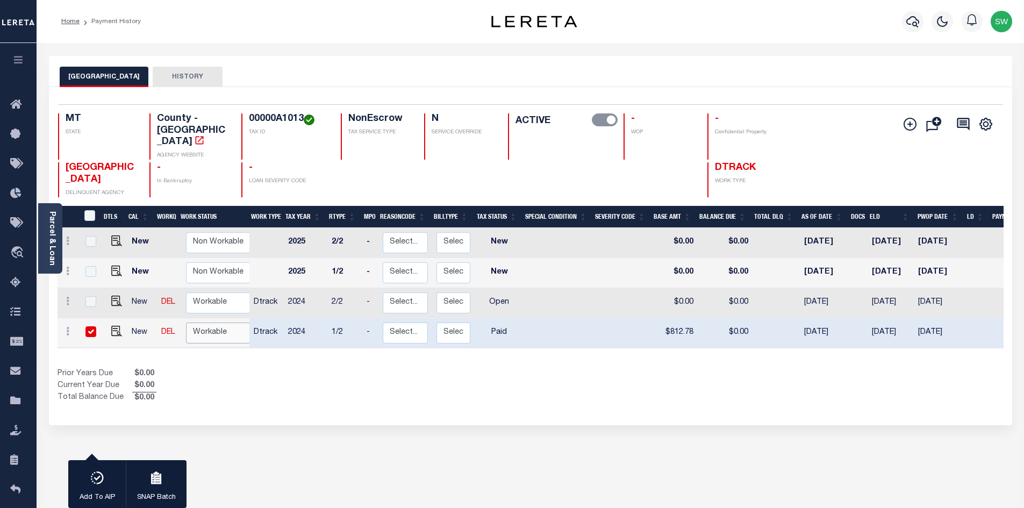
select select "true"
click at [186, 323] on select "Non Workable Workable" at bounding box center [218, 333] width 65 height 21
checkbox input "false"
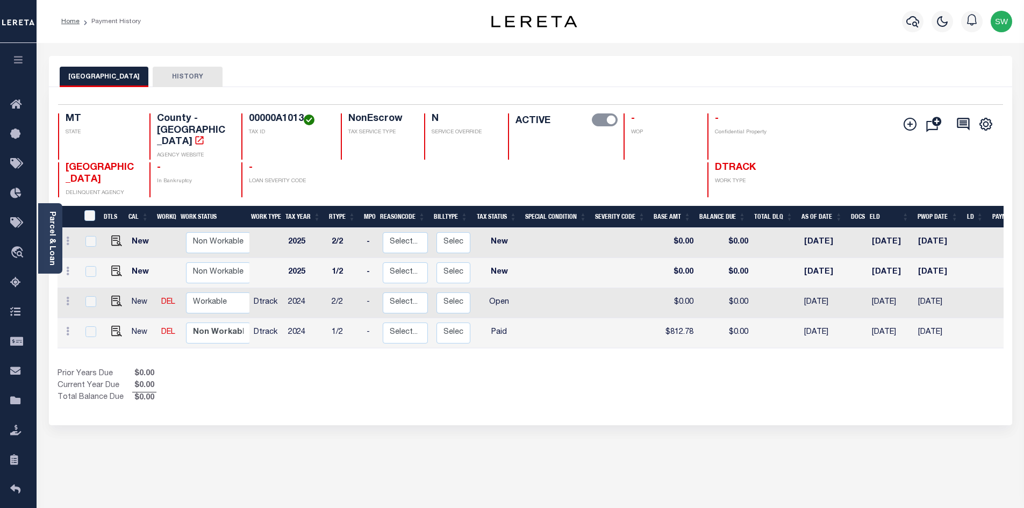
click at [281, 370] on div "Prior Years Due $0.00 Current Year Due $0.00 Total Balance Due $0.00" at bounding box center [294, 386] width 473 height 36
click at [67, 297] on icon at bounding box center [67, 301] width 3 height 9
click at [92, 274] on img at bounding box center [93, 279] width 11 height 11
type input "$0.00"
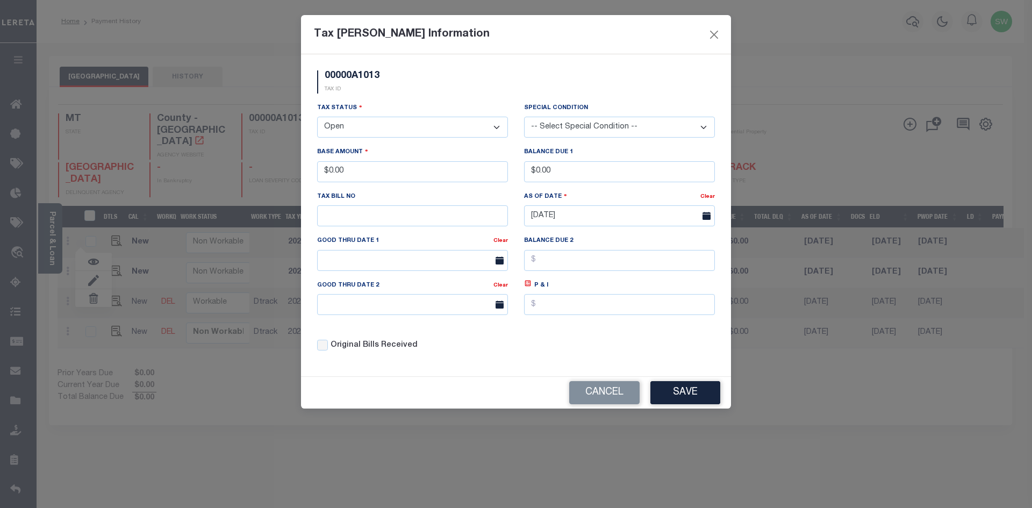
click at [501, 126] on select "- Select Status - Open Due/Unpaid Paid Incomplete No Tax Due Internal Refund Pr…" at bounding box center [412, 127] width 191 height 21
drag, startPoint x: 496, startPoint y: 126, endPoint x: 494, endPoint y: 132, distance: 6.0
click at [496, 126] on select "- Select Status - Open Due/Unpaid Paid Incomplete No Tax Due Internal Refund Pr…" at bounding box center [412, 127] width 191 height 21
select select "PYD"
click at [317, 117] on select "- Select Status - Open Due/Unpaid Paid Incomplete No Tax Due Internal Refund Pr…" at bounding box center [412, 127] width 191 height 21
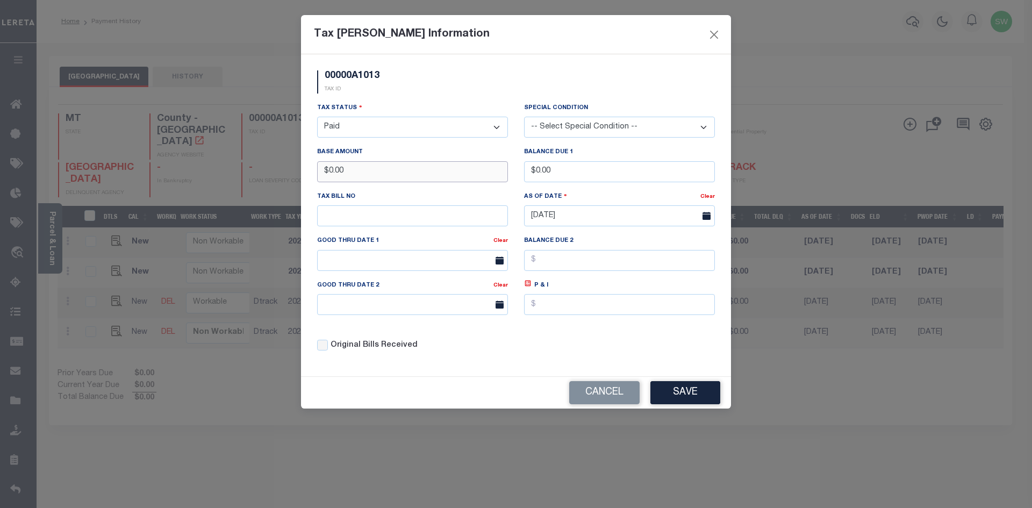
drag, startPoint x: 409, startPoint y: 175, endPoint x: 182, endPoint y: 164, distance: 227.2
click at [182, 164] on div "Tax [PERSON_NAME] Information 00000A1013 TAX ID Installment: TaxID: 00000A1013 …" at bounding box center [516, 254] width 1032 height 508
type input "$812.78"
click at [429, 100] on div "00000A1013 TAX ID" at bounding box center [516, 86] width 414 height 32
drag, startPoint x: 501, startPoint y: 356, endPoint x: 422, endPoint y: 294, distance: 101.0
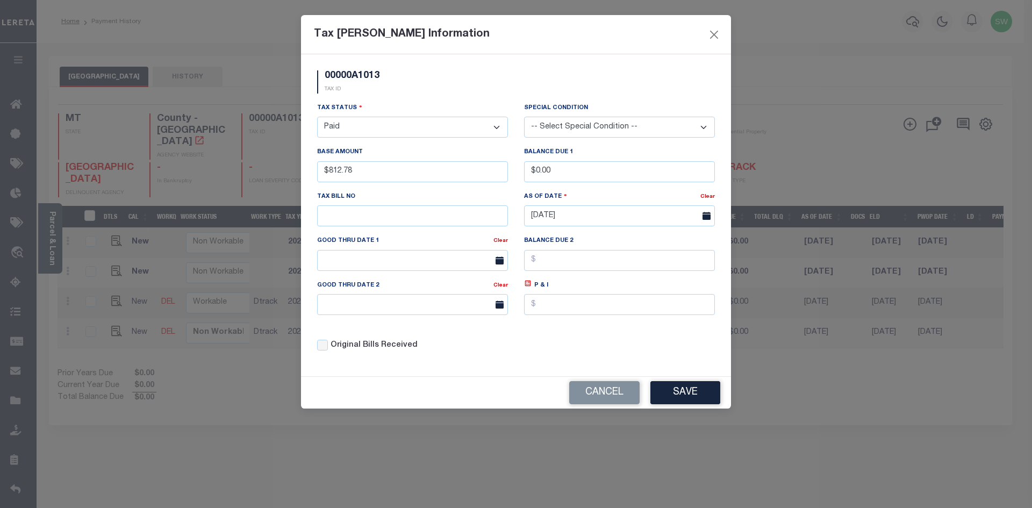
click at [501, 356] on div "Original Bills Received" at bounding box center [412, 342] width 207 height 37
click at [470, 369] on div "00000A1013 TAX ID Installment: TaxID: 00000A1013 Tax Status" at bounding box center [516, 215] width 430 height 322
click at [499, 352] on div "Original Bills Received" at bounding box center [412, 346] width 191 height 12
click at [689, 394] on button "Save" at bounding box center [686, 392] width 70 height 23
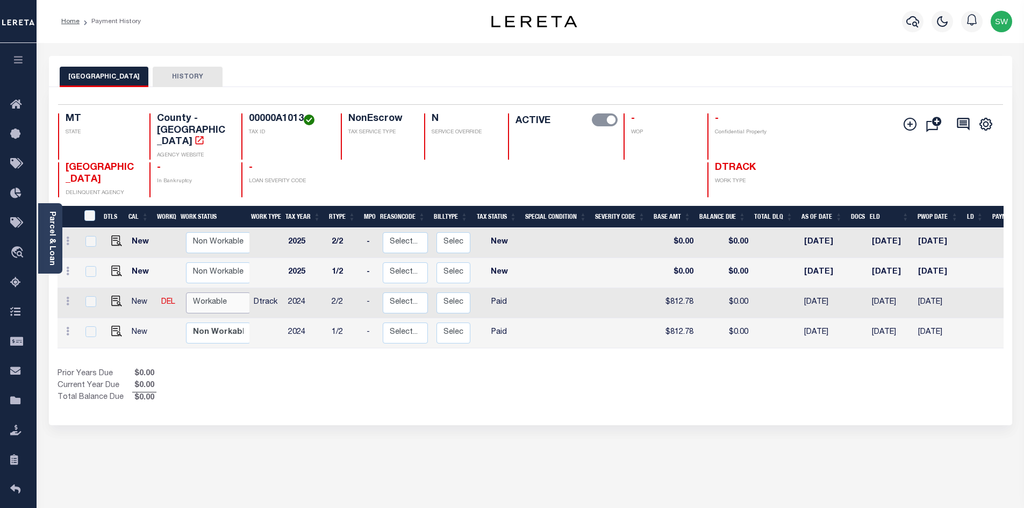
click at [195, 293] on select "Non Workable Workable" at bounding box center [218, 303] width 65 height 21
checkbox input "true"
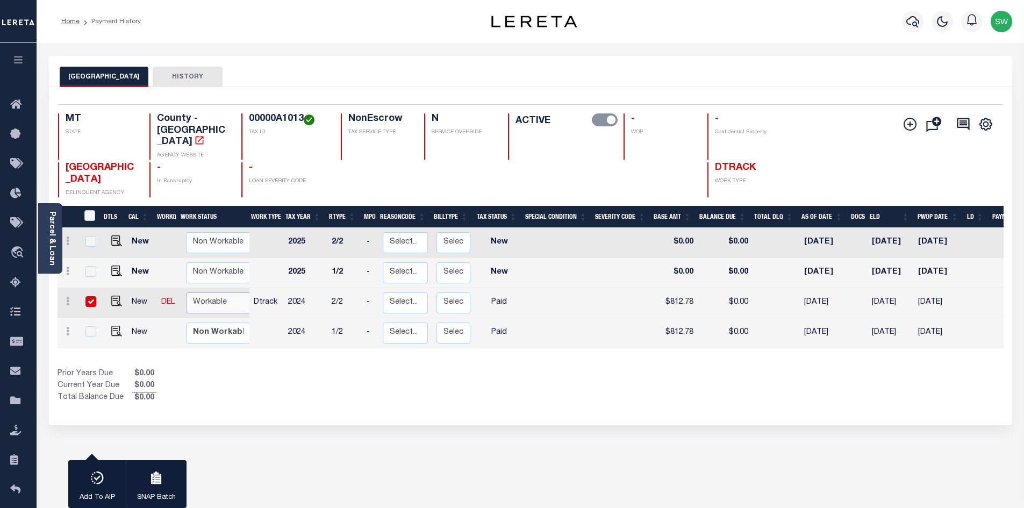
select select "true"
click at [186, 293] on select "Non Workable Workable" at bounding box center [218, 303] width 65 height 21
checkbox input "false"
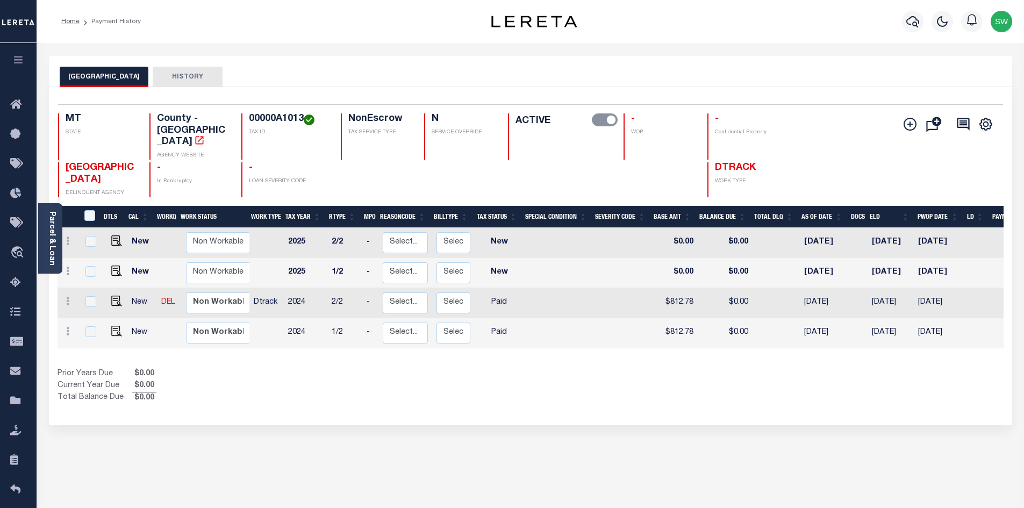
click at [317, 368] on div "Prior Years Due $0.00 Current Year Due $0.00 Total Balance Due $0.00" at bounding box center [294, 386] width 473 height 36
click at [405, 368] on div "Prior Years Due $0.00 Current Year Due $0.00 Total Balance Due $0.00" at bounding box center [294, 386] width 473 height 36
click at [909, 22] on icon "button" at bounding box center [913, 21] width 13 height 13
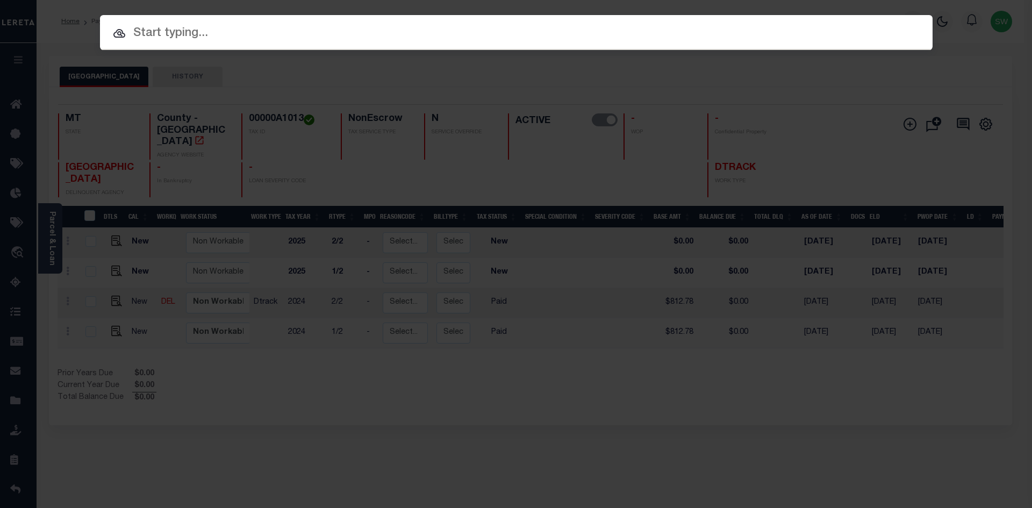
click at [190, 41] on input "text" at bounding box center [516, 33] width 833 height 19
paste input "3204255064636"
type input "3204255064636"
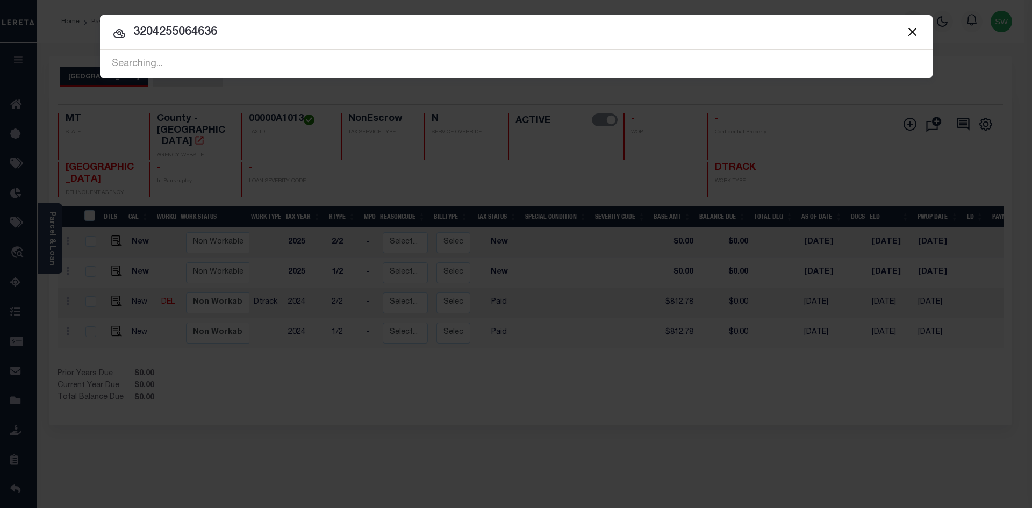
click at [261, 33] on input "3204255064636" at bounding box center [516, 32] width 833 height 19
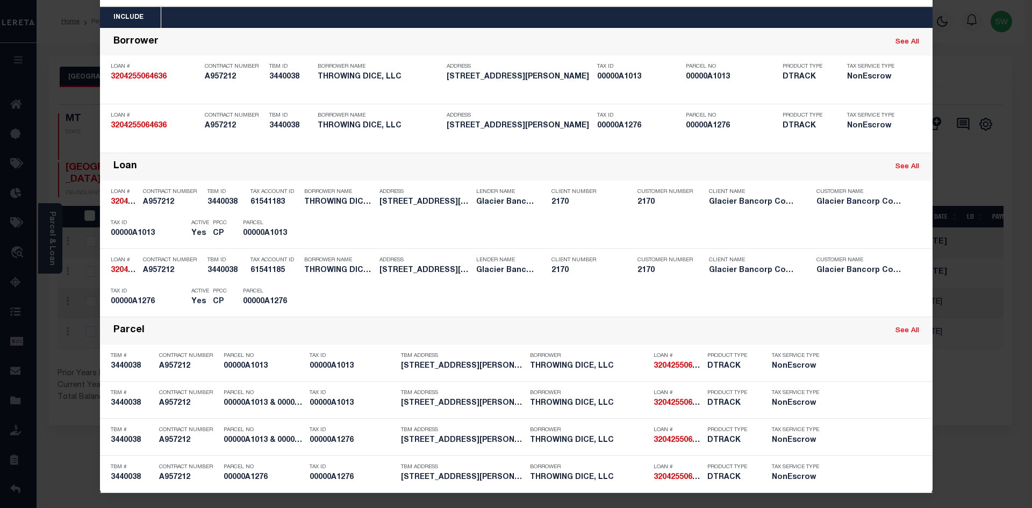
scroll to position [45, 0]
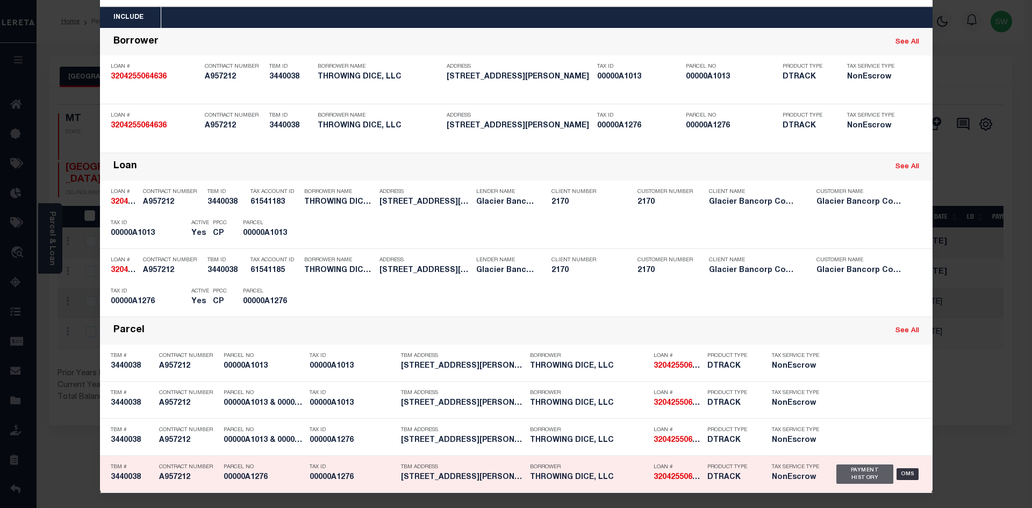
click at [866, 473] on div "Payment History" at bounding box center [866, 474] width 58 height 19
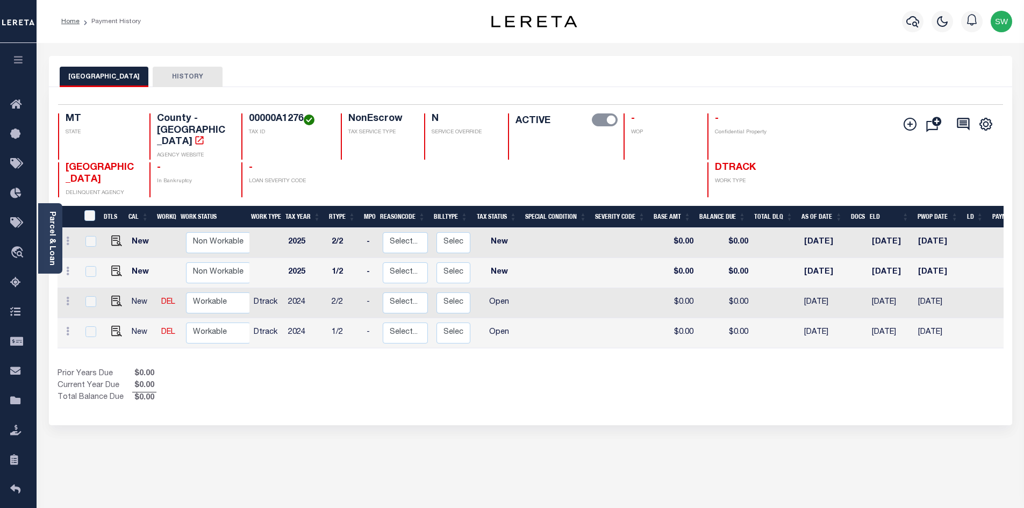
click at [504, 368] on div "Prior Years Due $0.00 Current Year Due $0.00 Total Balance Due $0.00" at bounding box center [294, 386] width 473 height 36
drag, startPoint x: 303, startPoint y: 114, endPoint x: 246, endPoint y: 116, distance: 57.6
click at [246, 116] on div "00000A1276 TAX ID" at bounding box center [284, 136] width 87 height 46
copy h4 "00000A1276"
click at [489, 368] on div "Prior Years Due $0.00 Current Year Due $0.00 Total Balance Due $0.00" at bounding box center [294, 386] width 473 height 36
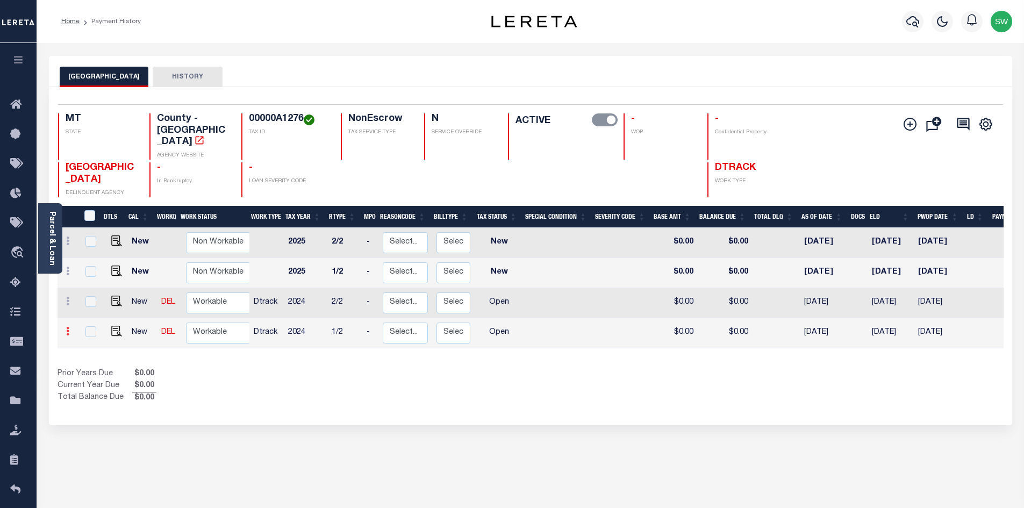
click at [65, 329] on link at bounding box center [68, 333] width 12 height 9
click at [95, 304] on img at bounding box center [93, 309] width 11 height 11
select select "OP2"
type input "$0.00"
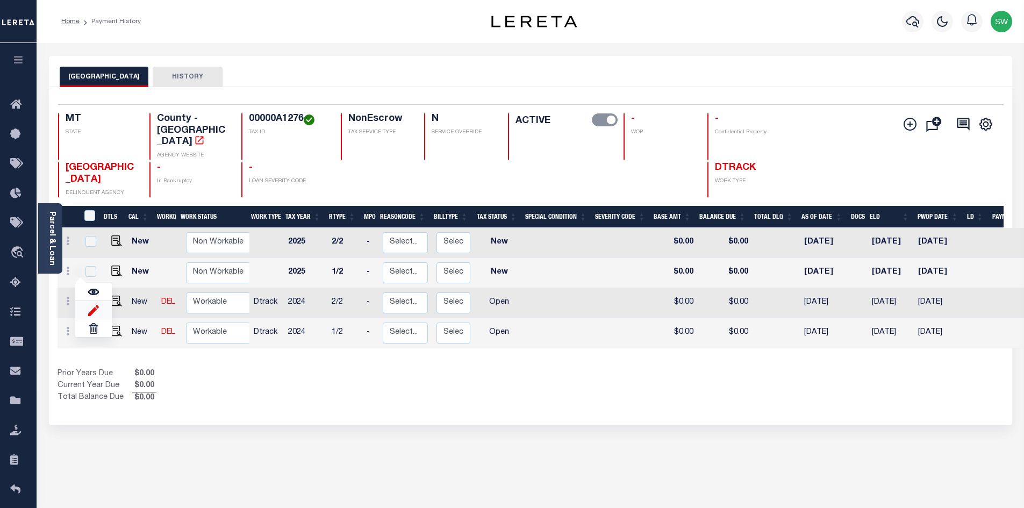
type input "[DATE]"
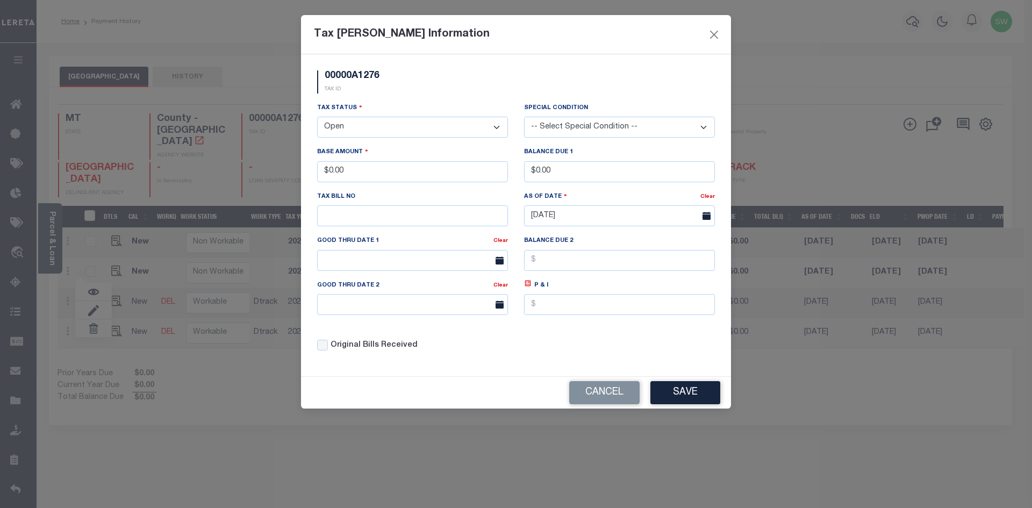
click at [498, 130] on select "- Select Status - Open Due/Unpaid Paid Incomplete No Tax Due Internal Refund Pr…" at bounding box center [412, 127] width 191 height 21
click at [498, 128] on select "- Select Status - Open Due/Unpaid Paid Incomplete No Tax Due Internal Refund Pr…" at bounding box center [412, 127] width 191 height 21
select select "PYD"
click at [317, 117] on select "- Select Status - Open Due/Unpaid Paid Incomplete No Tax Due Internal Refund Pr…" at bounding box center [412, 127] width 191 height 21
drag, startPoint x: 367, startPoint y: 176, endPoint x: 273, endPoint y: 180, distance: 94.7
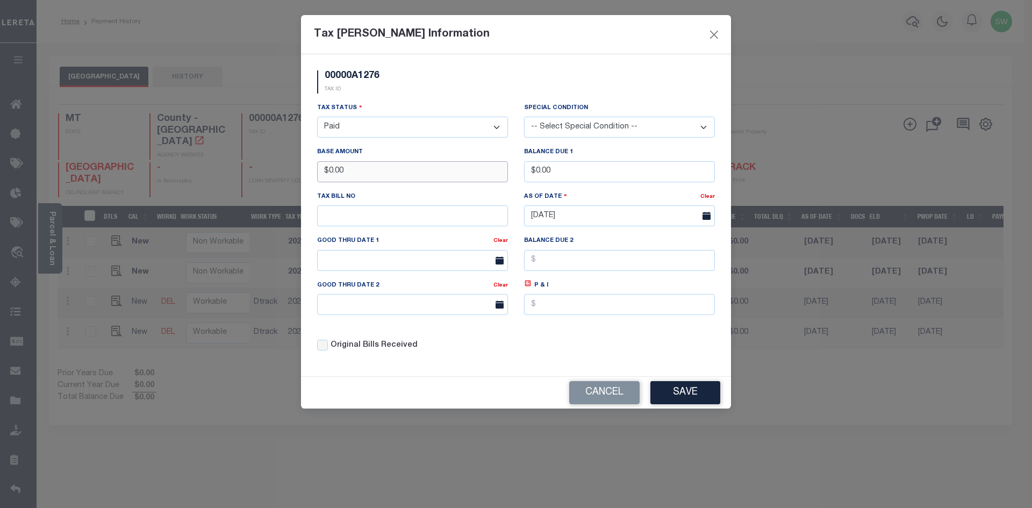
click at [273, 180] on div "Tax [PERSON_NAME] Information 00000A1276 TAX ID Installment: TaxID: 00000A1276 …" at bounding box center [516, 254] width 1032 height 508
type input "$529.29"
click at [433, 98] on div "00000A1276 TAX ID" at bounding box center [516, 86] width 414 height 32
click at [689, 394] on button "Save" at bounding box center [686, 392] width 70 height 23
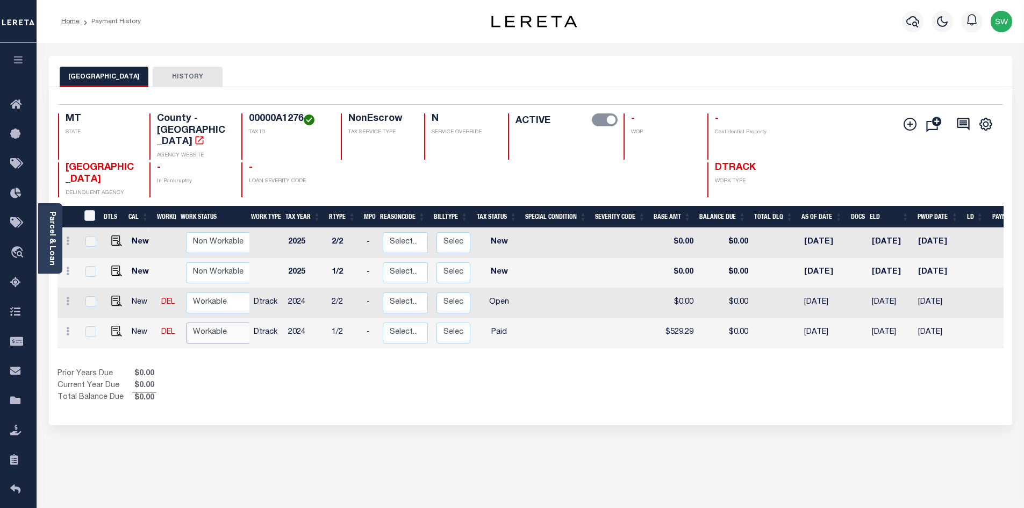
click at [205, 323] on select "Non Workable Workable" at bounding box center [218, 333] width 65 height 21
checkbox input "true"
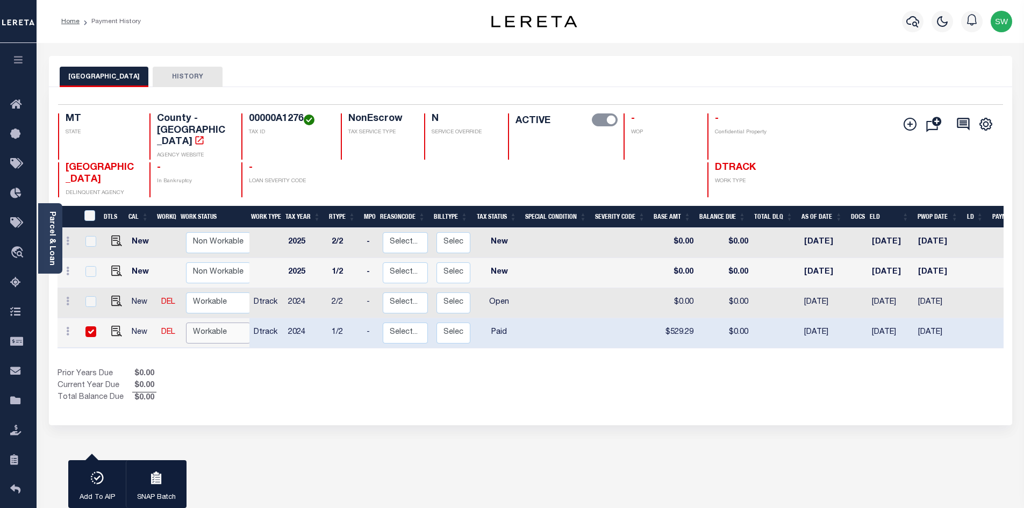
select select "true"
click at [186, 323] on select "Non Workable Workable" at bounding box center [218, 333] width 65 height 21
checkbox input "false"
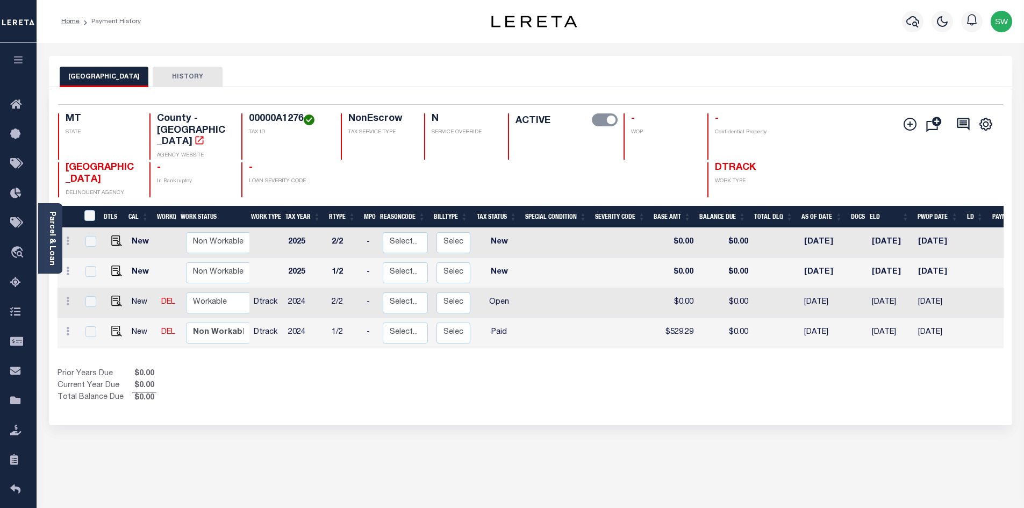
click at [229, 377] on div "Prior Years Due $0.00 Current Year Due $0.00 Total Balance Due $0.00" at bounding box center [294, 386] width 473 height 36
click at [69, 298] on link at bounding box center [68, 302] width 12 height 9
click at [97, 274] on img at bounding box center [93, 279] width 11 height 11
type input "$0.00"
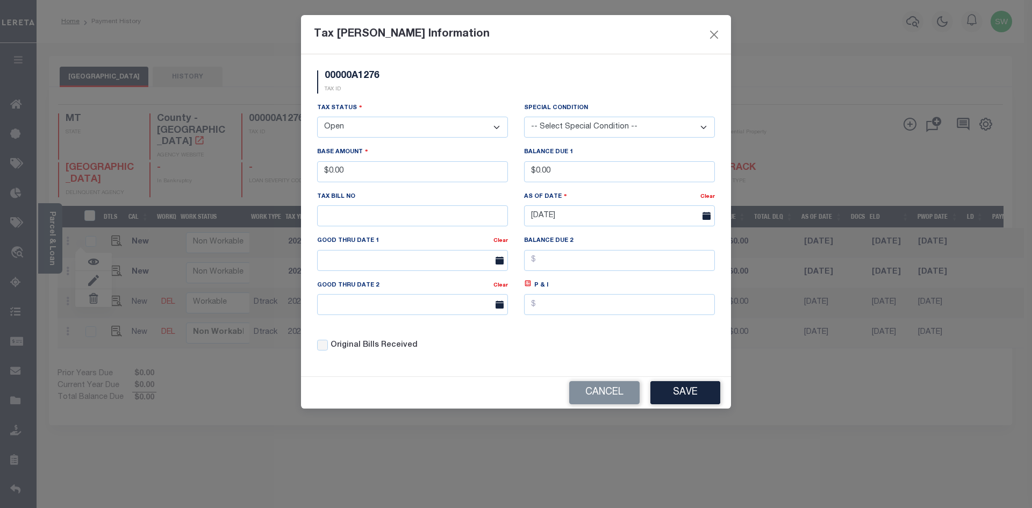
click at [497, 128] on select "- Select Status - Open Due/Unpaid Paid Incomplete No Tax Due Internal Refund Pr…" at bounding box center [412, 127] width 191 height 21
click at [500, 129] on select "- Select Status - Open Due/Unpaid Paid Incomplete No Tax Due Internal Refund Pr…" at bounding box center [412, 127] width 191 height 21
select select "PYD"
click at [317, 117] on select "- Select Status - Open Due/Unpaid Paid Incomplete No Tax Due Internal Refund Pr…" at bounding box center [412, 127] width 191 height 21
click at [396, 98] on div "00000A1276 TAX ID" at bounding box center [516, 86] width 414 height 32
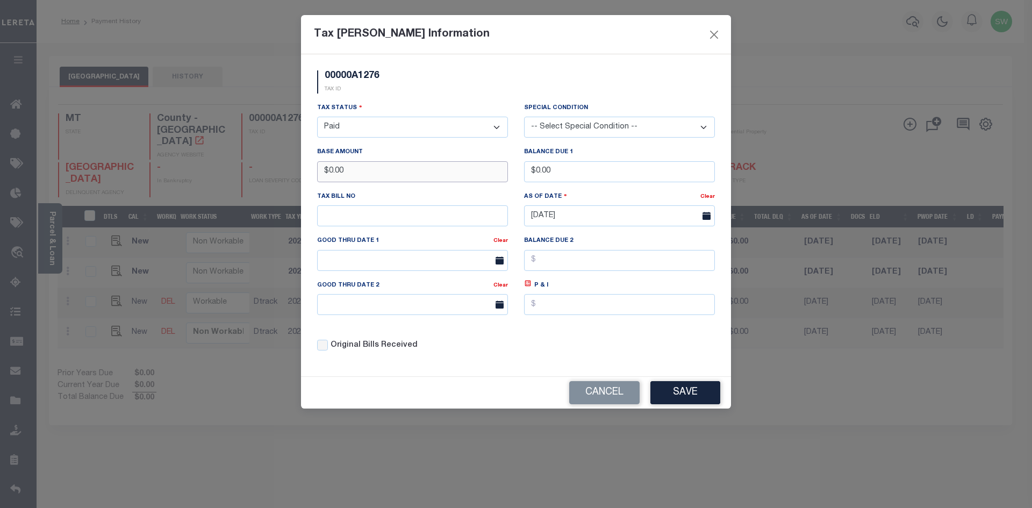
drag, startPoint x: 295, startPoint y: 178, endPoint x: 284, endPoint y: 177, distance: 10.8
click at [284, 177] on div "Tax Bill Amount Information 00000A1276 TAX ID Installment: TaxID: 00000A1276 Ta…" at bounding box center [516, 254] width 1032 height 508
type input "$529.27"
click at [462, 96] on div "00000A1276 TAX ID" at bounding box center [516, 86] width 414 height 32
click at [673, 397] on button "Save" at bounding box center [686, 392] width 70 height 23
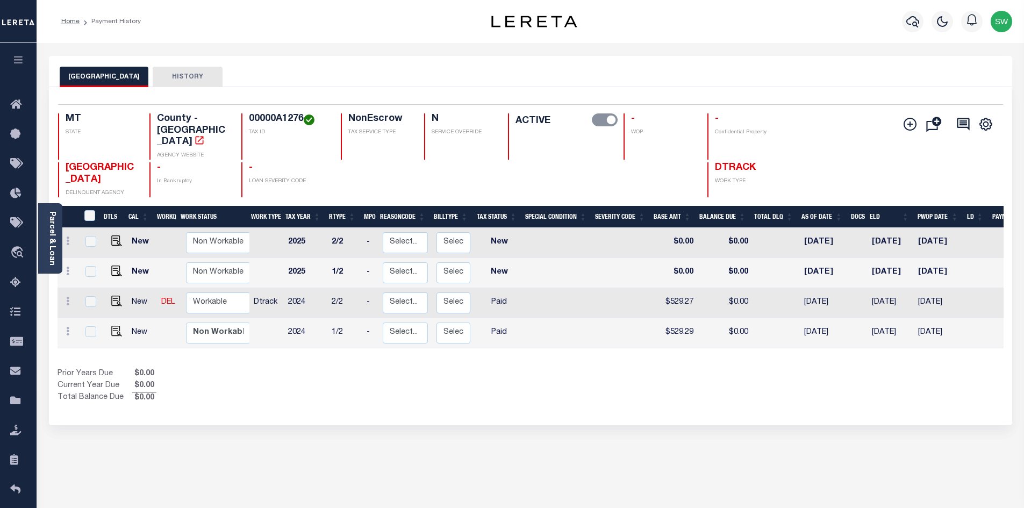
click at [427, 374] on div "Prior Years Due $0.00 Current Year Due $0.00 Total Balance Due $0.00" at bounding box center [294, 386] width 473 height 36
click at [216, 293] on select "Non Workable Workable" at bounding box center [218, 303] width 65 height 21
checkbox input "true"
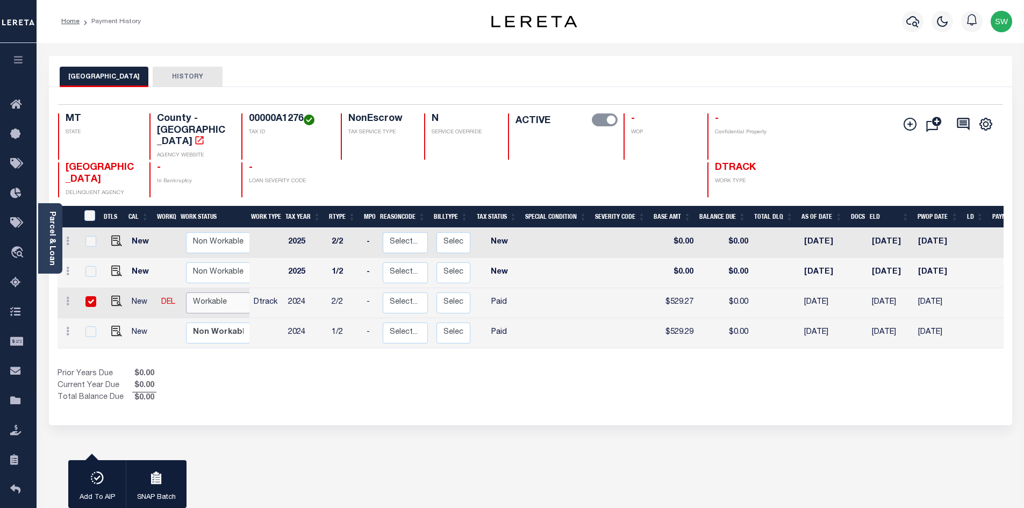
select select "true"
click at [186, 293] on select "Non Workable Workable" at bounding box center [218, 303] width 65 height 21
checkbox input "false"
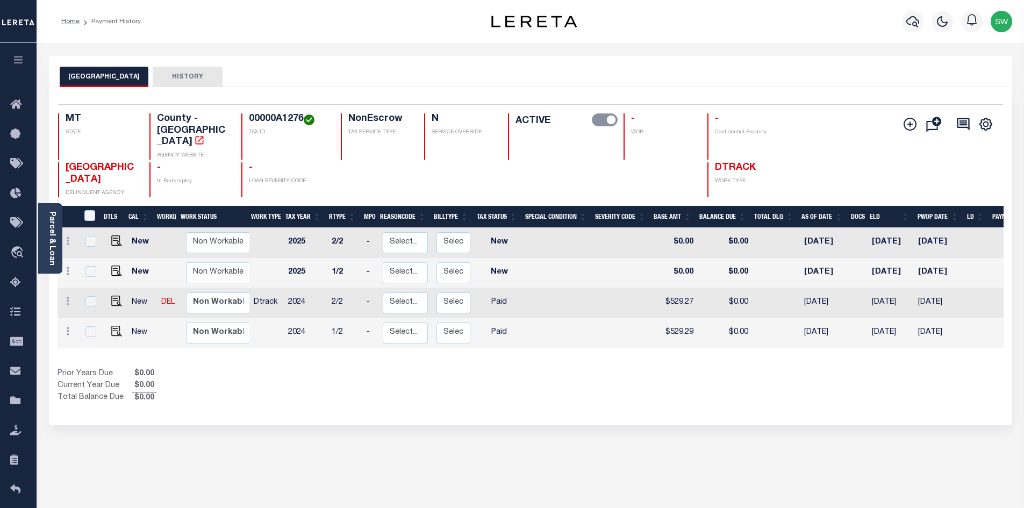
click at [265, 368] on div "Prior Years Due $0.00 Current Year Due $0.00 Total Balance Due $0.00" at bounding box center [294, 386] width 473 height 36
click at [507, 389] on div "1 Selected 4 Results 1 Items per page 25 50 100 MT STATE TAX ID" at bounding box center [531, 256] width 964 height 338
click at [354, 384] on div "1 Selected 4 Results 1 Items per page 25 50 100 MT STATE TAX ID" at bounding box center [531, 256] width 964 height 338
click at [907, 26] on icon "button" at bounding box center [913, 21] width 13 height 13
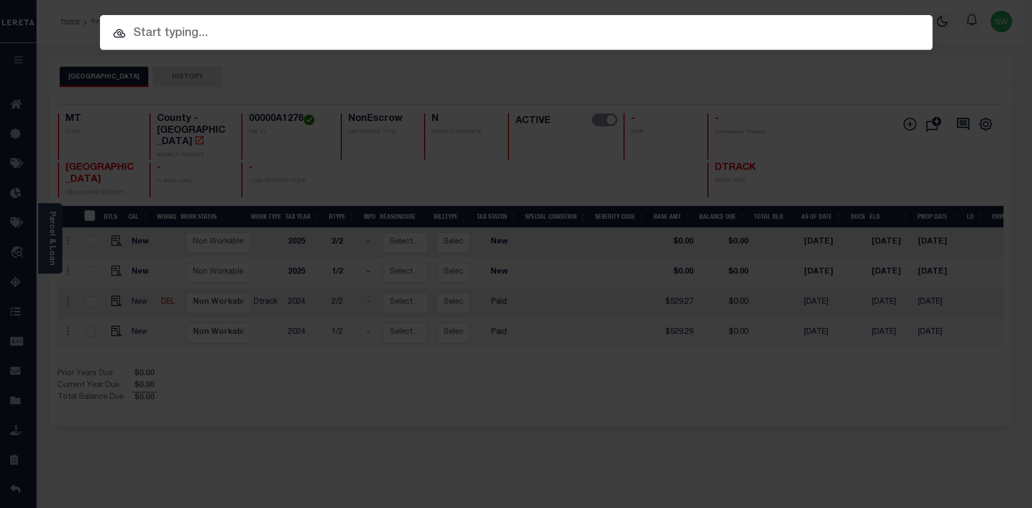
click at [137, 35] on input "text" at bounding box center [516, 33] width 833 height 19
paste input "3207215058846"
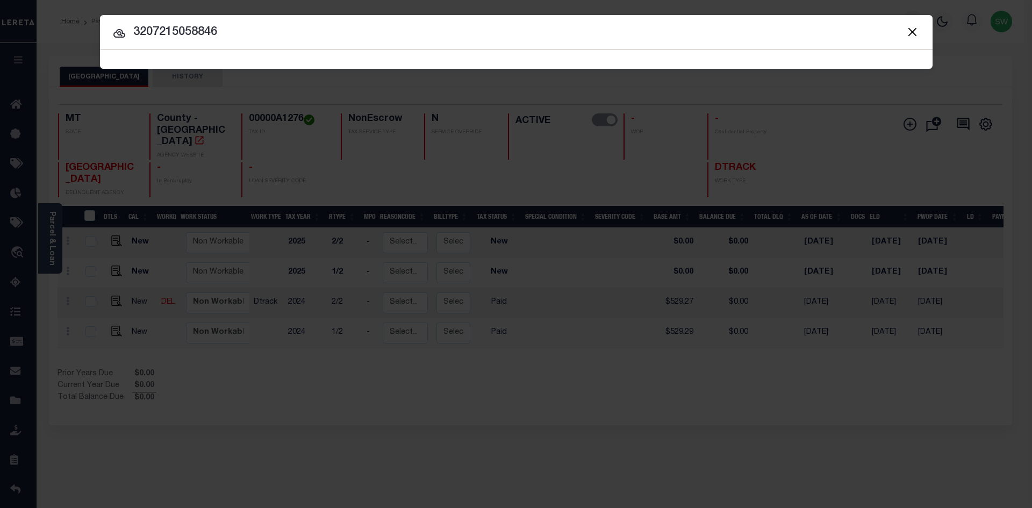
type input "3207215058846"
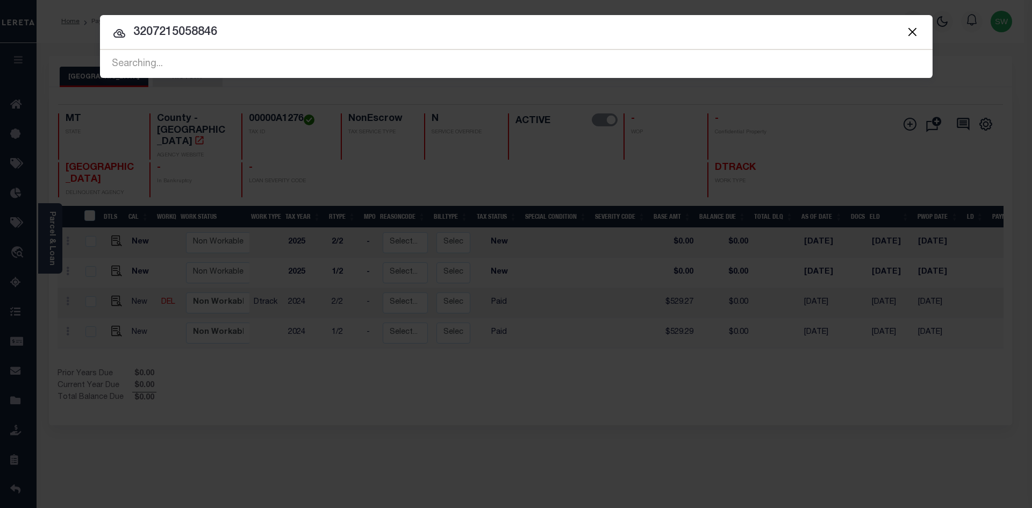
click at [234, 40] on input "3207215058846" at bounding box center [516, 32] width 833 height 19
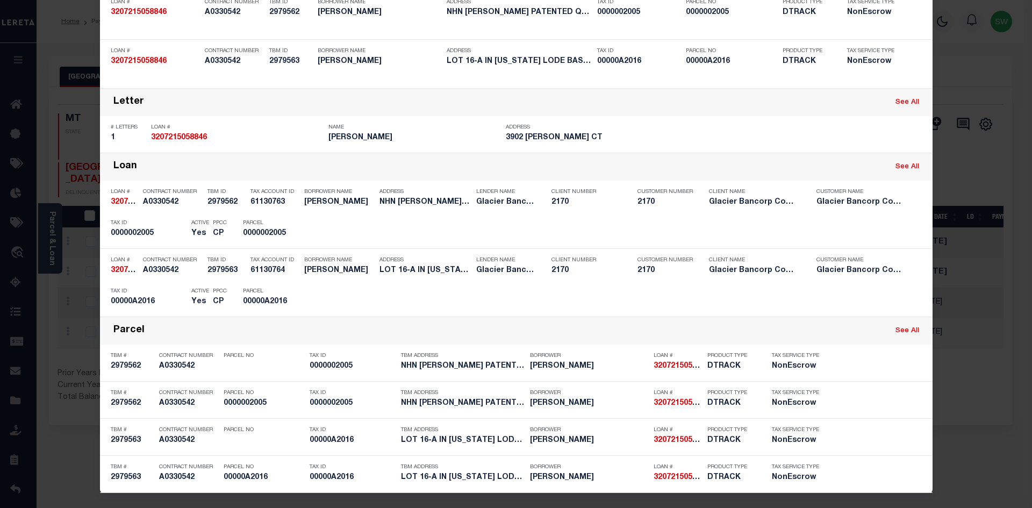
scroll to position [110, 0]
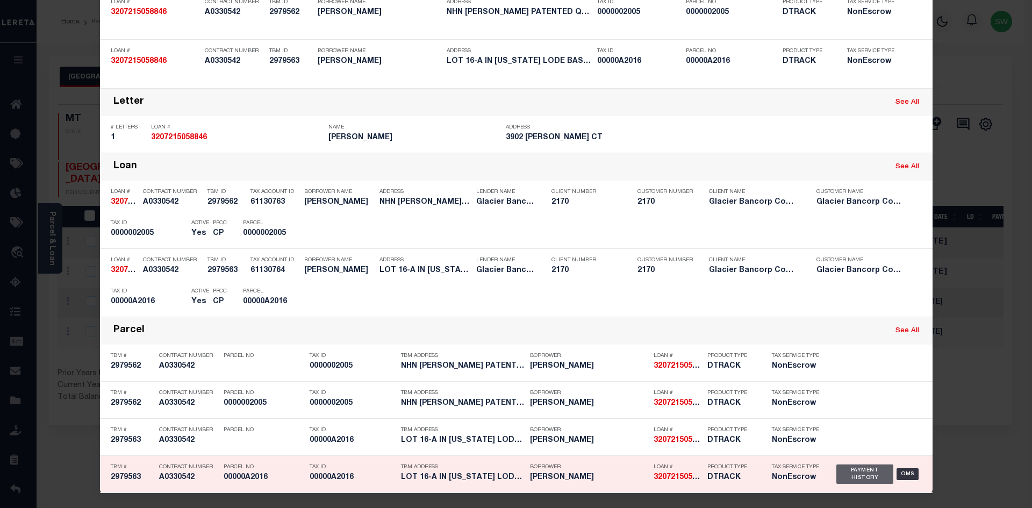
click at [839, 475] on div "Payment History" at bounding box center [866, 474] width 58 height 19
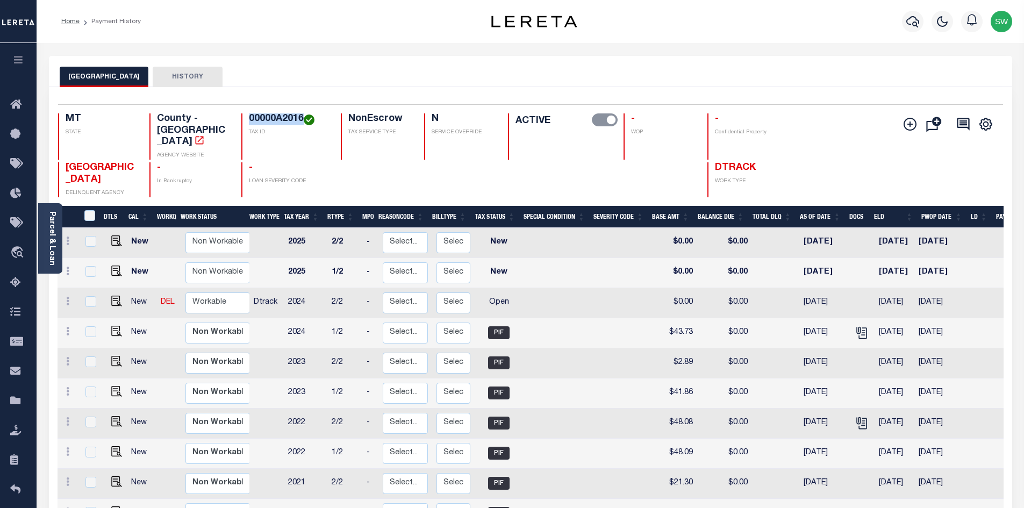
drag, startPoint x: 303, startPoint y: 115, endPoint x: 248, endPoint y: 117, distance: 54.4
click at [249, 117] on h4 "00000A2016" at bounding box center [288, 119] width 79 height 12
copy h4 "00000A2016"
click at [66, 298] on link at bounding box center [68, 302] width 12 height 9
click at [89, 333] on img at bounding box center [93, 338] width 11 height 11
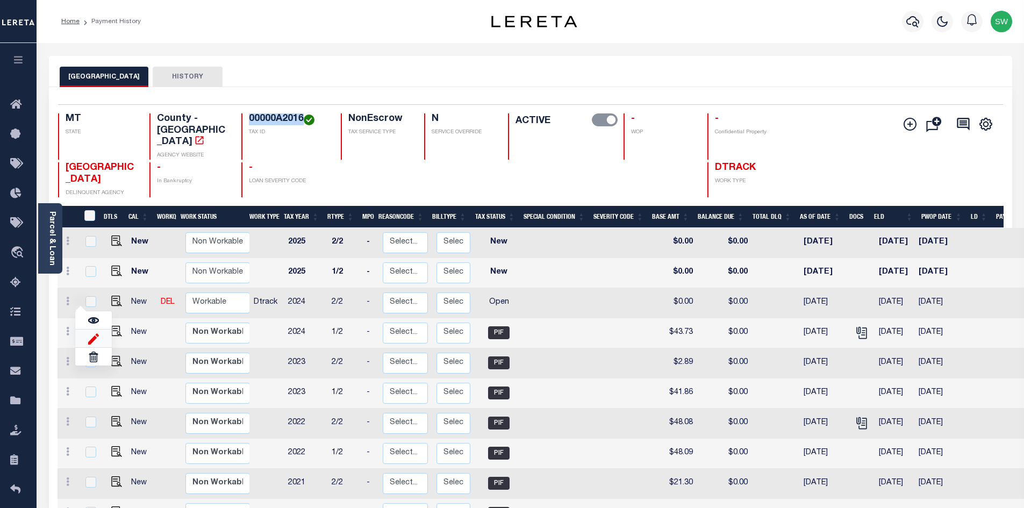
select select "OP2"
type input "$0.00"
type input "[DATE]"
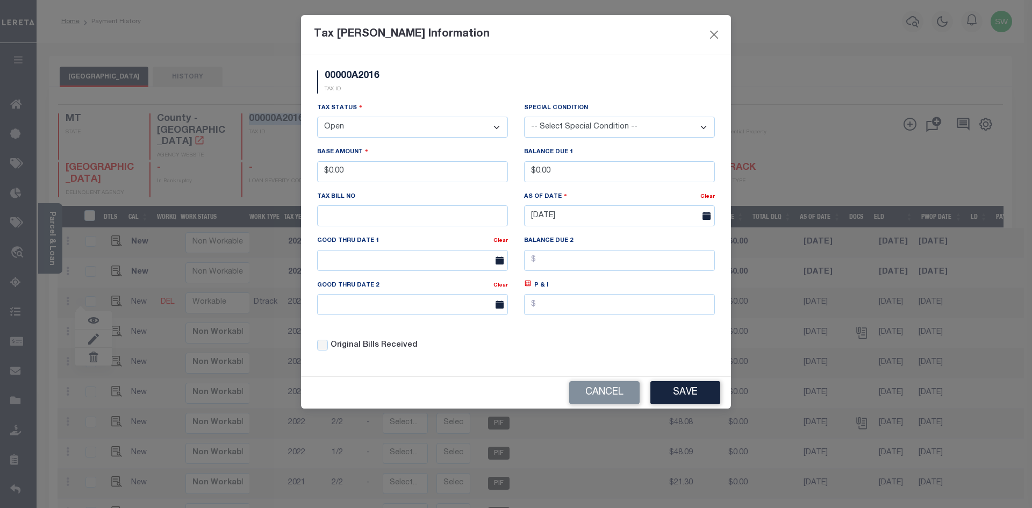
click at [494, 129] on select "- Select Status - Open Due/Unpaid Paid Incomplete No Tax Due Internal Refund Pr…" at bounding box center [412, 127] width 191 height 21
click at [495, 128] on select "- Select Status - Open Due/Unpaid Paid Incomplete No Tax Due Internal Refund Pr…" at bounding box center [412, 127] width 191 height 21
select select "PYD"
click at [317, 117] on select "- Select Status - Open Due/Unpaid Paid Incomplete No Tax Due Internal Refund Pr…" at bounding box center [412, 127] width 191 height 21
click at [427, 85] on div "00000A2016 TAX ID" at bounding box center [516, 86] width 414 height 32
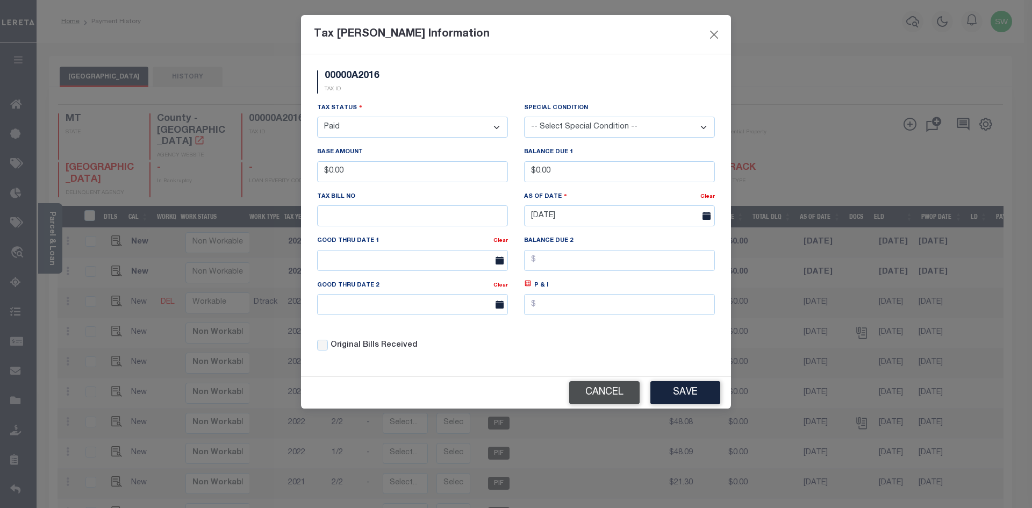
click at [617, 394] on button "Cancel" at bounding box center [604, 392] width 70 height 23
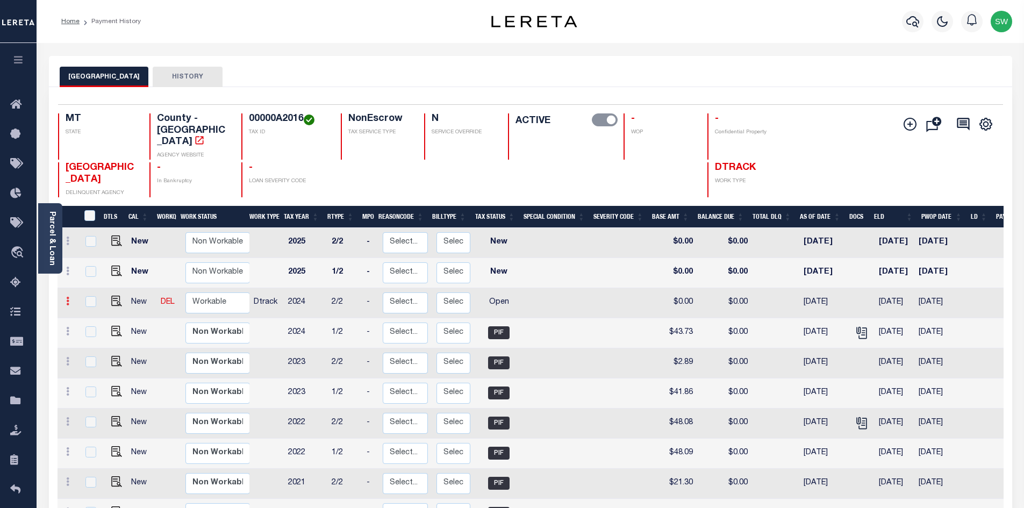
click at [67, 297] on icon at bounding box center [67, 301] width 3 height 9
click at [99, 330] on link at bounding box center [93, 339] width 37 height 18
type input "$0.00"
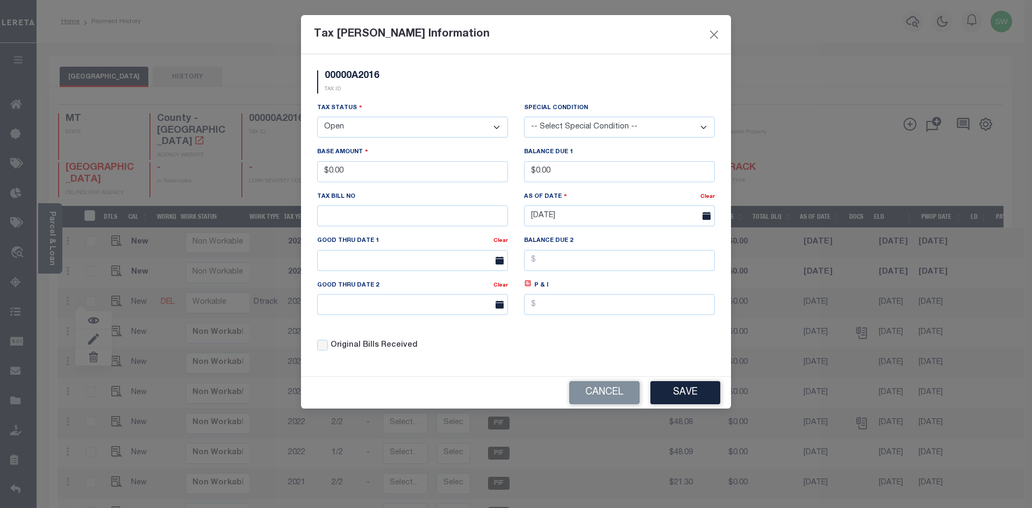
click at [496, 128] on select "- Select Status - Open Due/Unpaid Paid Incomplete No Tax Due Internal Refund Pr…" at bounding box center [412, 127] width 191 height 21
drag, startPoint x: 497, startPoint y: 128, endPoint x: 493, endPoint y: 134, distance: 8.1
click at [498, 128] on select "- Select Status - Open Due/Unpaid Paid Incomplete No Tax Due Internal Refund Pr…" at bounding box center [412, 127] width 191 height 21
select select "PYD"
click at [317, 117] on select "- Select Status - Open Due/Unpaid Paid Incomplete No Tax Due Internal Refund Pr…" at bounding box center [412, 127] width 191 height 21
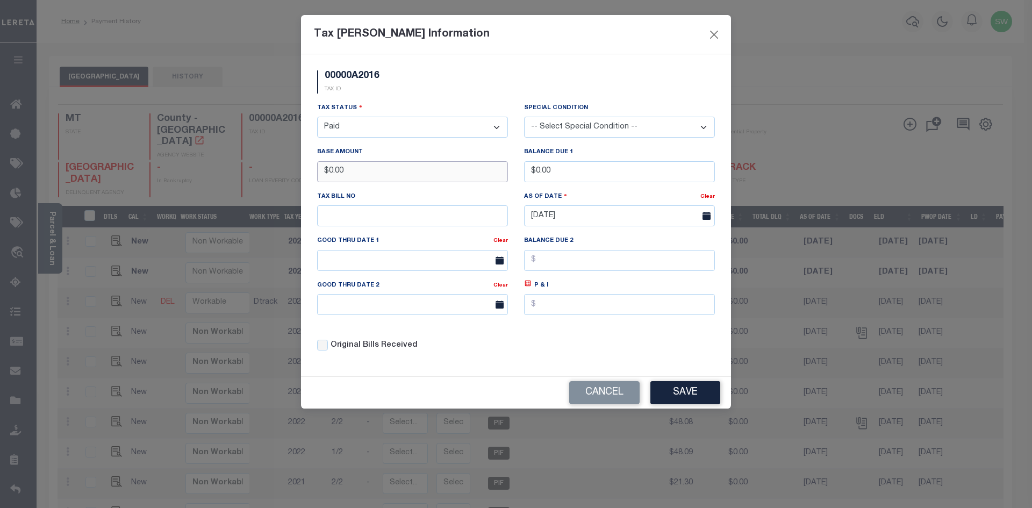
drag, startPoint x: 382, startPoint y: 169, endPoint x: 248, endPoint y: 171, distance: 133.9
click at [247, 173] on div "Tax Bill Amount Information 00000A2016 TAX ID Installment: TaxID: 00000A2016 Ta…" at bounding box center [516, 254] width 1032 height 508
type input "$43.73"
drag, startPoint x: 410, startPoint y: 84, endPoint x: 443, endPoint y: 84, distance: 33.3
click at [411, 84] on div "00000A2016 TAX ID" at bounding box center [516, 86] width 414 height 32
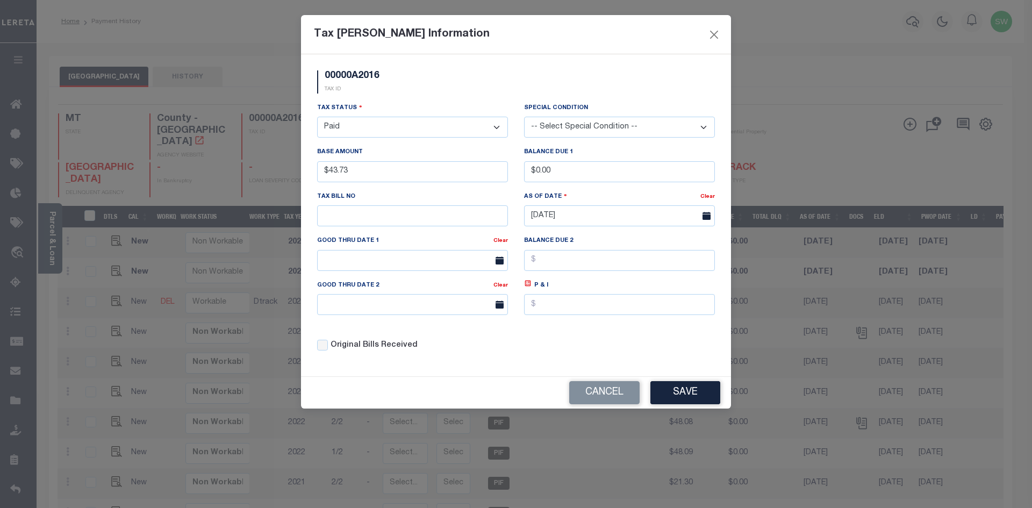
click at [551, 346] on div "Tax Status - Select Status - Open Due/Unpaid Paid Incomplete No Tax Due Interna…" at bounding box center [516, 231] width 414 height 258
click at [683, 395] on button "Save" at bounding box center [686, 392] width 70 height 23
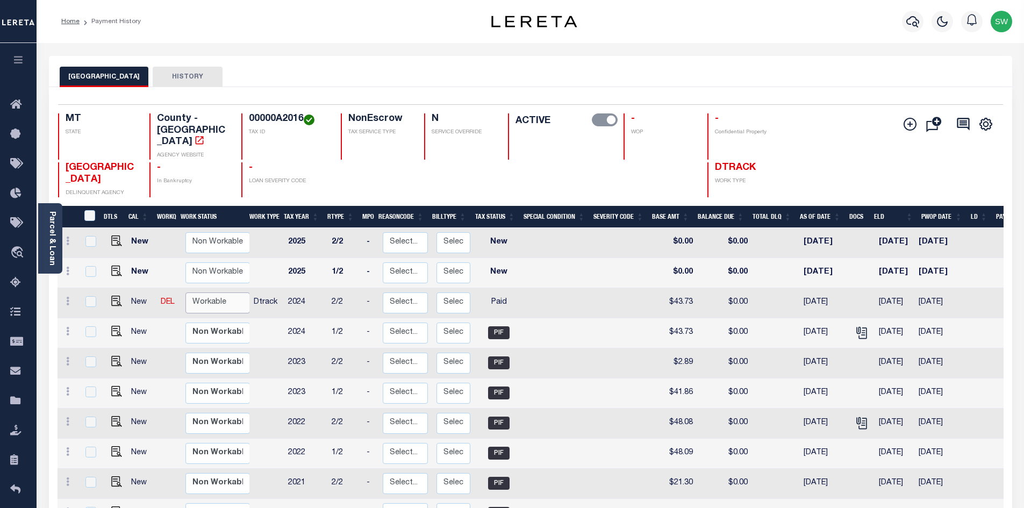
click at [219, 293] on select "Non Workable Workable" at bounding box center [218, 303] width 65 height 21
checkbox input "true"
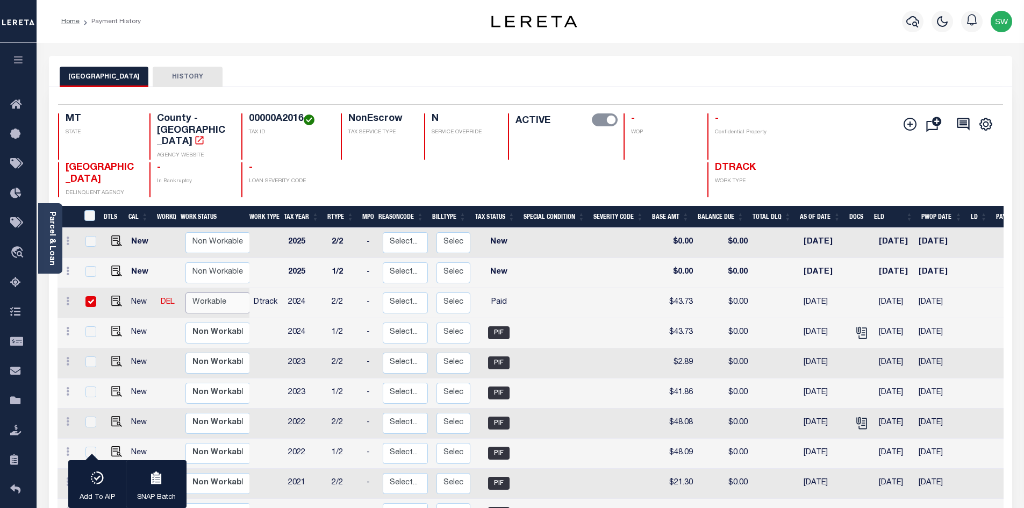
select select "true"
click at [186, 293] on select "Non Workable Workable" at bounding box center [218, 303] width 65 height 21
checkbox input "false"
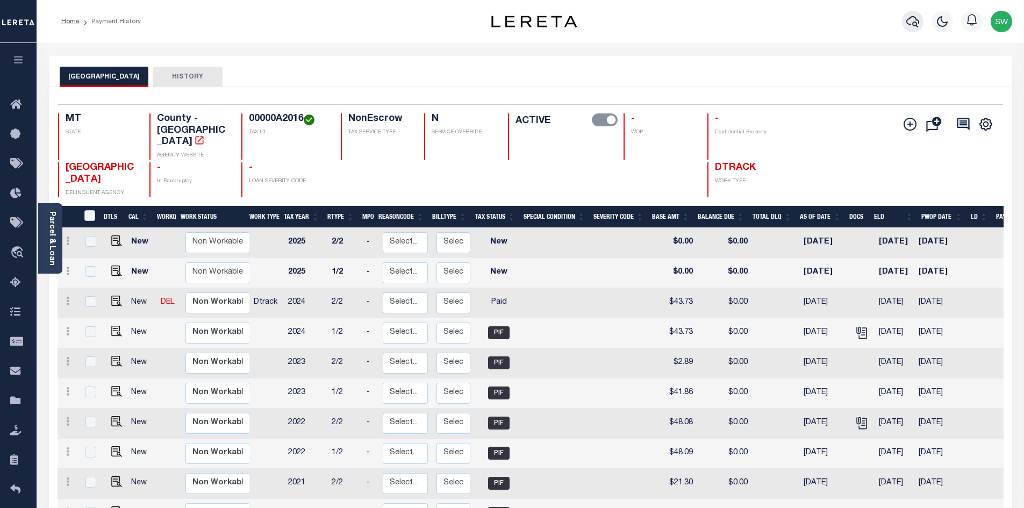
click at [919, 20] on icon "button" at bounding box center [913, 21] width 13 height 13
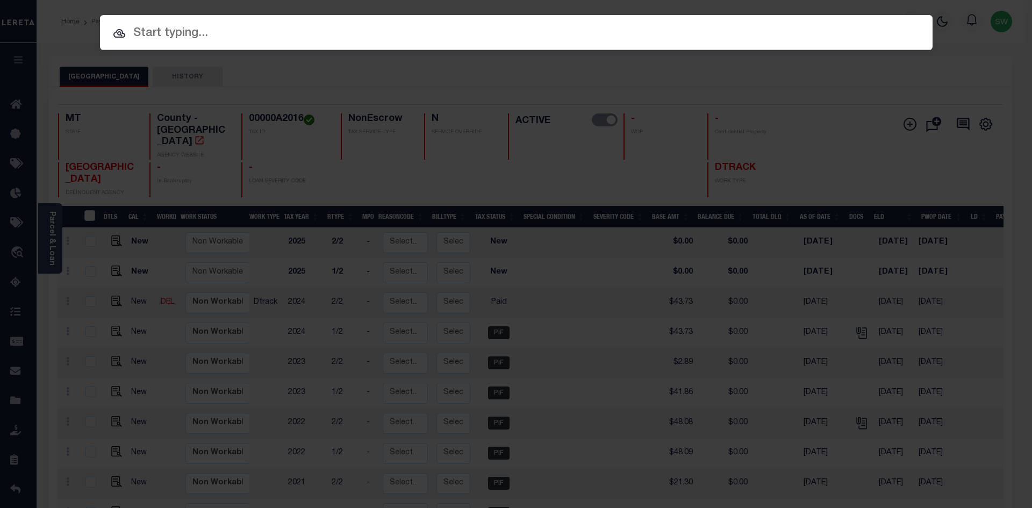
click at [201, 41] on input "text" at bounding box center [516, 33] width 833 height 19
paste input "3103240000150"
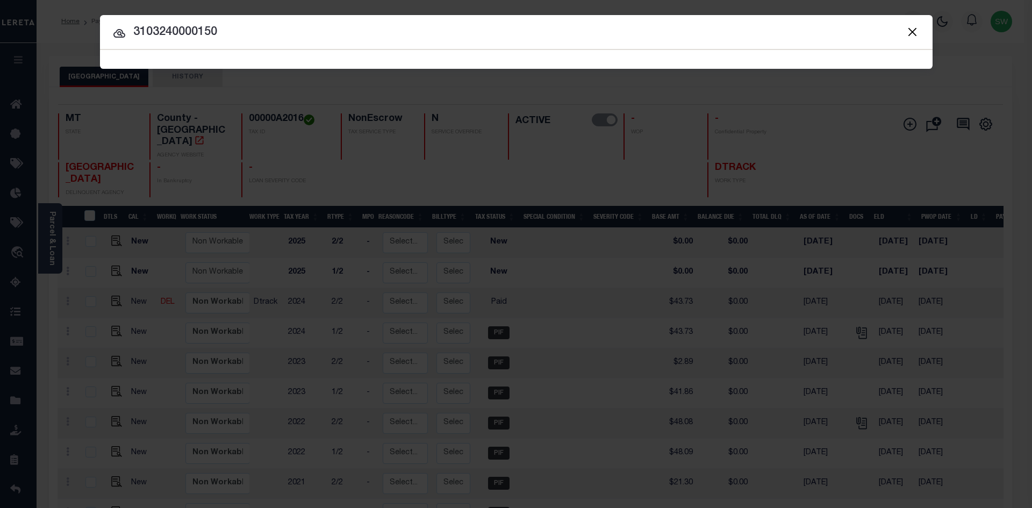
type input "3103240000150"
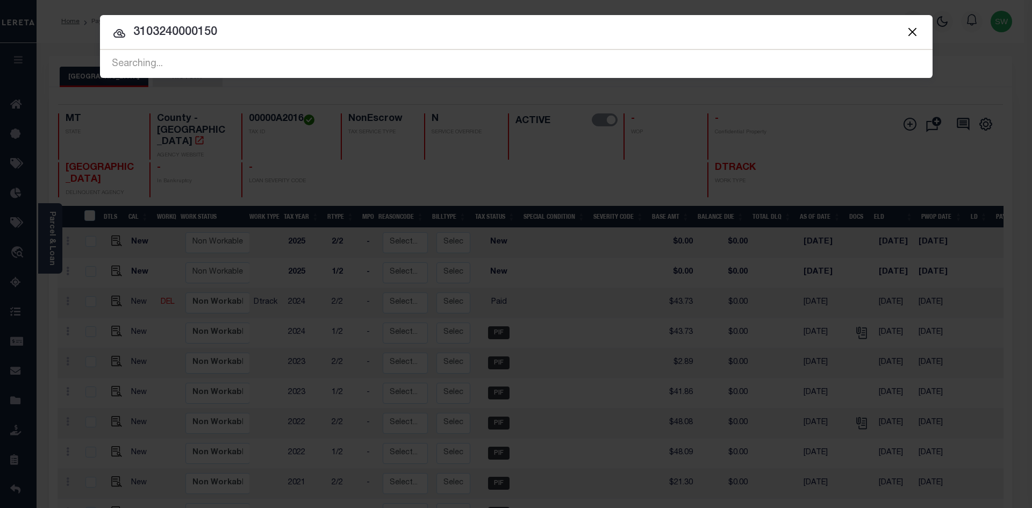
click at [238, 39] on input "3103240000150" at bounding box center [516, 32] width 833 height 19
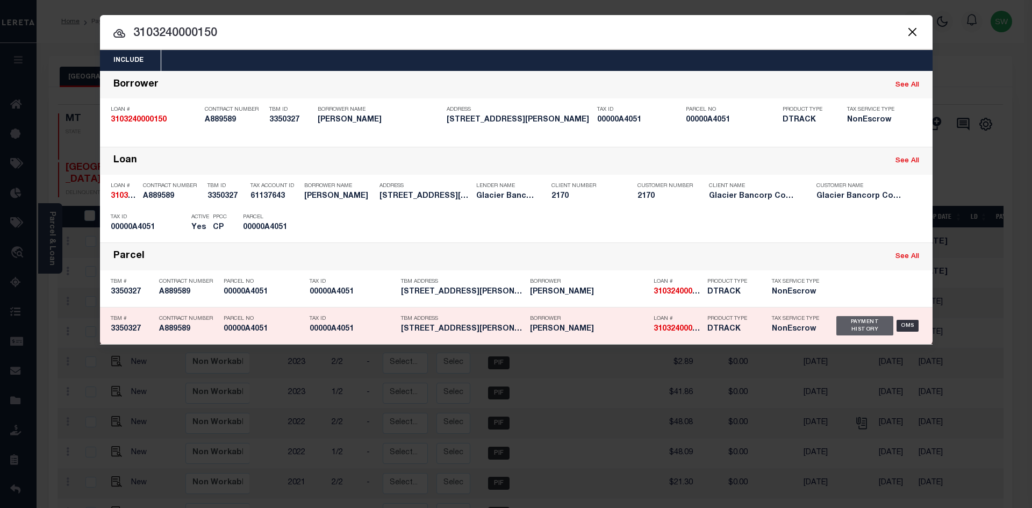
click at [855, 329] on div "Payment History" at bounding box center [866, 325] width 58 height 19
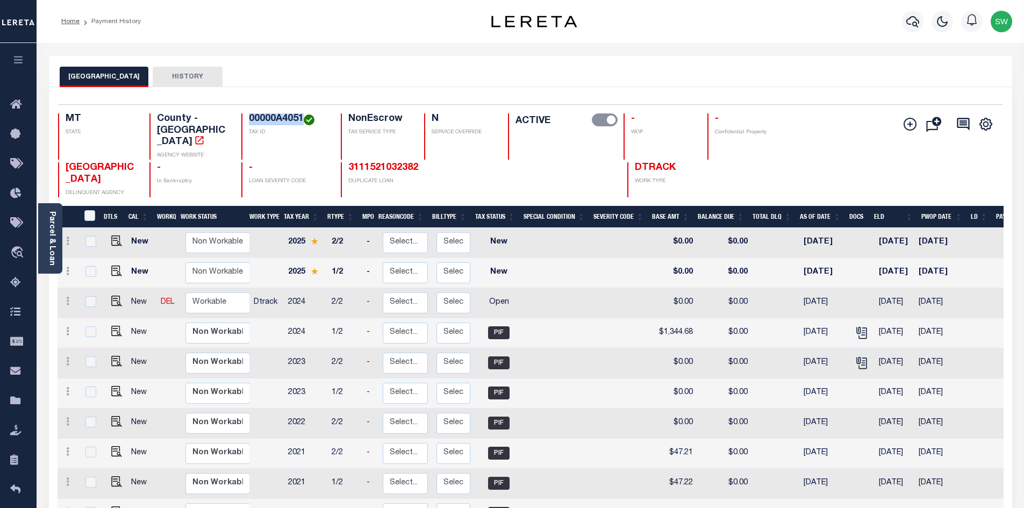
drag, startPoint x: 302, startPoint y: 119, endPoint x: 245, endPoint y: 118, distance: 56.5
click at [245, 118] on div "00000A4051 TAX ID" at bounding box center [284, 136] width 87 height 46
copy h4 "00000A4051"
click at [65, 298] on link at bounding box center [68, 302] width 12 height 9
drag, startPoint x: 93, startPoint y: 321, endPoint x: 208, endPoint y: 313, distance: 115.3
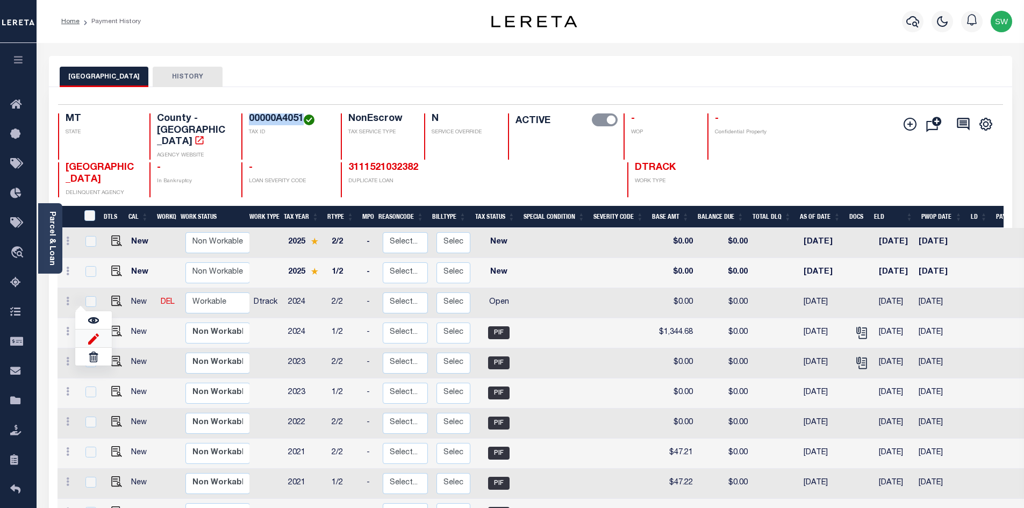
click at [92, 333] on img at bounding box center [93, 338] width 11 height 11
select select "OP2"
type input "$0.00"
type input "[DATE]"
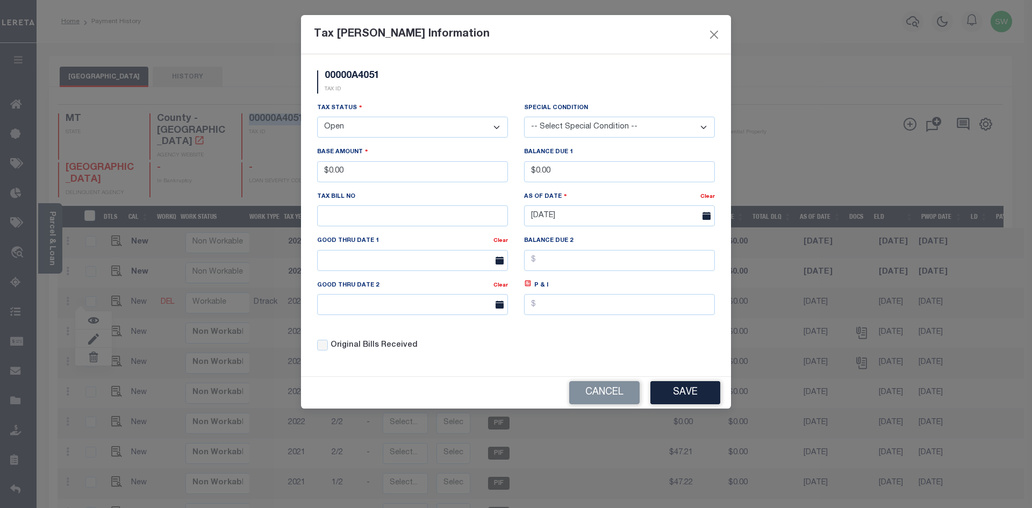
click at [497, 128] on select "- Select Status - Open Due/Unpaid Paid Incomplete No Tax Due Internal Refund Pr…" at bounding box center [412, 127] width 191 height 21
select select "PYD"
click at [317, 117] on select "- Select Status - Open Due/Unpaid Paid Incomplete No Tax Due Internal Refund Pr…" at bounding box center [412, 127] width 191 height 21
drag, startPoint x: 440, startPoint y: 94, endPoint x: 442, endPoint y: 129, distance: 35.5
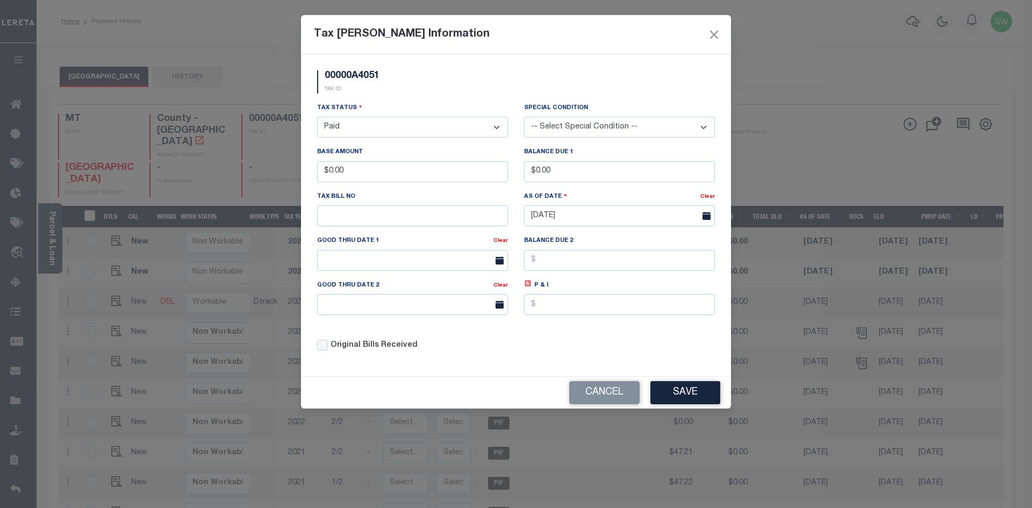
click at [441, 94] on div "00000A4051 TAX ID" at bounding box center [516, 86] width 414 height 32
drag, startPoint x: 354, startPoint y: 176, endPoint x: 289, endPoint y: 179, distance: 65.7
click at [289, 179] on div "Tax Bill Amount Information 00000A4051 TAX ID Installment: TaxID: 00000A4051 Ta…" at bounding box center [516, 254] width 1032 height 508
type input "$1,344.65"
click at [425, 90] on div "00000A4051 TAX ID" at bounding box center [516, 86] width 414 height 32
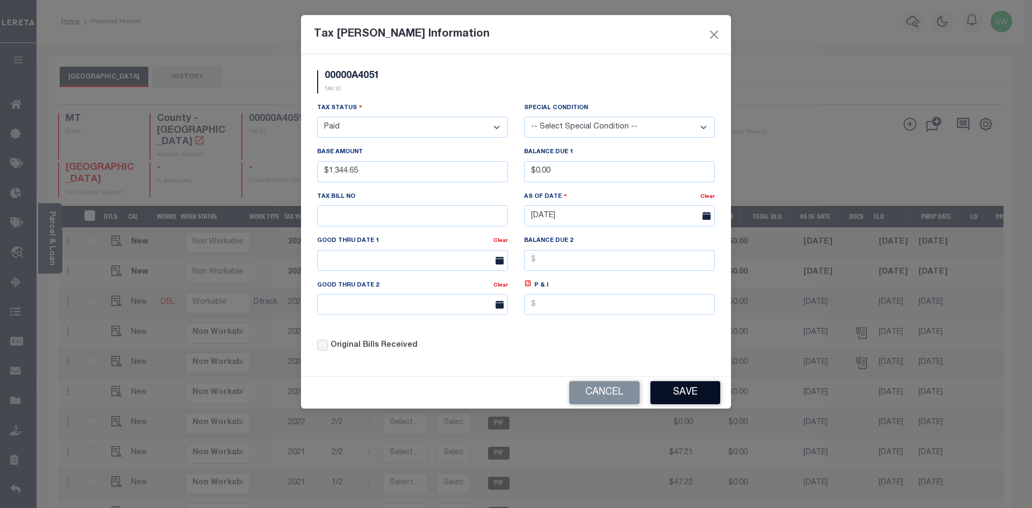
click at [695, 396] on button "Save" at bounding box center [686, 392] width 70 height 23
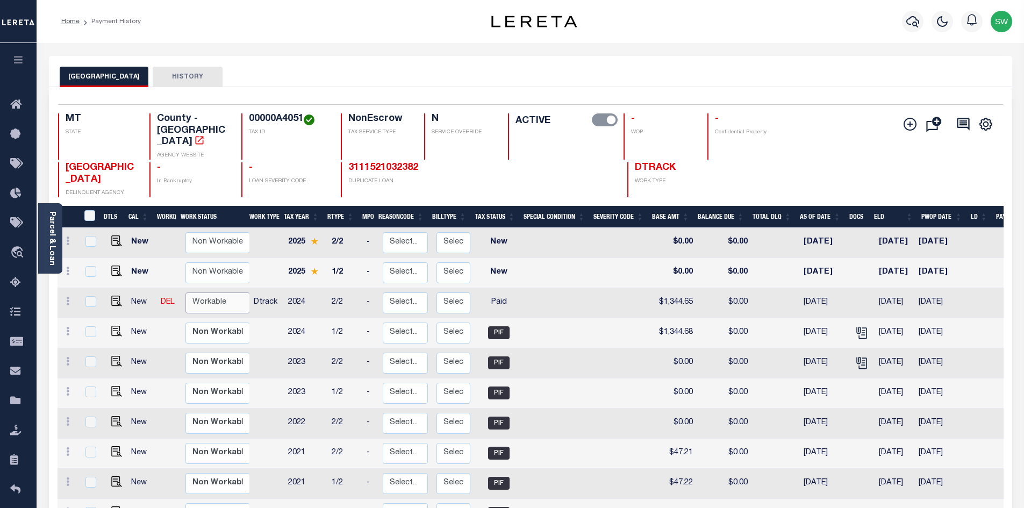
click at [214, 293] on select "Non Workable Workable" at bounding box center [218, 303] width 65 height 21
checkbox input "true"
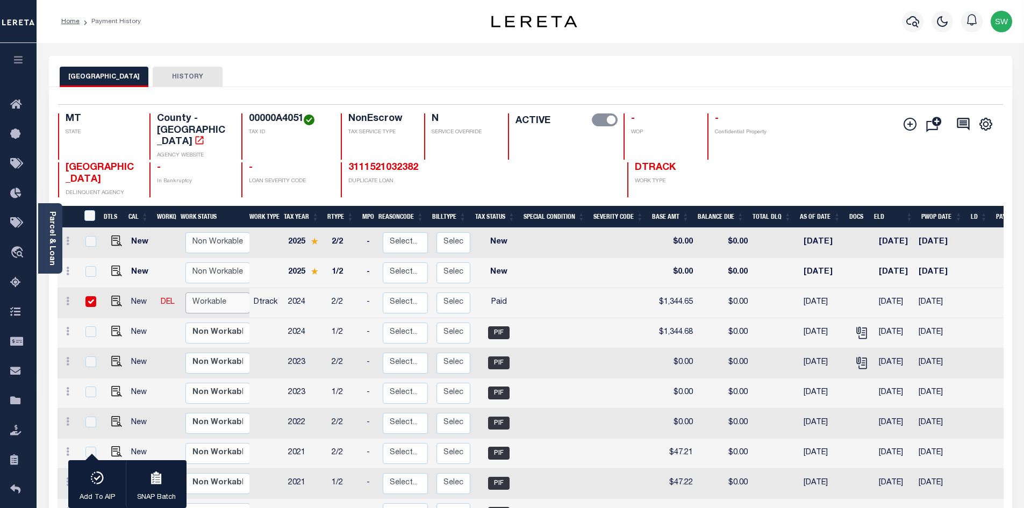
select select "true"
click at [186, 293] on select "Non Workable Workable" at bounding box center [218, 303] width 65 height 21
checkbox input "false"
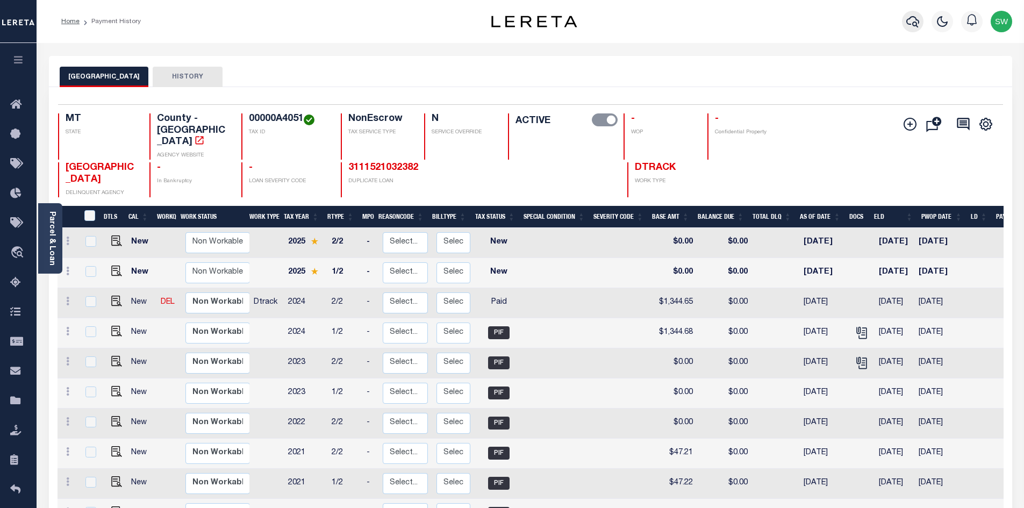
click at [914, 22] on icon "button" at bounding box center [913, 21] width 13 height 13
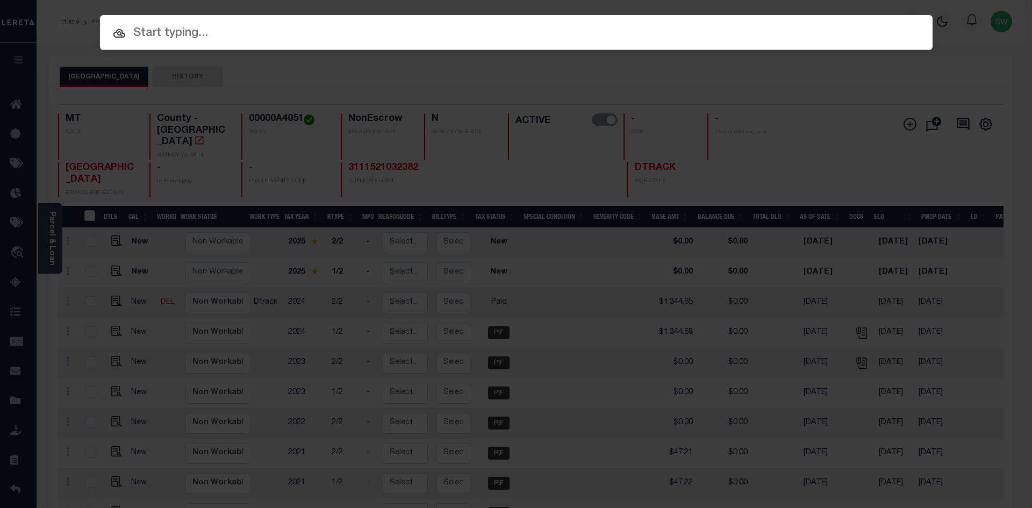
click at [149, 34] on input "text" at bounding box center [516, 33] width 833 height 19
paste input "3101230000092"
type input "3101230000092"
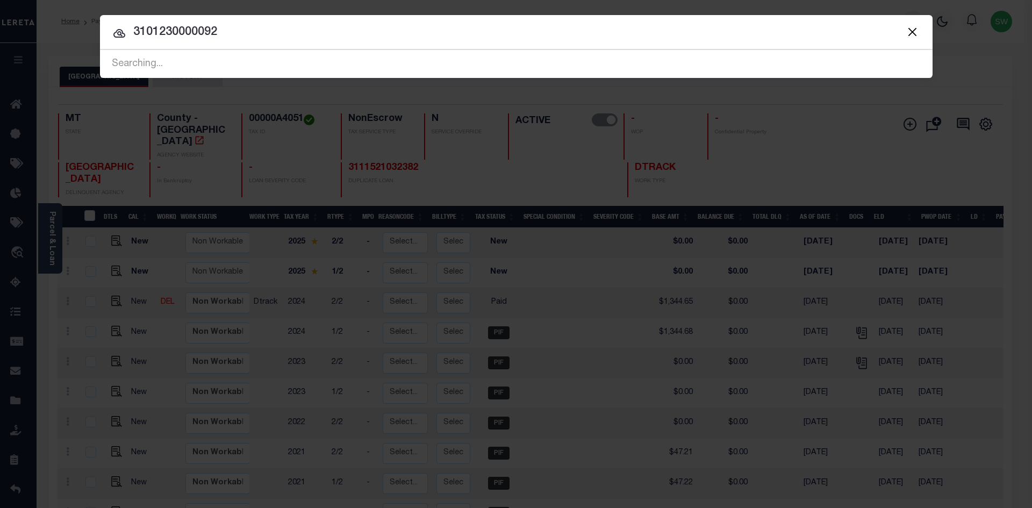
click at [239, 32] on input "3101230000092" at bounding box center [516, 32] width 833 height 19
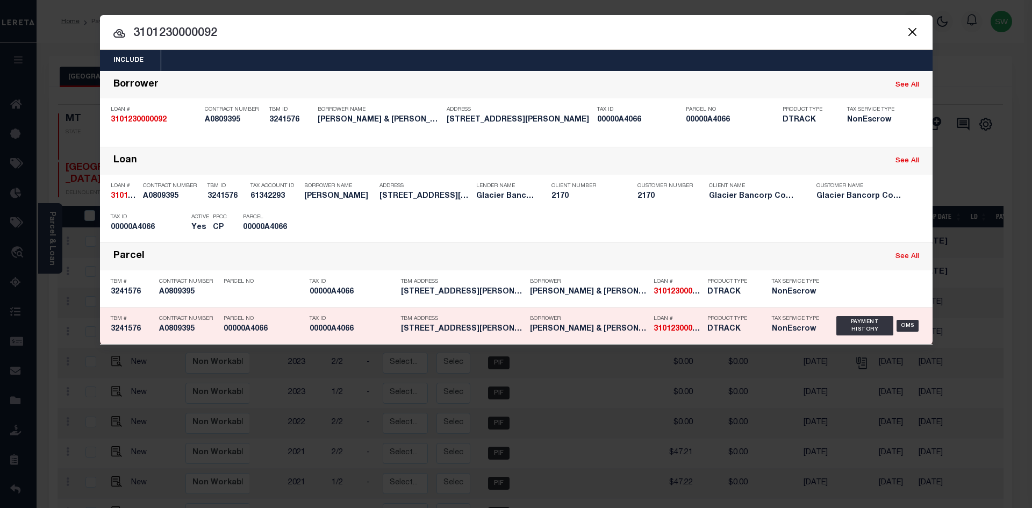
click at [117, 332] on h5 "3241576" at bounding box center [132, 329] width 43 height 9
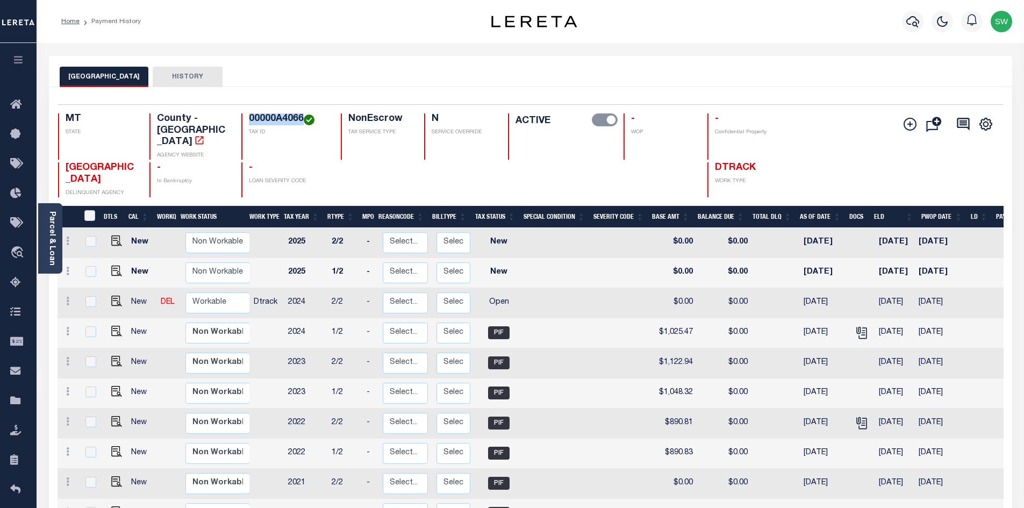
drag, startPoint x: 302, startPoint y: 118, endPoint x: 249, endPoint y: 116, distance: 52.2
click at [249, 116] on h4 "00000A4066" at bounding box center [288, 119] width 79 height 12
copy h4 "00000A4066"
click at [65, 298] on link at bounding box center [68, 302] width 12 height 9
click at [99, 330] on link at bounding box center [93, 339] width 37 height 18
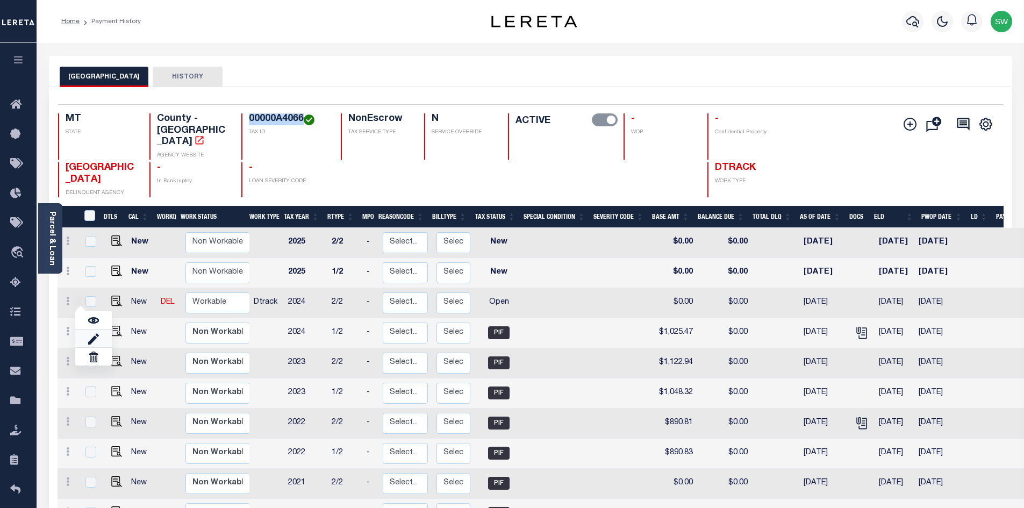
select select "OP2"
type input "$0.00"
type input "[DATE]"
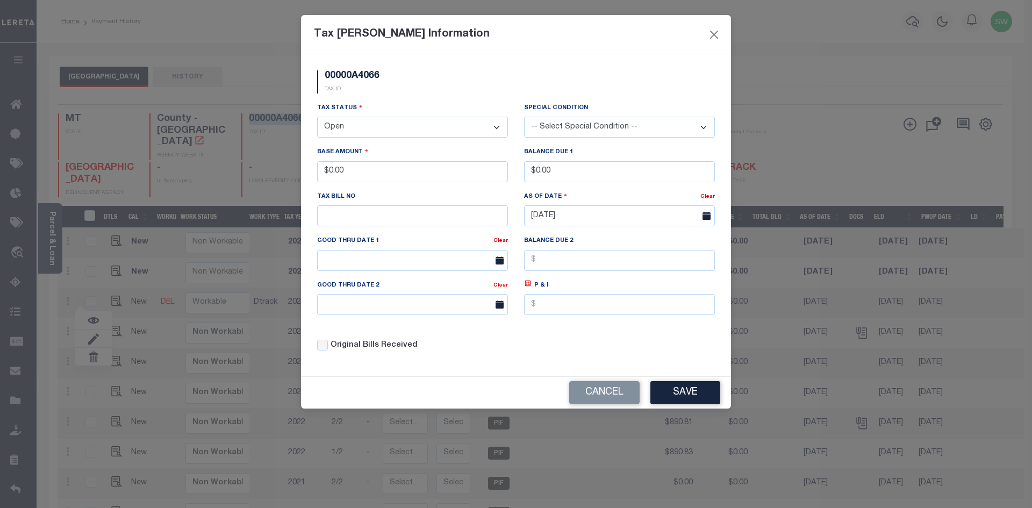
click at [497, 125] on select "- Select Status - Open Due/Unpaid Paid Incomplete No Tax Due Internal Refund Pr…" at bounding box center [412, 127] width 191 height 21
click at [497, 128] on select "- Select Status - Open Due/Unpaid Paid Incomplete No Tax Due Internal Refund Pr…" at bounding box center [412, 127] width 191 height 21
select select "PYD"
click at [317, 117] on select "- Select Status - Open Due/Unpaid Paid Incomplete No Tax Due Internal Refund Pr…" at bounding box center [412, 127] width 191 height 21
click at [402, 92] on div "00000A4066 TAX ID" at bounding box center [516, 86] width 414 height 32
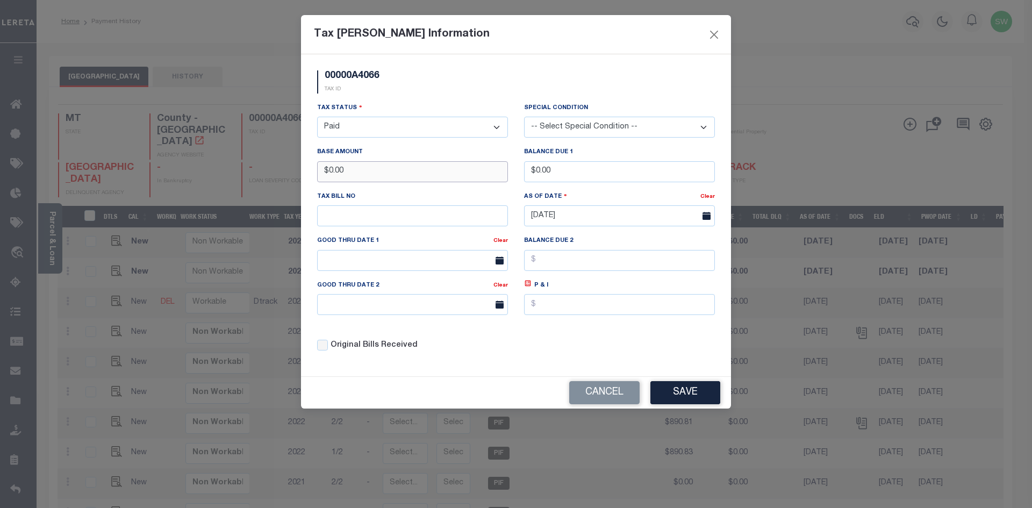
drag, startPoint x: 360, startPoint y: 175, endPoint x: 188, endPoint y: 183, distance: 171.7
click at [188, 183] on div "Tax Bill Amount Information 00000A4066 TAX ID Installment: TaxID: 00000A4066 Ta…" at bounding box center [516, 254] width 1032 height 508
type input "$1,025.45"
click at [584, 332] on div "Tax Status - Select Status - Open Due/Unpaid Paid Incomplete No Tax Due Interna…" at bounding box center [516, 231] width 414 height 258
click at [678, 390] on button "Save" at bounding box center [686, 392] width 70 height 23
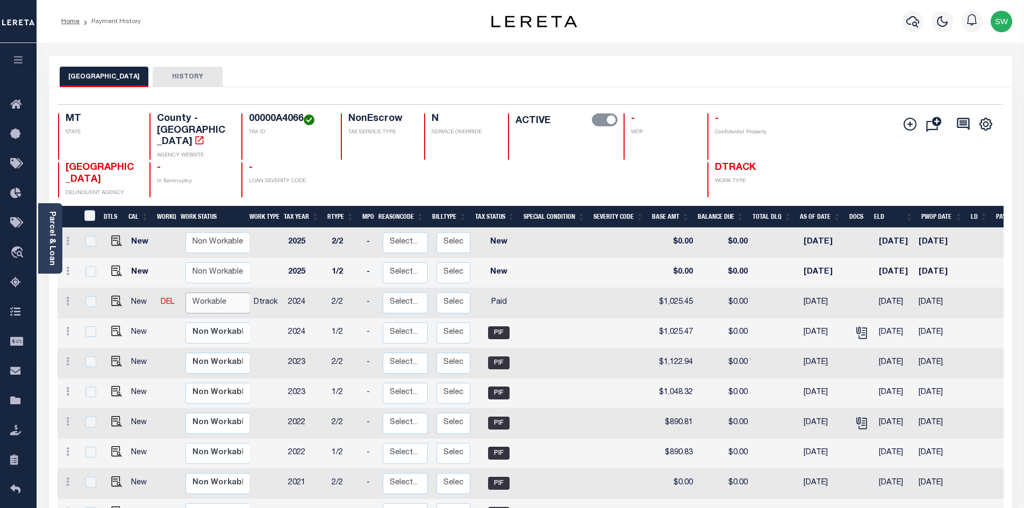
click at [208, 293] on select "Non Workable Workable" at bounding box center [218, 303] width 65 height 21
checkbox input "true"
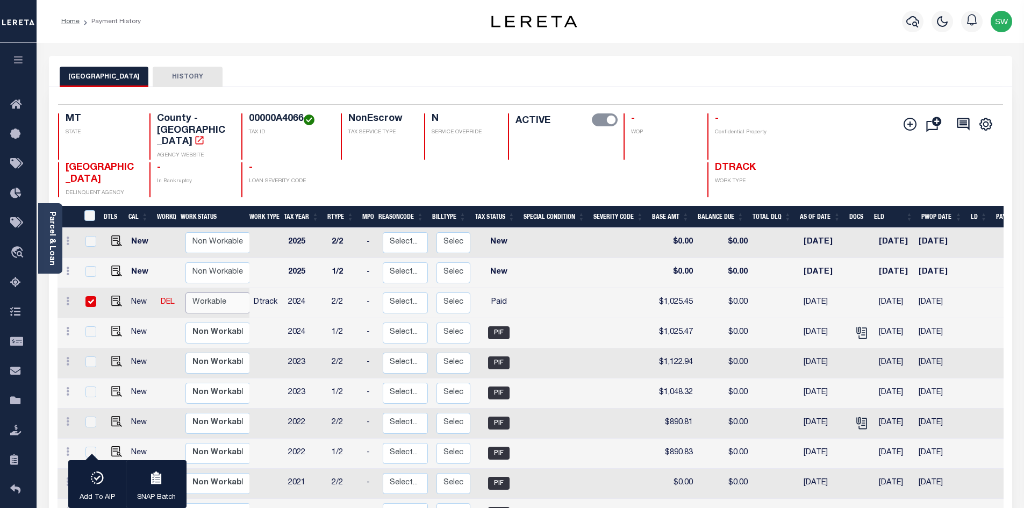
select select "true"
click at [186, 293] on select "Non Workable Workable" at bounding box center [218, 303] width 65 height 21
checkbox input "false"
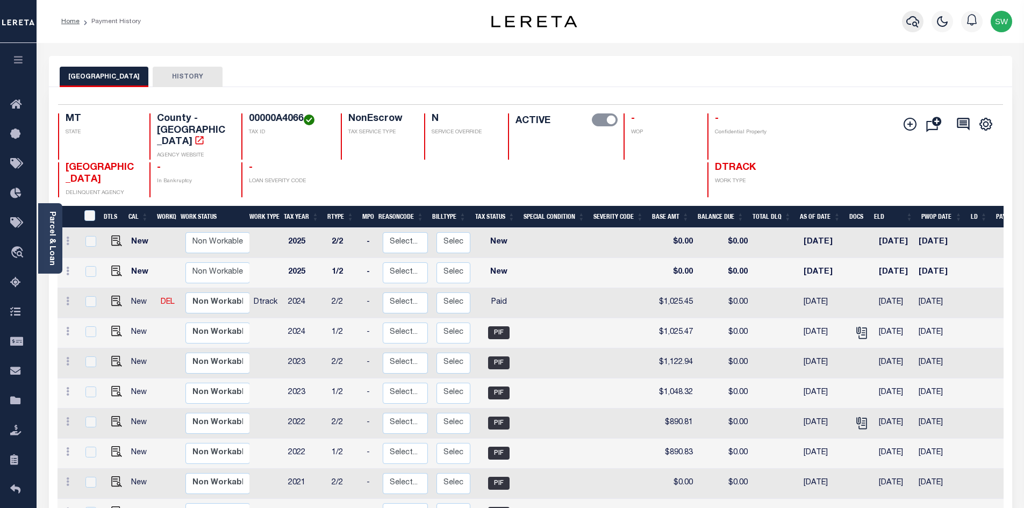
click at [914, 19] on icon "button" at bounding box center [913, 21] width 13 height 13
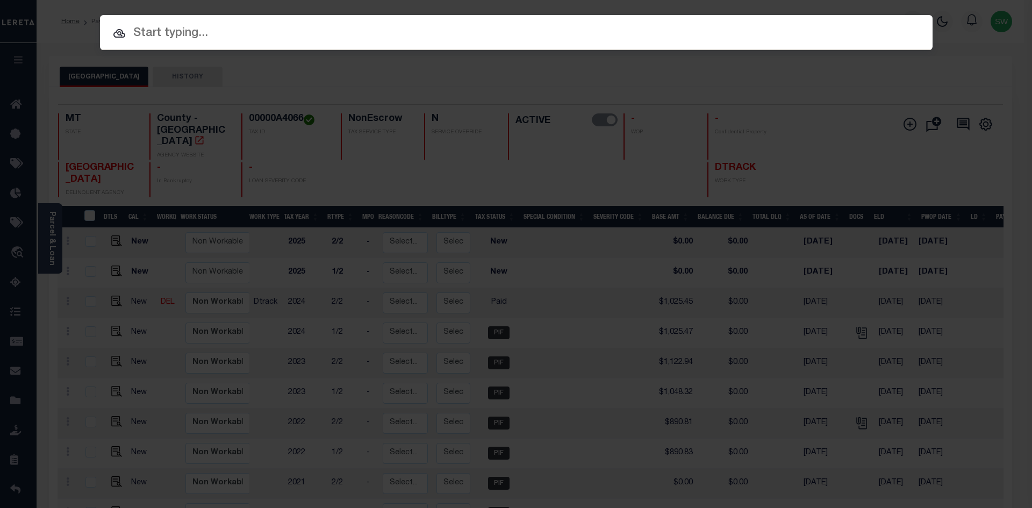
click at [164, 30] on input "text" at bounding box center [516, 33] width 833 height 19
paste input "3207249063566"
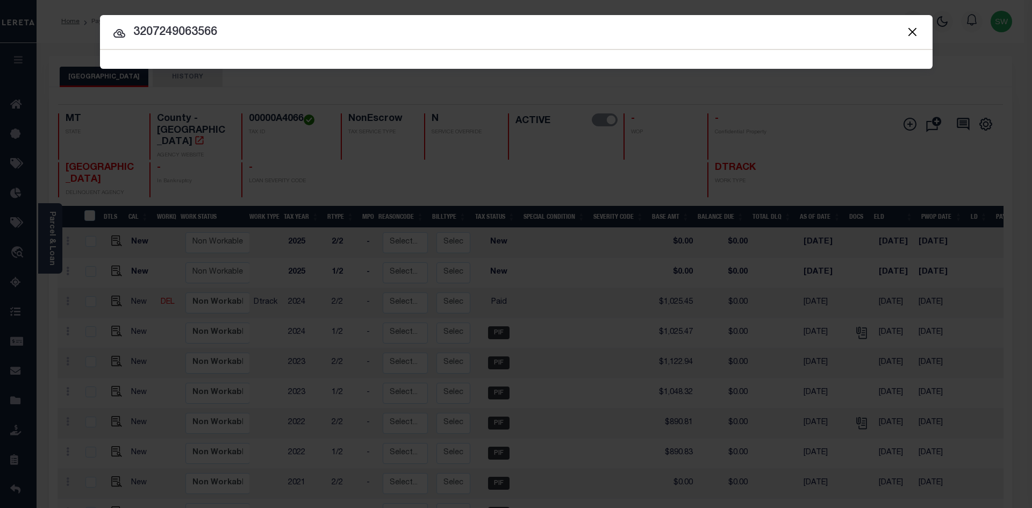
click at [233, 40] on input "3207249063566" at bounding box center [516, 32] width 833 height 19
type input "3207249063566"
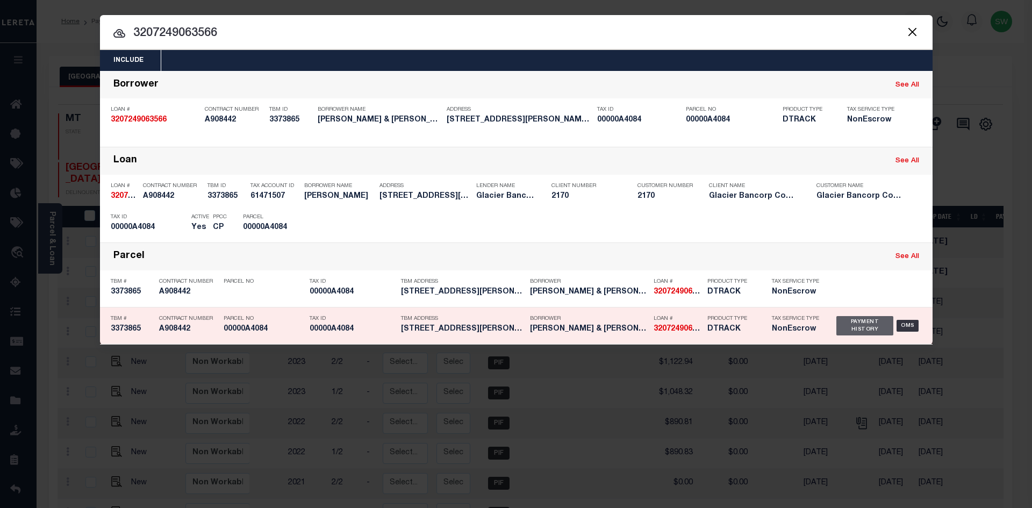
click at [878, 323] on div "Payment History" at bounding box center [866, 325] width 58 height 19
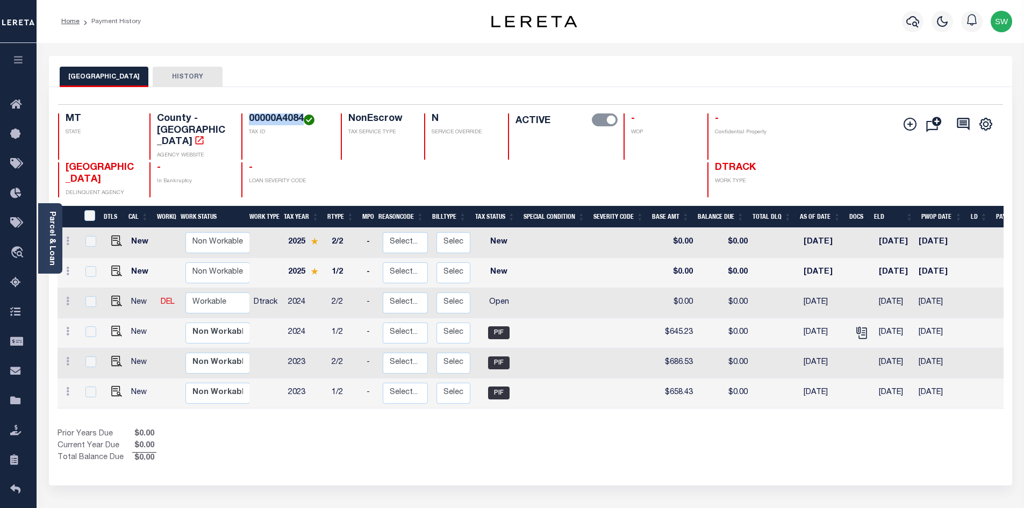
drag, startPoint x: 302, startPoint y: 119, endPoint x: 244, endPoint y: 120, distance: 58.1
click at [244, 120] on div "00000A4084 TAX ID" at bounding box center [284, 136] width 87 height 46
copy h4 "00000A4084"
click at [68, 297] on icon at bounding box center [67, 301] width 3 height 9
click at [98, 333] on img at bounding box center [93, 338] width 11 height 11
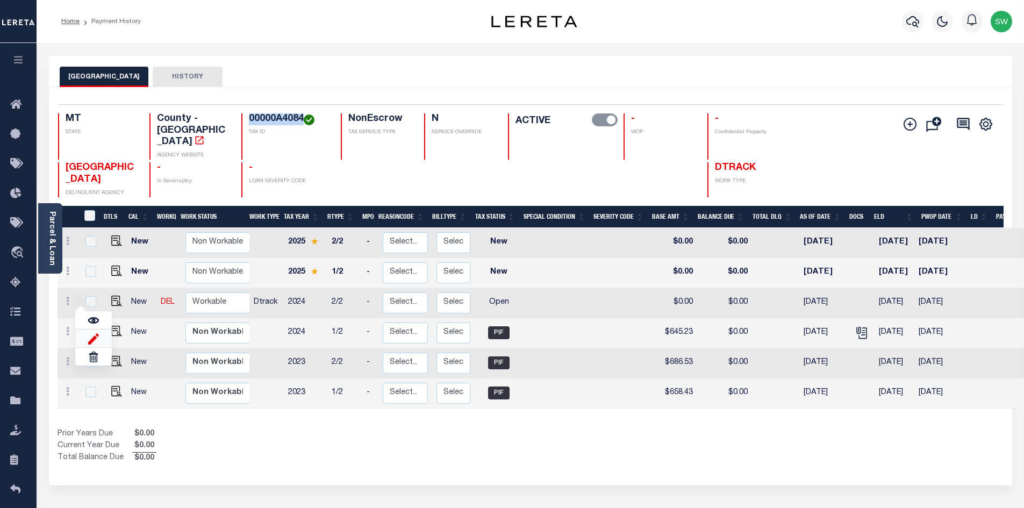
select select "OP2"
type input "$0.00"
type input "[DATE]"
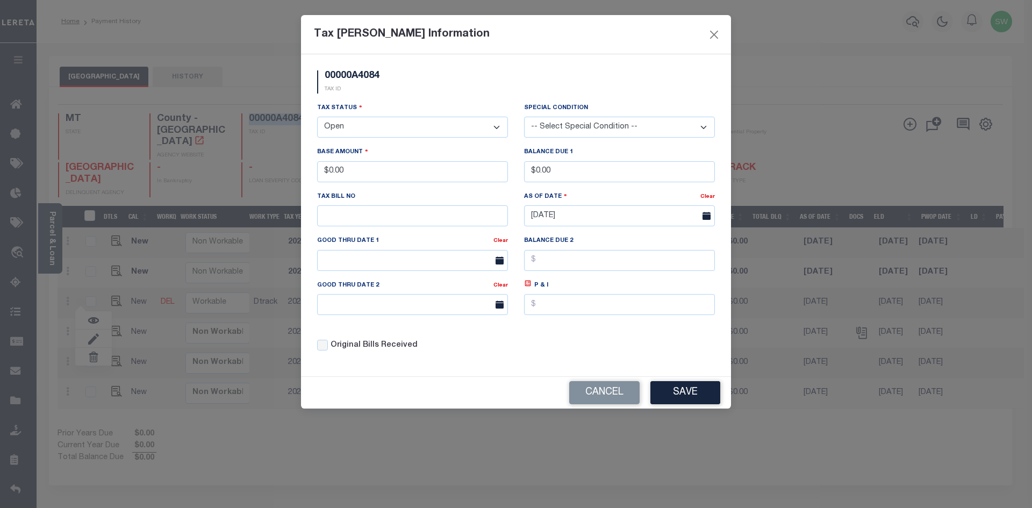
click at [494, 127] on select "- Select Status - Open Due/Unpaid Paid Incomplete No Tax Due Internal Refund Pr…" at bounding box center [412, 127] width 191 height 21
click at [497, 128] on select "- Select Status - Open Due/Unpaid Paid Incomplete No Tax Due Internal Refund Pr…" at bounding box center [412, 127] width 191 height 21
select select "PYD"
click at [317, 117] on select "- Select Status - Open Due/Unpaid Paid Incomplete No Tax Due Internal Refund Pr…" at bounding box center [412, 127] width 191 height 21
drag, startPoint x: 380, startPoint y: 169, endPoint x: 258, endPoint y: 174, distance: 122.2
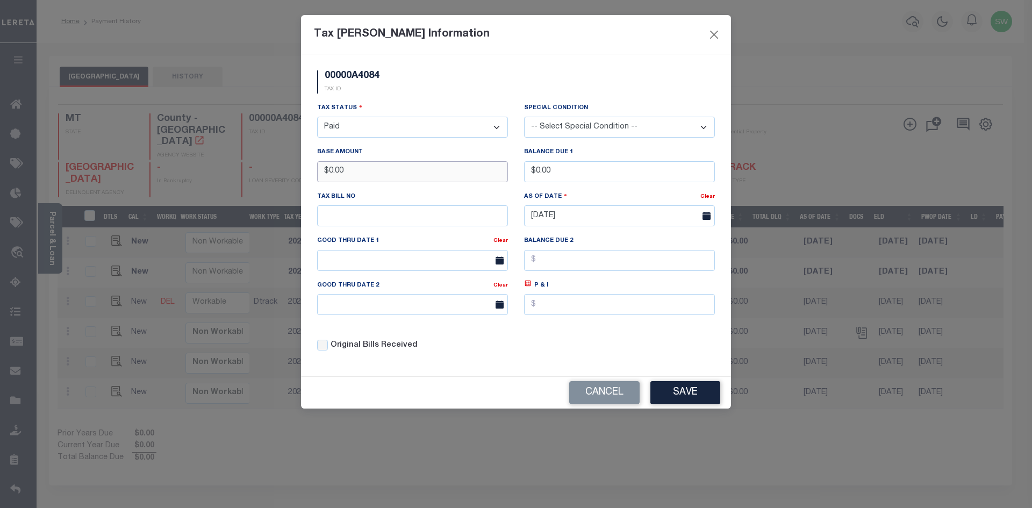
click at [258, 174] on div "Tax Bill Amount Information 00000A4084 TAX ID Installment: TaxID: 00000A4084 Ta…" at bounding box center [516, 254] width 1032 height 508
type input "$630.20"
click at [436, 105] on div "Tax Status - Select Status - Open Due/Unpaid Paid Incomplete No Tax Due Interna…" at bounding box center [412, 119] width 191 height 35
click at [699, 385] on button "Save" at bounding box center [686, 392] width 70 height 23
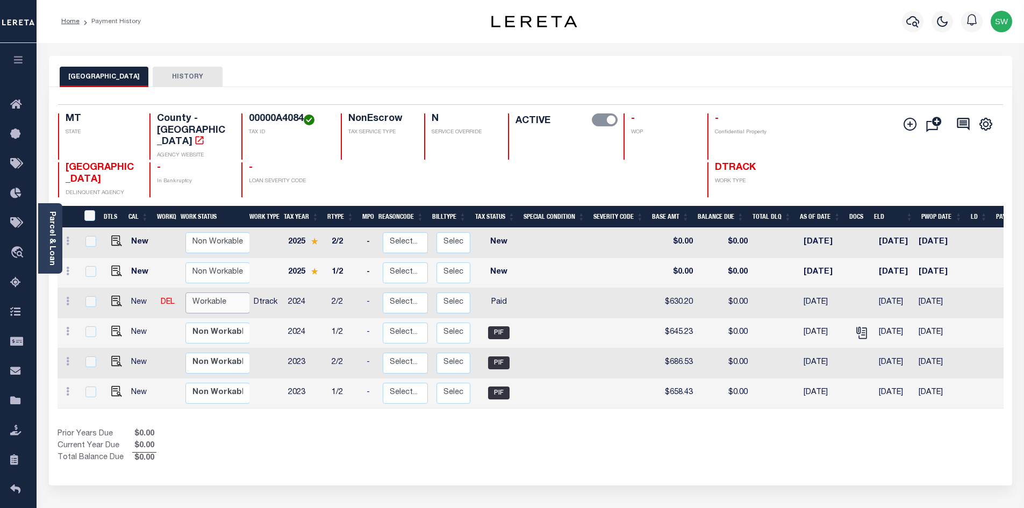
click at [228, 293] on select "Non Workable Workable" at bounding box center [218, 303] width 65 height 21
checkbox input "true"
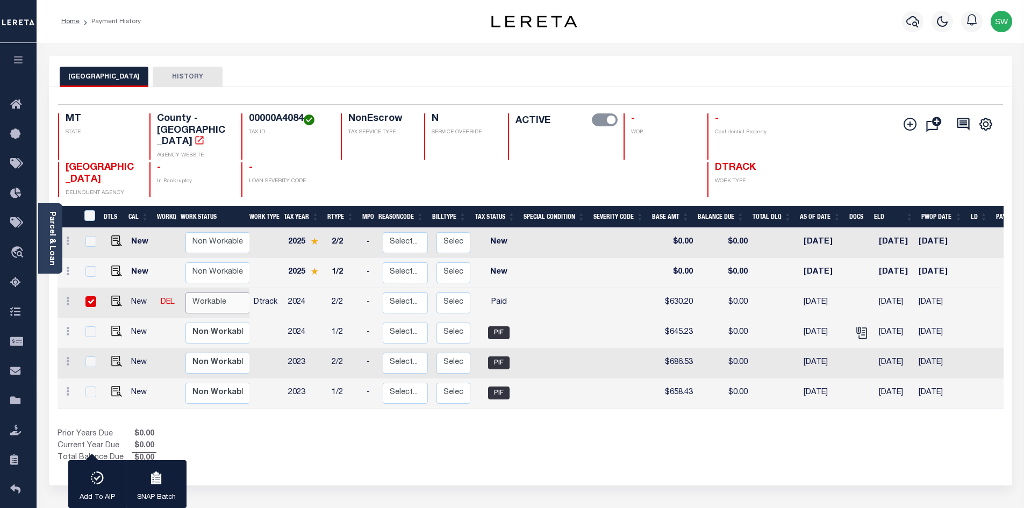
select select "true"
click at [186, 293] on select "Non Workable Workable" at bounding box center [218, 303] width 65 height 21
checkbox input "false"
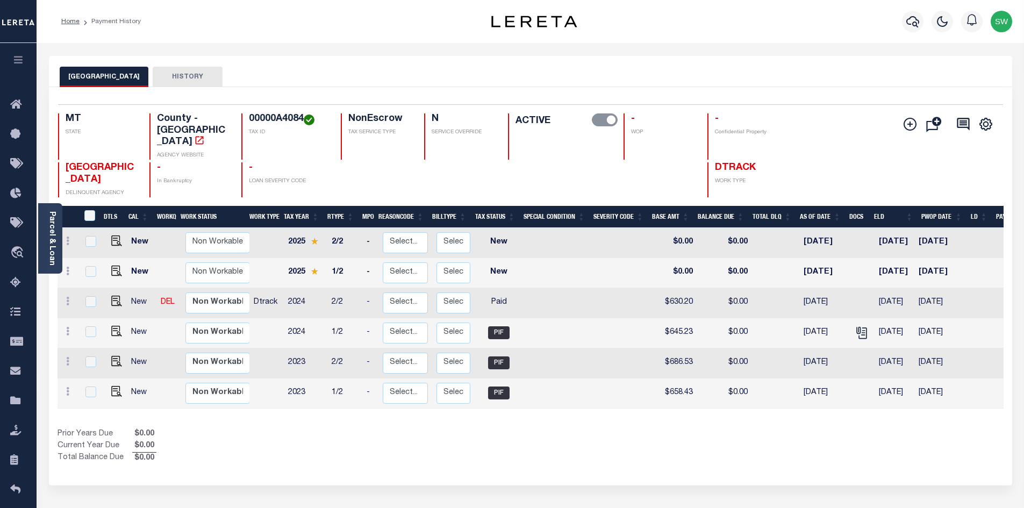
click at [254, 27] on div "Home Payment History" at bounding box center [254, 21] width 402 height 23
click at [914, 22] on icon "button" at bounding box center [913, 21] width 13 height 13
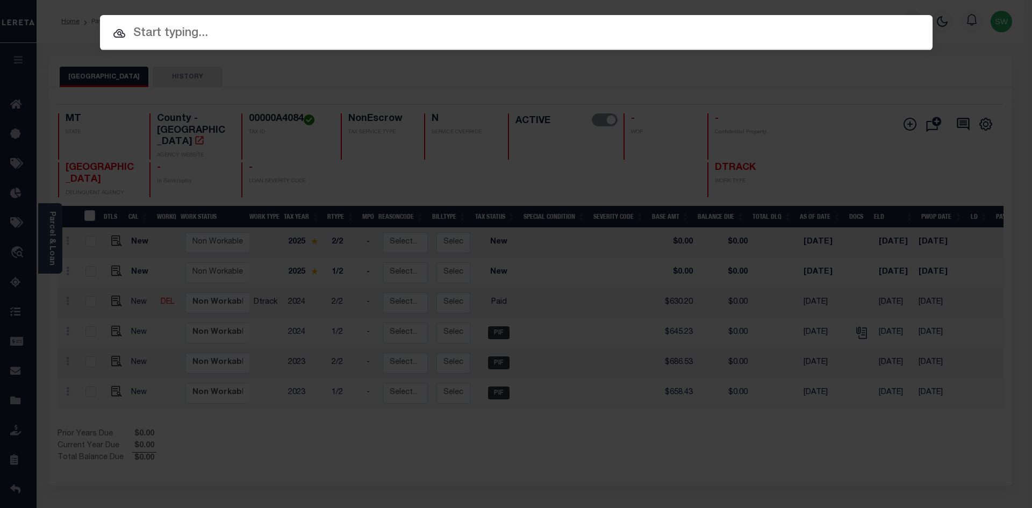
click at [180, 37] on input "text" at bounding box center [516, 33] width 833 height 19
paste input "3912230002239"
type input "3912230002239"
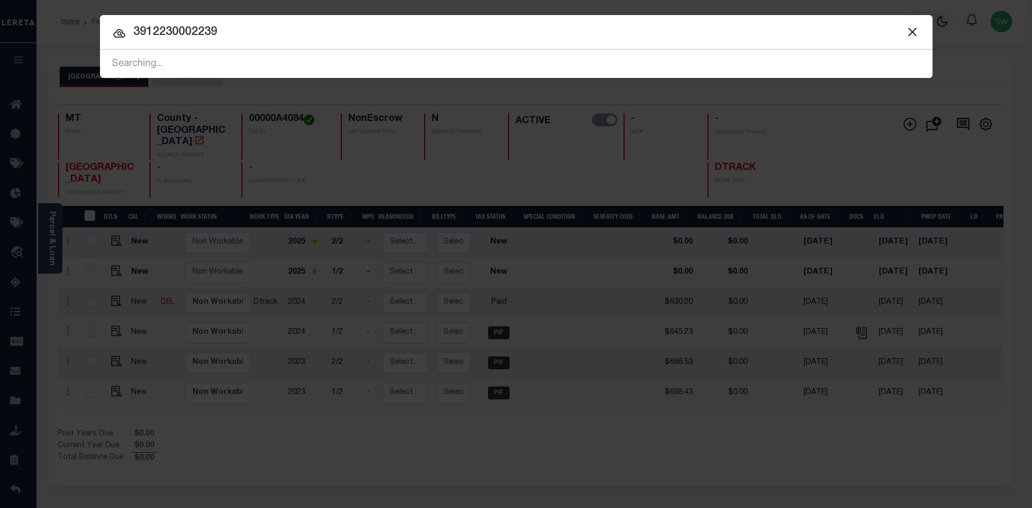
click at [236, 30] on input "3912230002239" at bounding box center [516, 32] width 833 height 19
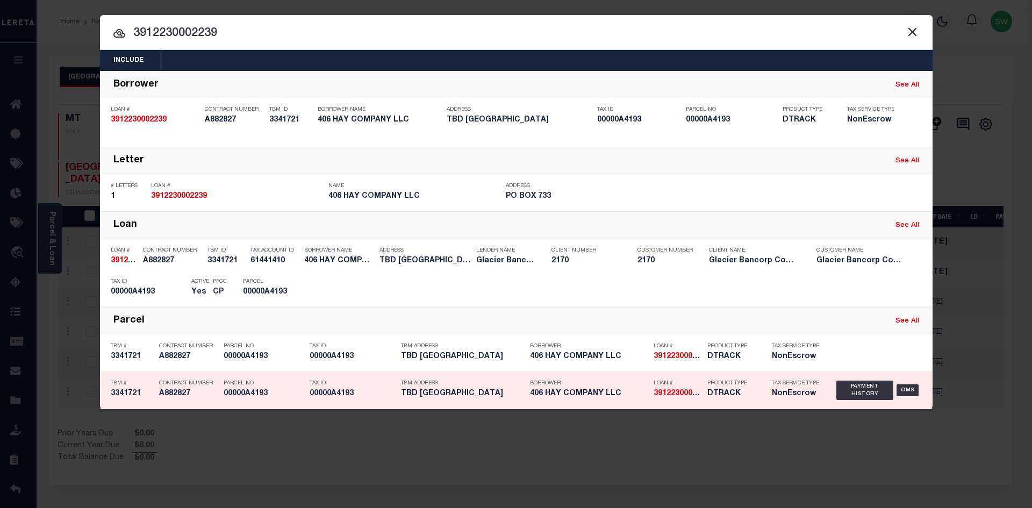
click at [857, 402] on div "Payment History OMS" at bounding box center [879, 390] width 85 height 31
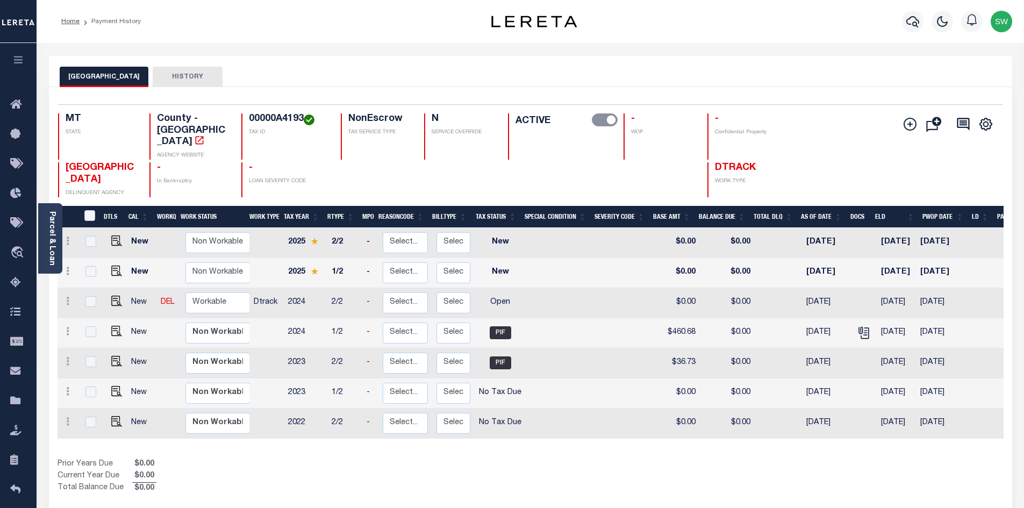
click at [303, 120] on h4 "00000A4193" at bounding box center [288, 119] width 79 height 12
click at [303, 119] on h4 "00000A4193" at bounding box center [288, 119] width 79 height 12
drag, startPoint x: 303, startPoint y: 119, endPoint x: 247, endPoint y: 119, distance: 55.9
click at [247, 119] on div "00000A4193 TAX ID" at bounding box center [284, 136] width 87 height 46
copy h4 "00000A4193"
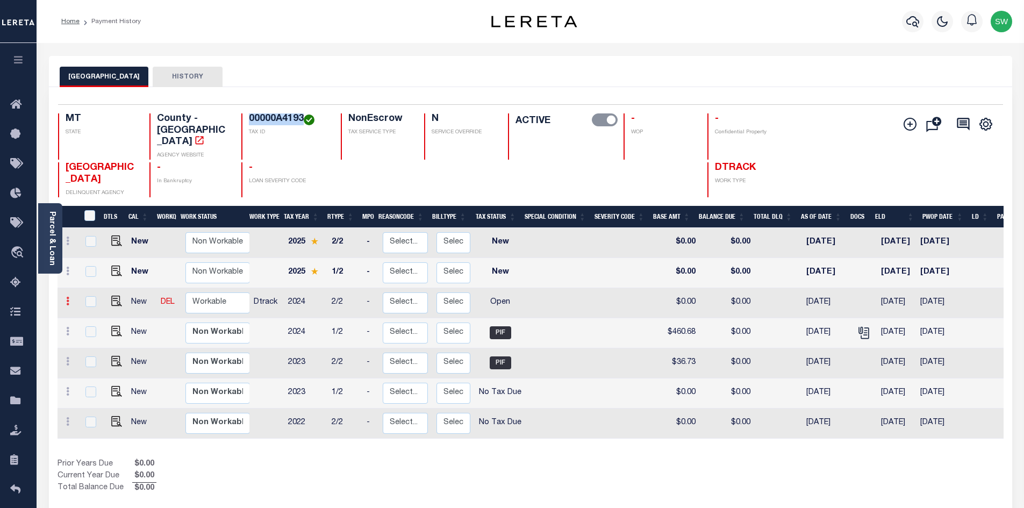
click at [67, 297] on icon at bounding box center [67, 301] width 3 height 9
click at [101, 330] on link at bounding box center [93, 339] width 37 height 18
select select "OP2"
type input "$0.00"
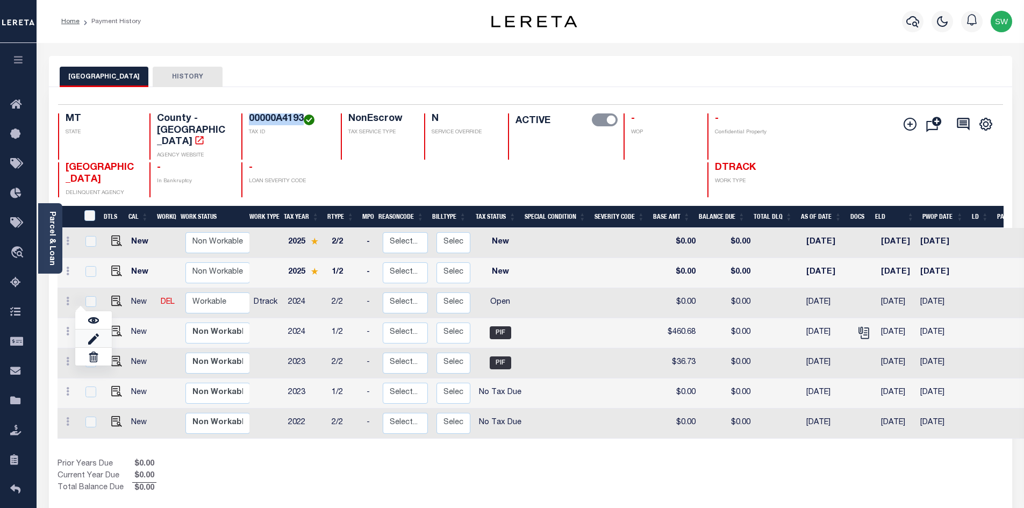
type input "[DATE]"
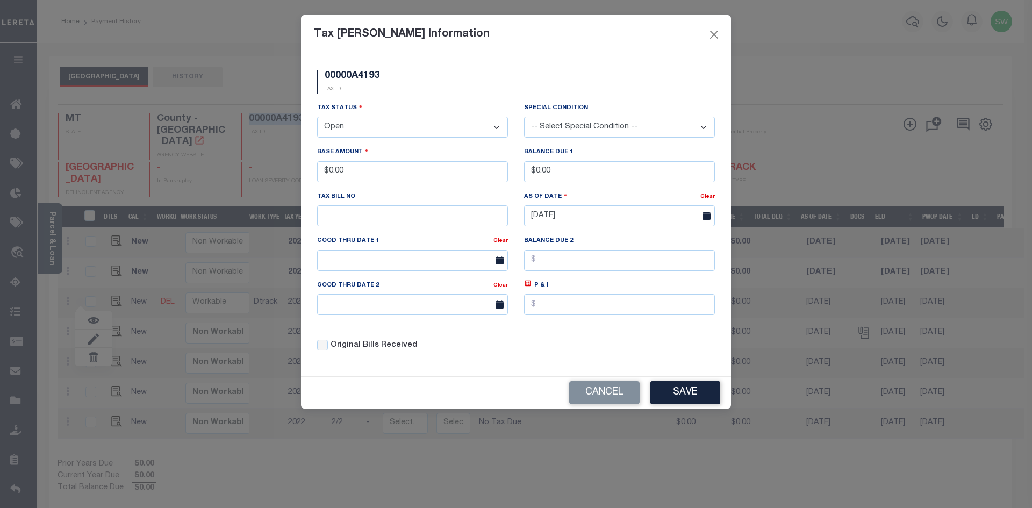
click at [494, 125] on select "- Select Status - Open Due/Unpaid Paid Incomplete No Tax Due Internal Refund Pr…" at bounding box center [412, 127] width 191 height 21
click at [498, 129] on select "- Select Status - Open Due/Unpaid Paid Incomplete No Tax Due Internal Refund Pr…" at bounding box center [412, 127] width 191 height 21
select select "PYD"
click at [317, 117] on select "- Select Status - Open Due/Unpaid Paid Incomplete No Tax Due Internal Refund Pr…" at bounding box center [412, 127] width 191 height 21
drag, startPoint x: 378, startPoint y: 171, endPoint x: 269, endPoint y: 183, distance: 109.3
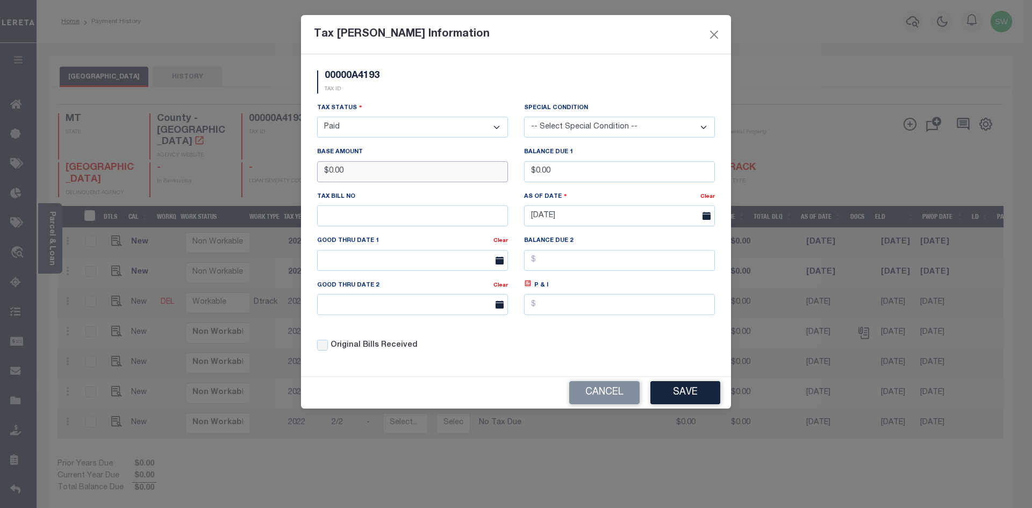
click at [269, 183] on div "Tax Bill Amount Information 00000A4193 TAX ID Installment: TaxID: 00000A4193 Ta…" at bounding box center [516, 254] width 1032 height 508
type input "$460.65"
click at [686, 400] on button "Save" at bounding box center [686, 392] width 70 height 23
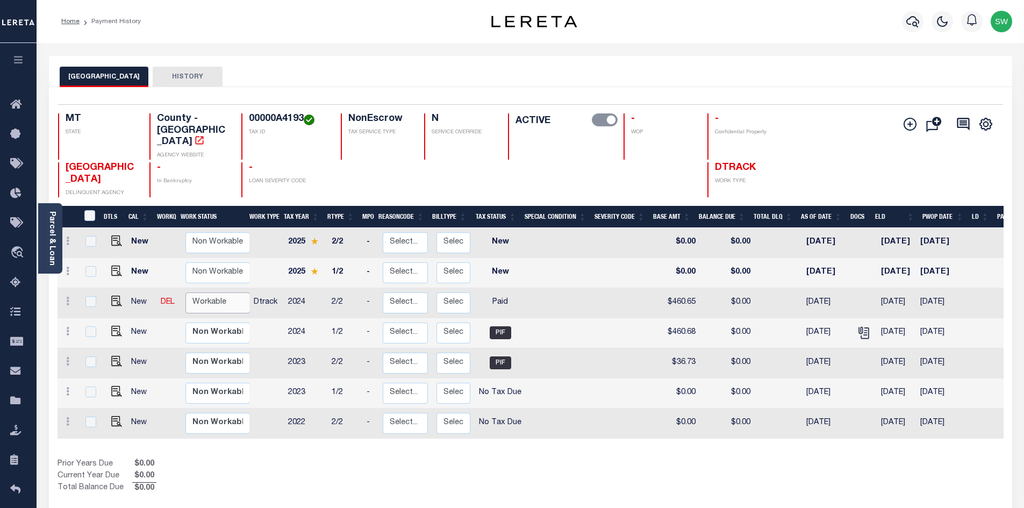
click at [222, 293] on select "Non Workable Workable" at bounding box center [218, 303] width 65 height 21
checkbox input "true"
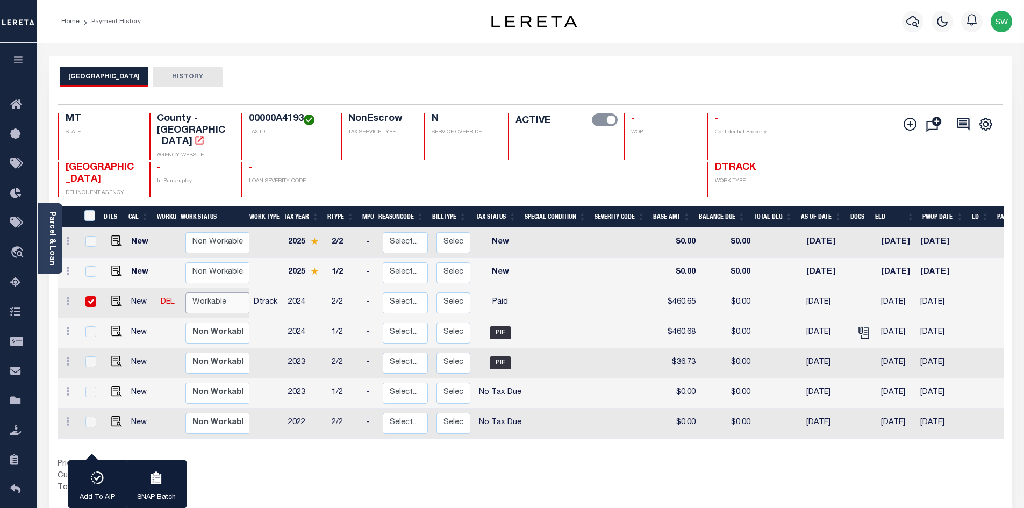
select select "true"
click at [186, 293] on select "Non Workable Workable" at bounding box center [218, 303] width 65 height 21
checkbox input "false"
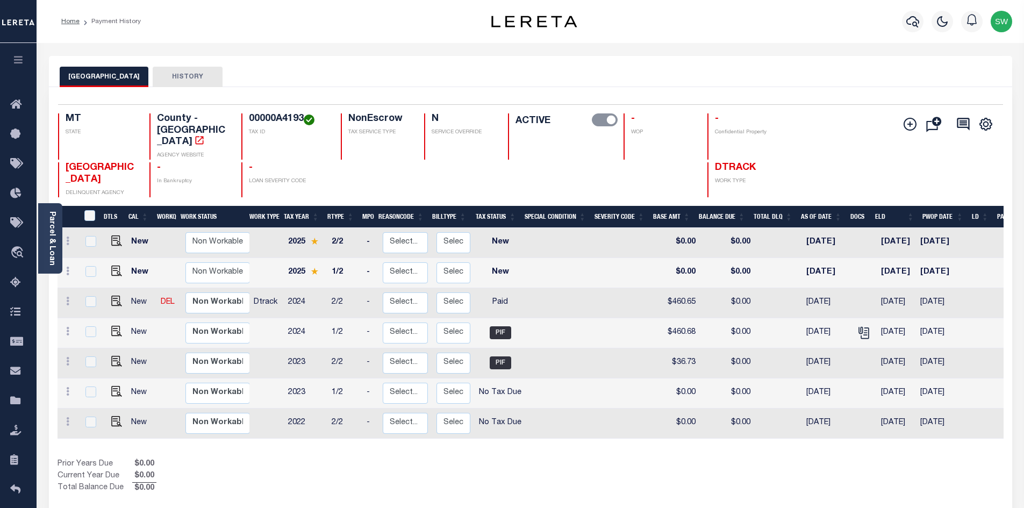
click at [322, 64] on div "JEFFERSON COUNTY HISTORY" at bounding box center [531, 71] width 964 height 31
click at [915, 25] on icon "button" at bounding box center [913, 21] width 13 height 13
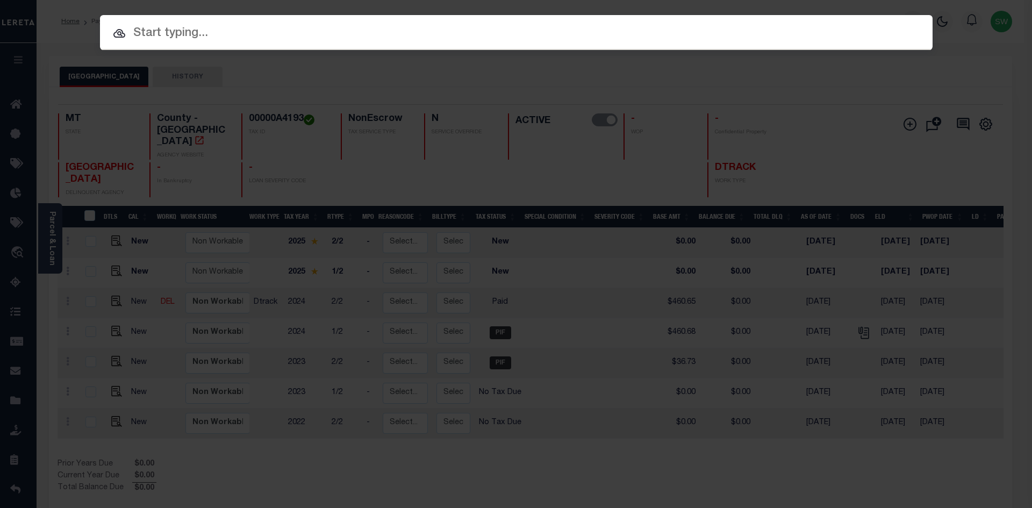
click at [153, 31] on input "text" at bounding box center [516, 33] width 833 height 19
paste input "3110220000060"
type input "3110220000060"
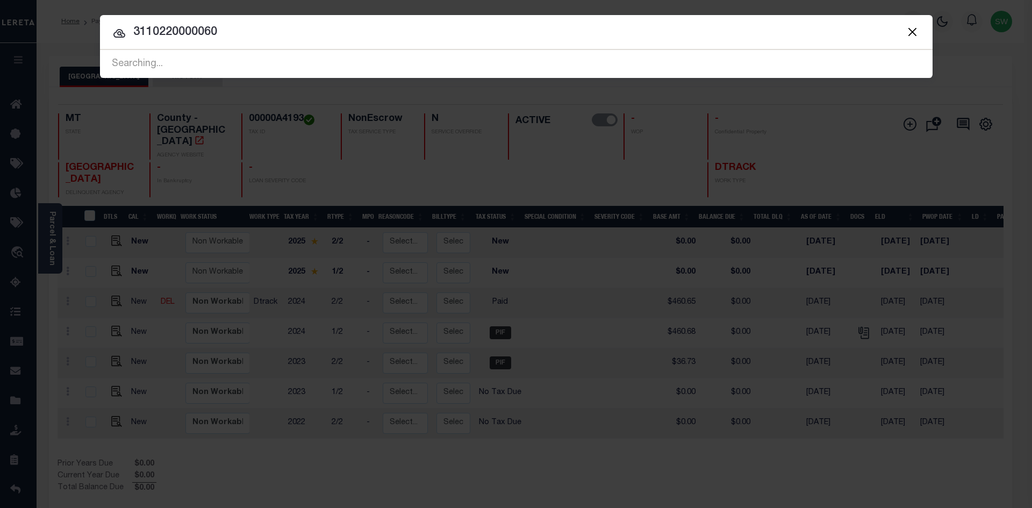
click at [240, 37] on input "3110220000060" at bounding box center [516, 32] width 833 height 19
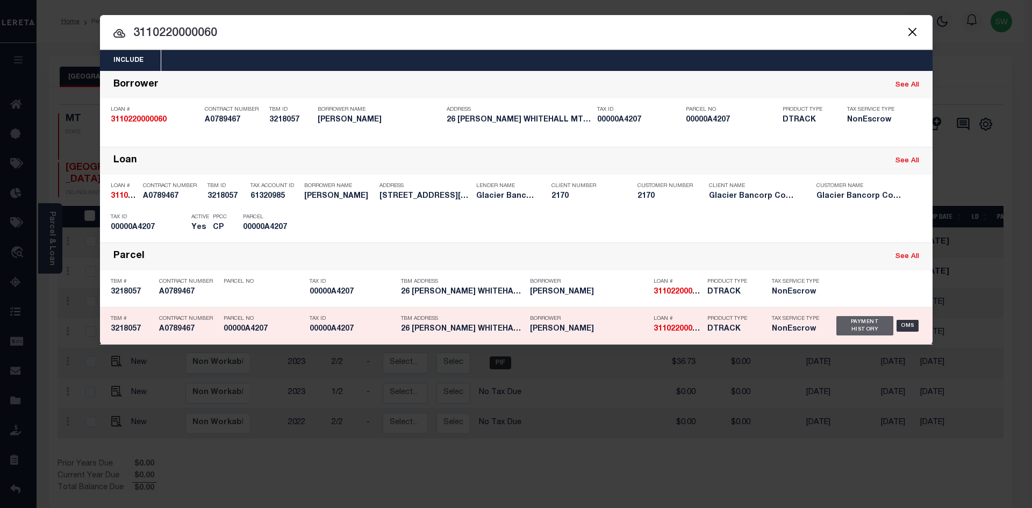
click at [864, 332] on div "Payment History" at bounding box center [866, 325] width 58 height 19
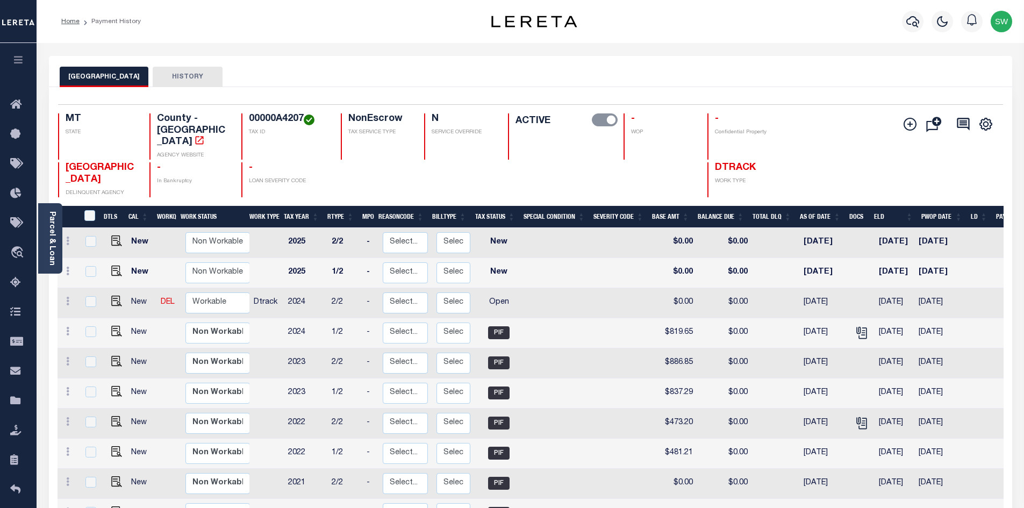
click at [301, 130] on p "TAX ID" at bounding box center [288, 133] width 79 height 8
drag, startPoint x: 301, startPoint y: 117, endPoint x: 247, endPoint y: 119, distance: 54.4
click at [247, 119] on div "00000A4207 TAX ID" at bounding box center [284, 136] width 87 height 46
copy h4 "00000A4207"
click at [69, 297] on icon at bounding box center [67, 301] width 3 height 9
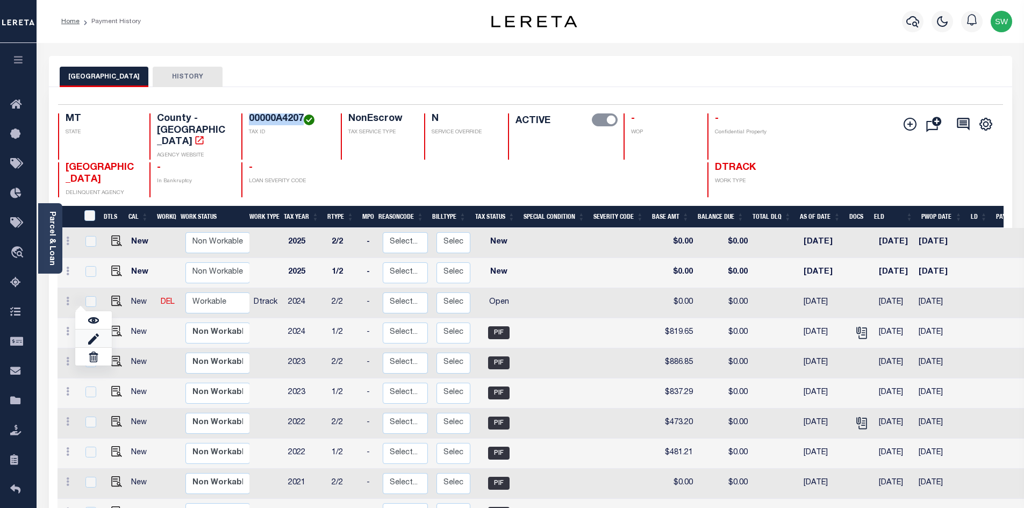
click at [86, 330] on link at bounding box center [93, 339] width 37 height 18
select select "OP2"
type input "$0.00"
type input "[DATE]"
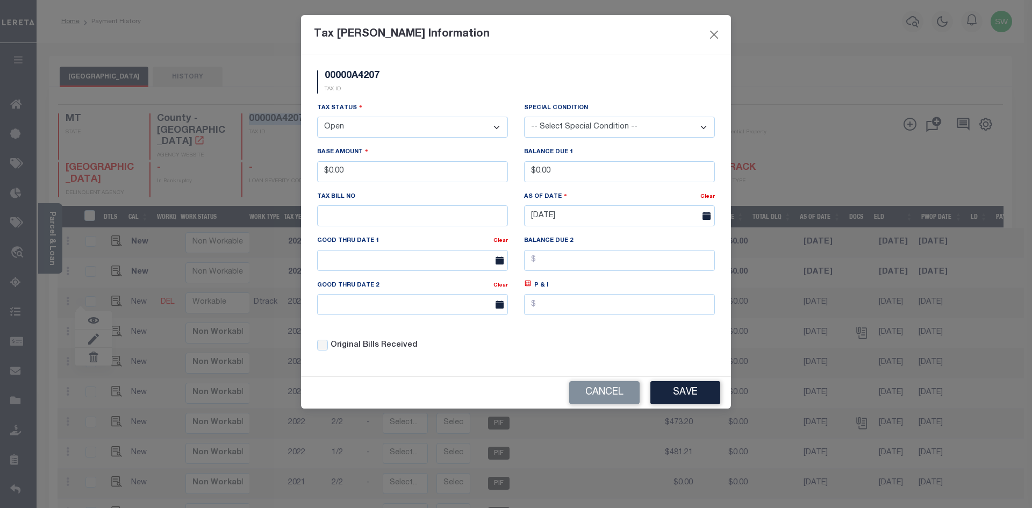
click at [499, 126] on select "- Select Status - Open Due/Unpaid Paid Incomplete No Tax Due Internal Refund Pr…" at bounding box center [412, 127] width 191 height 21
click at [494, 127] on select "- Select Status - Open Due/Unpaid Paid Incomplete No Tax Due Internal Refund Pr…" at bounding box center [412, 127] width 191 height 21
select select "PYD"
click at [317, 117] on select "- Select Status - Open Due/Unpaid Paid Incomplete No Tax Due Internal Refund Pr…" at bounding box center [412, 127] width 191 height 21
drag, startPoint x: 359, startPoint y: 168, endPoint x: 274, endPoint y: 176, distance: 85.4
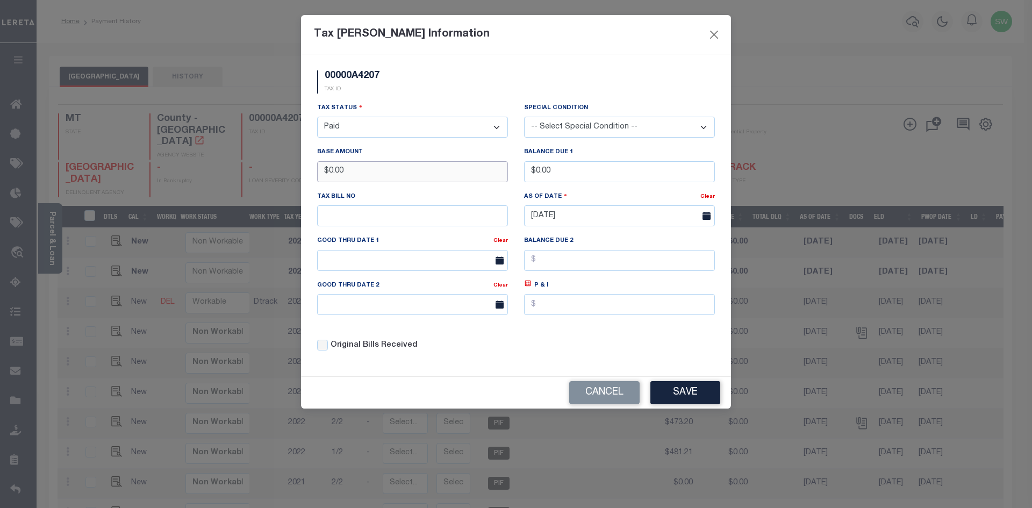
click at [274, 176] on div "Tax [PERSON_NAME] Information 00000A4207 TAX ID Installment: TaxID: 00000A4207 …" at bounding box center [516, 254] width 1032 height 508
type input "$811.64"
click at [490, 99] on div "00000A4207 TAX ID" at bounding box center [516, 86] width 414 height 32
click at [678, 398] on button "Save" at bounding box center [686, 392] width 70 height 23
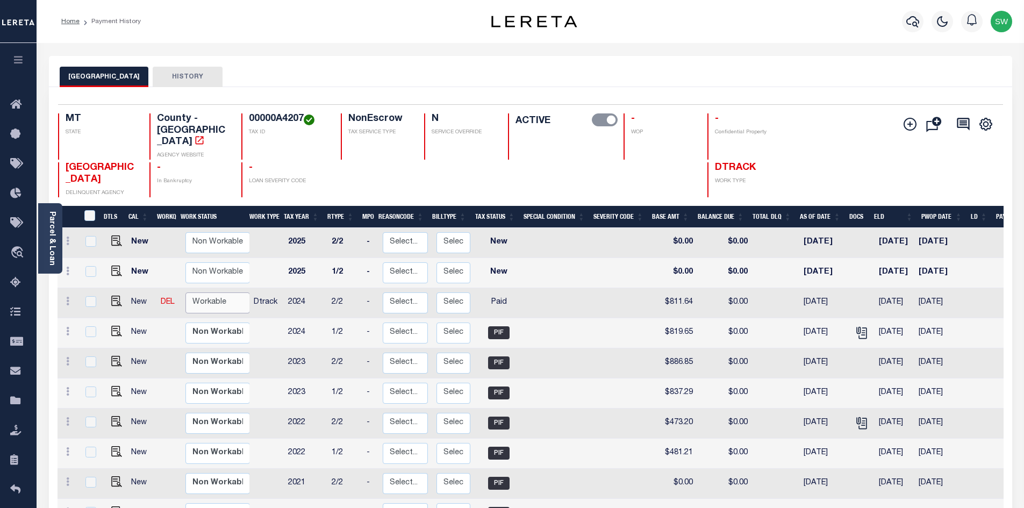
click at [210, 293] on select "Non Workable Workable" at bounding box center [218, 303] width 65 height 21
checkbox input "true"
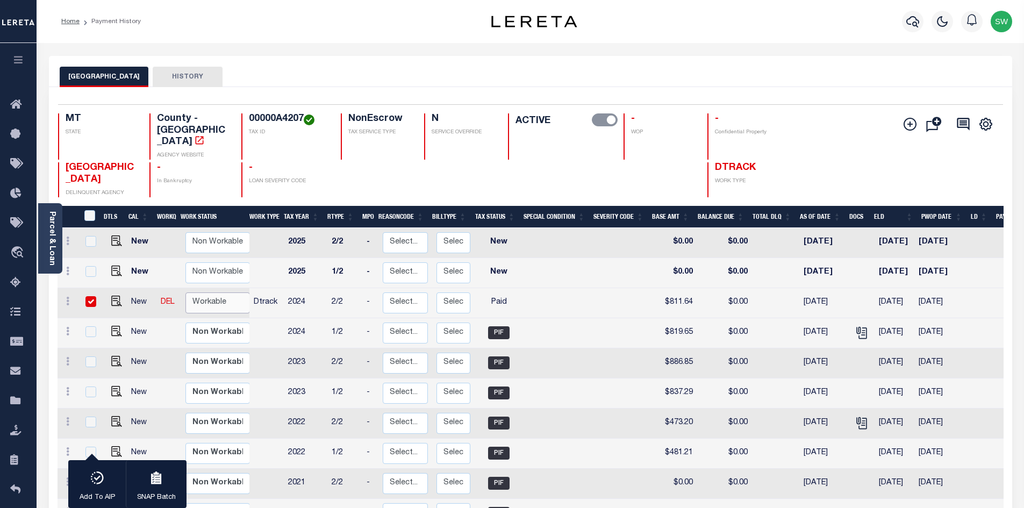
select select "true"
click at [186, 293] on select "Non Workable Workable" at bounding box center [218, 303] width 65 height 21
checkbox input "false"
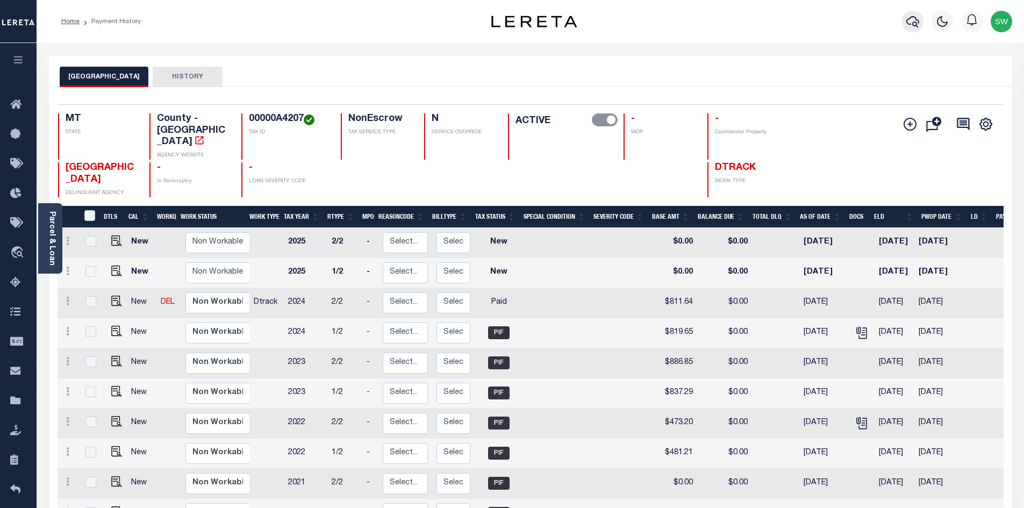
click at [910, 24] on icon "button" at bounding box center [913, 21] width 13 height 13
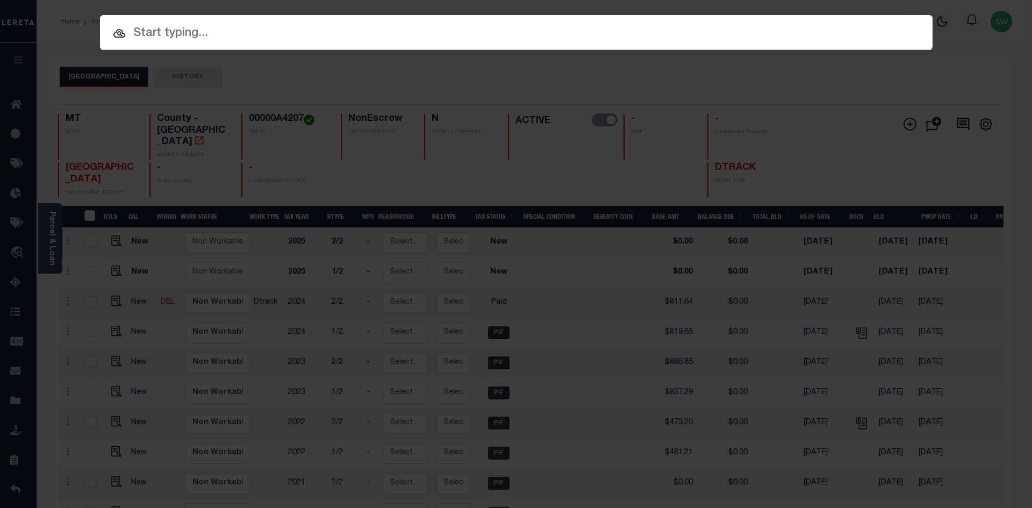
click at [147, 34] on input "text" at bounding box center [516, 33] width 833 height 19
paste input "3903250000838"
type input "3903250000838"
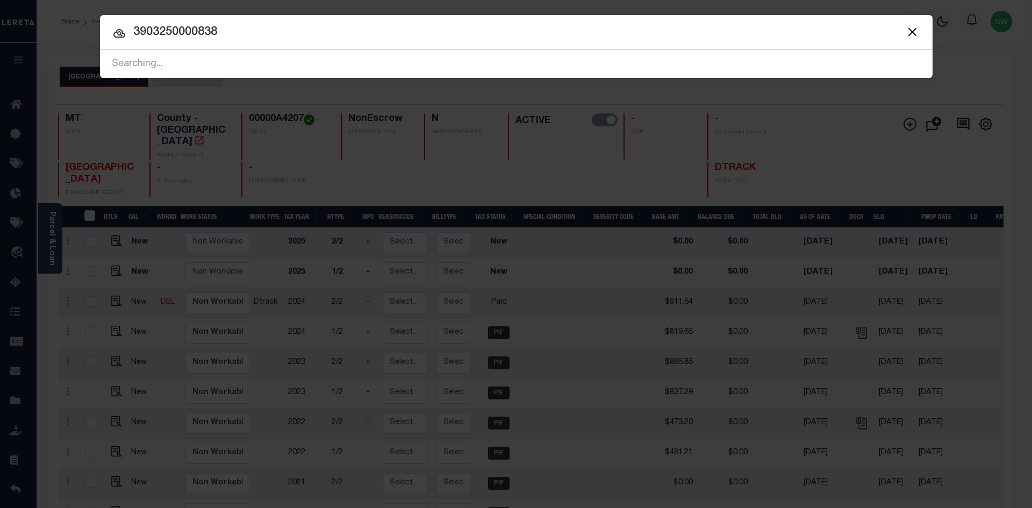
click at [250, 34] on input "3903250000838" at bounding box center [516, 32] width 833 height 19
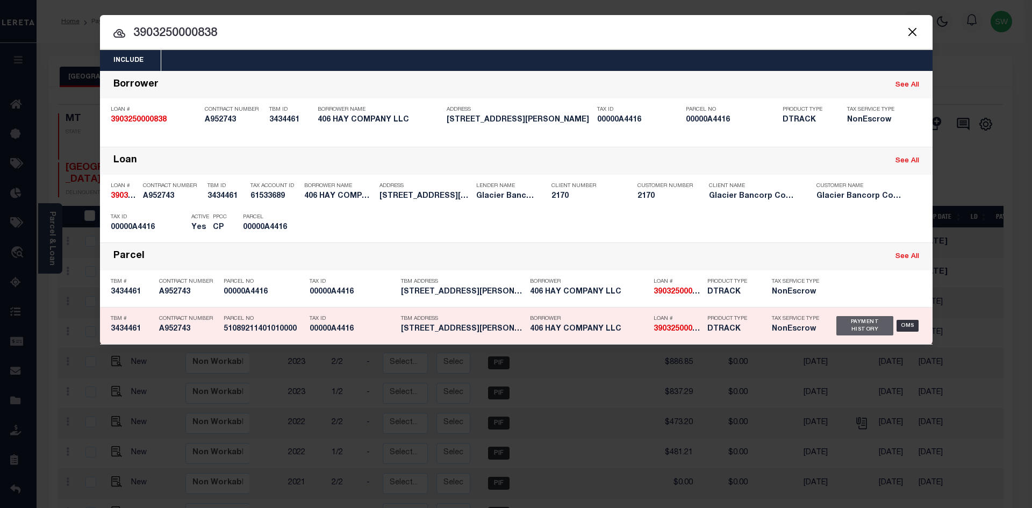
click at [882, 331] on div "Payment History" at bounding box center [866, 325] width 58 height 19
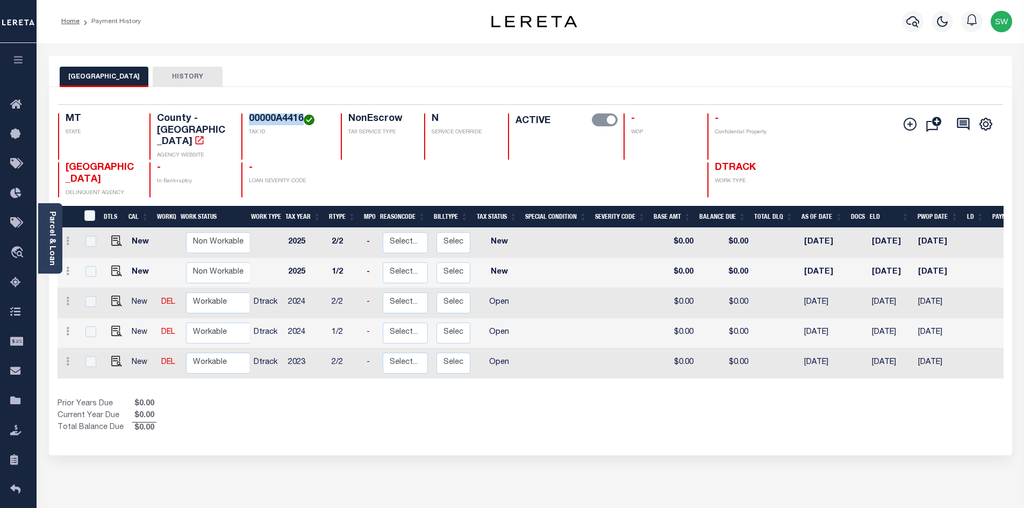
drag, startPoint x: 302, startPoint y: 119, endPoint x: 249, endPoint y: 121, distance: 52.7
click at [249, 121] on h4 "00000A4416" at bounding box center [288, 119] width 79 height 12
copy h4 "00000A4416"
click at [916, 24] on icon "button" at bounding box center [913, 21] width 13 height 11
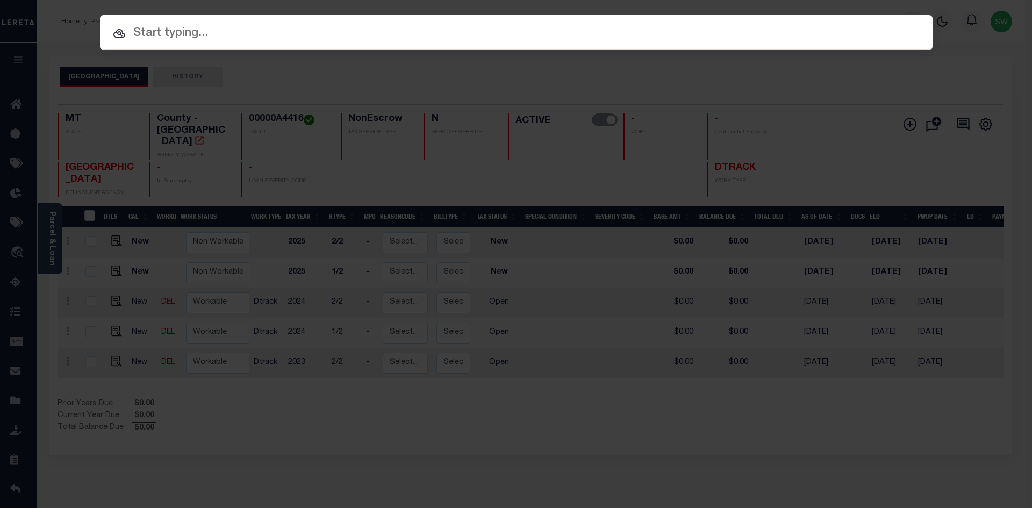
click at [148, 35] on input "text" at bounding box center [516, 33] width 833 height 19
paste input "3208229061163"
type input "3208229061163"
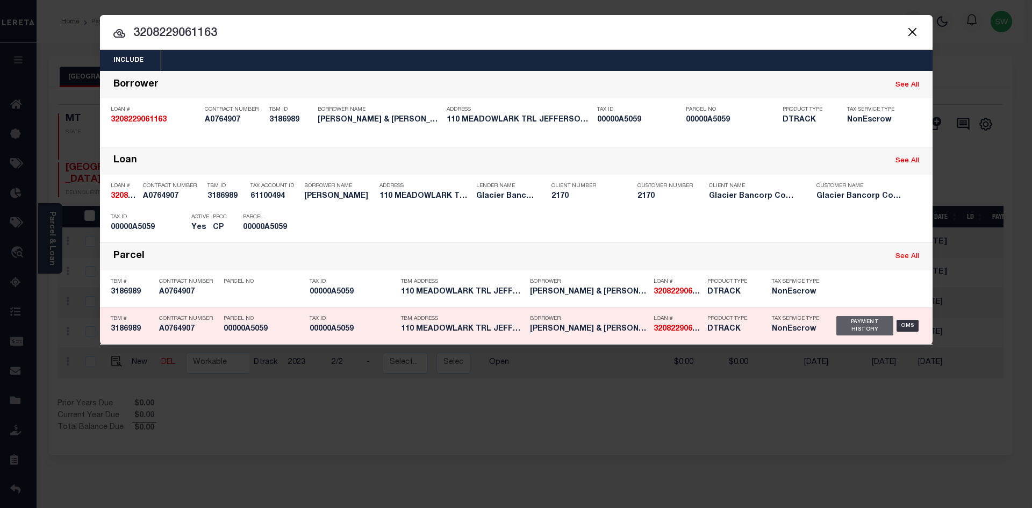
click at [861, 323] on div "Payment History" at bounding box center [866, 325] width 58 height 19
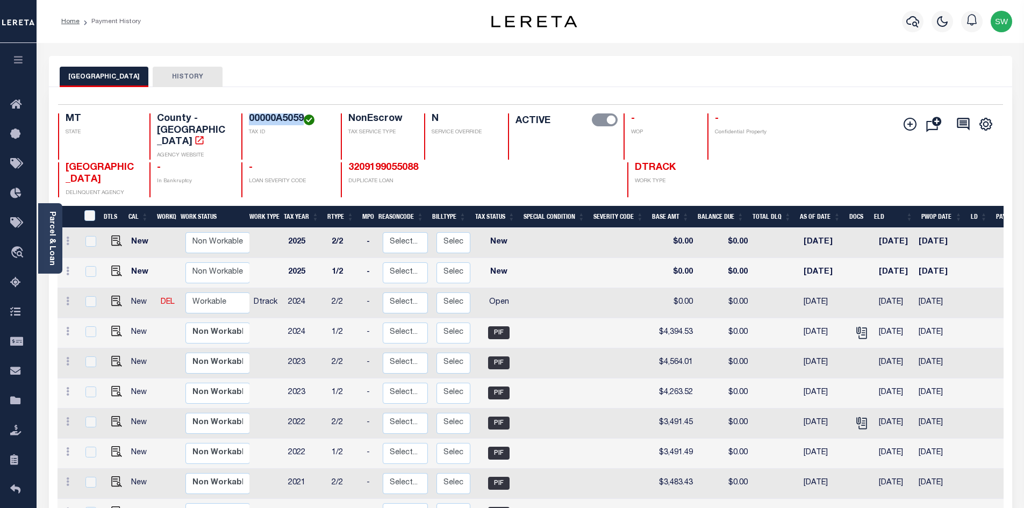
drag, startPoint x: 301, startPoint y: 118, endPoint x: 248, endPoint y: 117, distance: 52.7
click at [249, 117] on h4 "00000A5059" at bounding box center [288, 119] width 79 height 12
copy h4 "00000A5059"
click at [70, 298] on link at bounding box center [68, 302] width 12 height 9
click at [101, 330] on link at bounding box center [93, 339] width 37 height 18
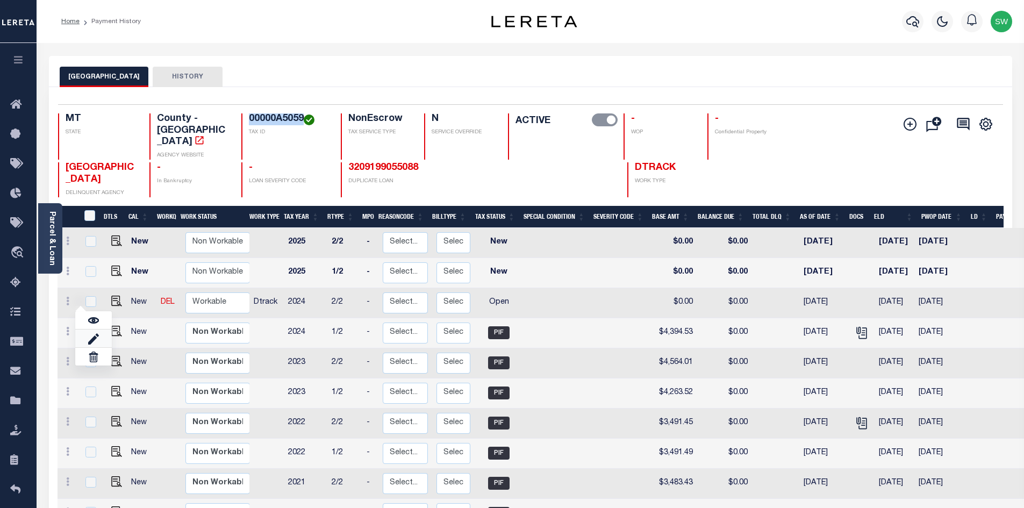
select select "OP2"
type input "$0.00"
type input "[DATE]"
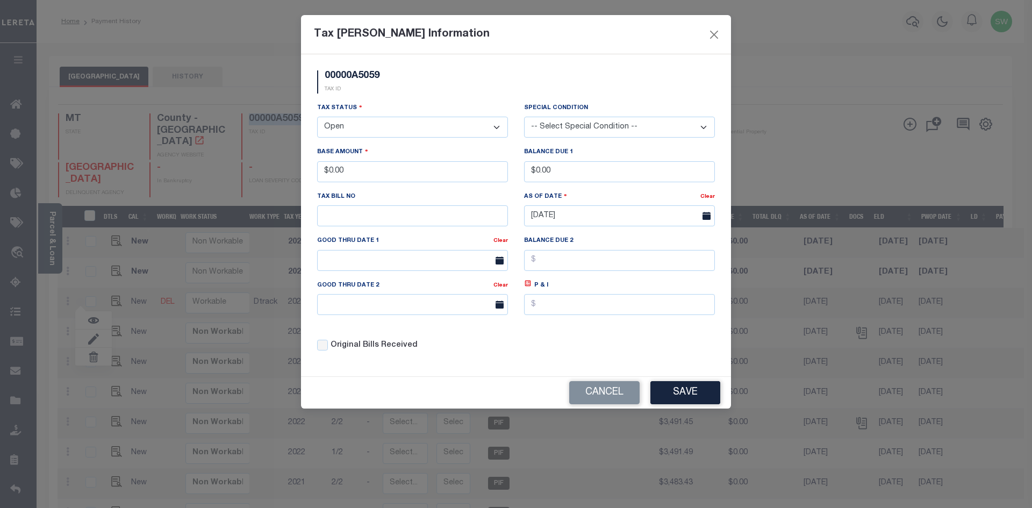
click at [493, 129] on select "- Select Status - Open Due/Unpaid Paid Incomplete No Tax Due Internal Refund Pr…" at bounding box center [412, 127] width 191 height 21
click at [494, 132] on select "- Select Status - Open Due/Unpaid Paid Incomplete No Tax Due Internal Refund Pr…" at bounding box center [412, 127] width 191 height 21
select select "PYD"
click at [317, 117] on select "- Select Status - Open Due/Unpaid Paid Incomplete No Tax Due Internal Refund Pr…" at bounding box center [412, 127] width 191 height 21
click at [412, 95] on div "00000A5059 TAX ID" at bounding box center [516, 86] width 414 height 32
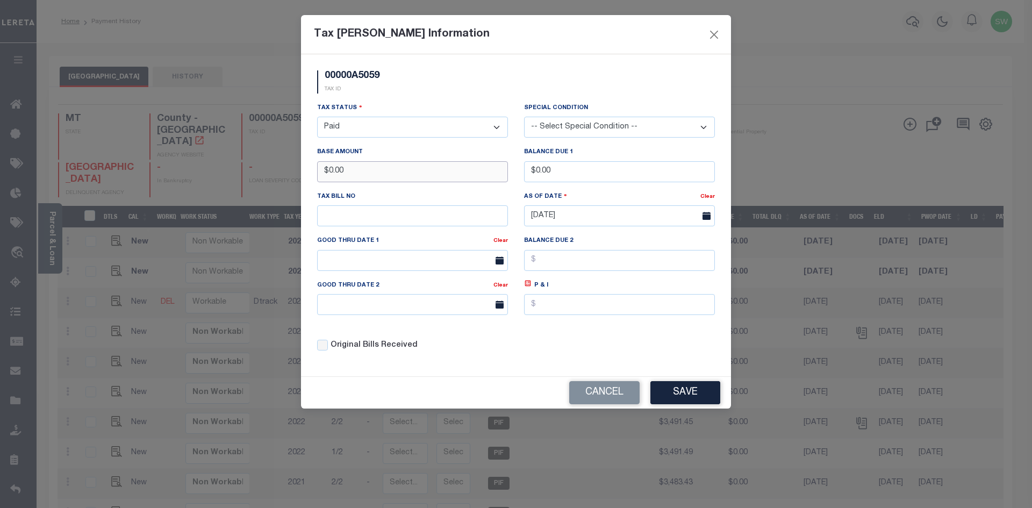
drag, startPoint x: 302, startPoint y: 179, endPoint x: 239, endPoint y: 175, distance: 63.1
click at [239, 175] on div "Tax Bill Amount Information 00000A5059 TAX ID Installment: TaxID: 00000A5059 Ta…" at bounding box center [516, 254] width 1032 height 508
type input "$4,394.51"
click at [690, 397] on button "Save" at bounding box center [686, 392] width 70 height 23
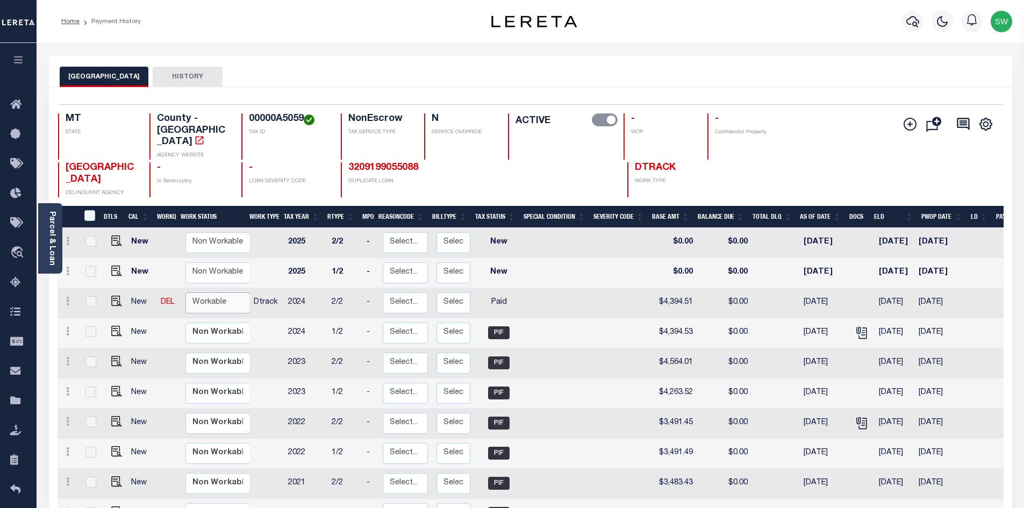
click at [212, 293] on select "Non Workable Workable" at bounding box center [218, 303] width 65 height 21
checkbox input "true"
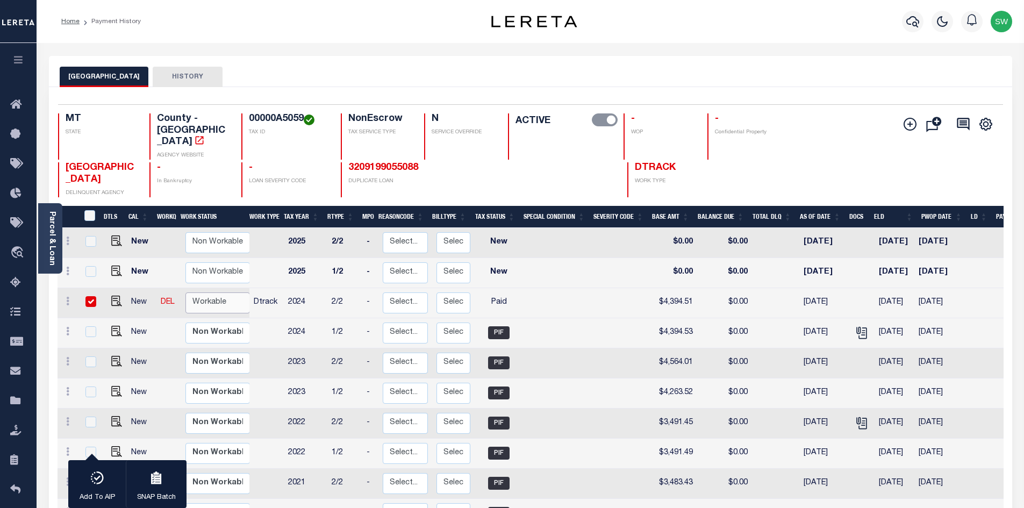
select select "true"
click at [186, 293] on select "Non Workable Workable" at bounding box center [218, 303] width 65 height 21
checkbox input "false"
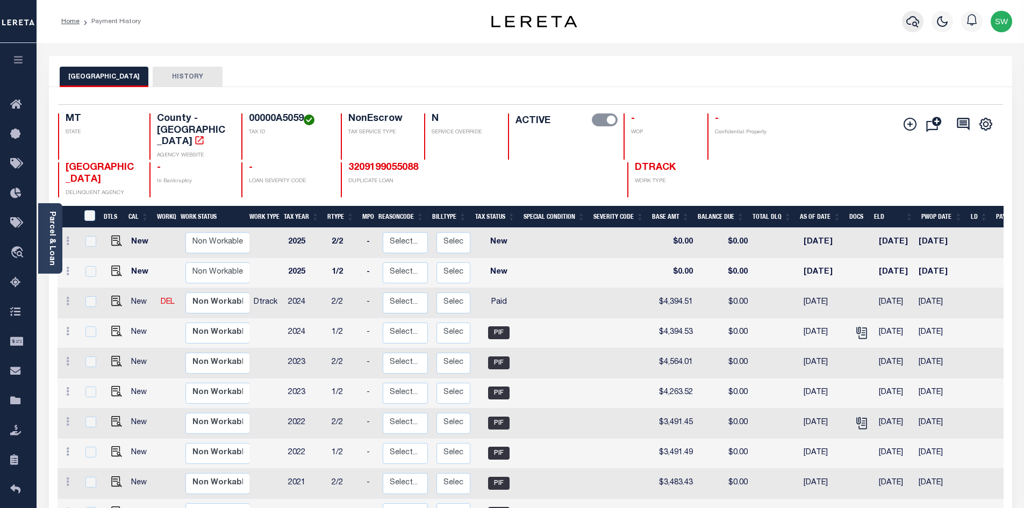
click at [916, 22] on icon "button" at bounding box center [913, 21] width 13 height 13
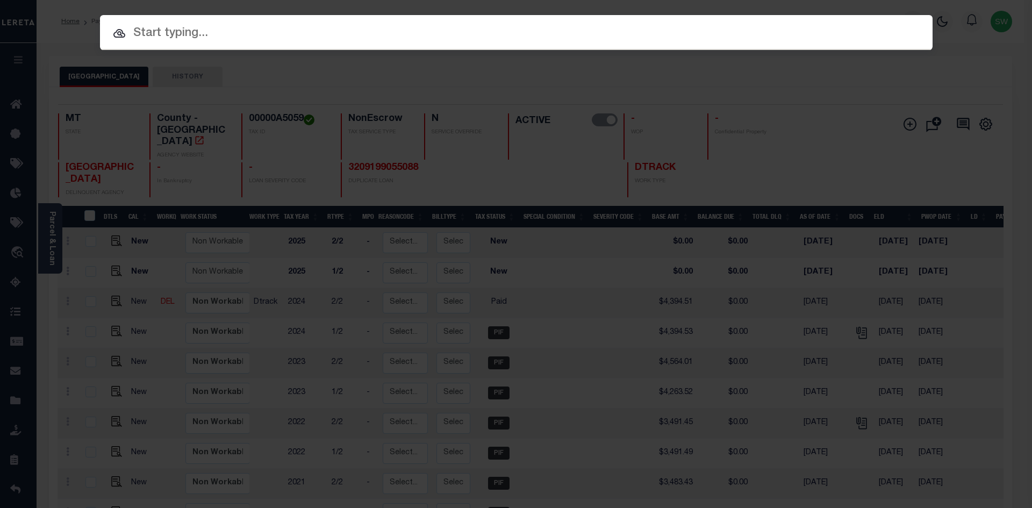
click at [153, 34] on input "text" at bounding box center [516, 33] width 833 height 19
paste input "3210189053874"
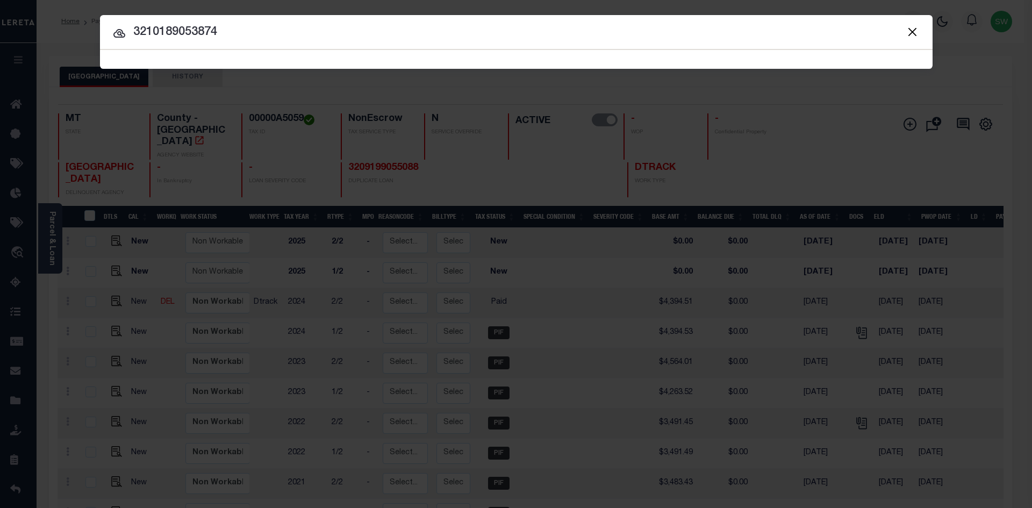
type input "3210189053874"
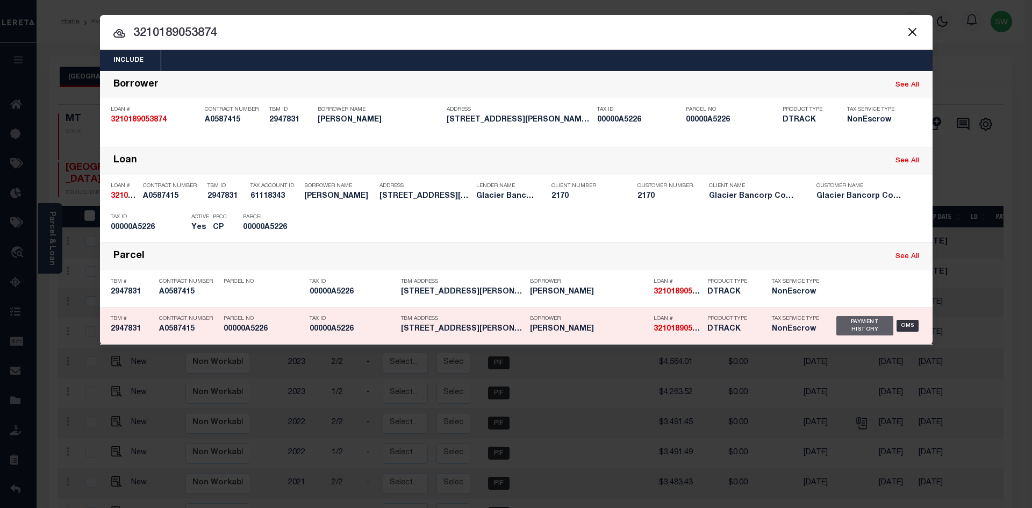
click at [877, 327] on div "Payment History" at bounding box center [866, 325] width 58 height 19
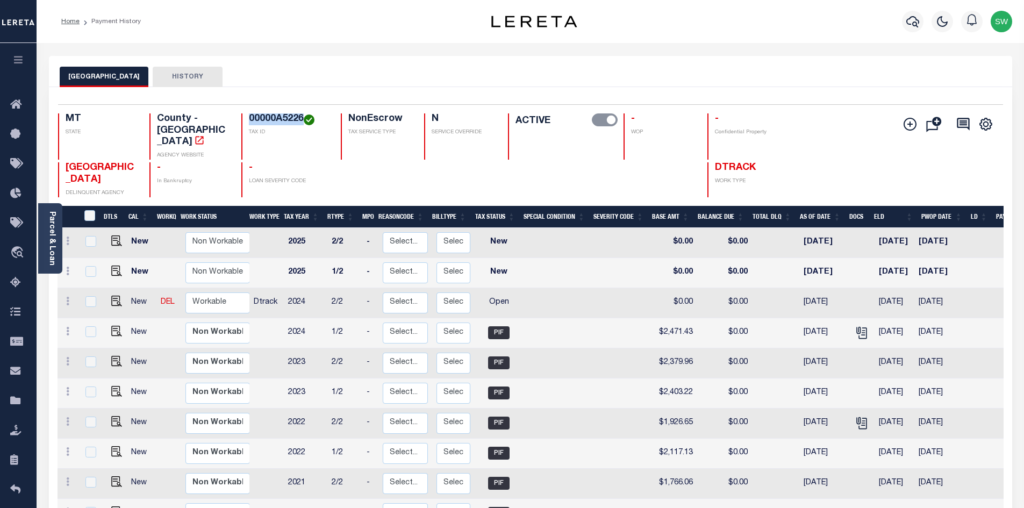
drag, startPoint x: 302, startPoint y: 119, endPoint x: 250, endPoint y: 117, distance: 52.2
click at [250, 117] on h4 "00000A5226" at bounding box center [288, 119] width 79 height 12
copy h4 "00000A5226"
click at [67, 297] on icon at bounding box center [67, 301] width 3 height 9
click at [90, 333] on img at bounding box center [93, 338] width 11 height 11
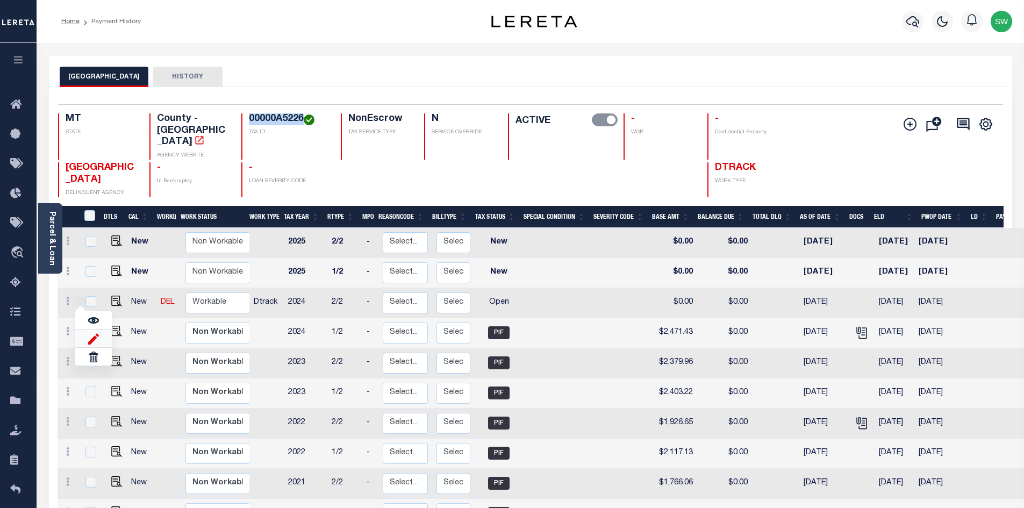
select select "OP2"
type input "$0.00"
type input "[DATE]"
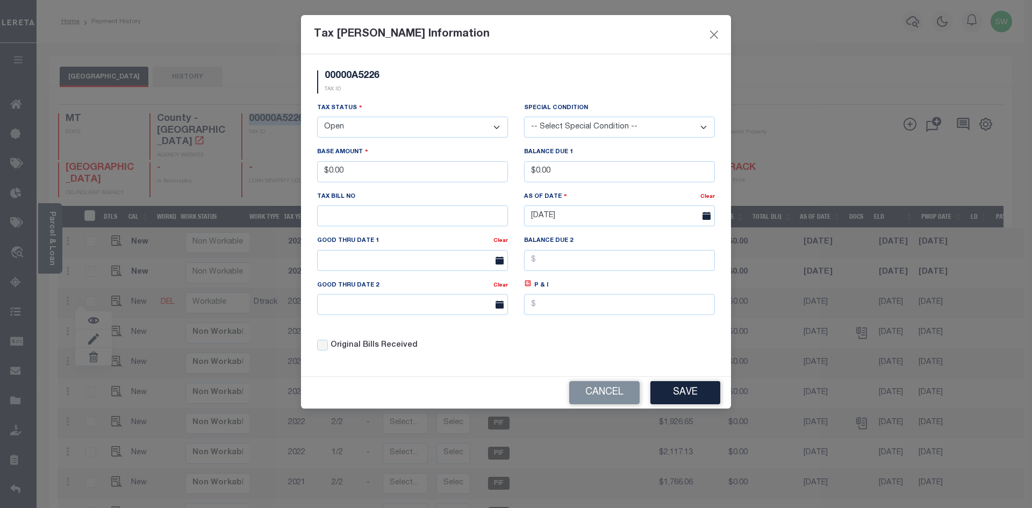
click at [496, 127] on select "- Select Status - Open Due/Unpaid Paid Incomplete No Tax Due Internal Refund Pr…" at bounding box center [412, 127] width 191 height 21
click at [495, 127] on select "- Select Status - Open Due/Unpaid Paid Incomplete No Tax Due Internal Refund Pr…" at bounding box center [412, 127] width 191 height 21
select select "PYD"
click at [317, 117] on select "- Select Status - Open Due/Unpaid Paid Incomplete No Tax Due Internal Refund Pr…" at bounding box center [412, 127] width 191 height 21
drag, startPoint x: 369, startPoint y: 166, endPoint x: 289, endPoint y: 167, distance: 79.6
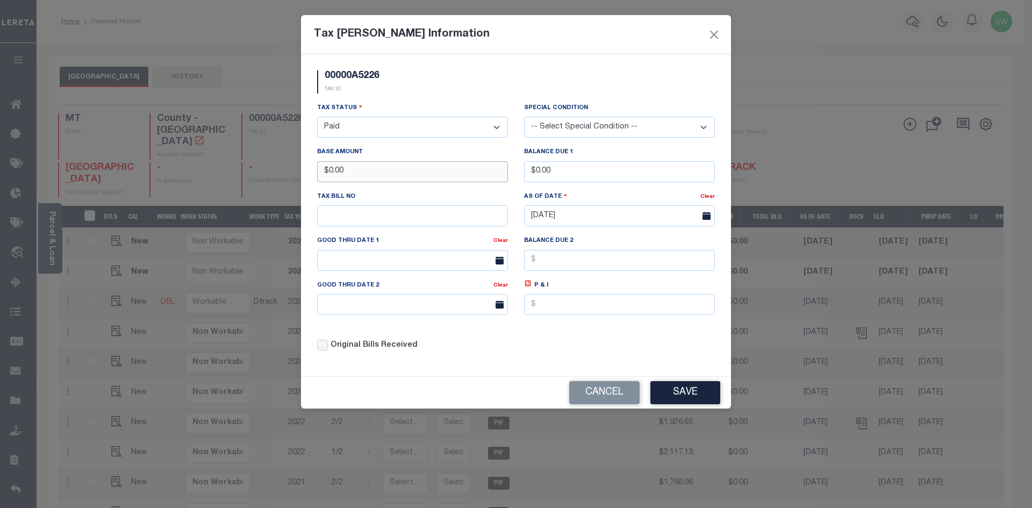
click at [289, 167] on div "Tax [PERSON_NAME] Information 00000A5226 TAX ID Installment: TaxID: 00000A5226 …" at bounding box center [516, 254] width 1032 height 508
type input "$2,276.39"
drag, startPoint x: 558, startPoint y: 351, endPoint x: 667, endPoint y: 369, distance: 111.2
click at [559, 351] on div "Tax Status - Select Status - Open Due/Unpaid Paid Incomplete No Tax Due Interna…" at bounding box center [516, 231] width 414 height 258
click at [678, 397] on button "Save" at bounding box center [686, 392] width 70 height 23
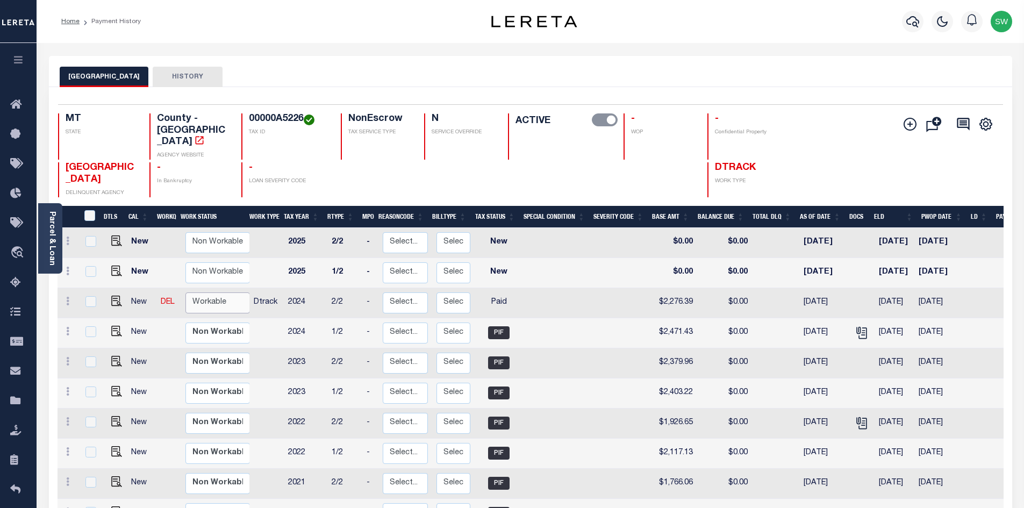
click at [227, 293] on select "Non Workable Workable" at bounding box center [218, 303] width 65 height 21
checkbox input "true"
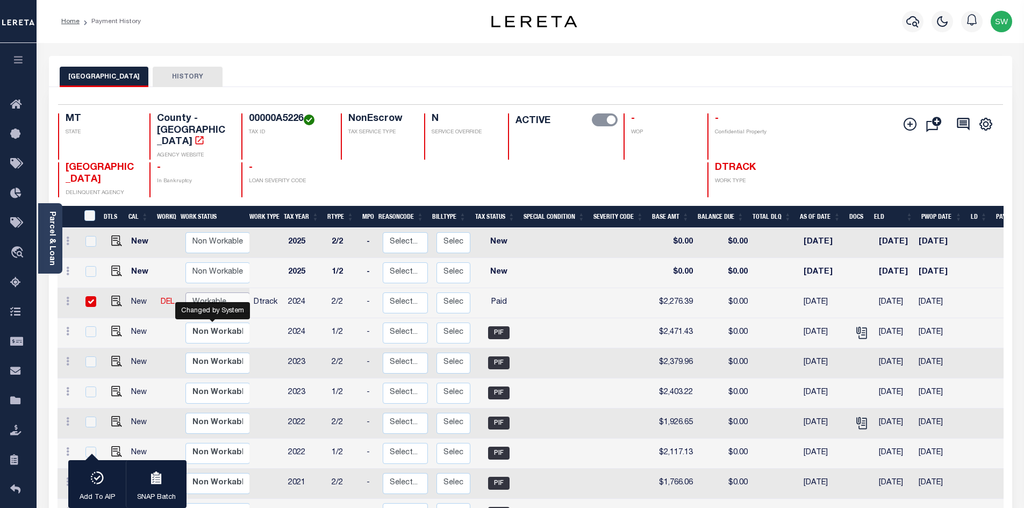
select select "true"
click at [186, 293] on select "Non Workable Workable" at bounding box center [218, 303] width 65 height 21
checkbox input "false"
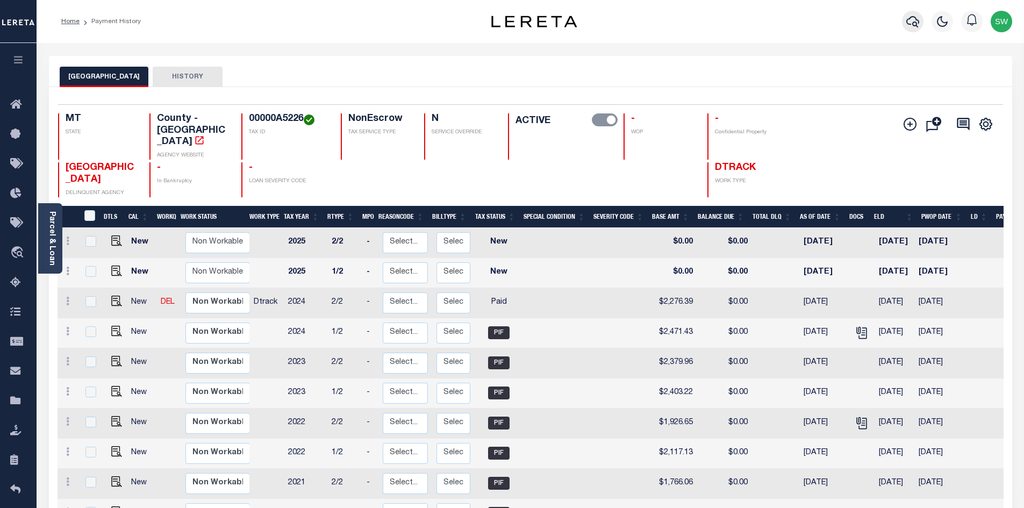
click at [912, 25] on icon "button" at bounding box center [913, 21] width 13 height 11
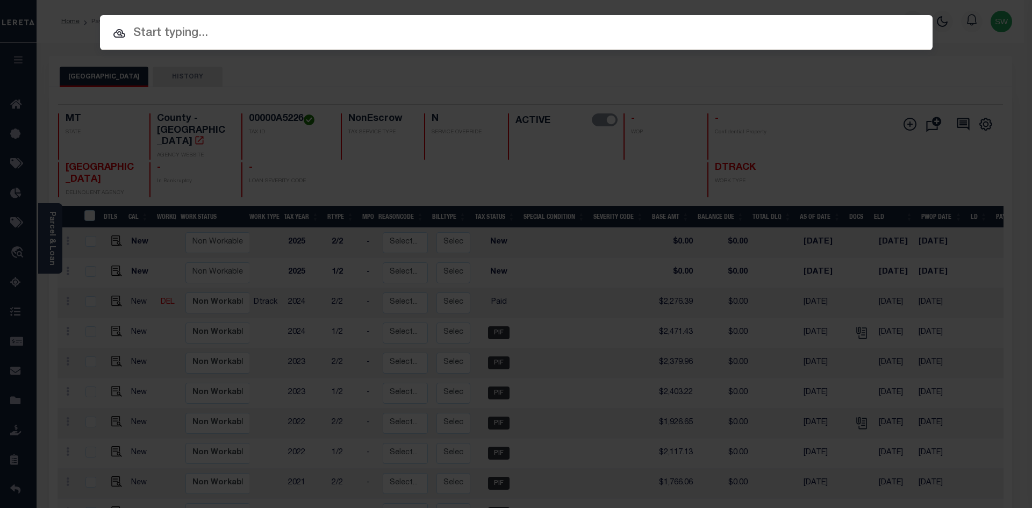
click at [139, 35] on input "text" at bounding box center [516, 33] width 833 height 19
paste input "3205229060374"
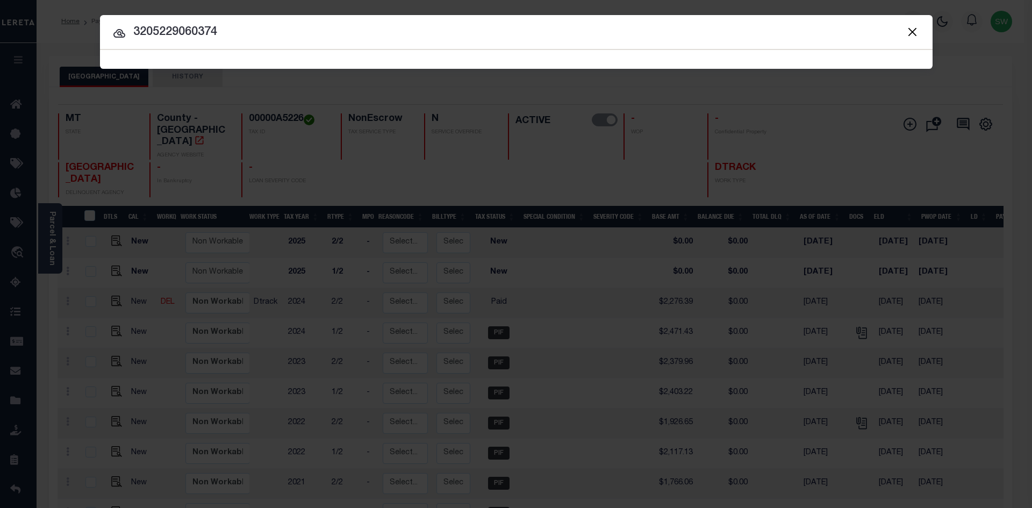
type input "3205229060374"
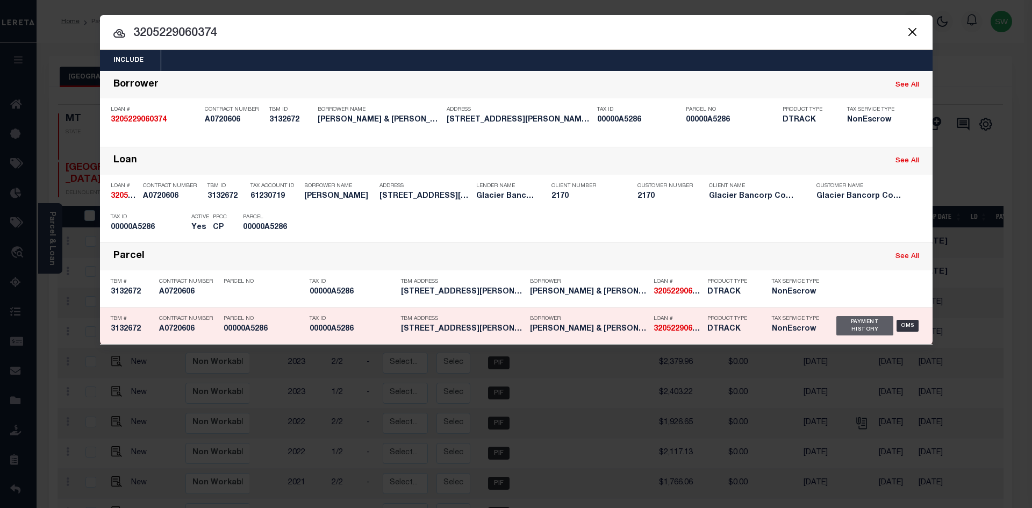
click at [846, 329] on div "Payment History" at bounding box center [866, 325] width 58 height 19
